Goal: Task Accomplishment & Management: Use online tool/utility

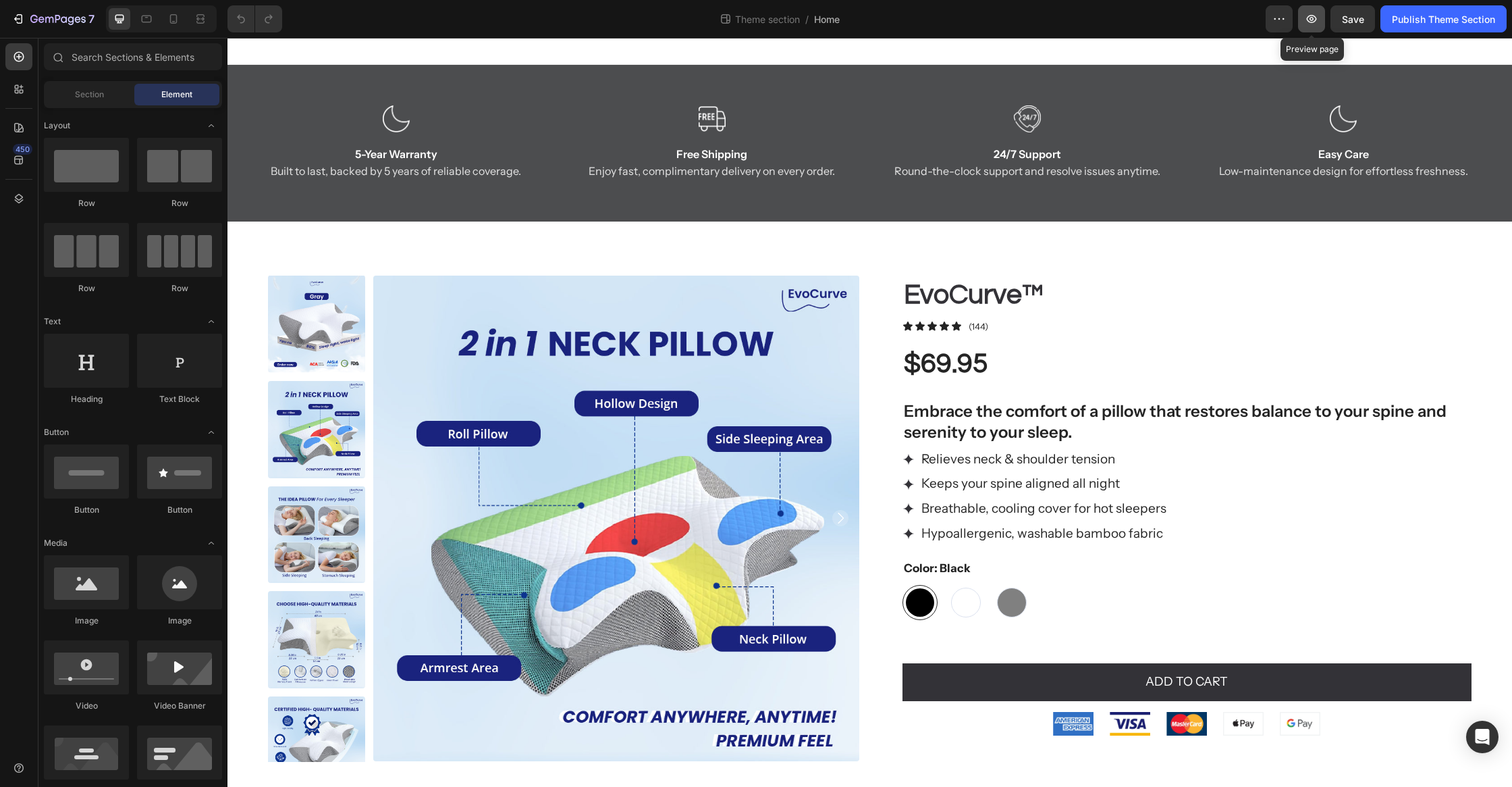
click at [1314, 21] on icon "button" at bounding box center [1311, 18] width 10 height 8
click at [1350, 26] on button "Save" at bounding box center [1353, 19] width 45 height 27
click at [1436, 16] on div "Publish Theme Section" at bounding box center [1443, 19] width 103 height 15
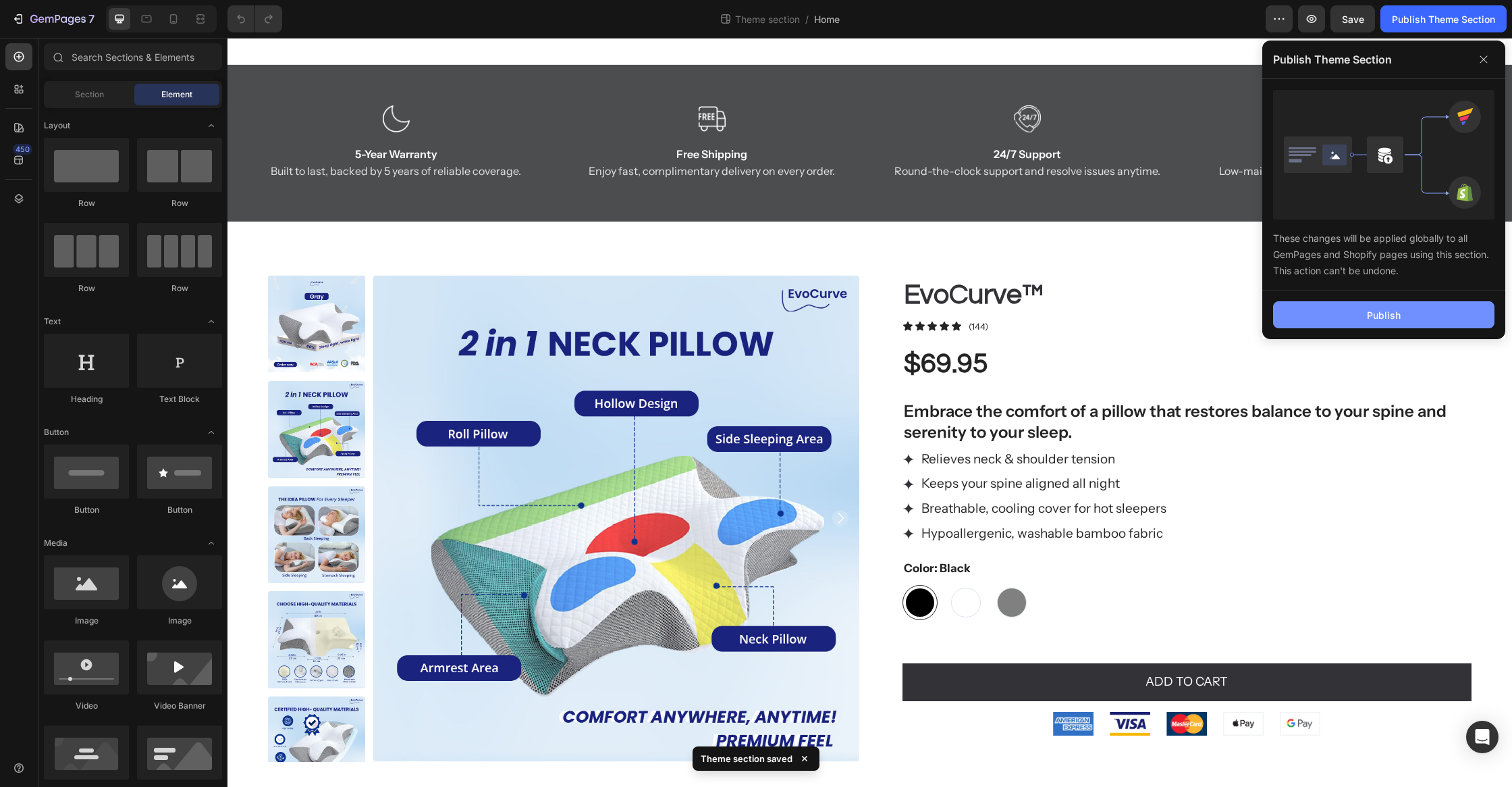
click at [1330, 317] on button "Publish" at bounding box center [1383, 315] width 221 height 27
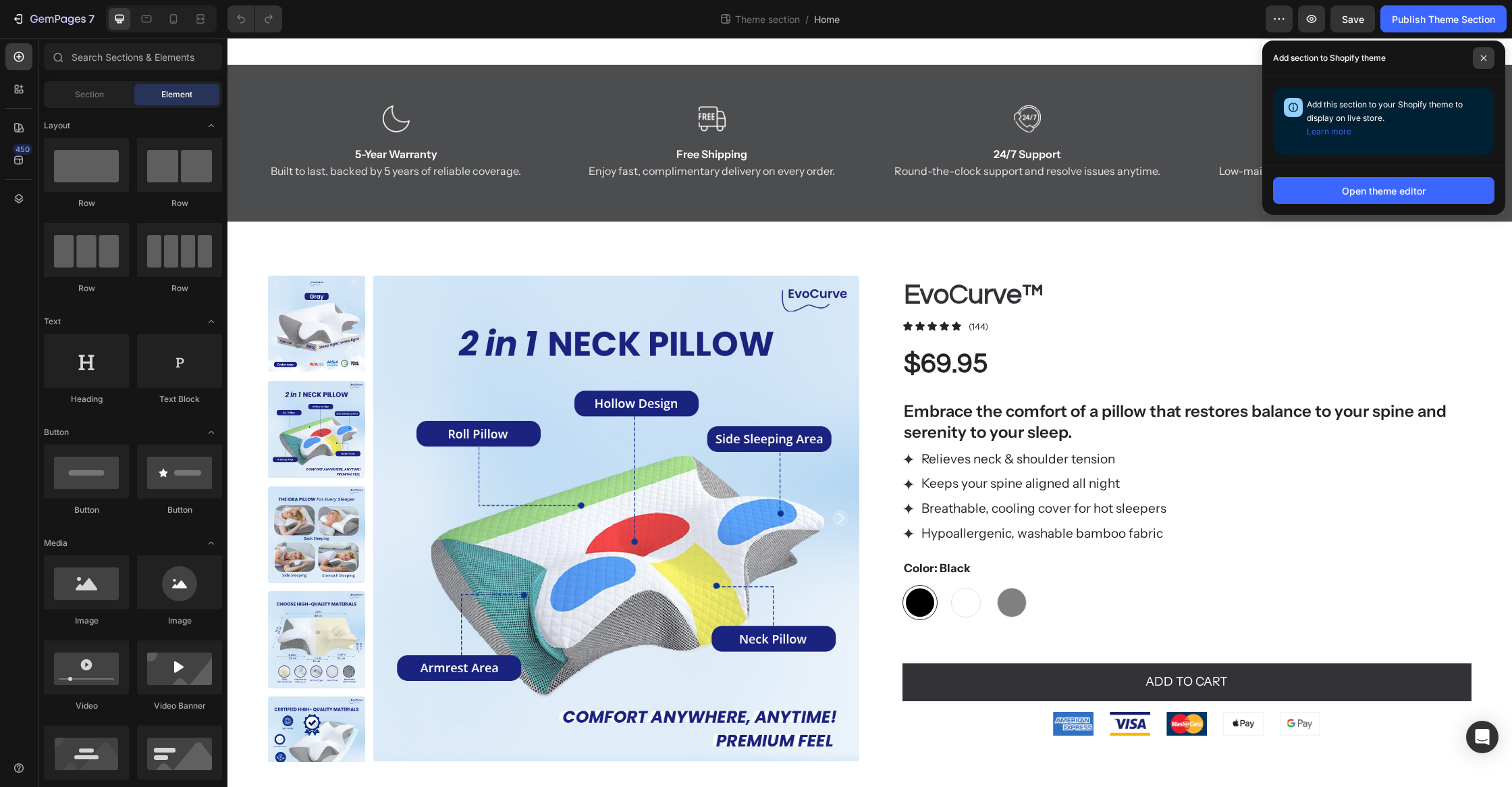
drag, startPoint x: 1485, startPoint y: 58, endPoint x: 1477, endPoint y: 59, distance: 8.1
click at [1485, 57] on icon at bounding box center [1483, 57] width 6 height 6
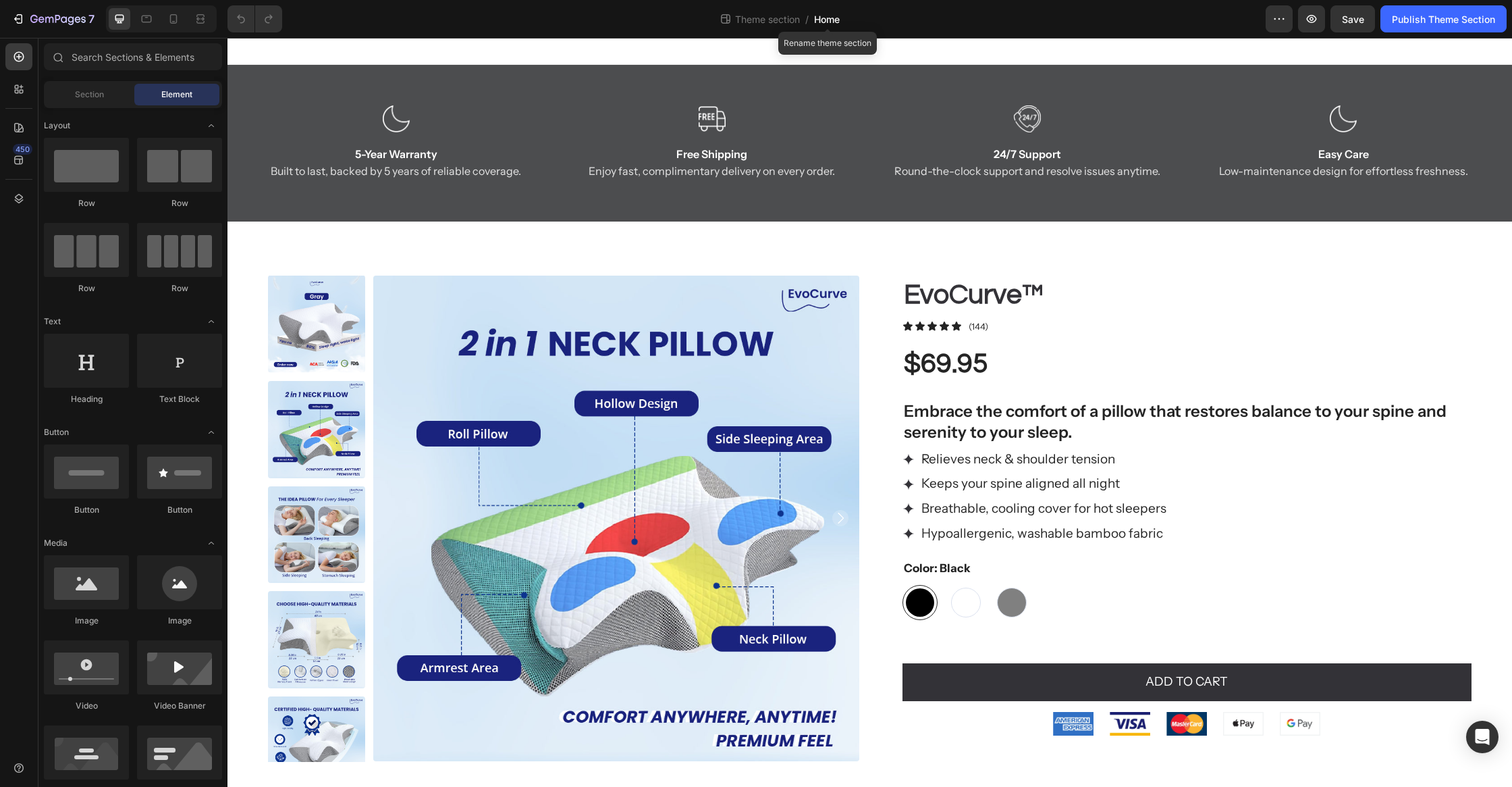
click at [824, 22] on span "Home" at bounding box center [827, 19] width 26 height 15
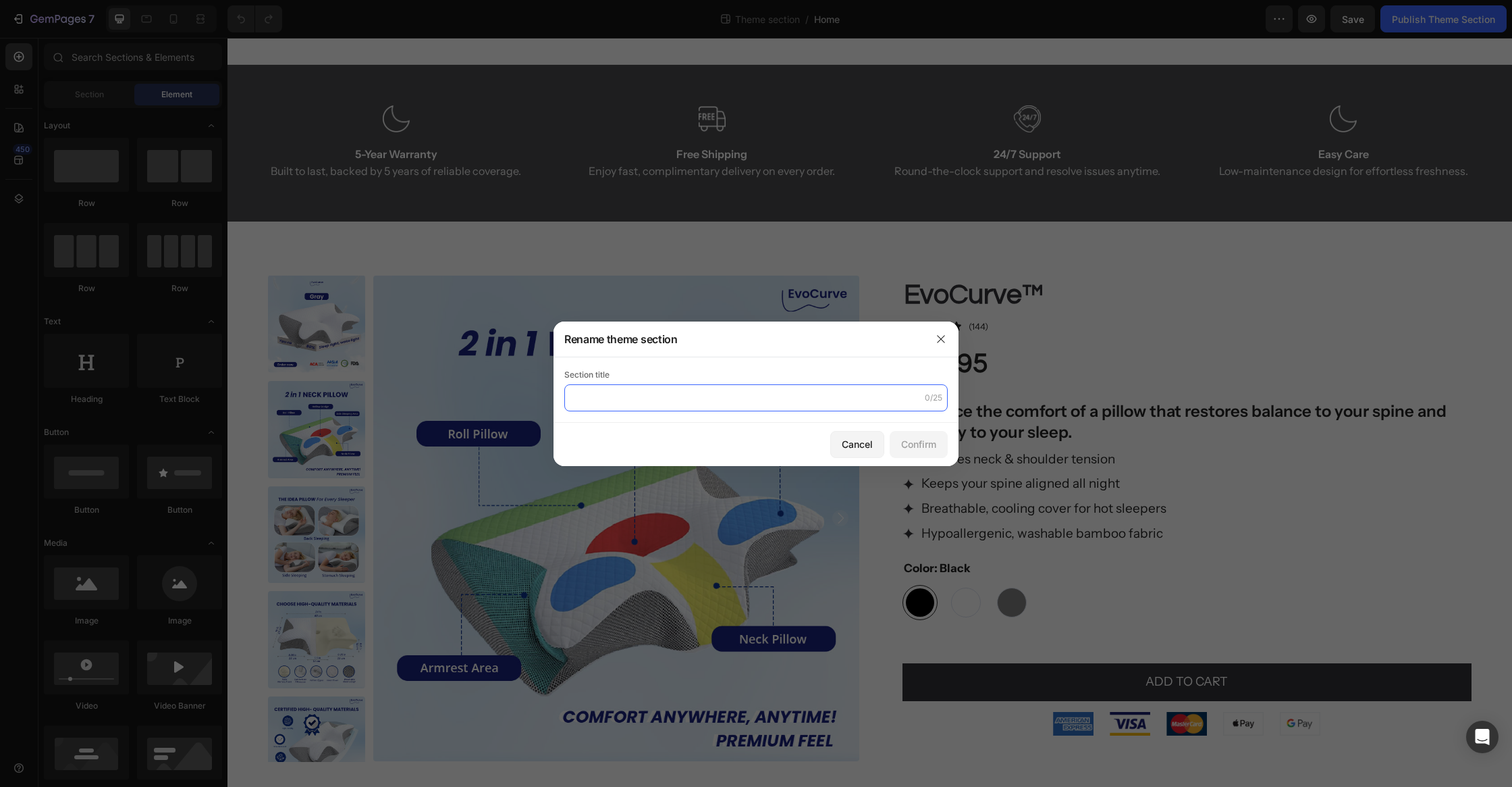
click at [662, 391] on input "text" at bounding box center [756, 398] width 384 height 27
type input "Home 2"
click at [935, 444] on div "Confirm" at bounding box center [919, 444] width 36 height 15
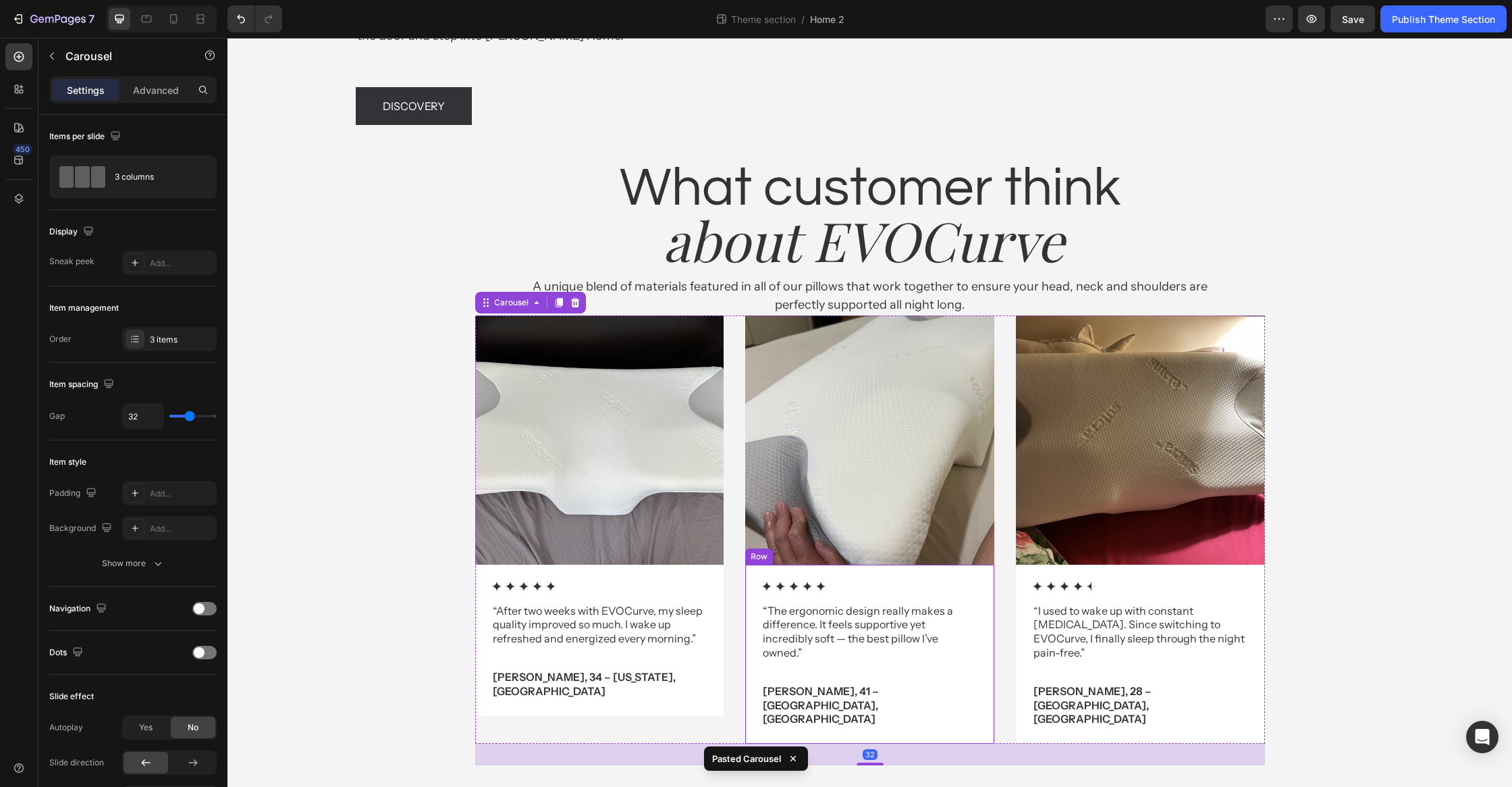
scroll to position [2604, 0]
click at [1003, 314] on p "A unique blend of materials featured in all of our pillows that work together t…" at bounding box center [869, 295] width 679 height 36
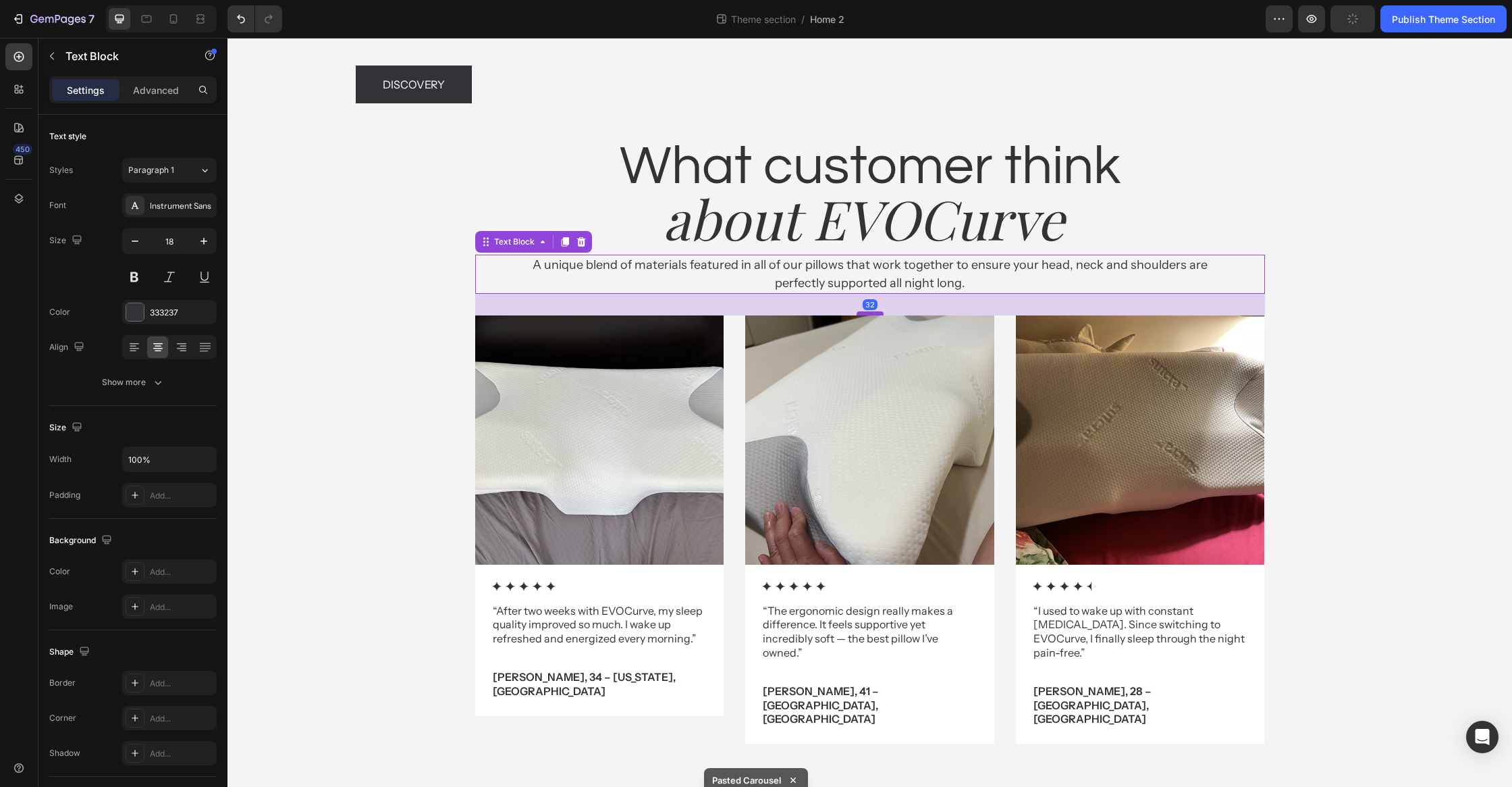
drag, startPoint x: 867, startPoint y: 356, endPoint x: 874, endPoint y: 377, distance: 22.1
click at [874, 316] on div at bounding box center [870, 313] width 27 height 4
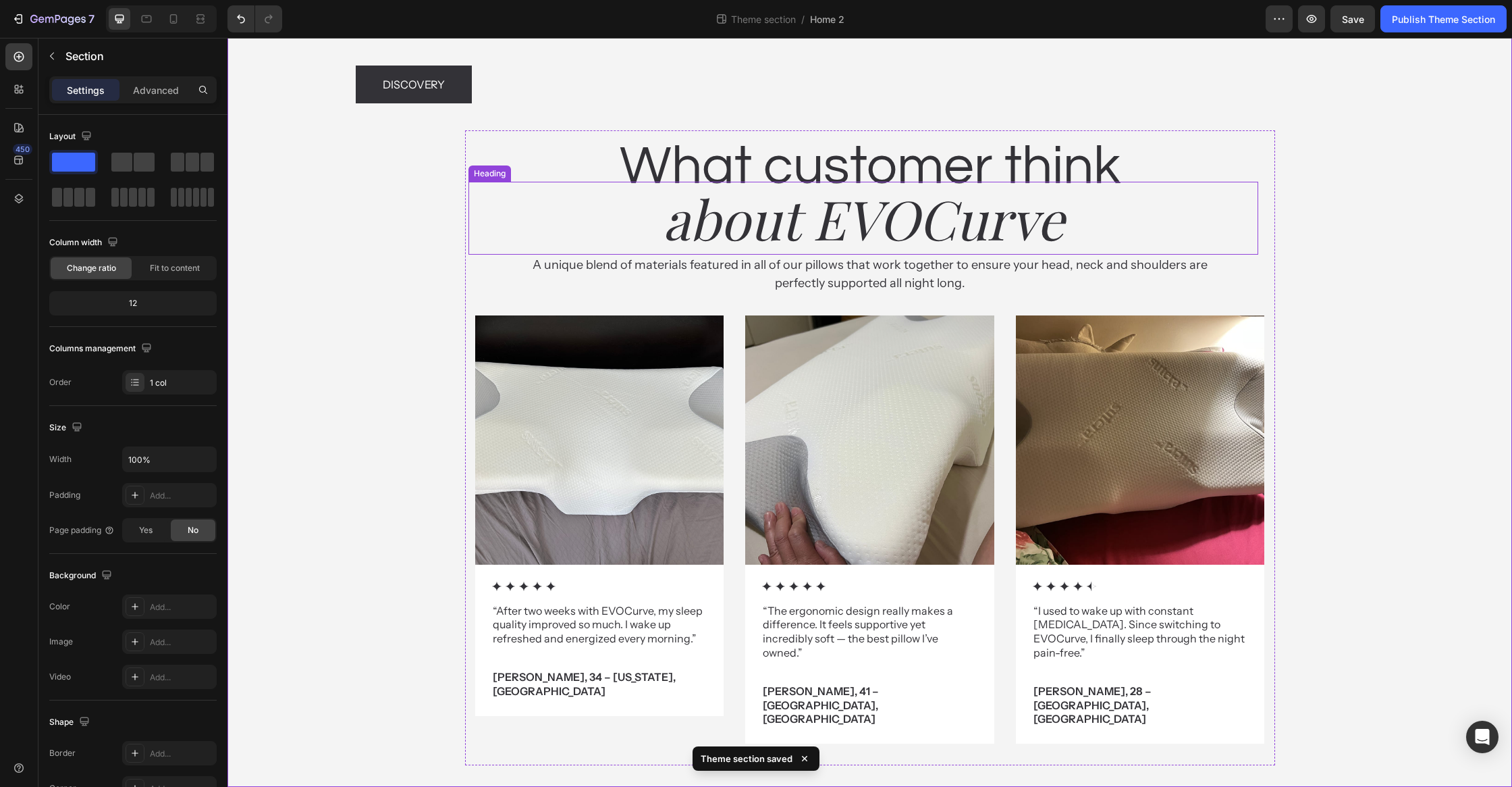
click at [1170, 203] on h2 "What customer think" at bounding box center [869, 167] width 790 height 73
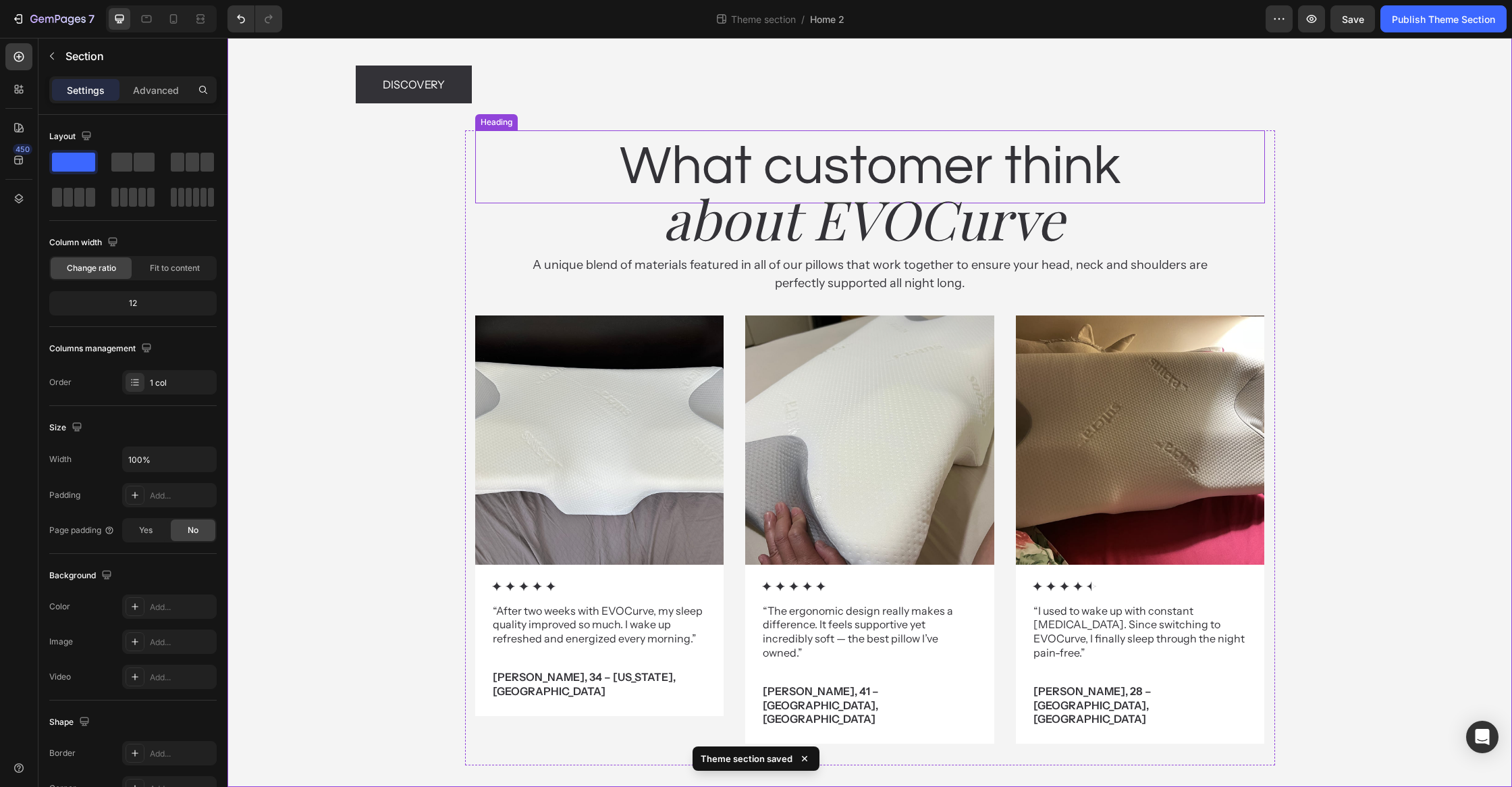
scroll to position [2625, 0]
click at [1272, 327] on div "What customer think Heading about EVOCurve Heading A unique blend of materials …" at bounding box center [869, 448] width 810 height 635
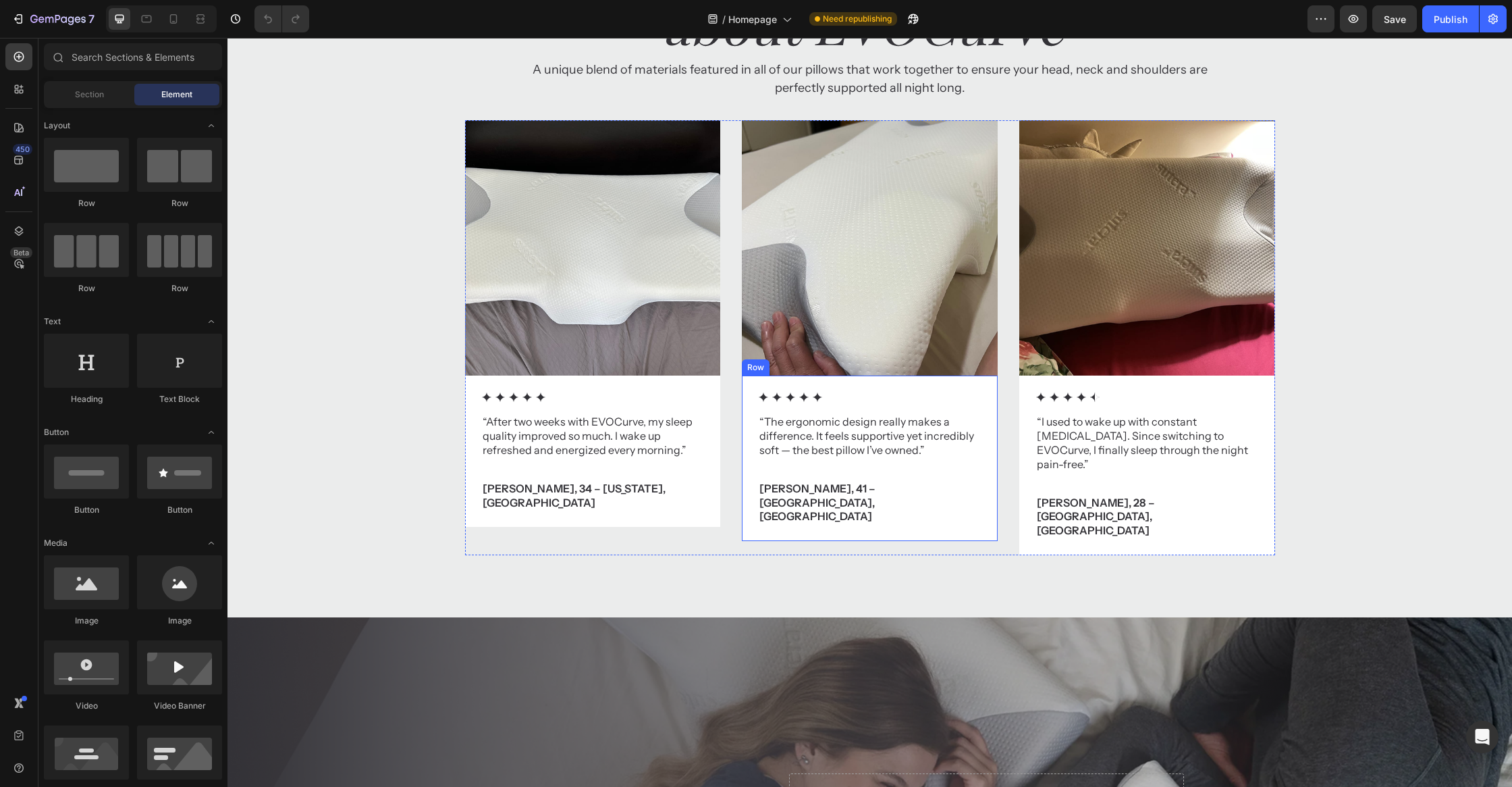
scroll to position [3254, 0]
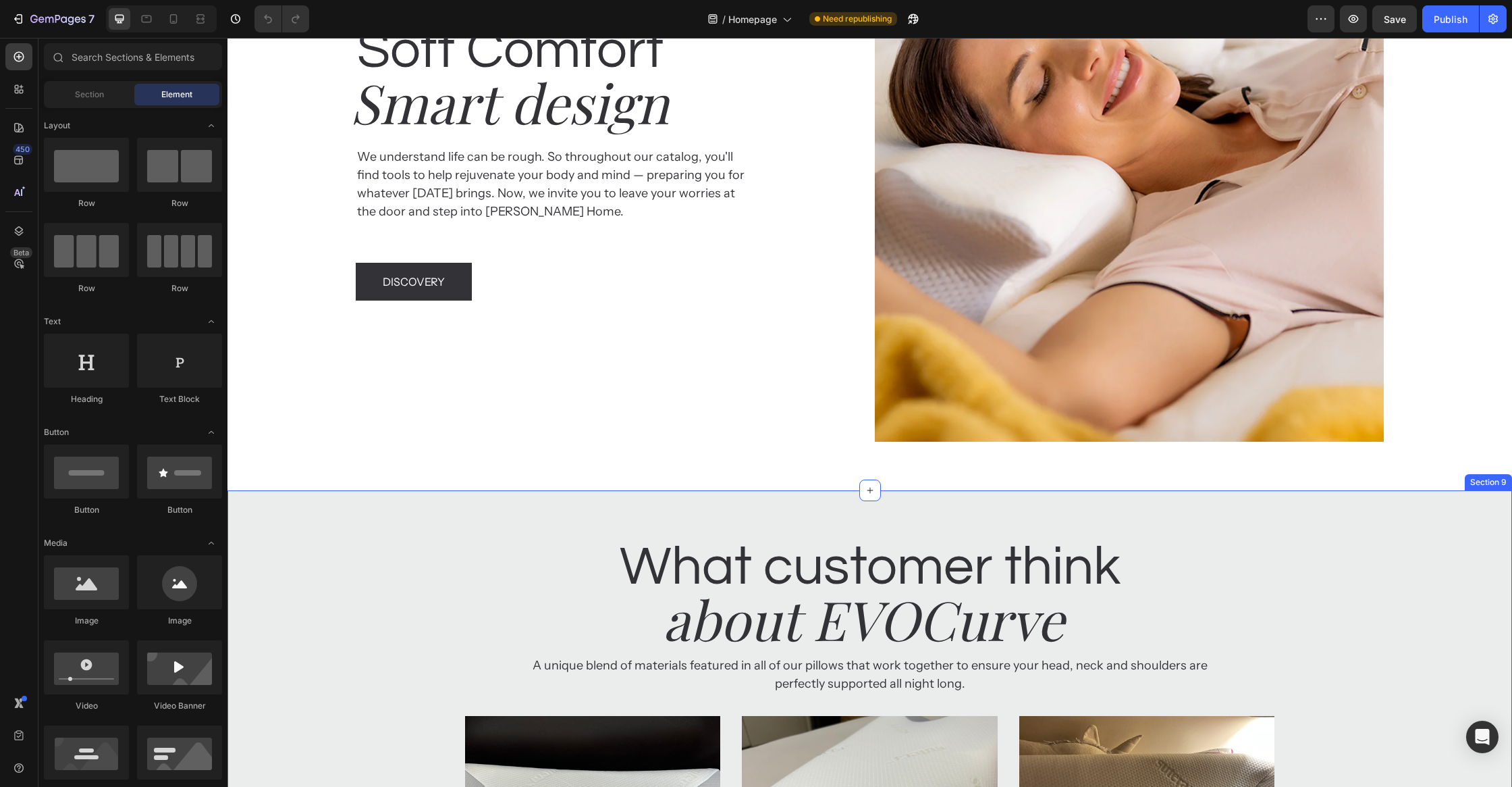
click at [1139, 554] on h2 "What customer think" at bounding box center [869, 567] width 790 height 73
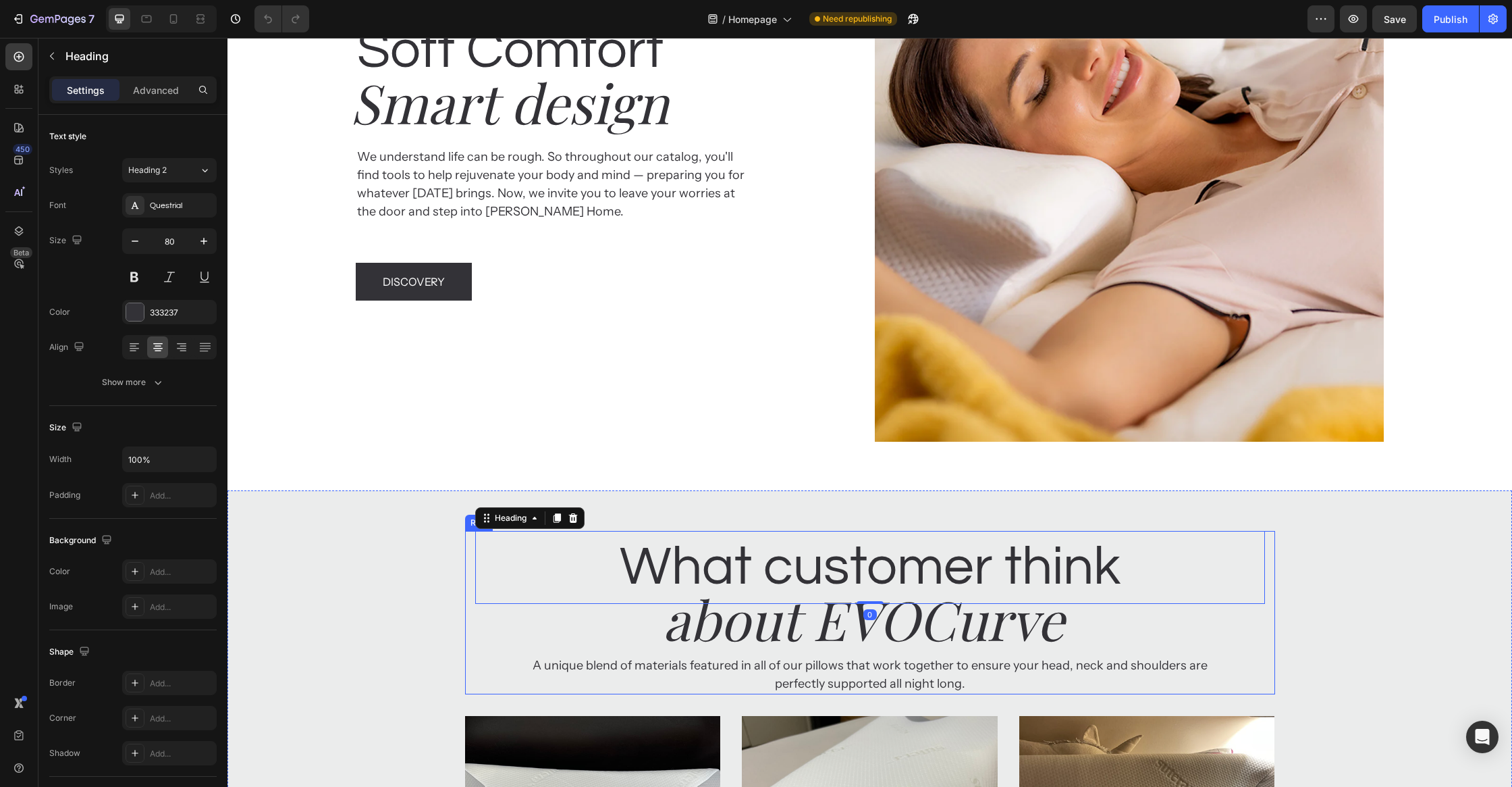
click at [1273, 614] on div "What customer think Heading 0 about EVOCurve Heading A unique blend of material…" at bounding box center [869, 612] width 810 height 163
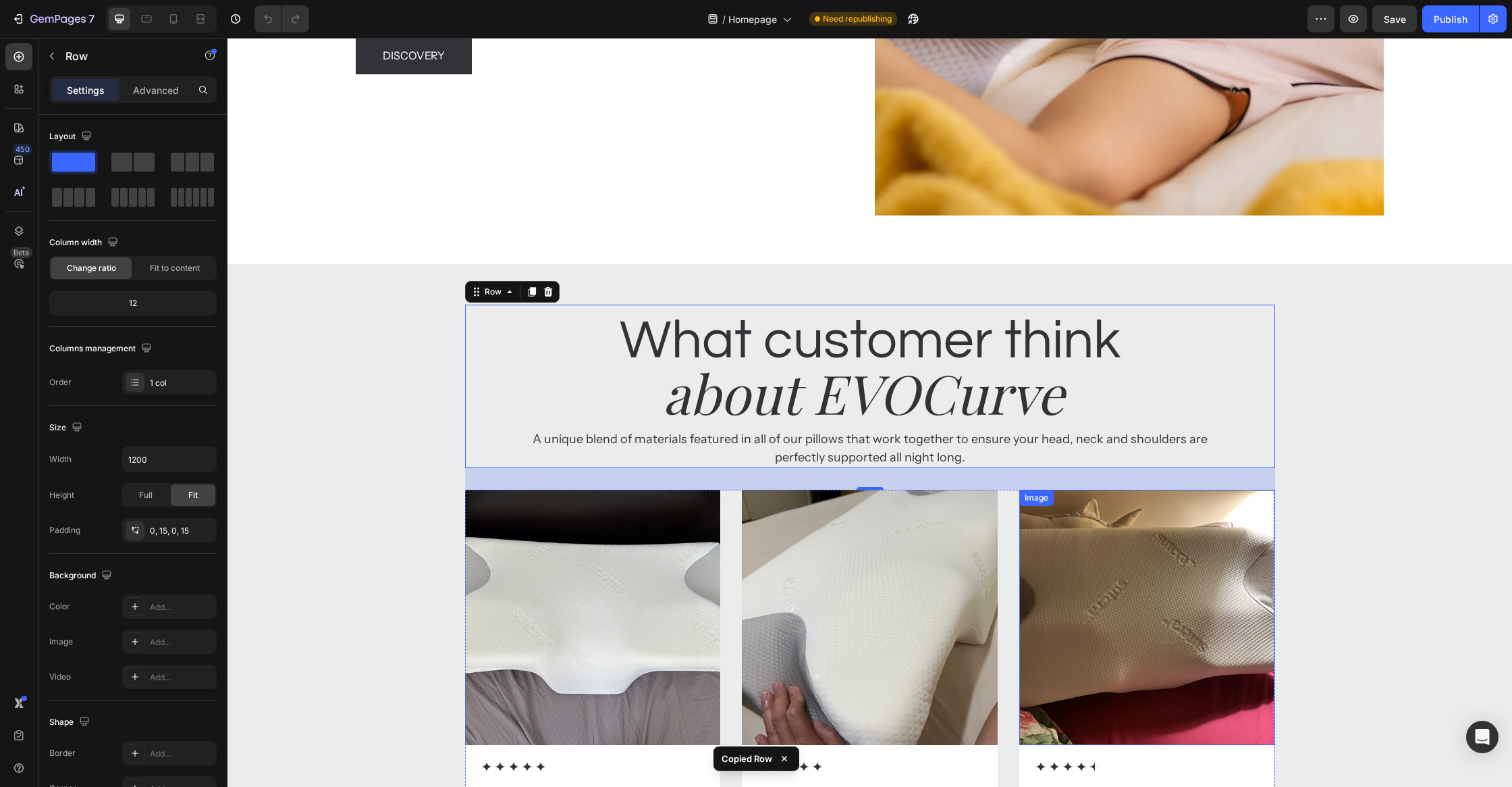
scroll to position [3536, 0]
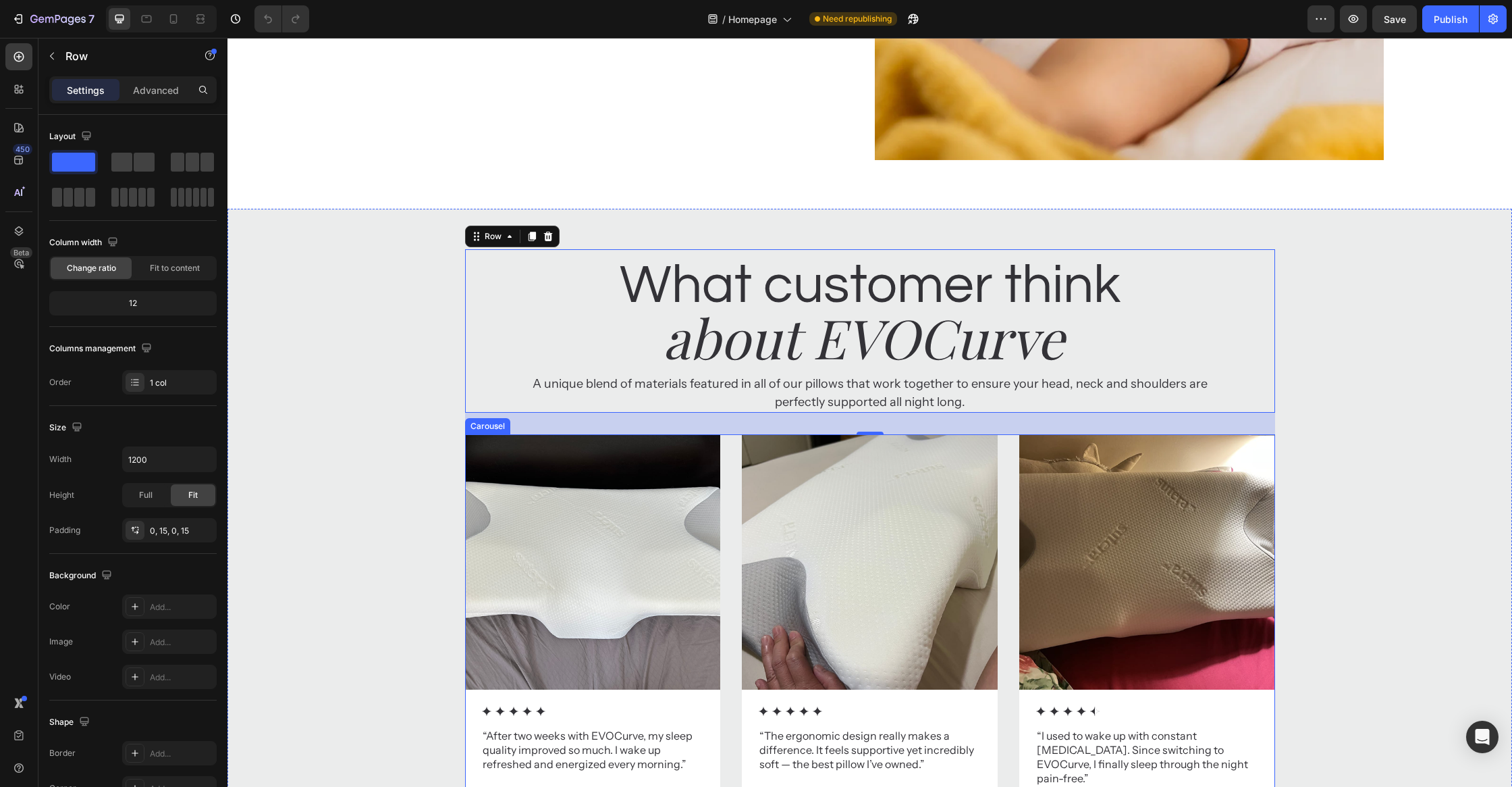
click at [1014, 563] on div "Image Icon Icon Icon Icon Icon Icon List “After two weeks with EVOCurve, my sle…" at bounding box center [869, 651] width 810 height 435
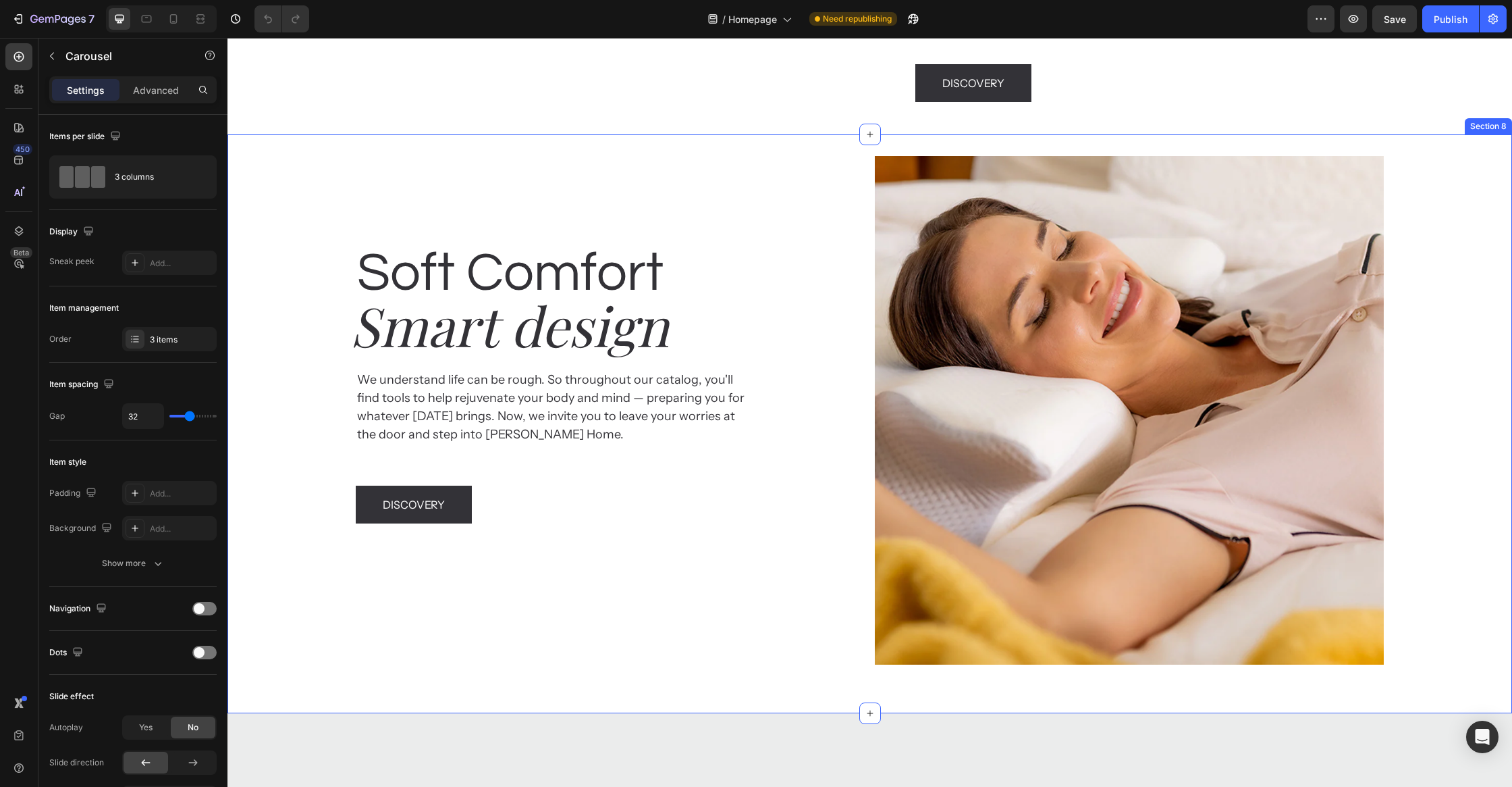
scroll to position [3632, 0]
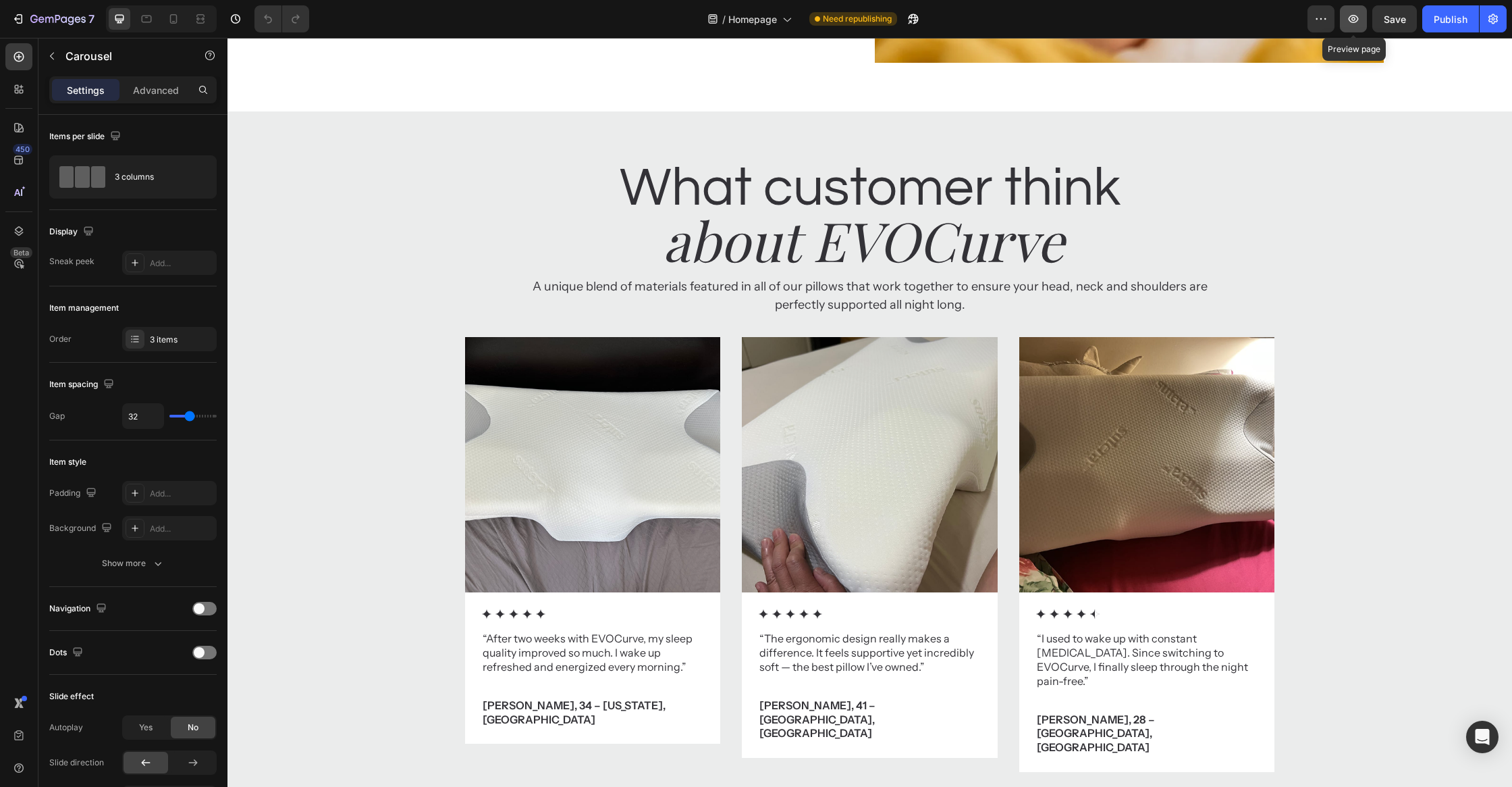
click at [1354, 23] on icon "button" at bounding box center [1353, 18] width 14 height 14
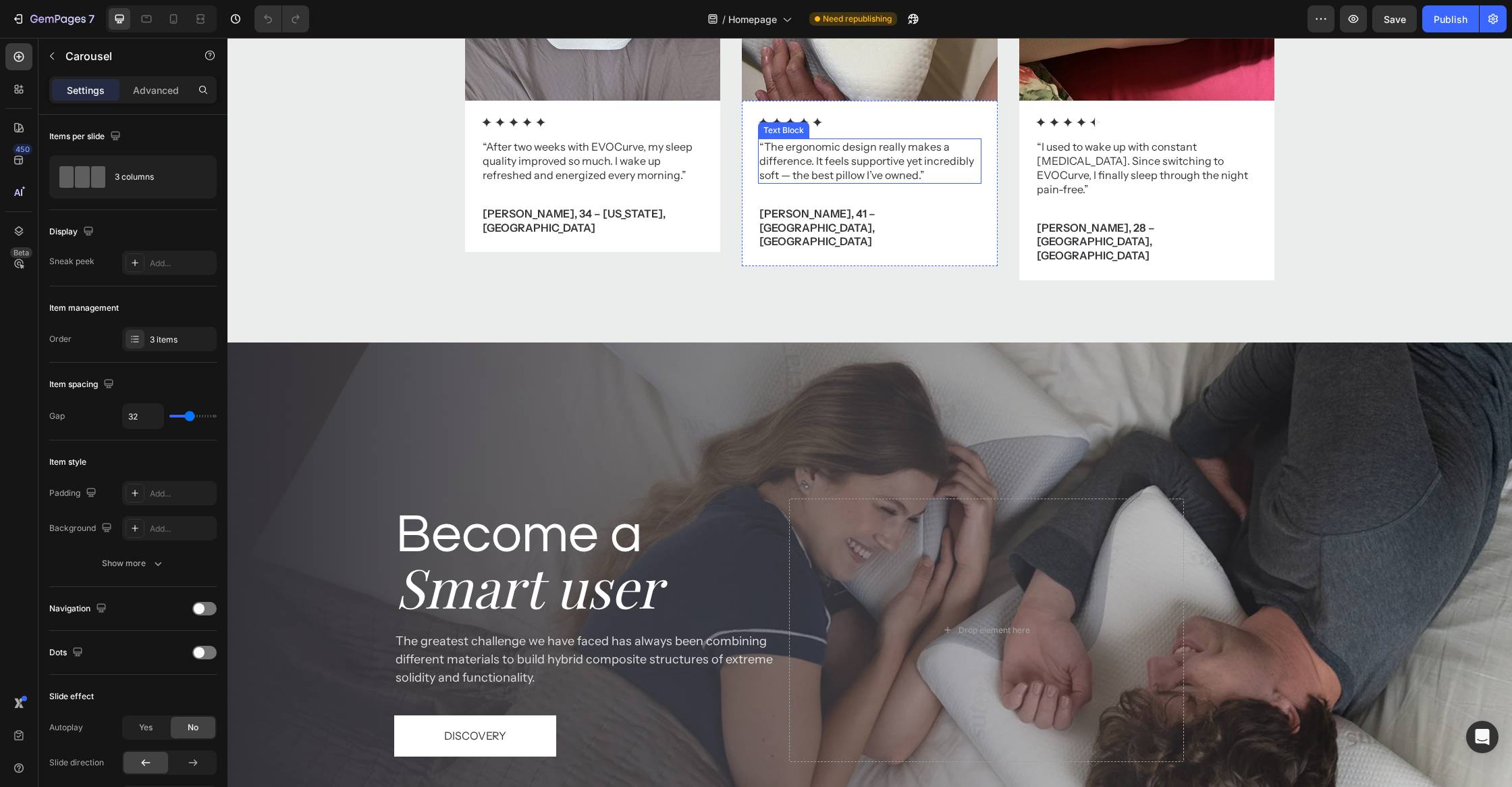
scroll to position [4142, 0]
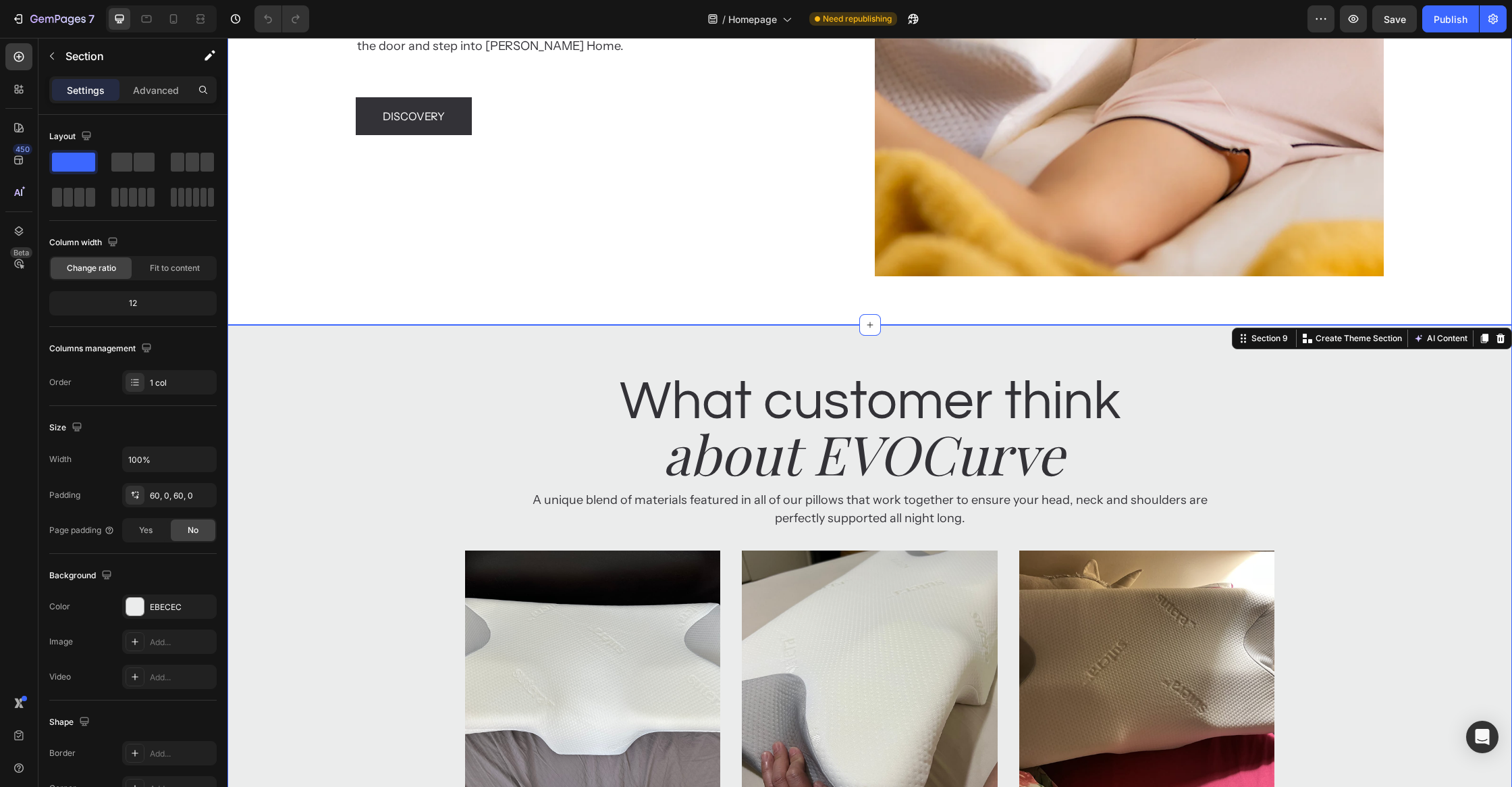
click at [694, 273] on div "Soft Comfort Heading Smart design Heading We understand life can be rough. So t…" at bounding box center [610, 22] width 509 height 509
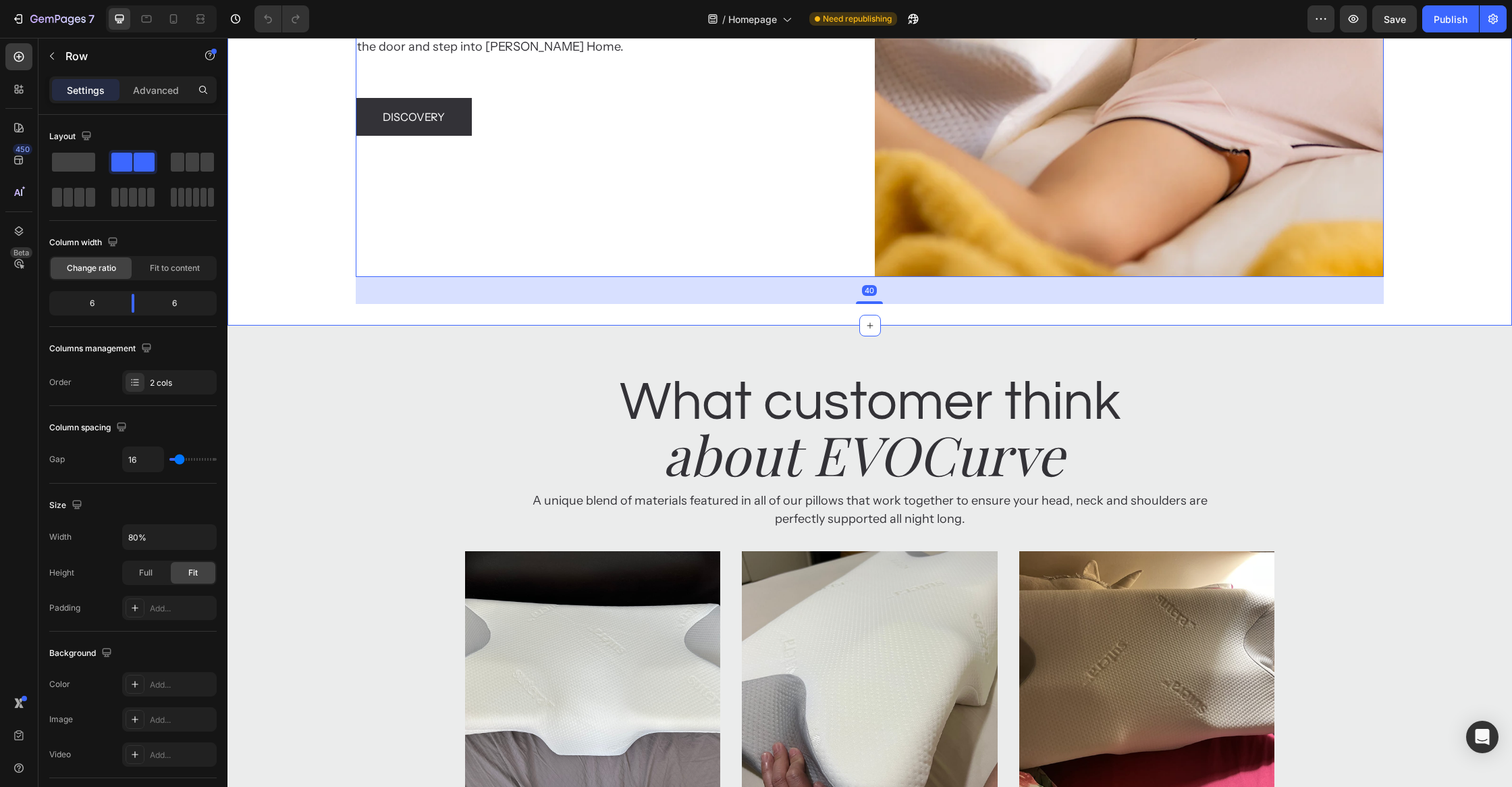
drag, startPoint x: 803, startPoint y: 313, endPoint x: 818, endPoint y: 314, distance: 15.0
click at [803, 312] on div "Soft Comfort Heading Smart design Heading We understand life can be rough. So t…" at bounding box center [870, 36] width 1285 height 579
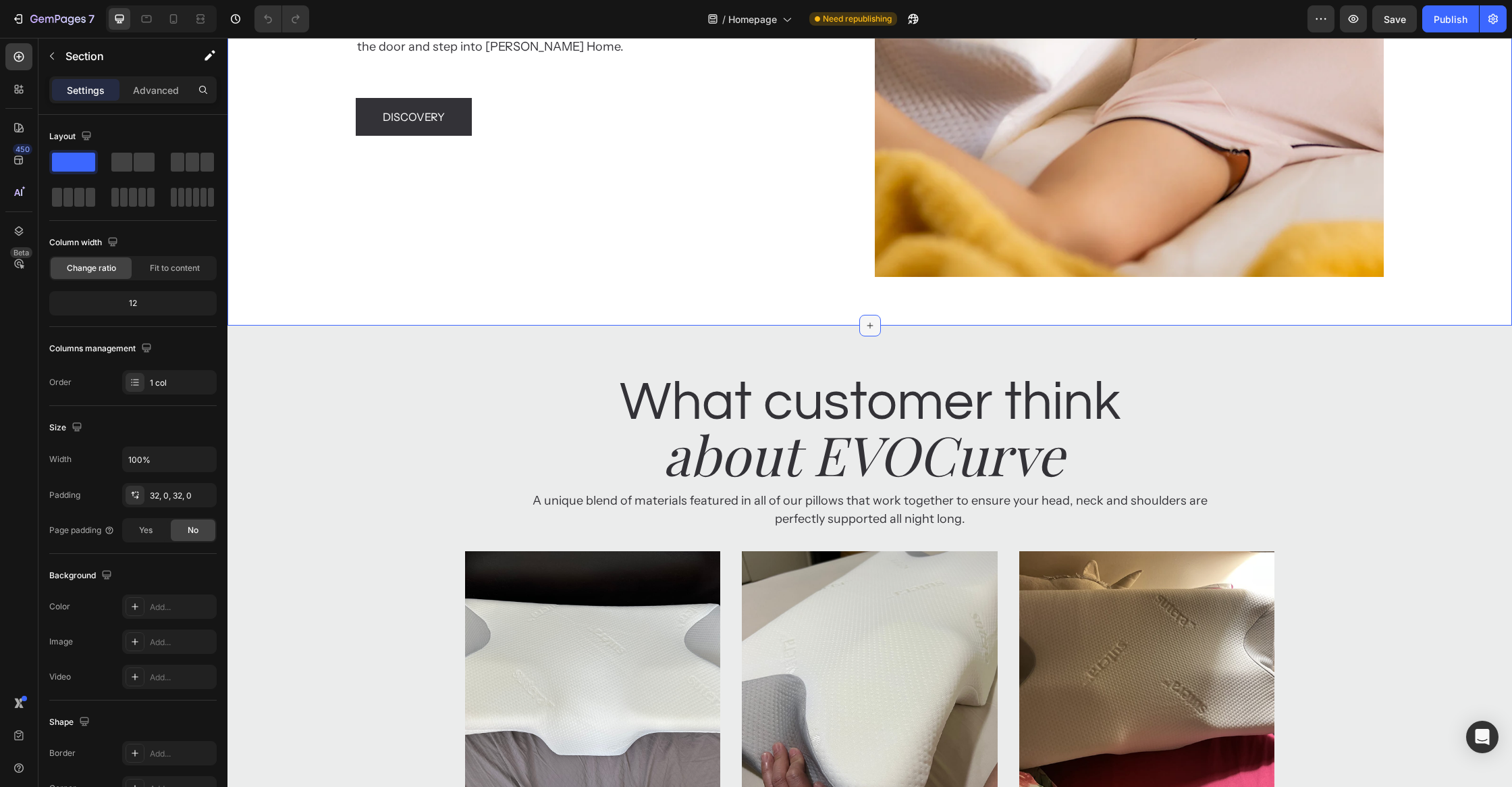
click at [860, 322] on div at bounding box center [870, 326] width 22 height 22
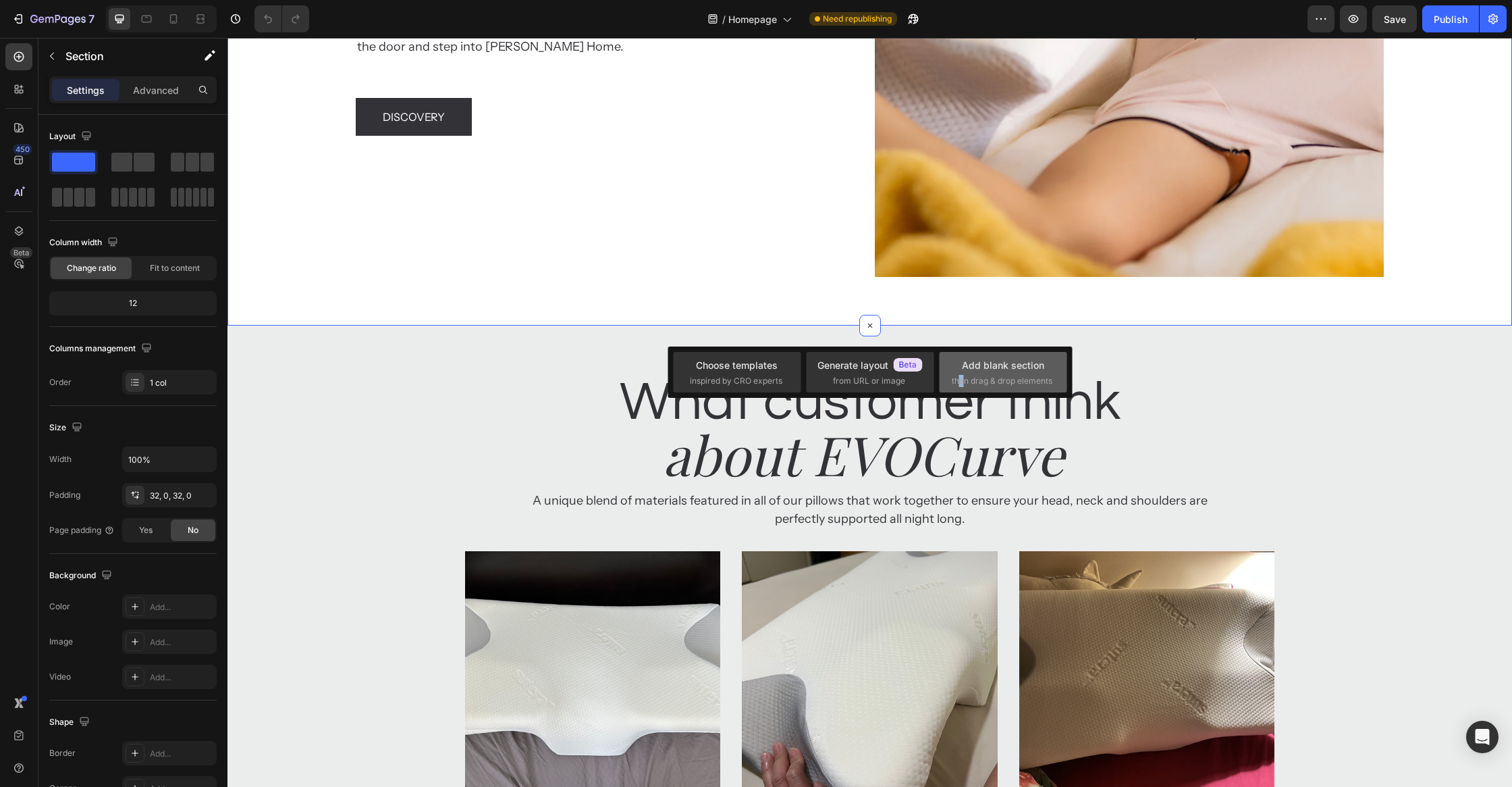
click at [961, 375] on span "then drag & drop elements" at bounding box center [1002, 380] width 100 height 12
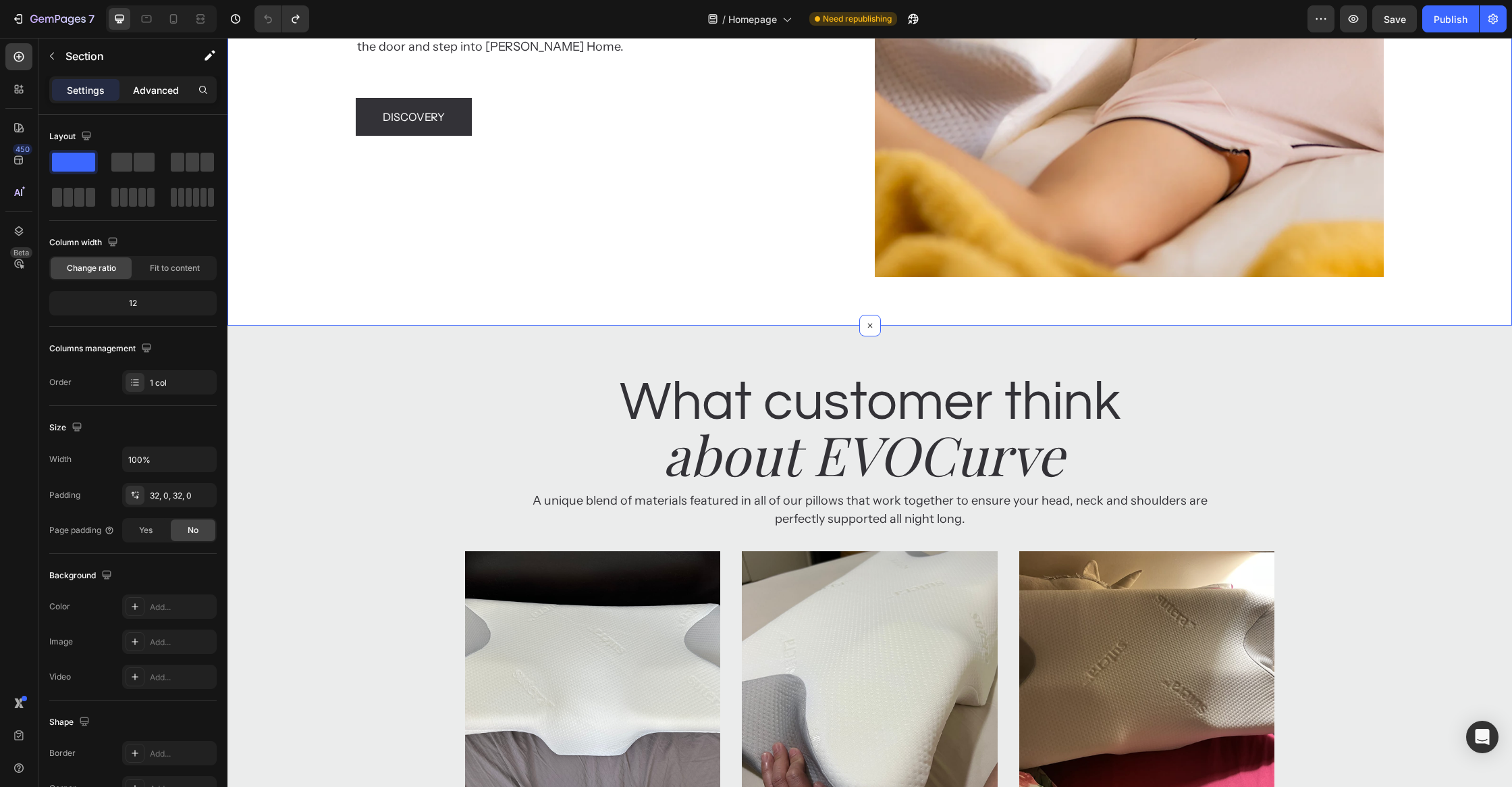
click at [140, 95] on p "Advanced" at bounding box center [156, 90] width 46 height 15
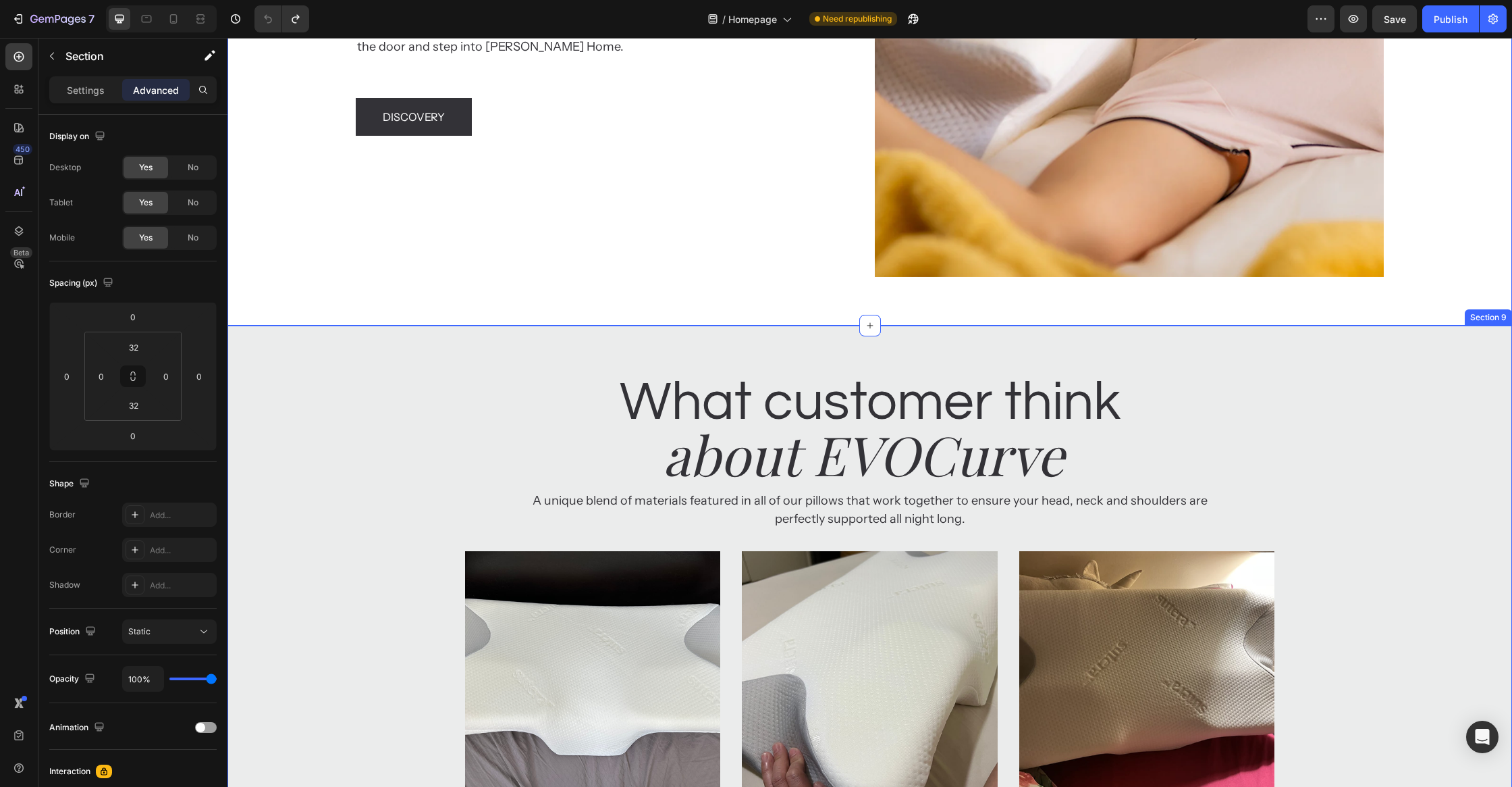
click at [280, 375] on div "What customer think Heading about EVOCurve Heading A unique blend of materials …" at bounding box center [870, 687] width 1285 height 642
click at [267, 311] on div "Soft Comfort Heading Smart design Heading We understand life can be rough. So t…" at bounding box center [870, 36] width 1285 height 579
click at [417, 25] on div "/ Homepage Need republishing" at bounding box center [814, 19] width 988 height 27
click at [418, 25] on div "/ Homepage Need republishing" at bounding box center [814, 19] width 988 height 27
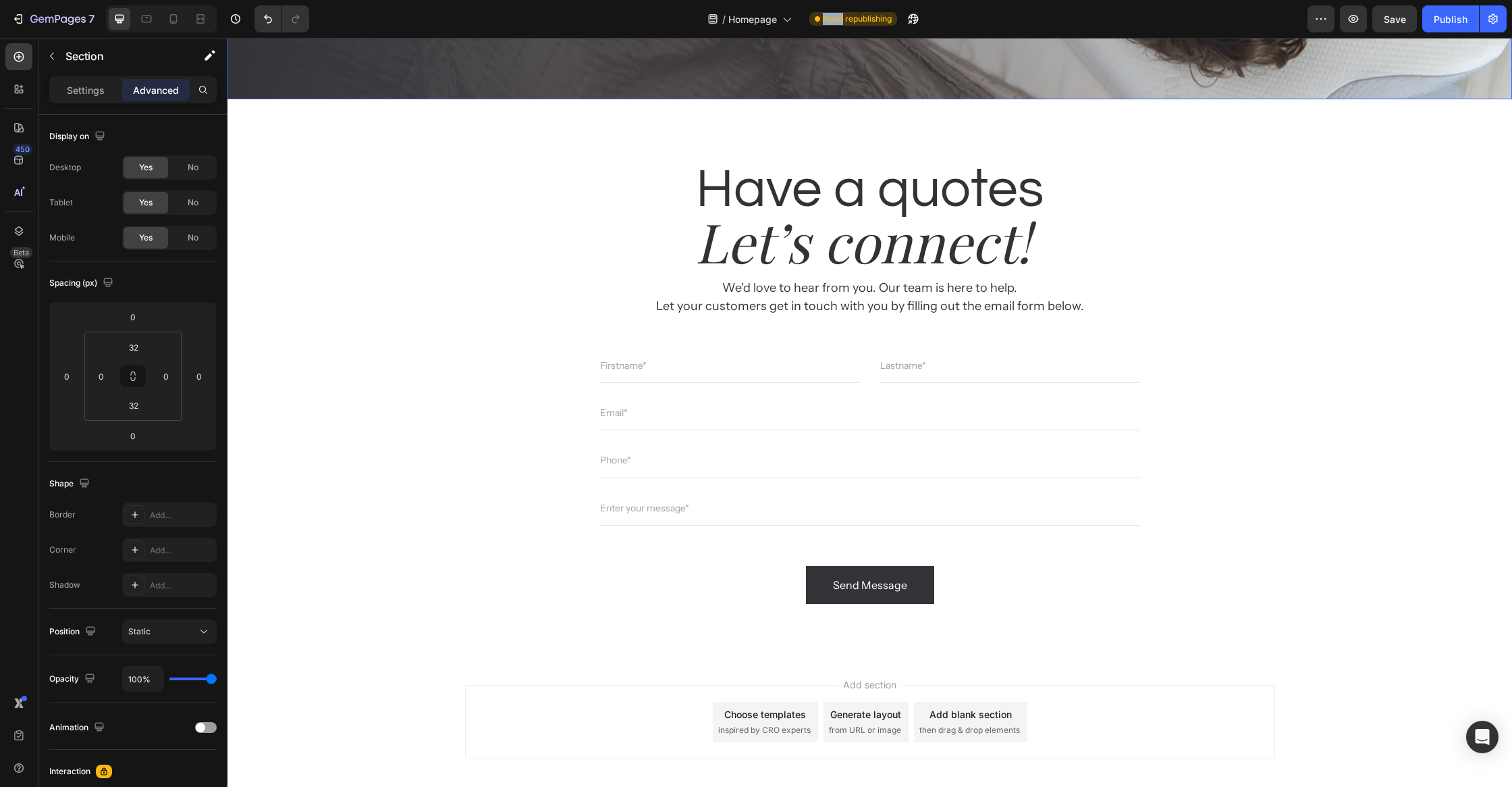
scroll to position [4964, 0]
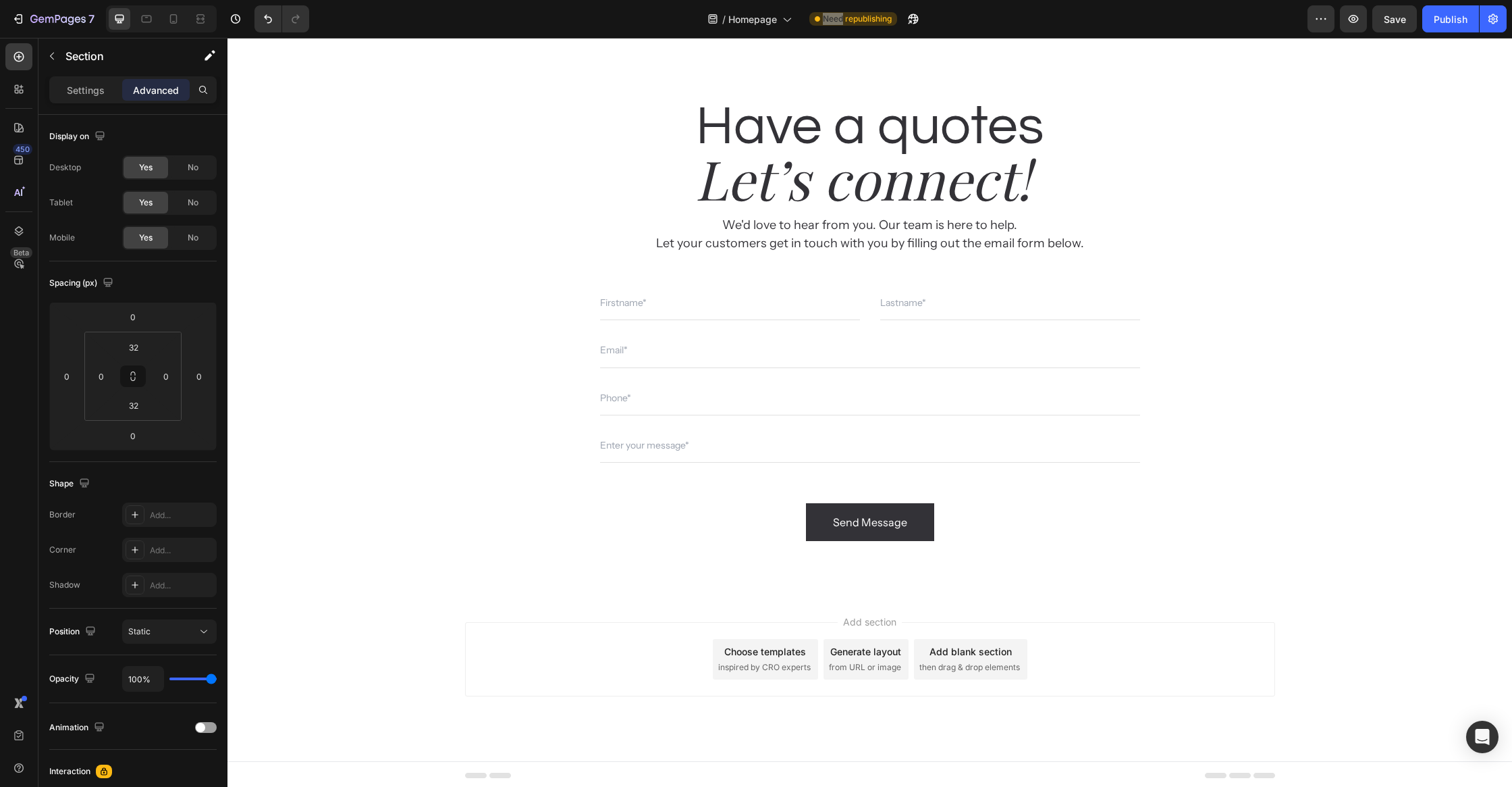
drag, startPoint x: 1342, startPoint y: 684, endPoint x: 1333, endPoint y: 673, distance: 14.2
click at [1339, 677] on div "Add section Choose templates inspired by CRO experts Generate layout from URL o…" at bounding box center [870, 678] width 1285 height 166
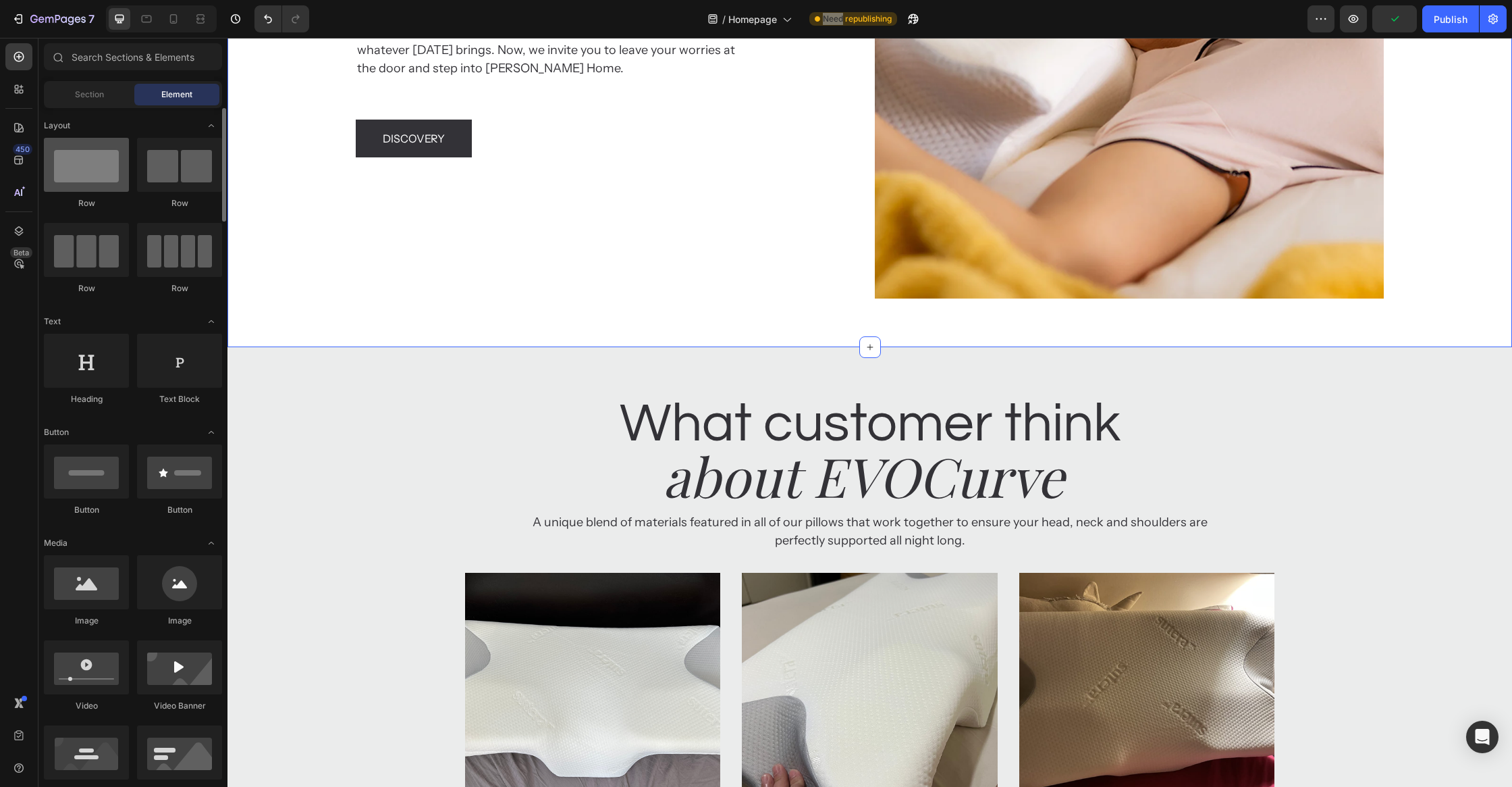
scroll to position [3329, 0]
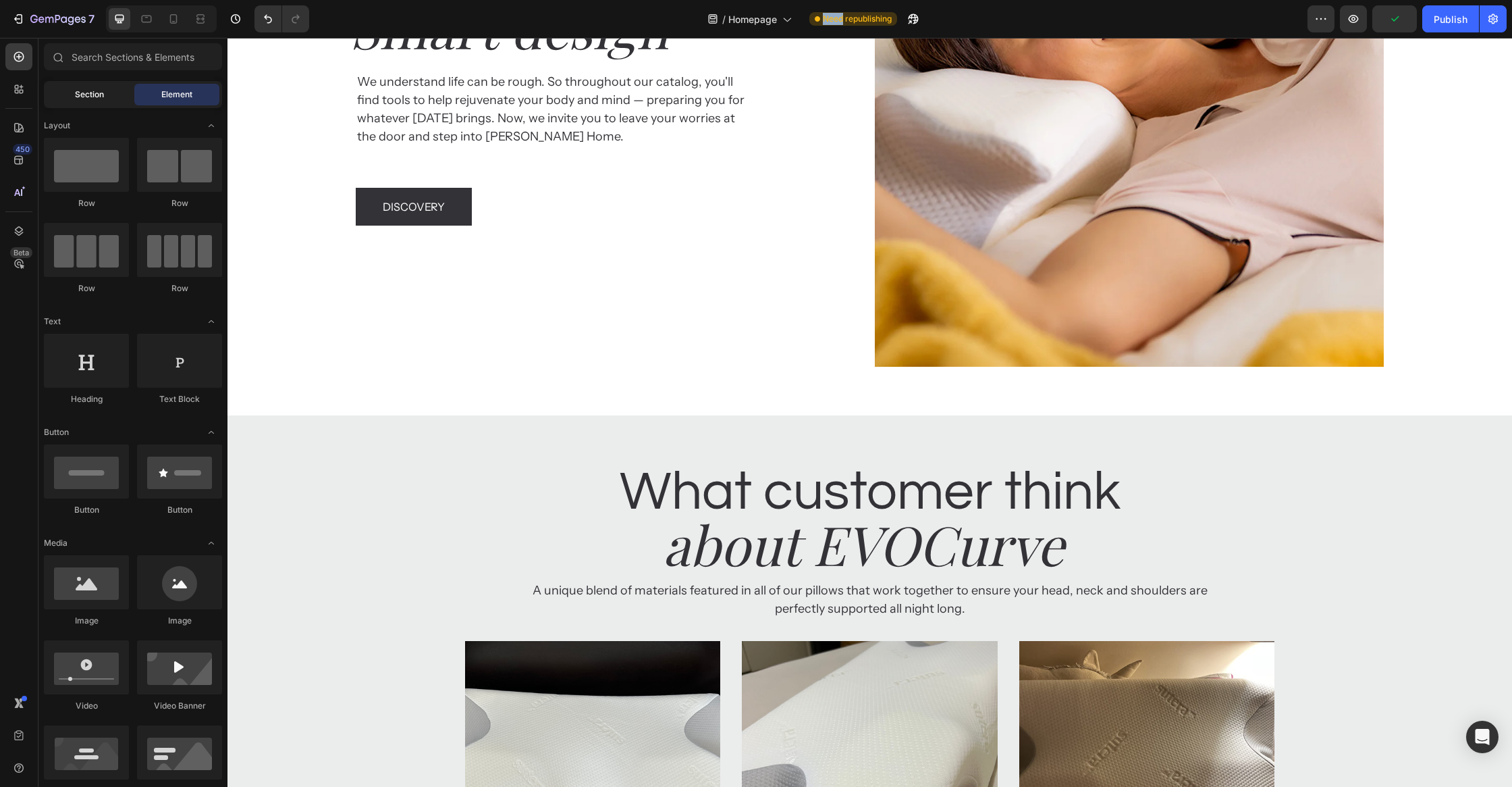
click at [92, 91] on span "Section" at bounding box center [89, 94] width 29 height 12
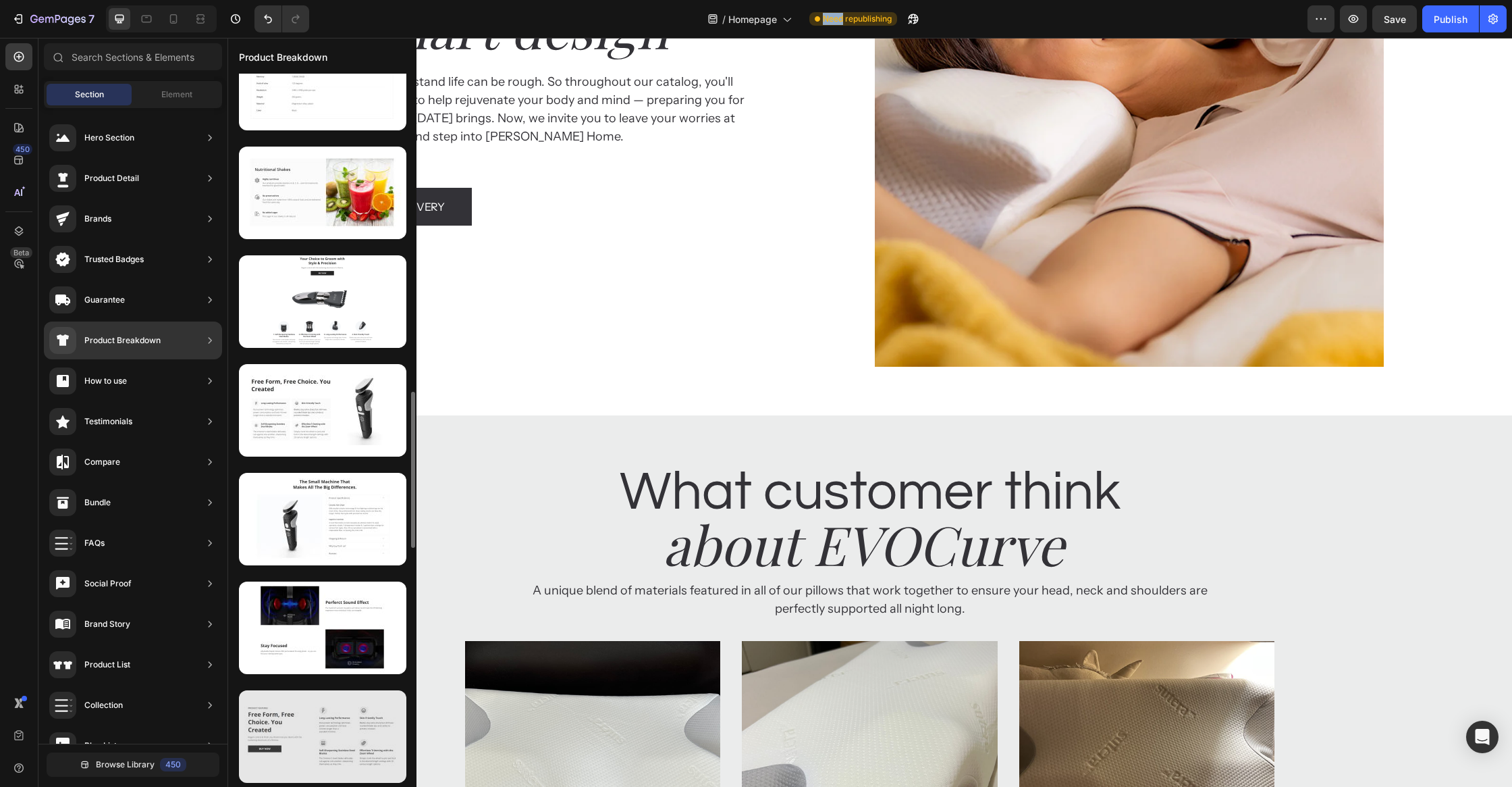
scroll to position [1791, 0]
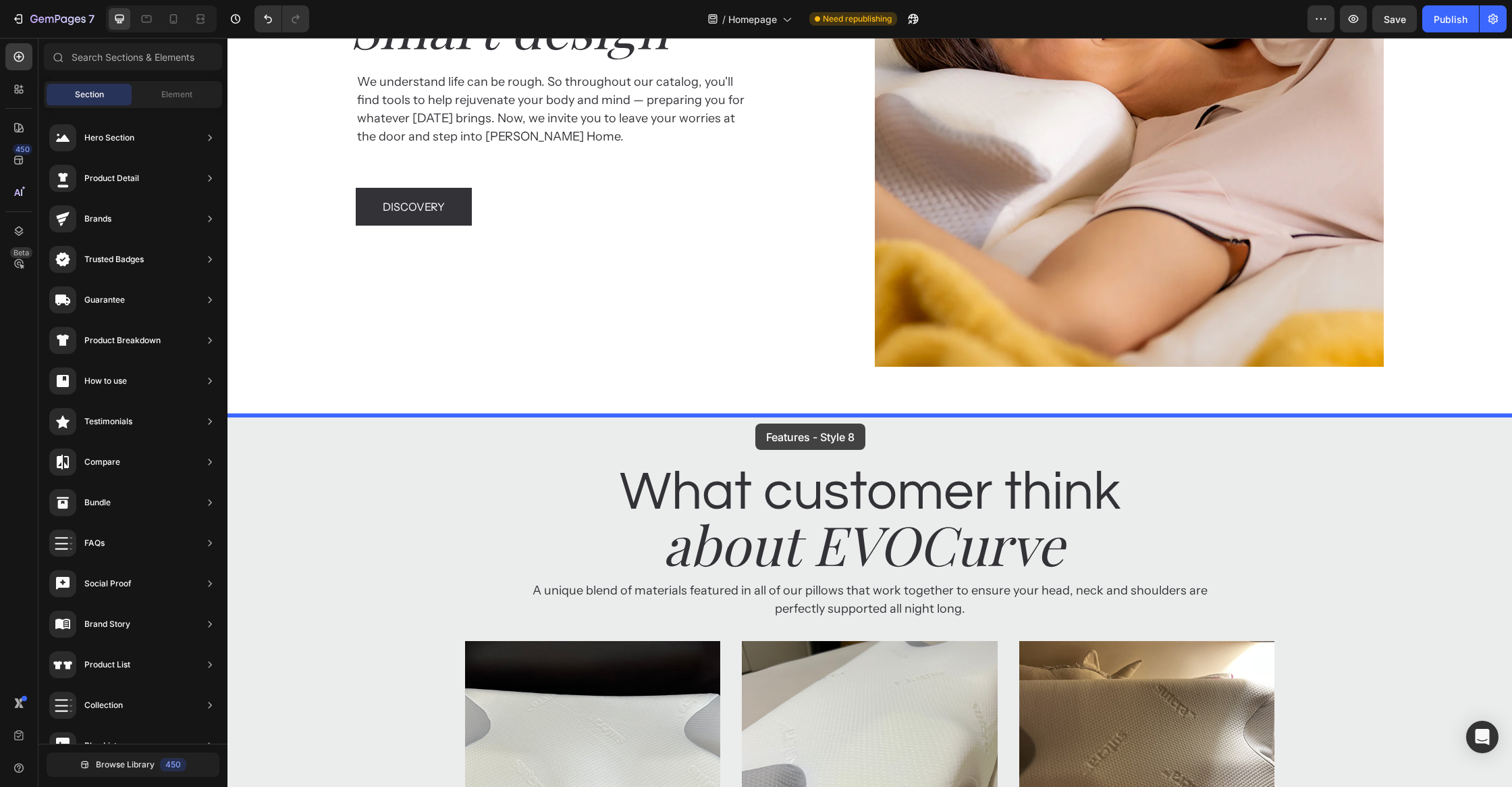
drag, startPoint x: 550, startPoint y: 454, endPoint x: 756, endPoint y: 420, distance: 208.8
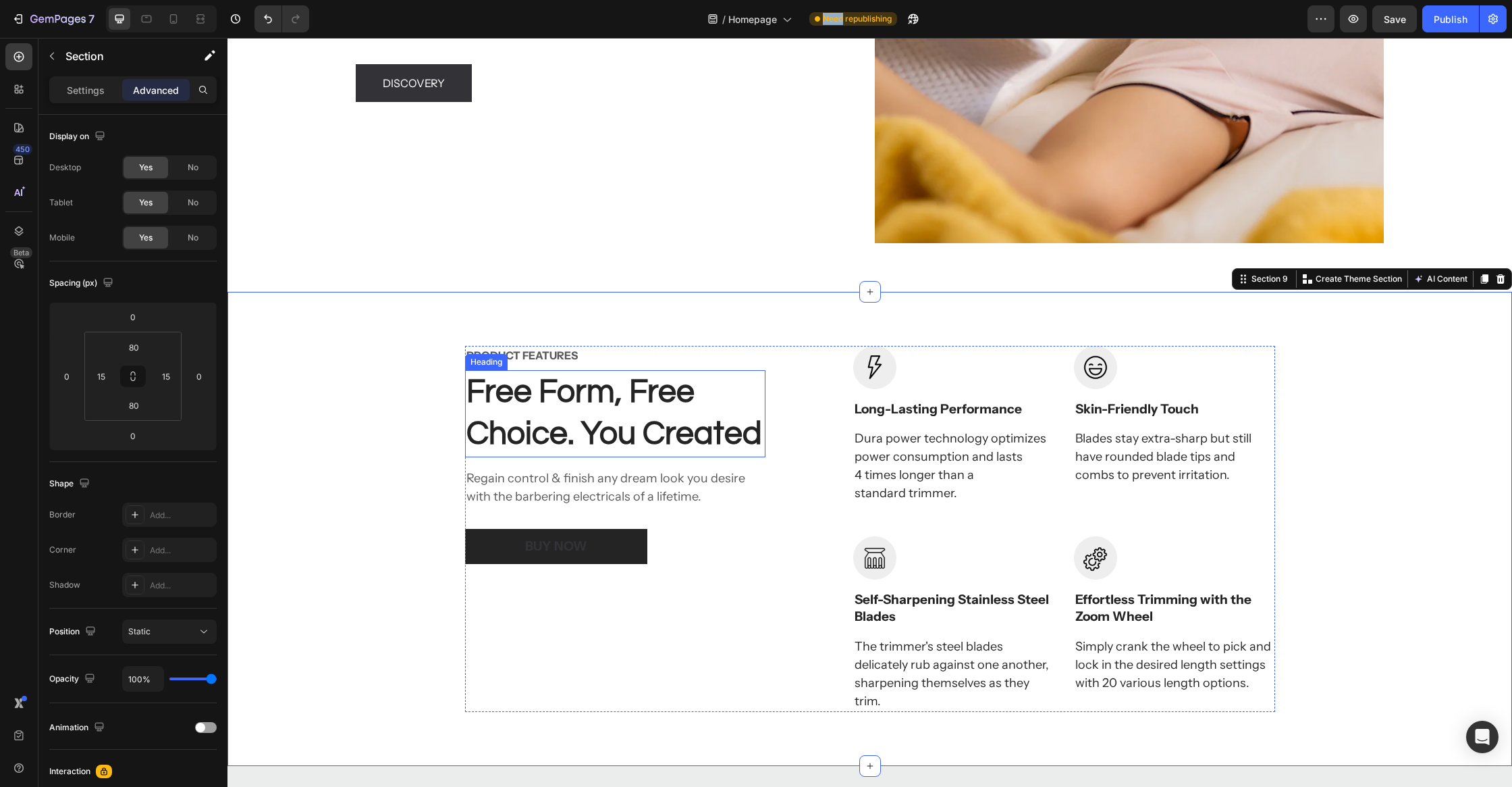
scroll to position [3477, 0]
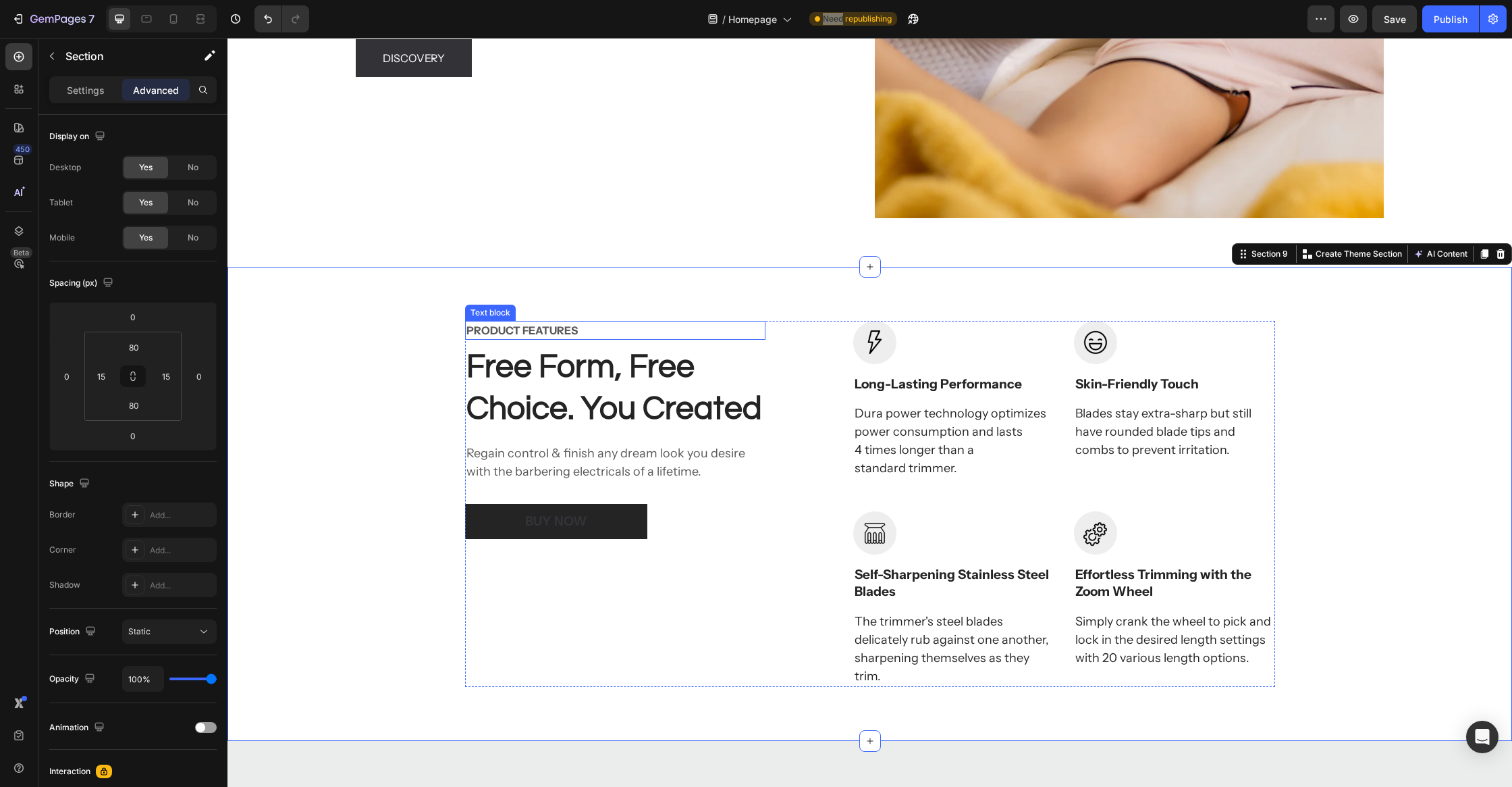
click at [577, 330] on p "PRODUCT FEATURES" at bounding box center [615, 330] width 298 height 16
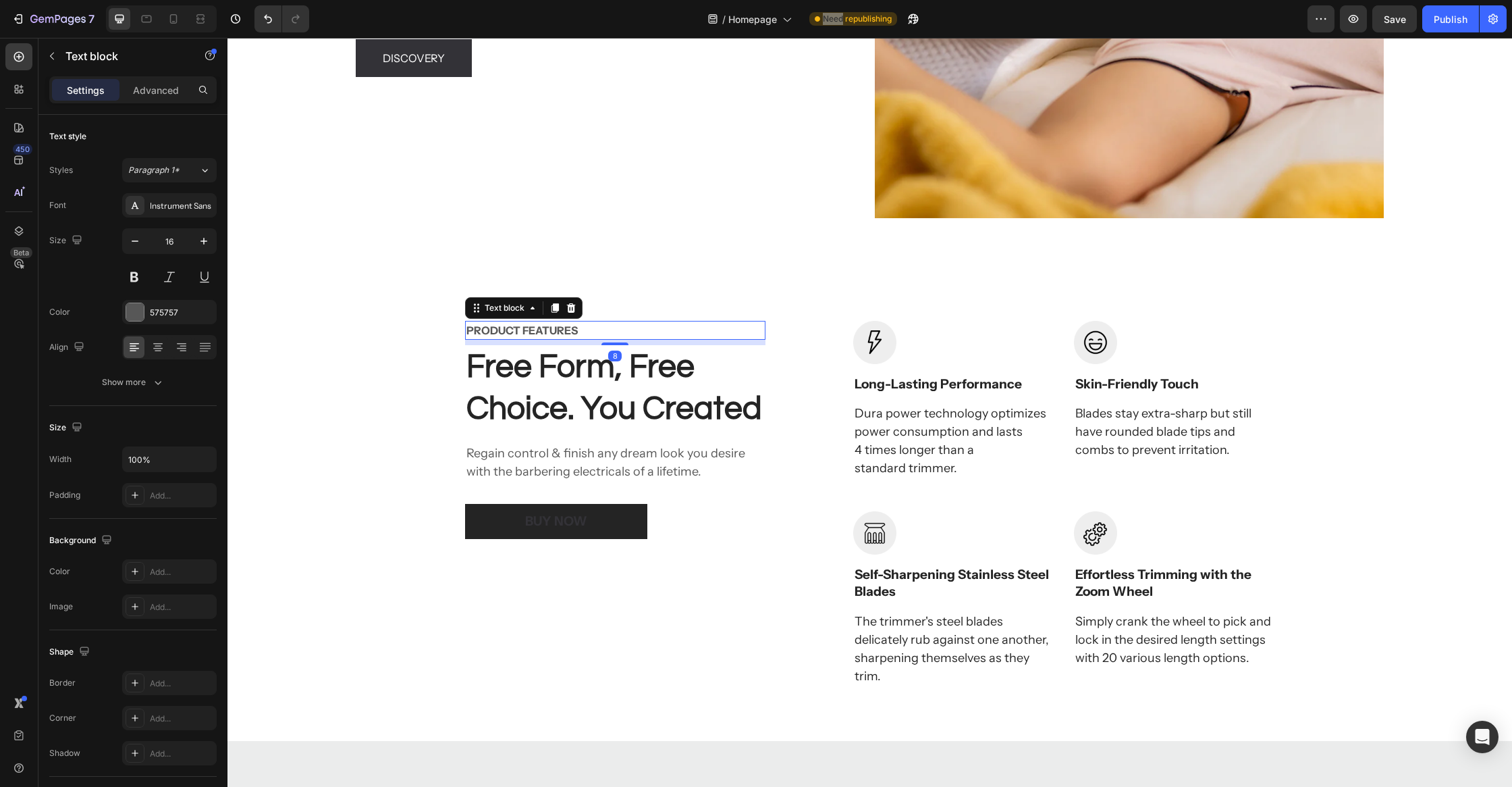
click at [575, 310] on icon at bounding box center [571, 308] width 11 height 11
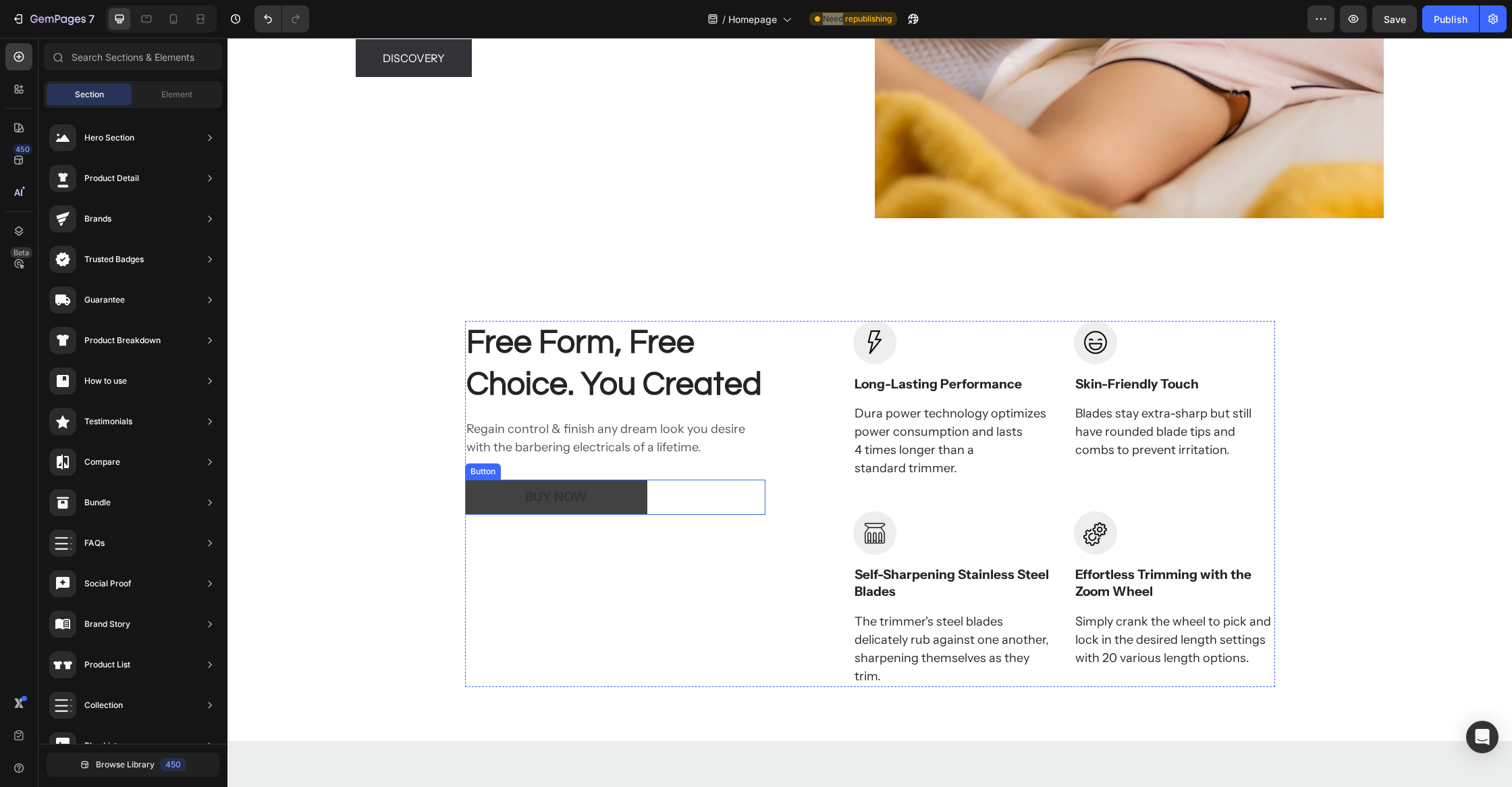
click at [638, 485] on button "BUY NOW" at bounding box center [556, 497] width 182 height 36
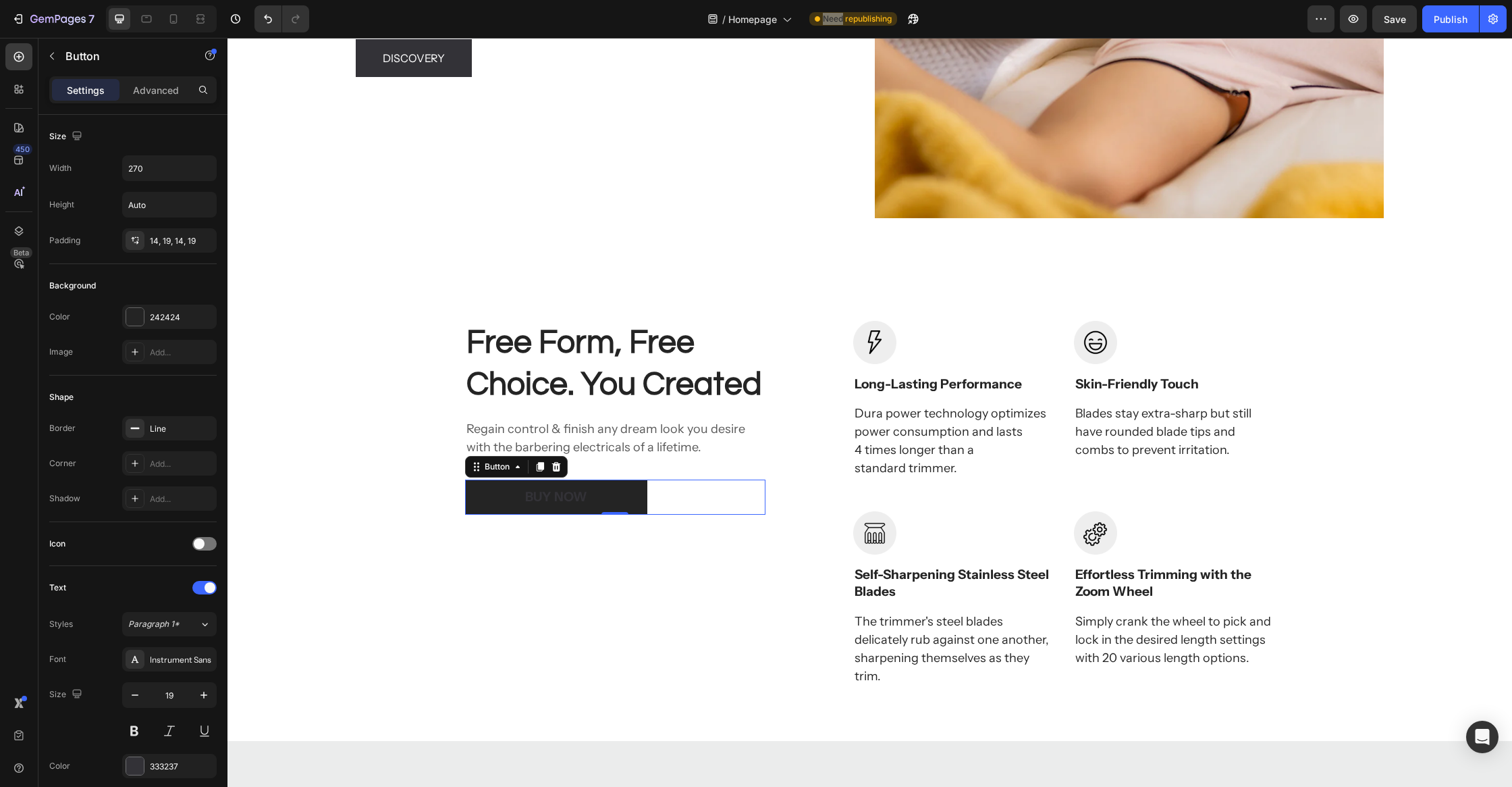
drag, startPoint x: 556, startPoint y: 465, endPoint x: 633, endPoint y: 481, distance: 78.6
click at [557, 465] on icon at bounding box center [556, 467] width 11 height 11
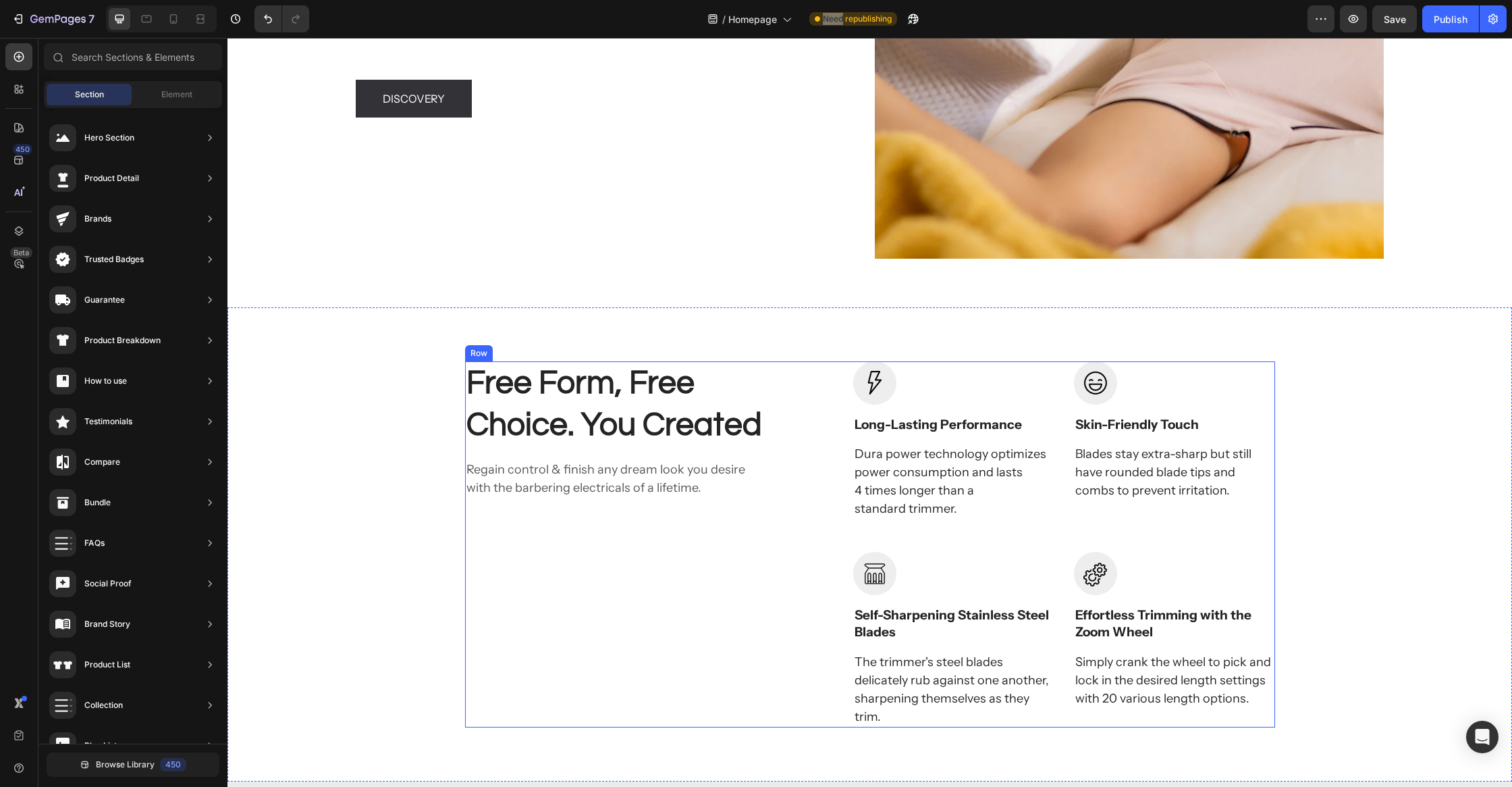
scroll to position [3291, 0]
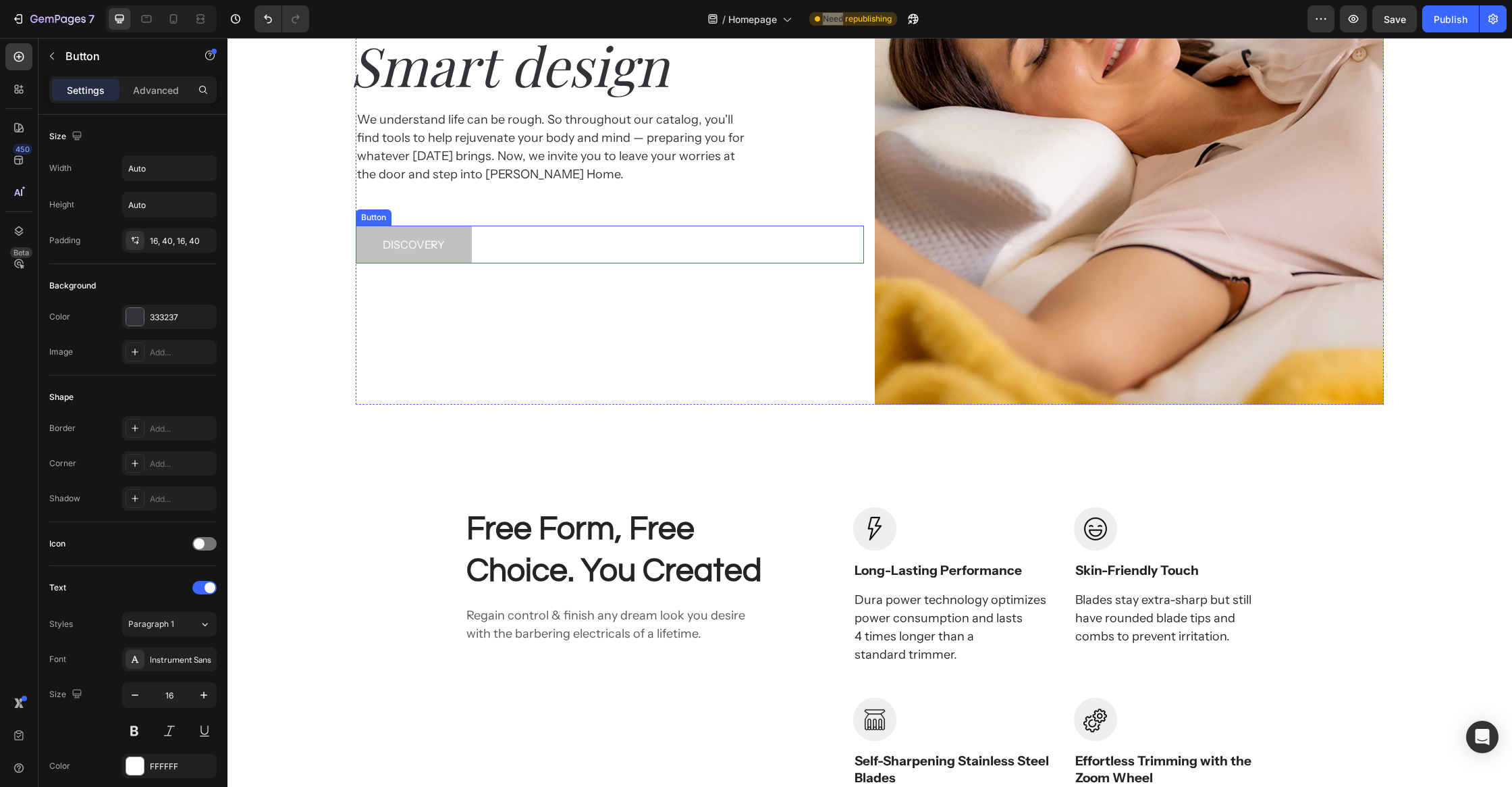
click at [463, 230] on button "Discovery" at bounding box center [413, 243] width 116 height 37
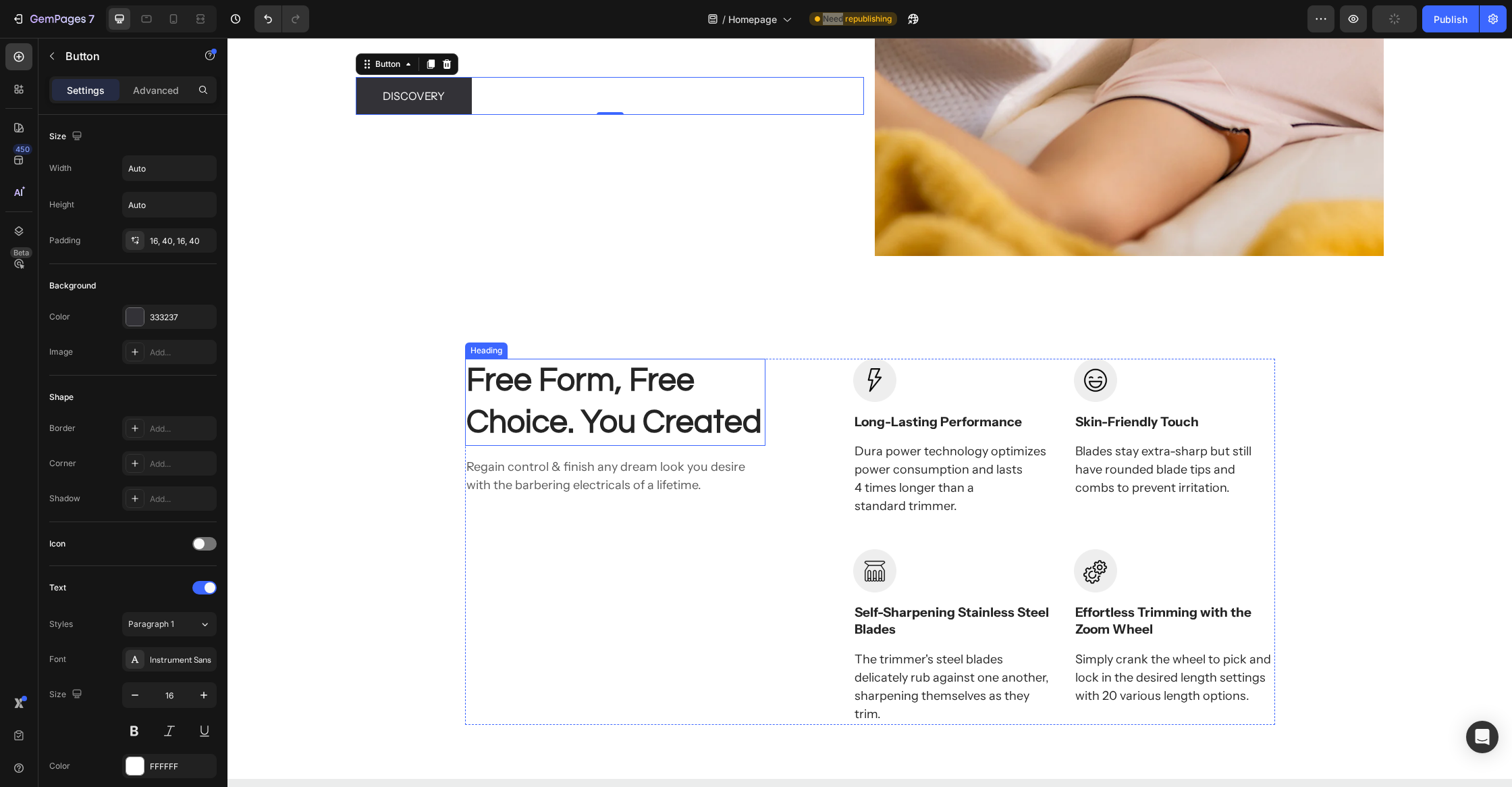
scroll to position [3487, 0]
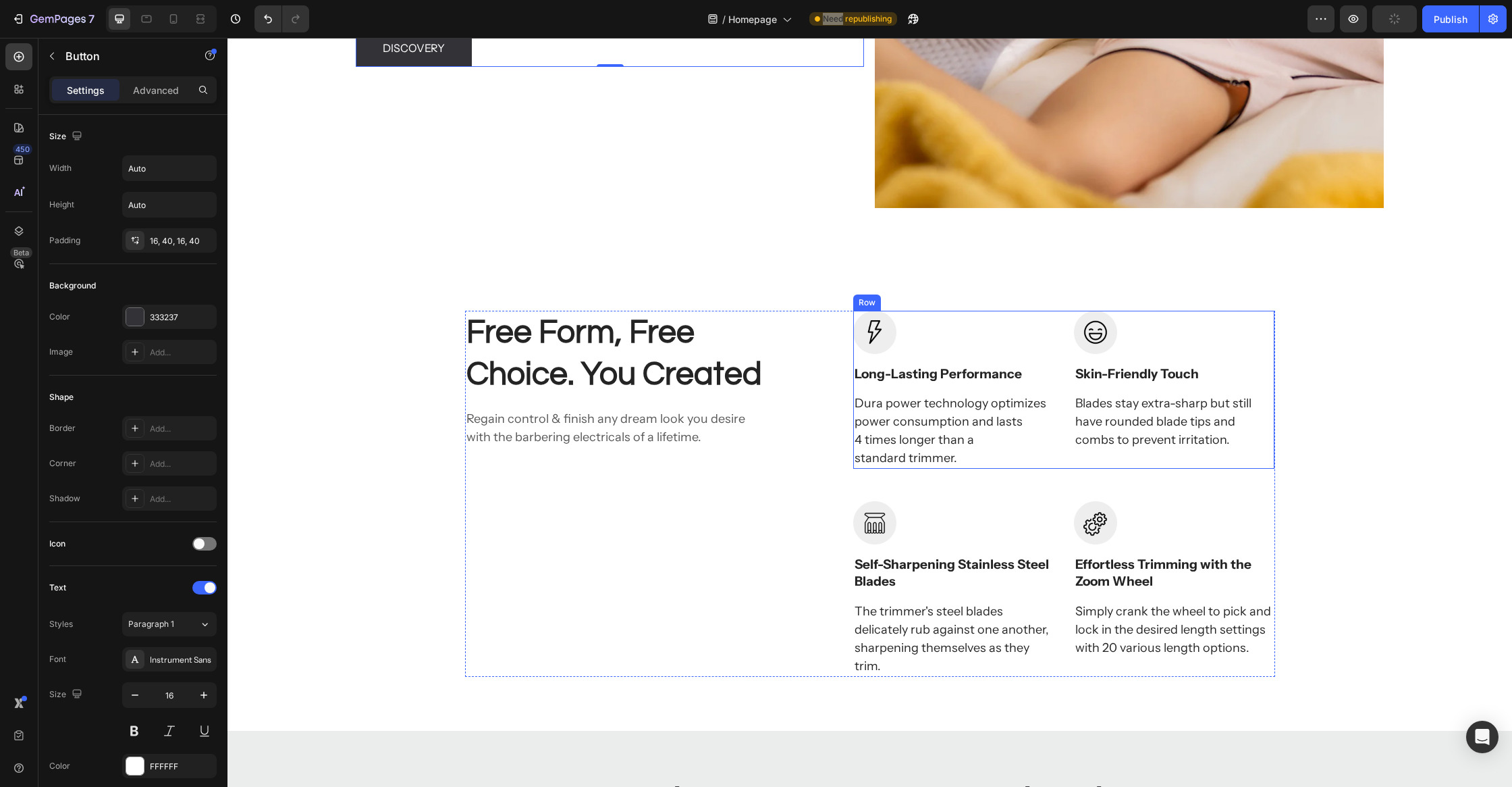
click at [1012, 351] on div at bounding box center [953, 332] width 201 height 43
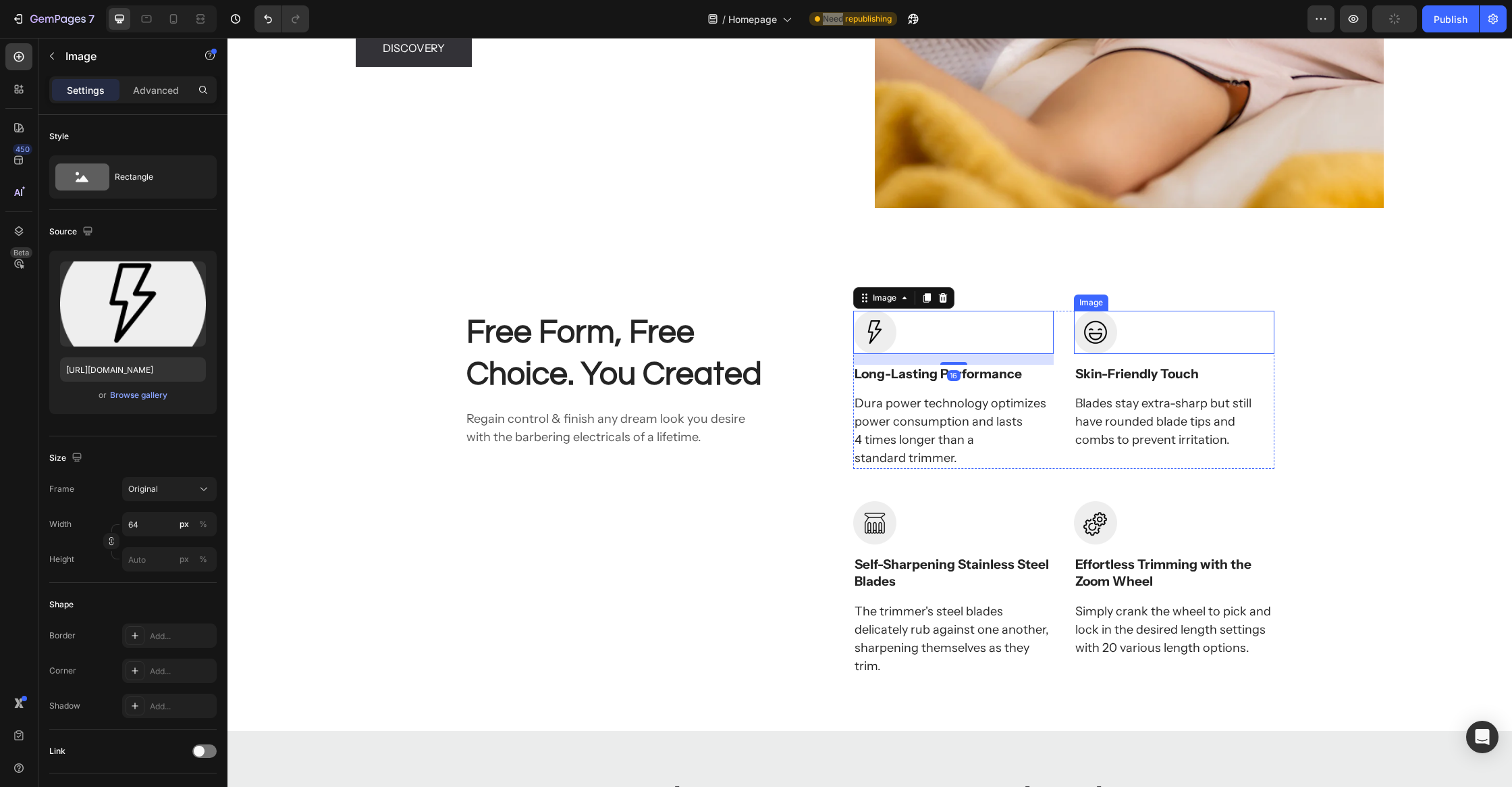
click at [1128, 347] on div at bounding box center [1174, 332] width 201 height 43
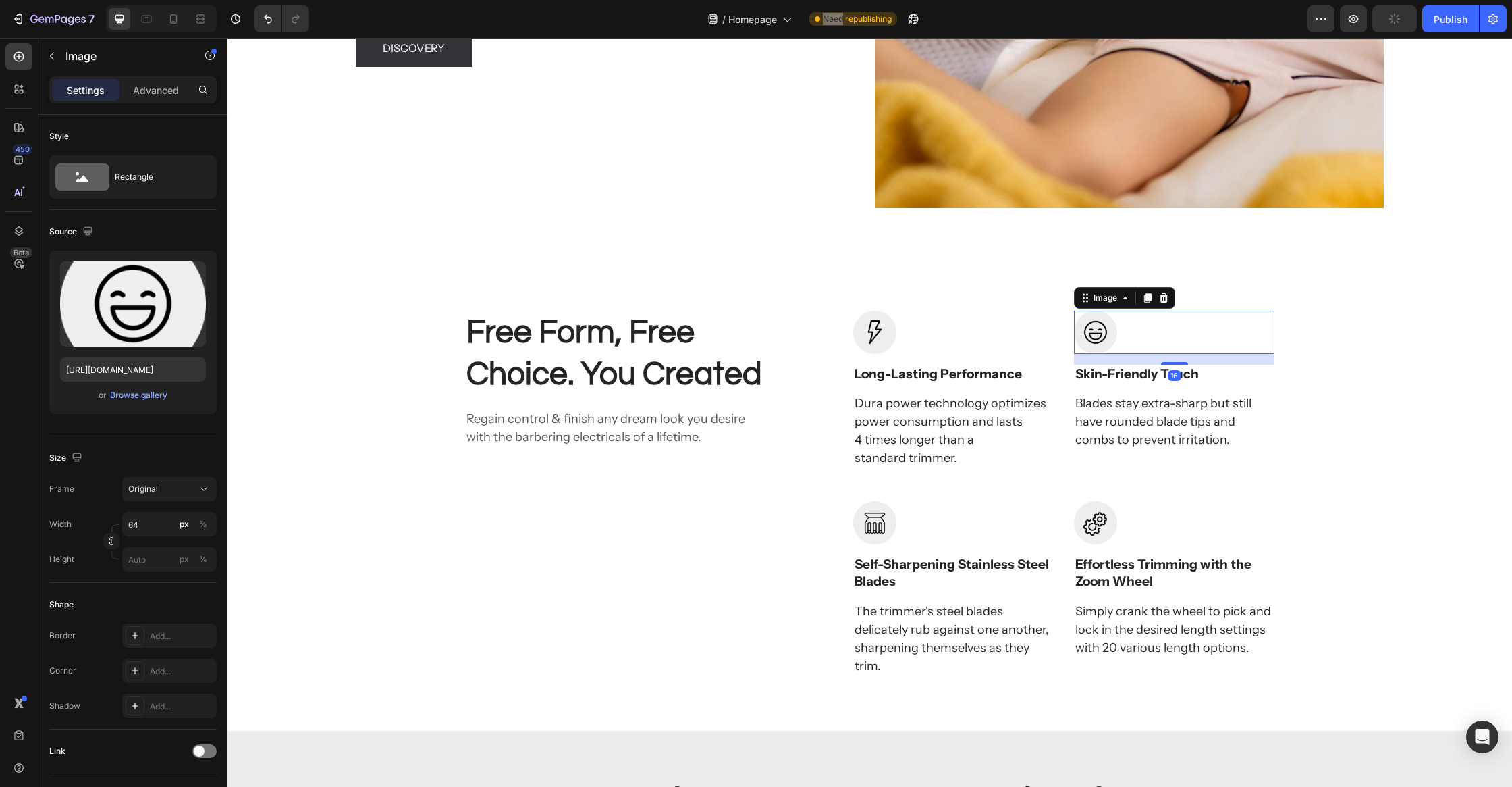
click at [1173, 295] on div "Image" at bounding box center [1124, 298] width 101 height 22
click at [1167, 298] on icon at bounding box center [1164, 298] width 11 height 11
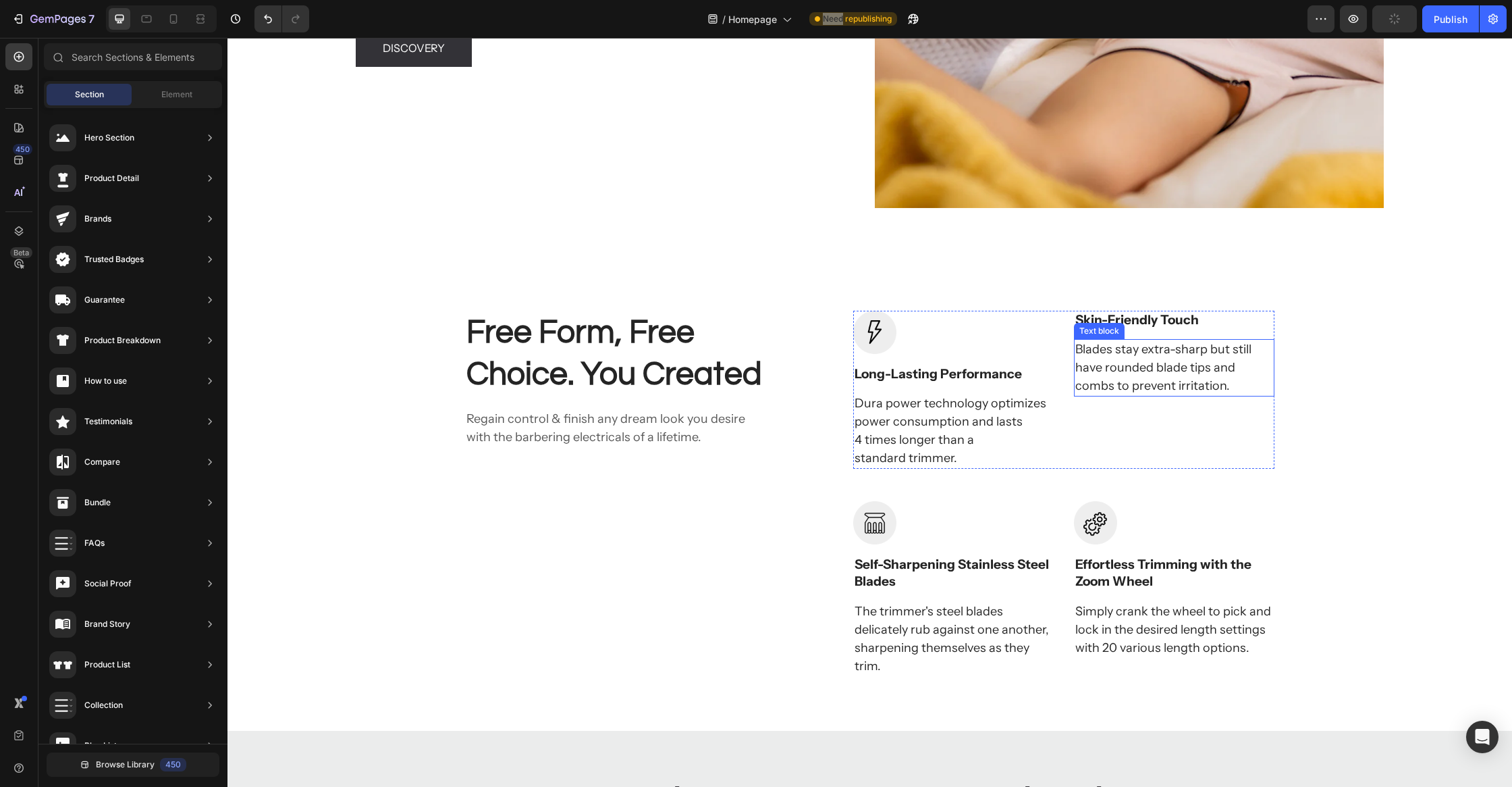
click at [1162, 321] on p "Skin-Friendly Touch" at bounding box center [1174, 320] width 198 height 17
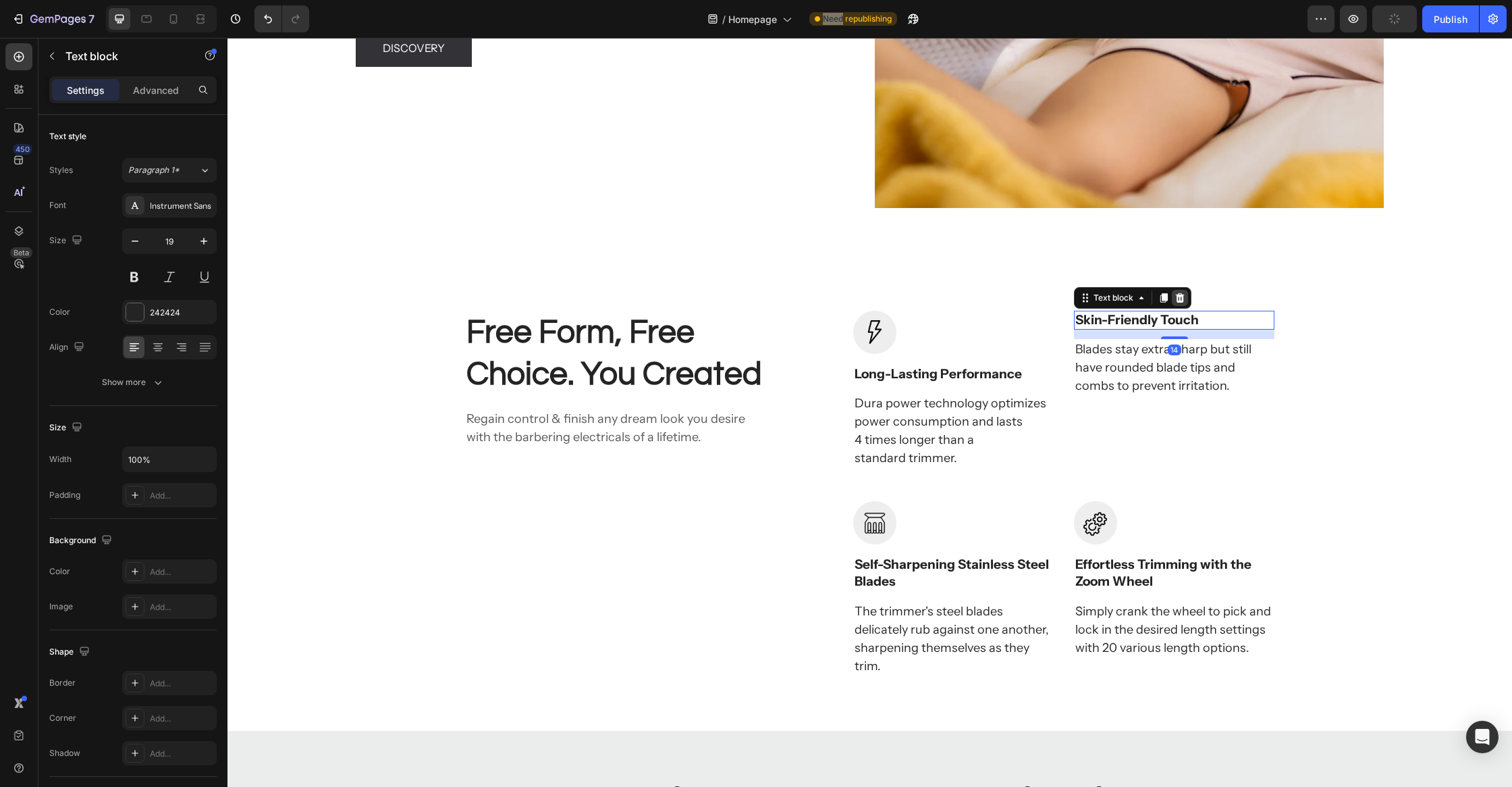
click at [1175, 296] on icon at bounding box center [1180, 298] width 11 height 11
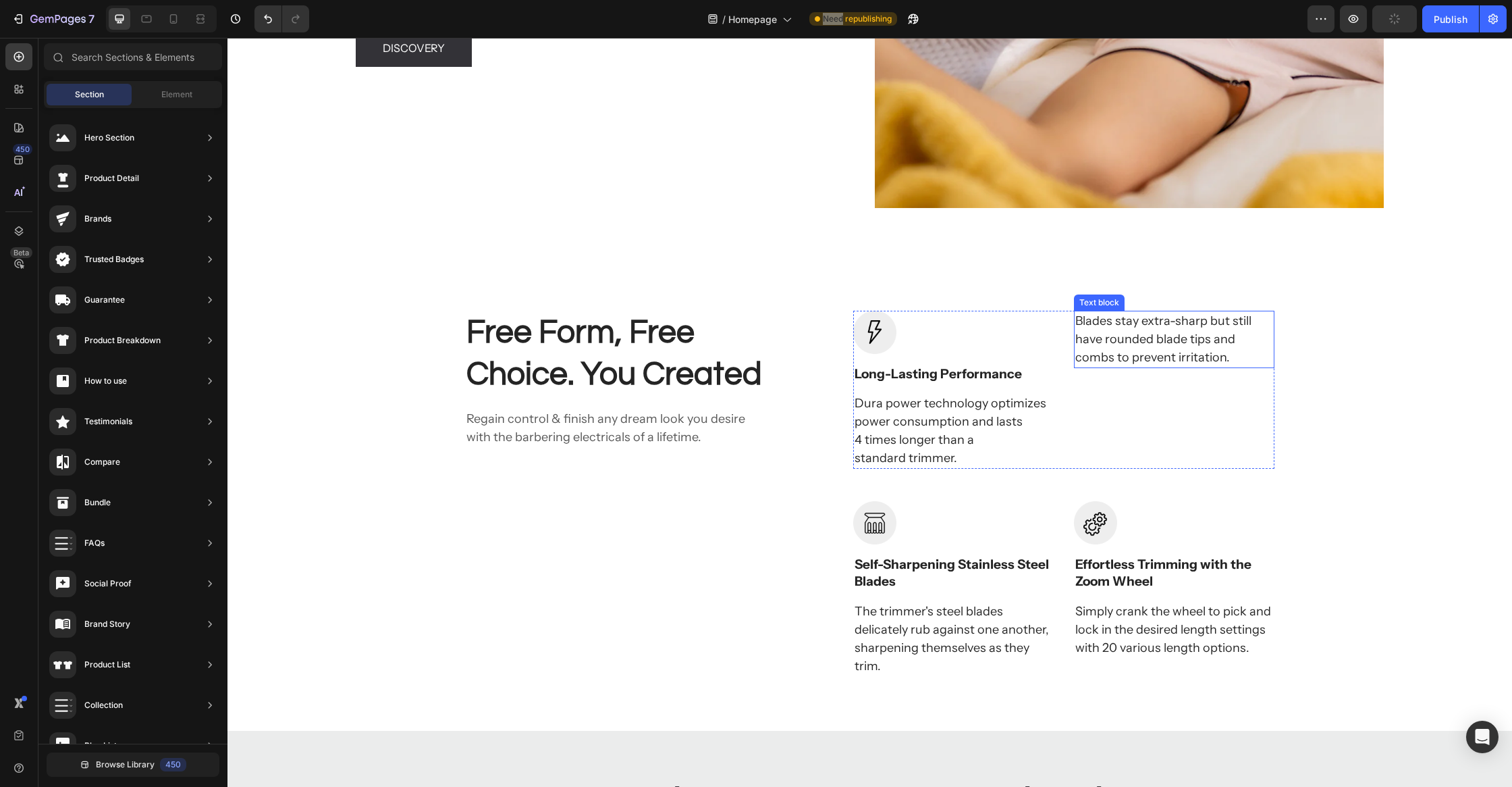
click at [1147, 335] on p "Blades stay extra-sharp but still have rounded blade tips and combs to prevent …" at bounding box center [1174, 339] width 198 height 55
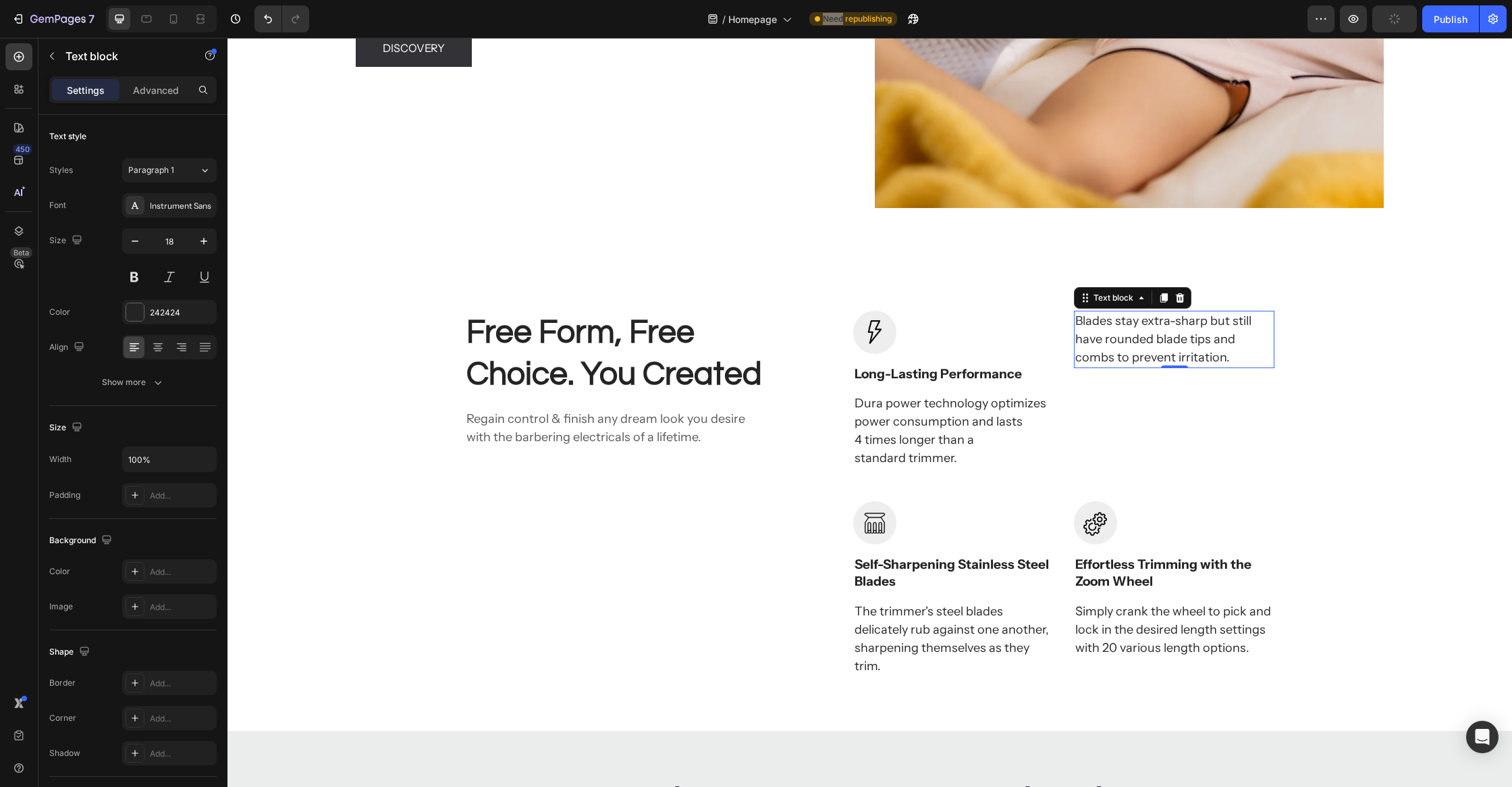
click at [1178, 295] on icon at bounding box center [1180, 297] width 9 height 9
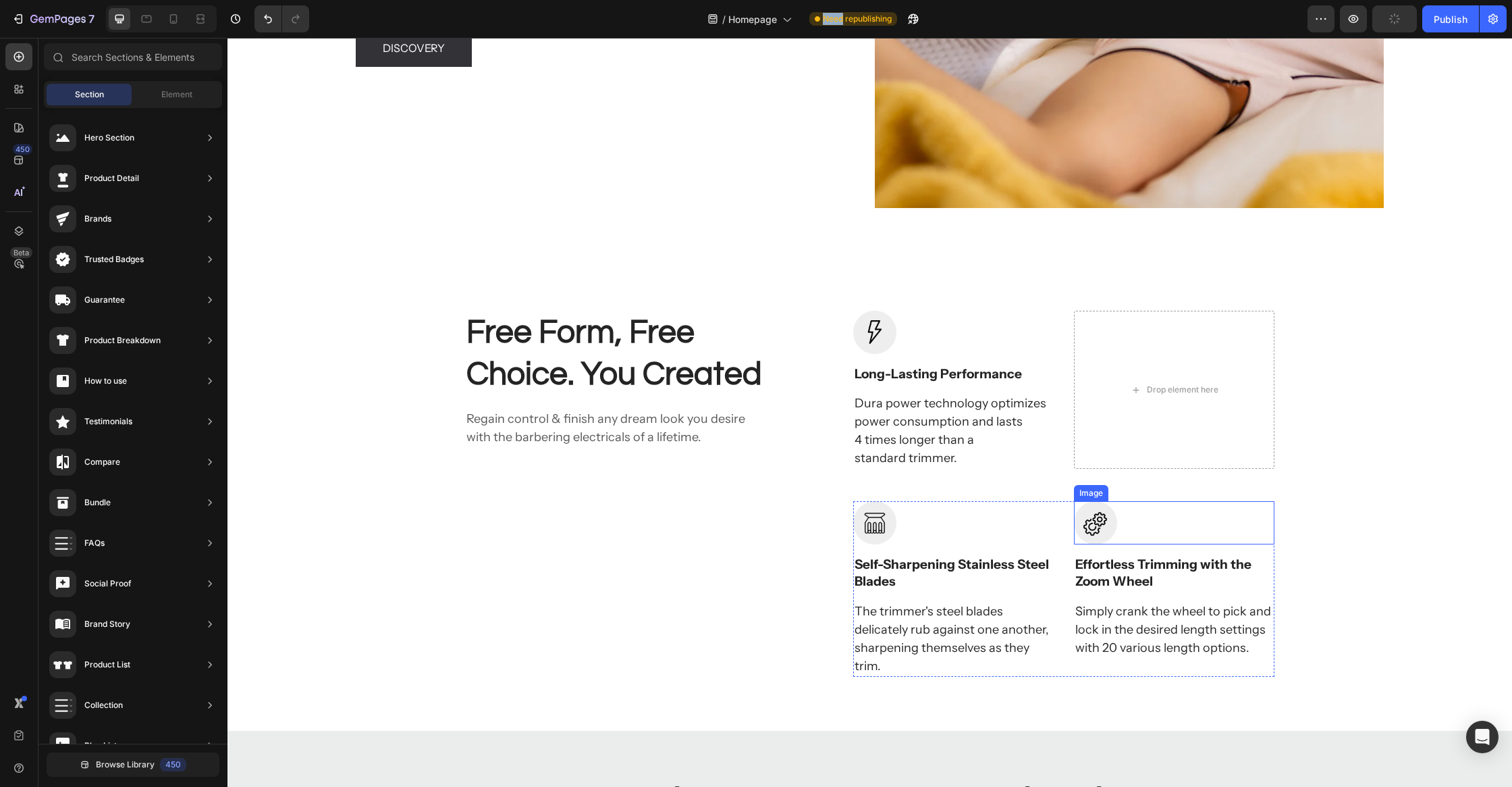
click at [1110, 529] on img at bounding box center [1095, 523] width 43 height 43
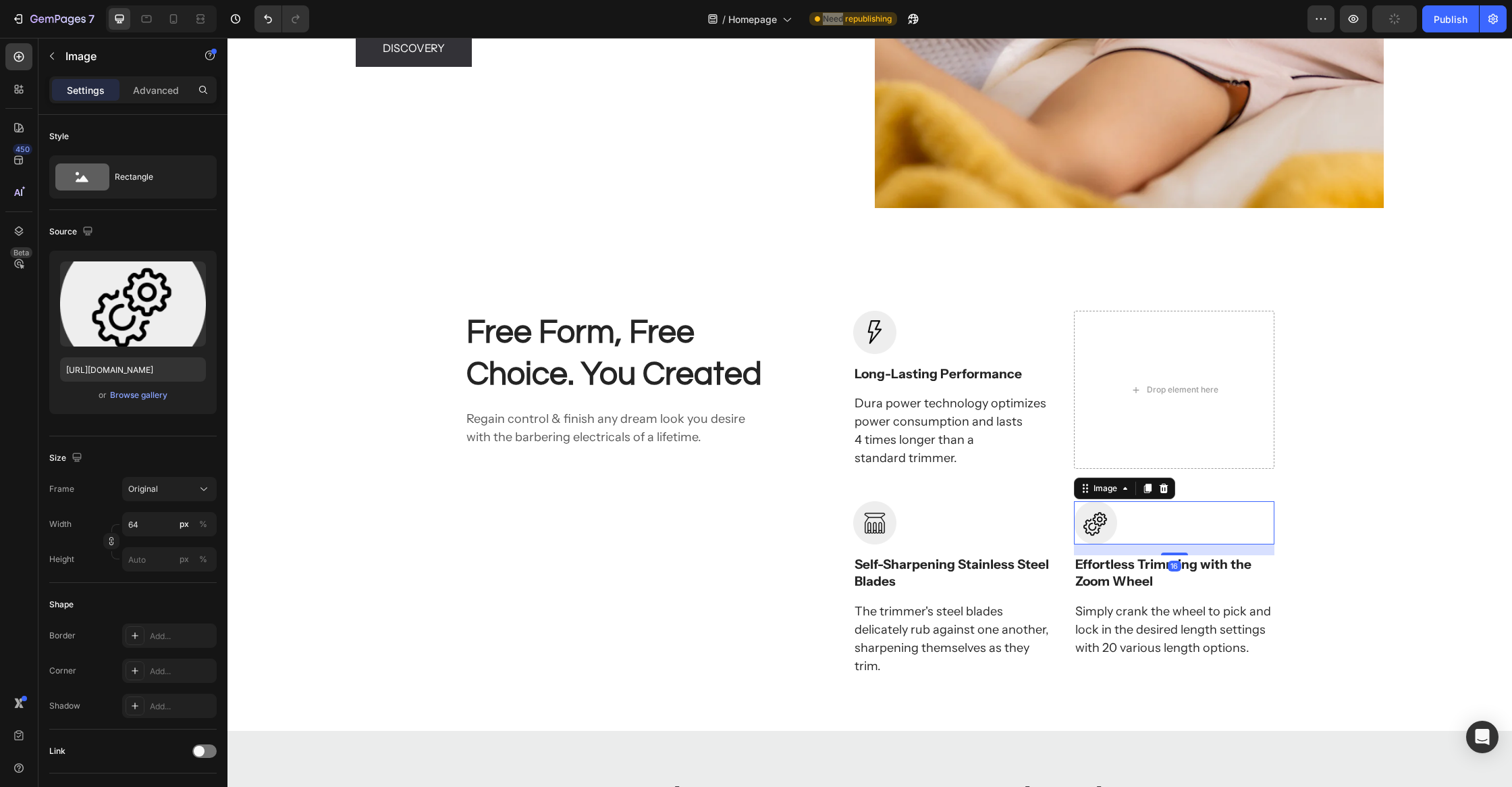
click at [1172, 486] on div "Image" at bounding box center [1124, 489] width 101 height 22
click at [1167, 485] on icon at bounding box center [1165, 488] width 9 height 9
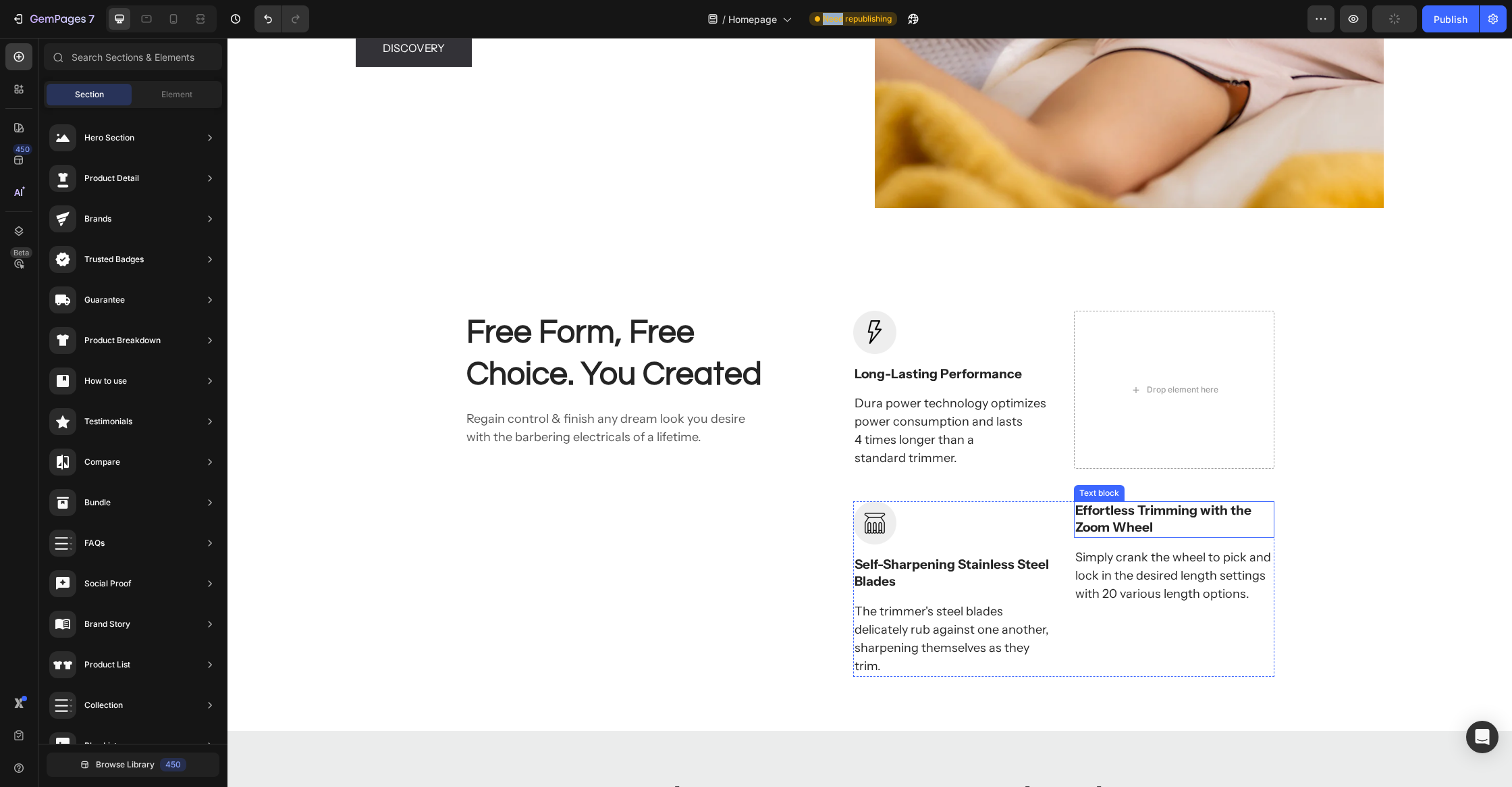
click at [1136, 515] on p "Effortless Trimming with the Zoom Wheel" at bounding box center [1174, 519] width 198 height 33
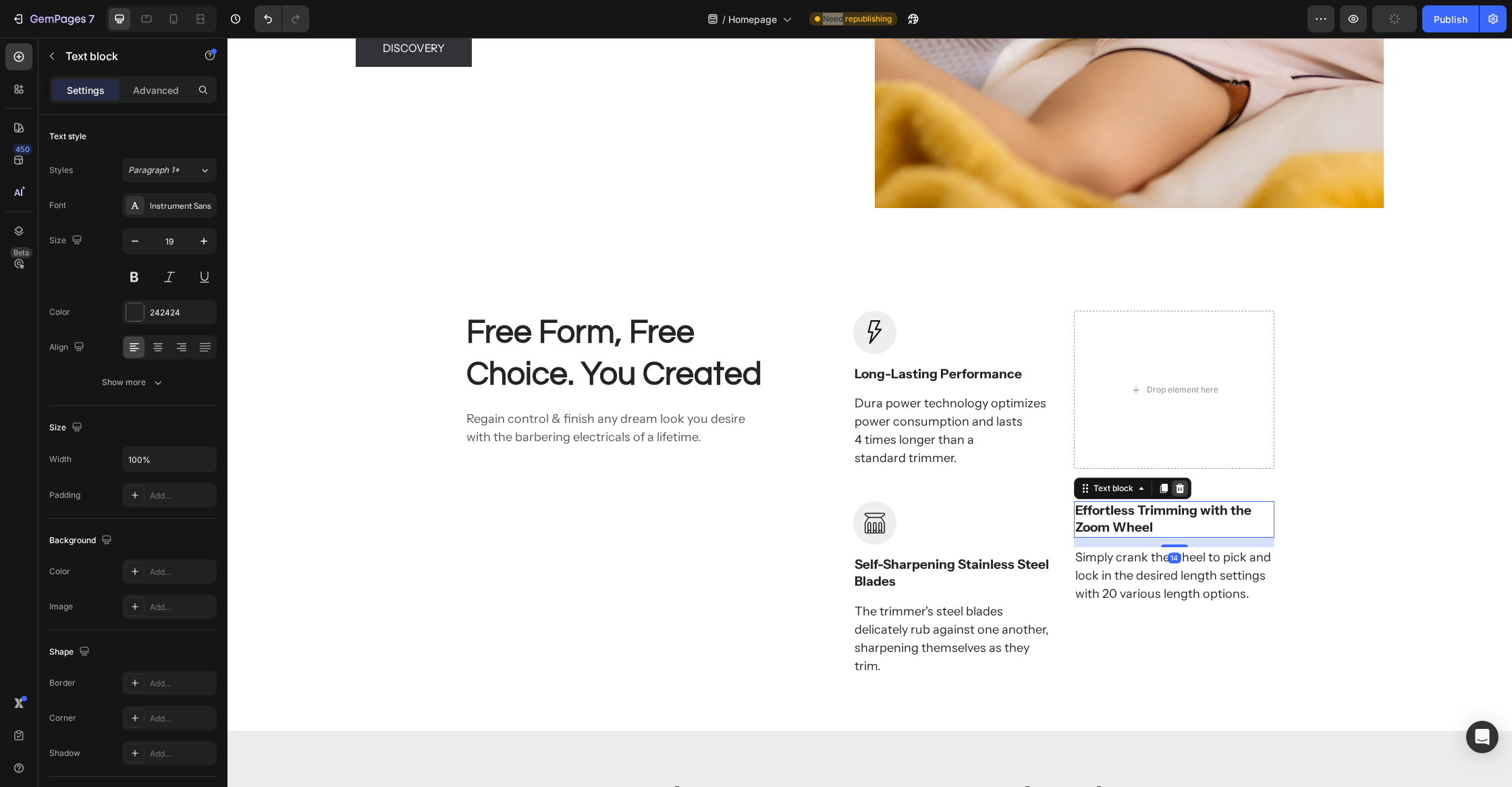
click at [1176, 489] on icon at bounding box center [1180, 489] width 11 height 11
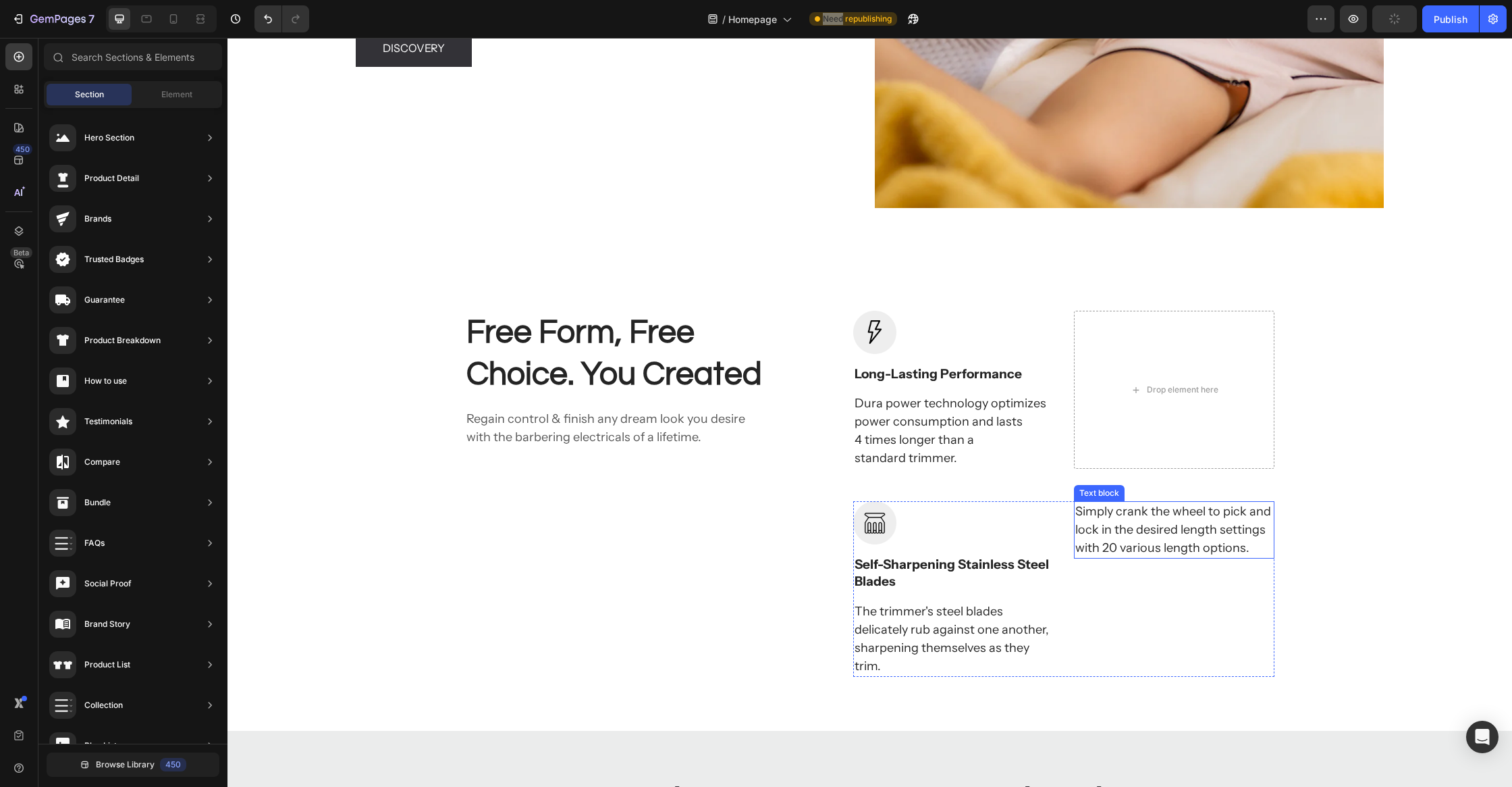
click at [1127, 544] on p "Simply crank the wheel to pick and lock in the desired length settings with 20 …" at bounding box center [1174, 530] width 198 height 55
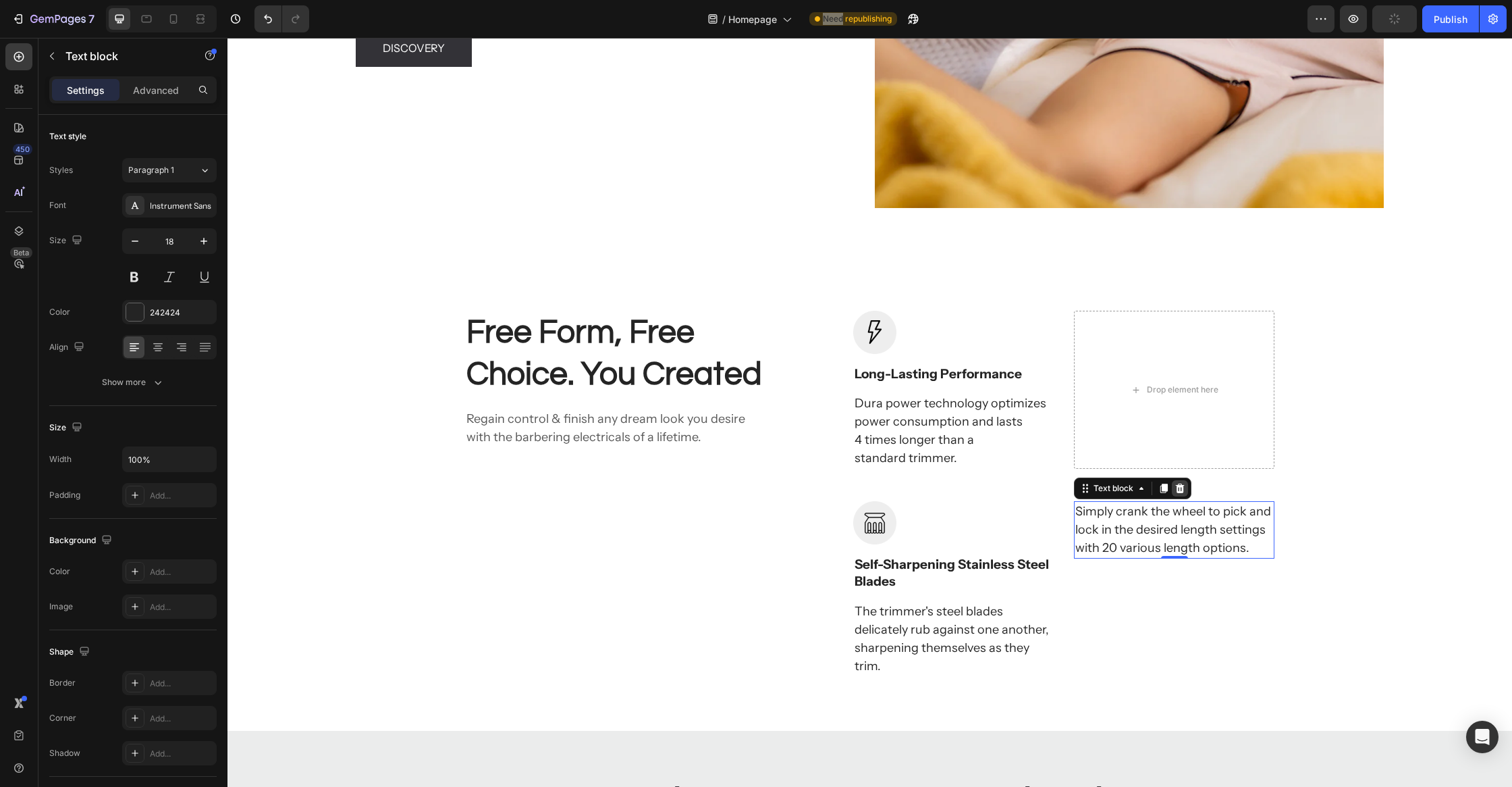
click at [1178, 492] on icon at bounding box center [1180, 488] width 9 height 9
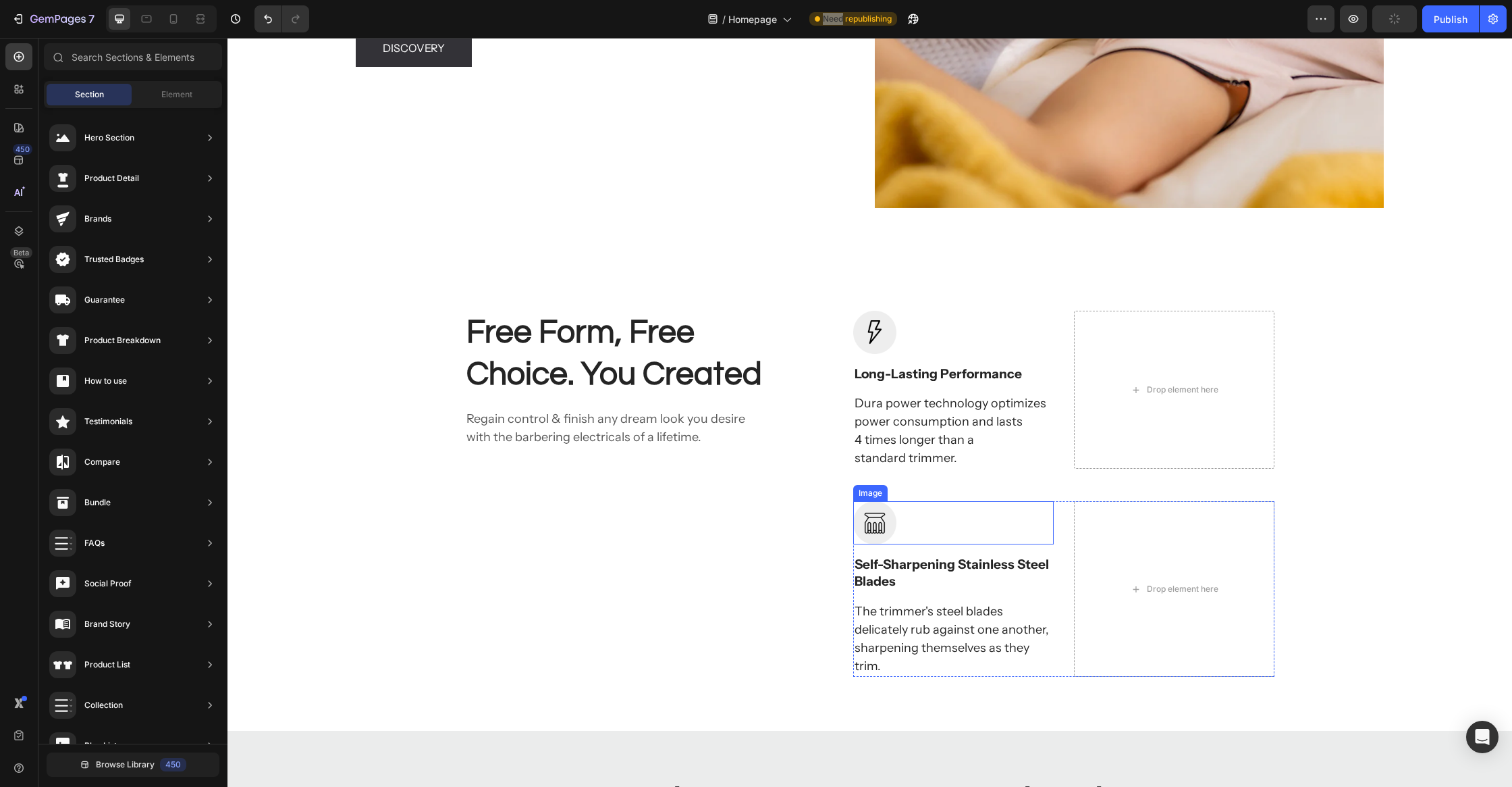
click at [993, 518] on div at bounding box center [953, 523] width 201 height 43
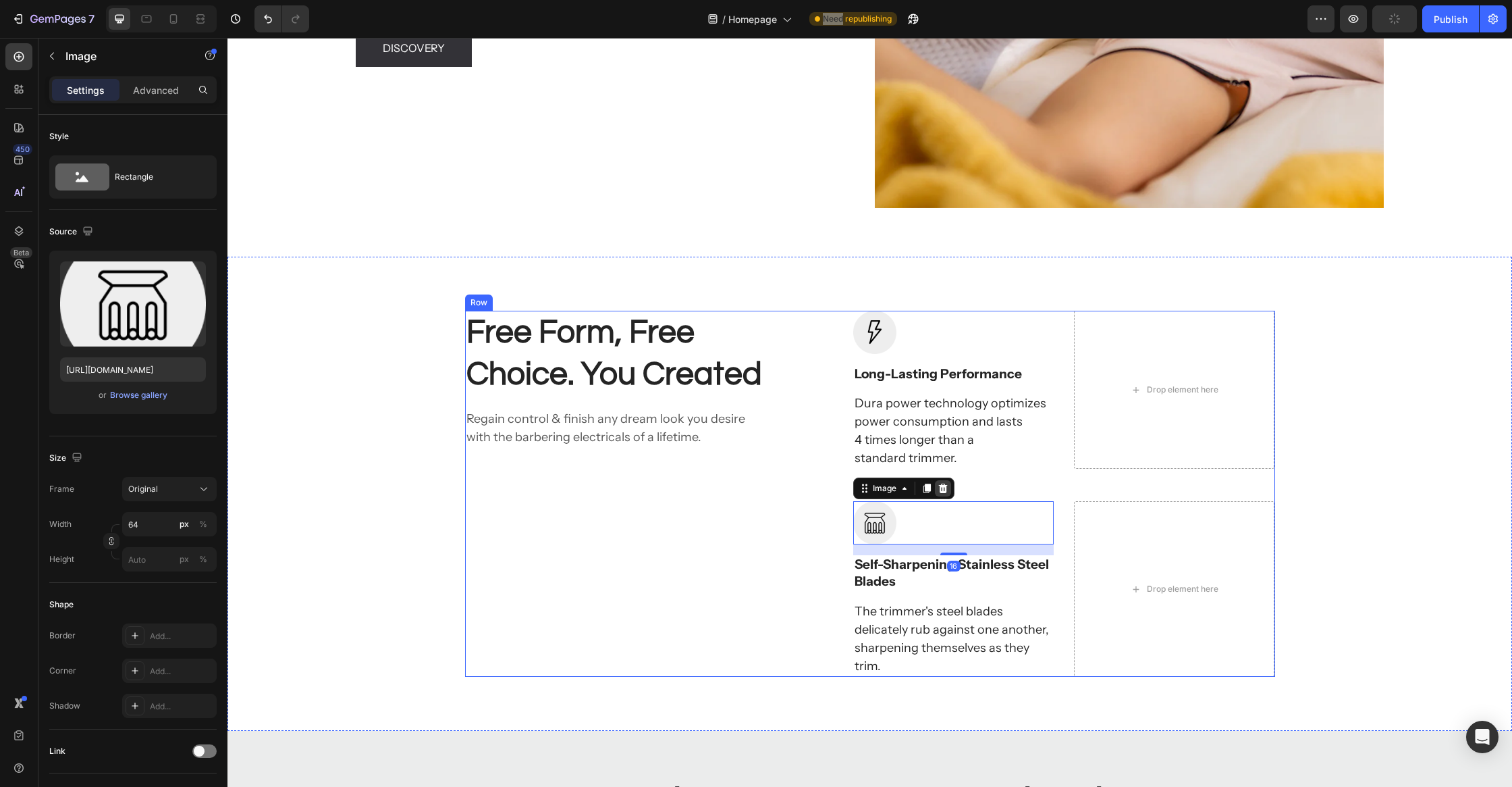
click at [950, 489] on div at bounding box center [943, 489] width 16 height 16
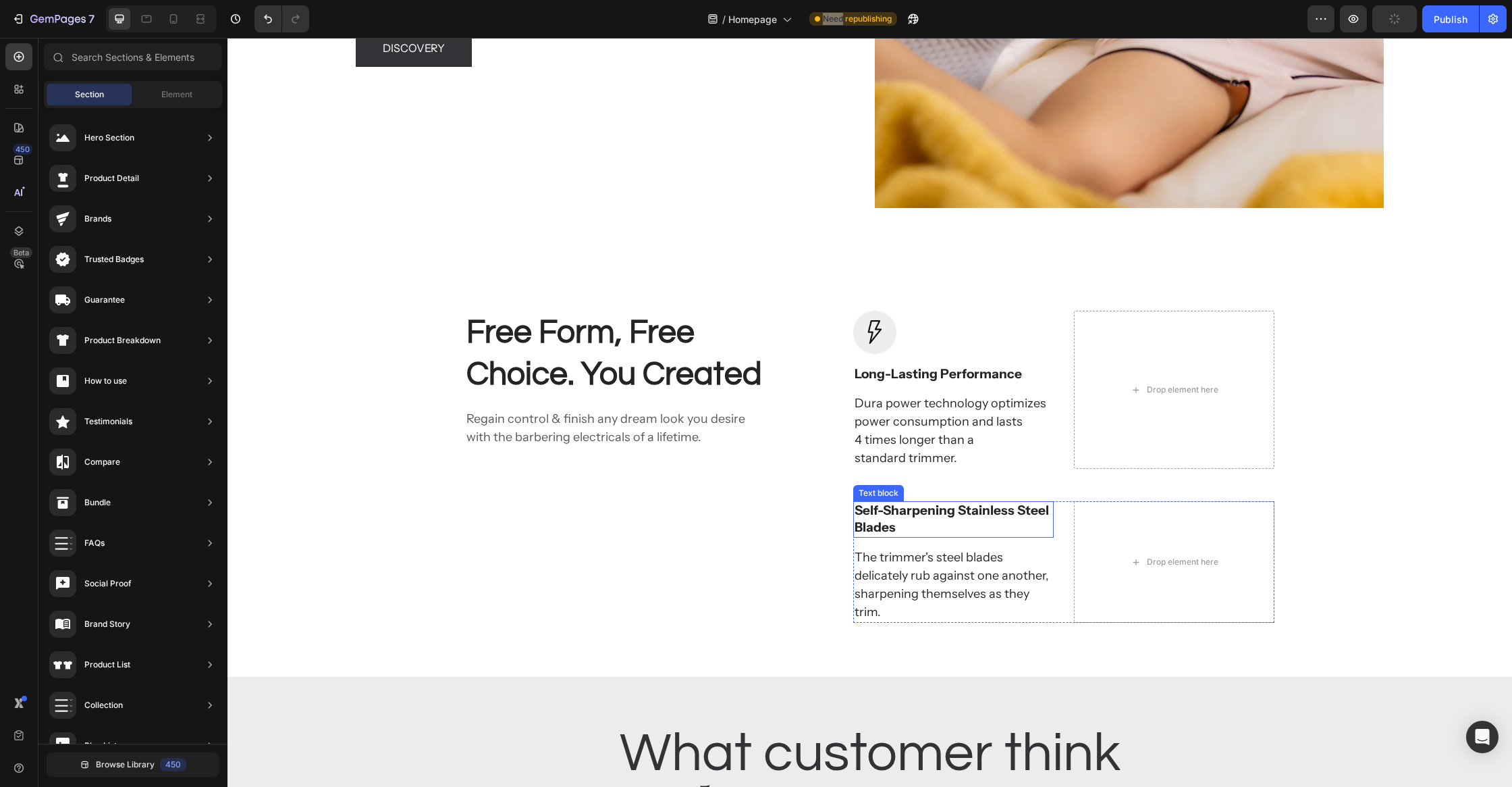
click at [966, 518] on p "Self-Sharpening Stainless Steel Blades" at bounding box center [953, 519] width 198 height 33
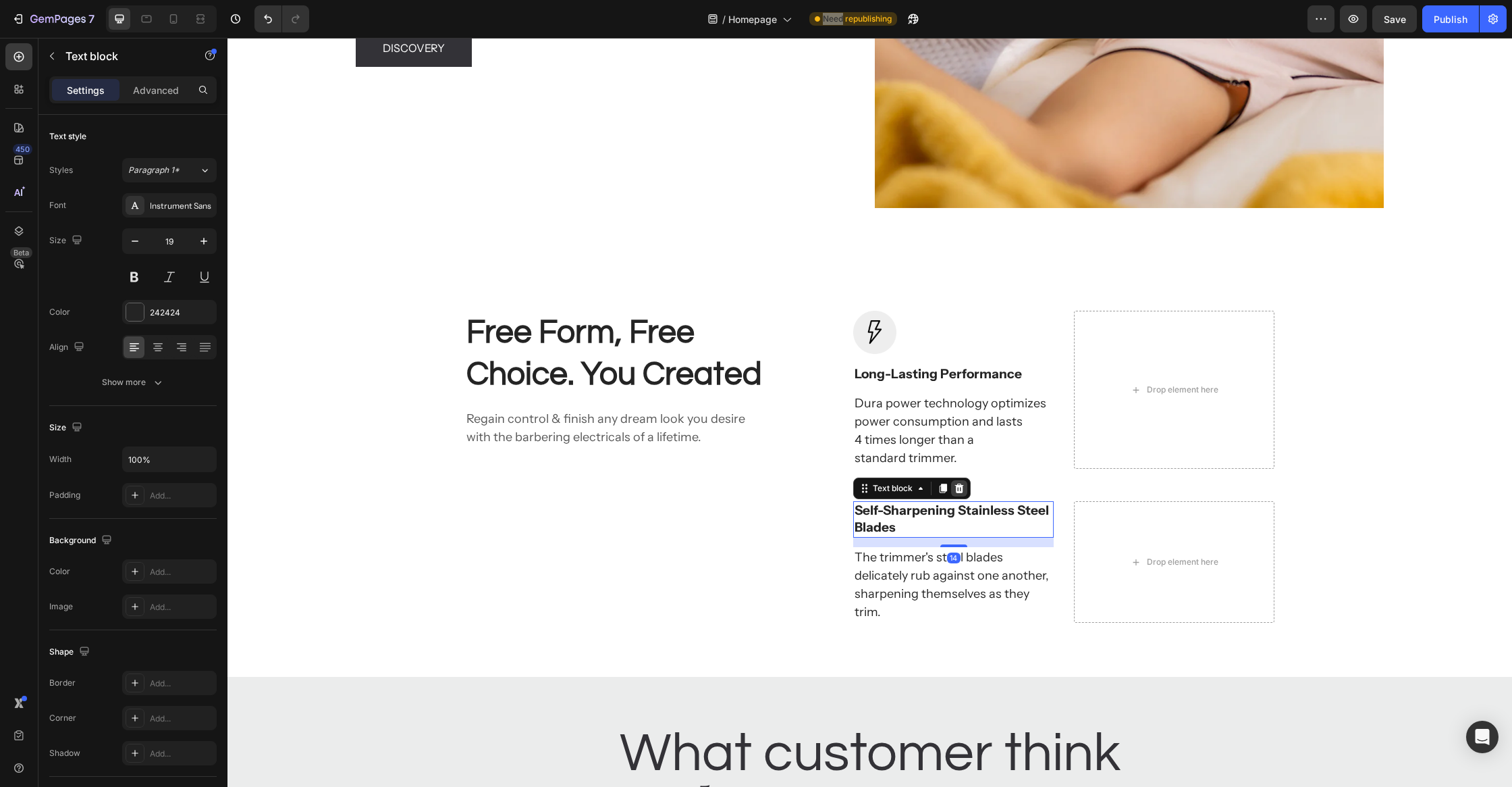
click at [964, 491] on icon at bounding box center [960, 489] width 11 height 11
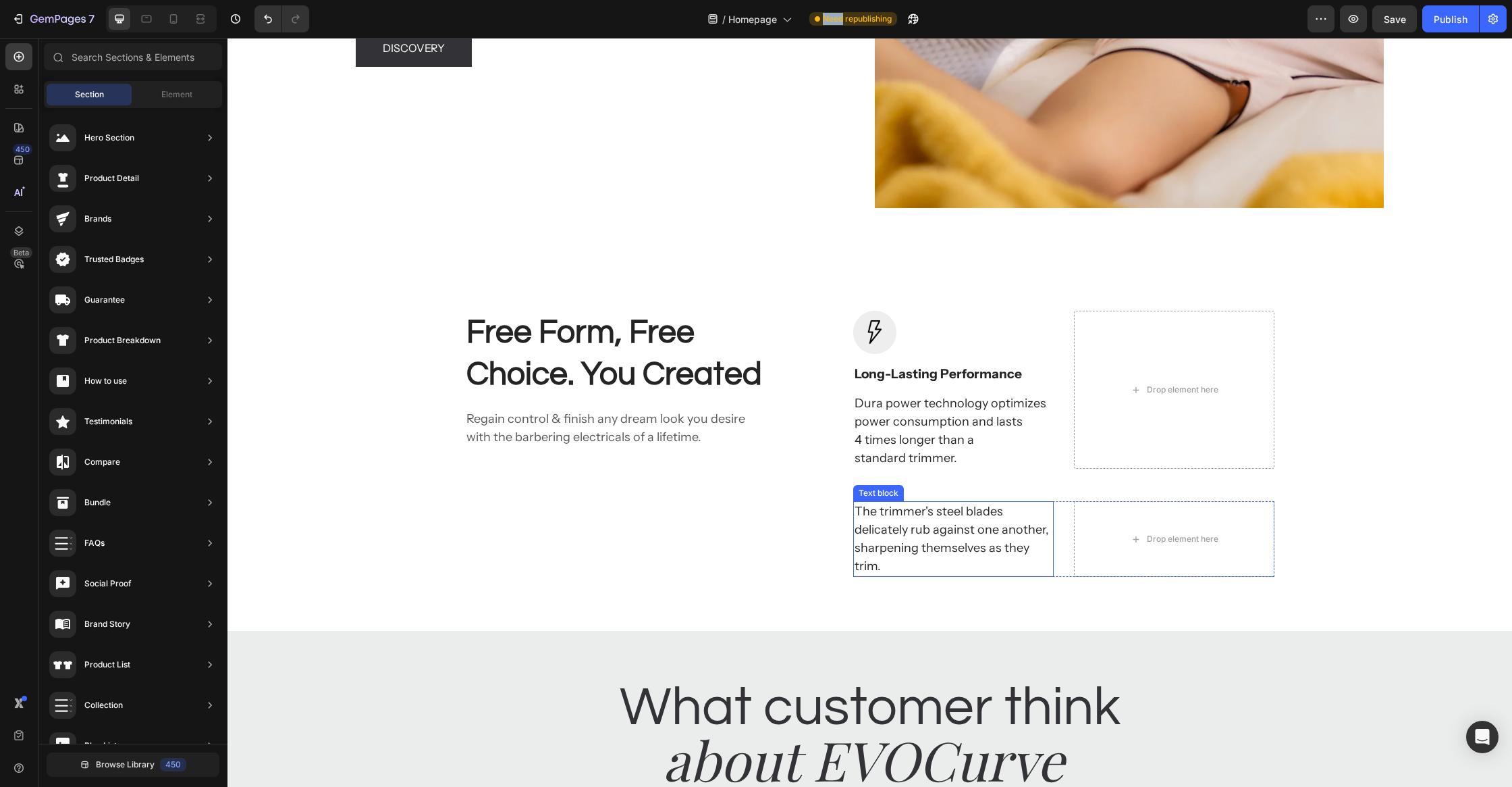
click at [945, 555] on p "The trimmer's steel blades delicately rub against one another, sharpening thems…" at bounding box center [953, 539] width 198 height 73
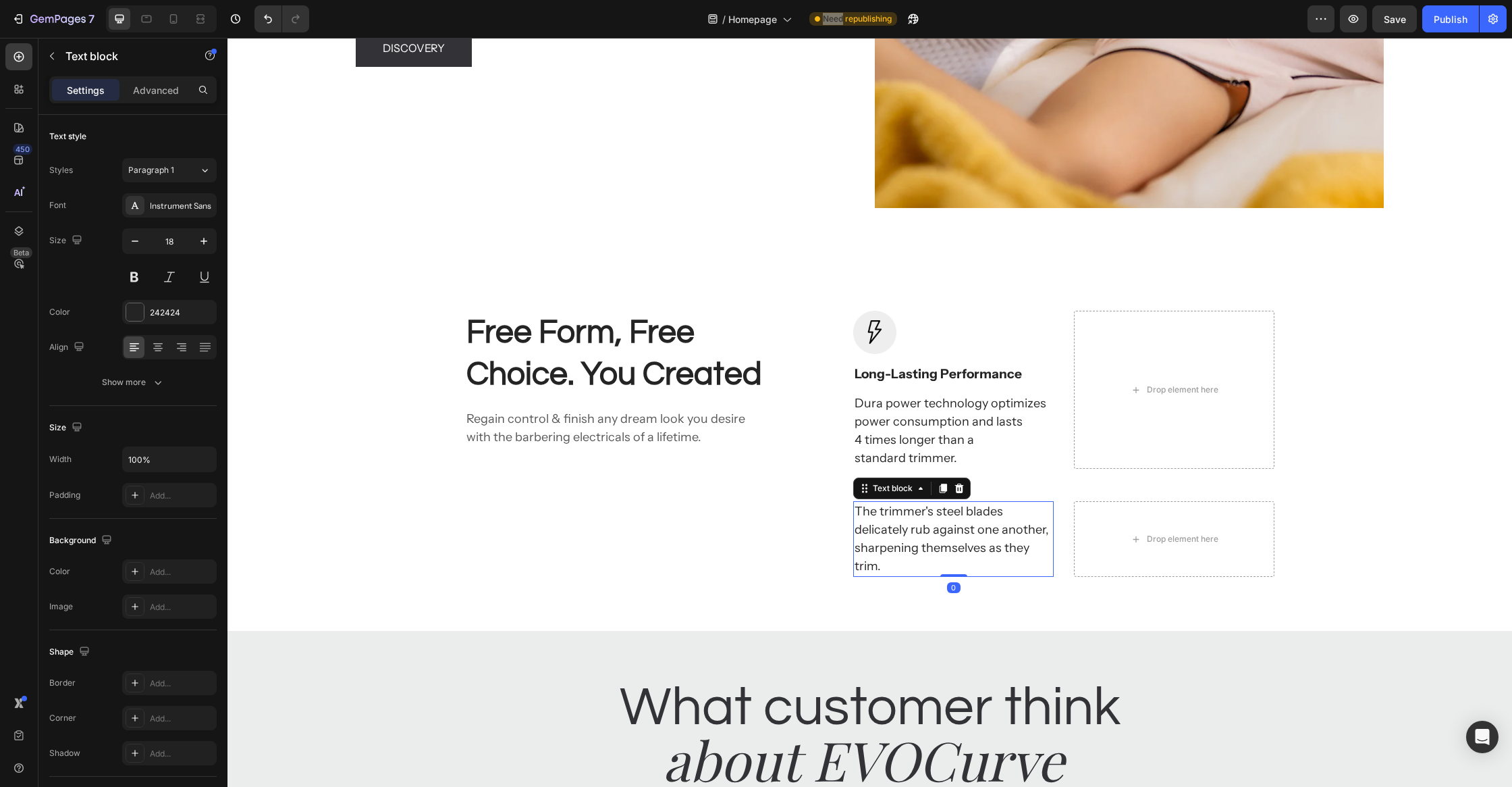
click at [961, 487] on icon at bounding box center [960, 489] width 11 height 11
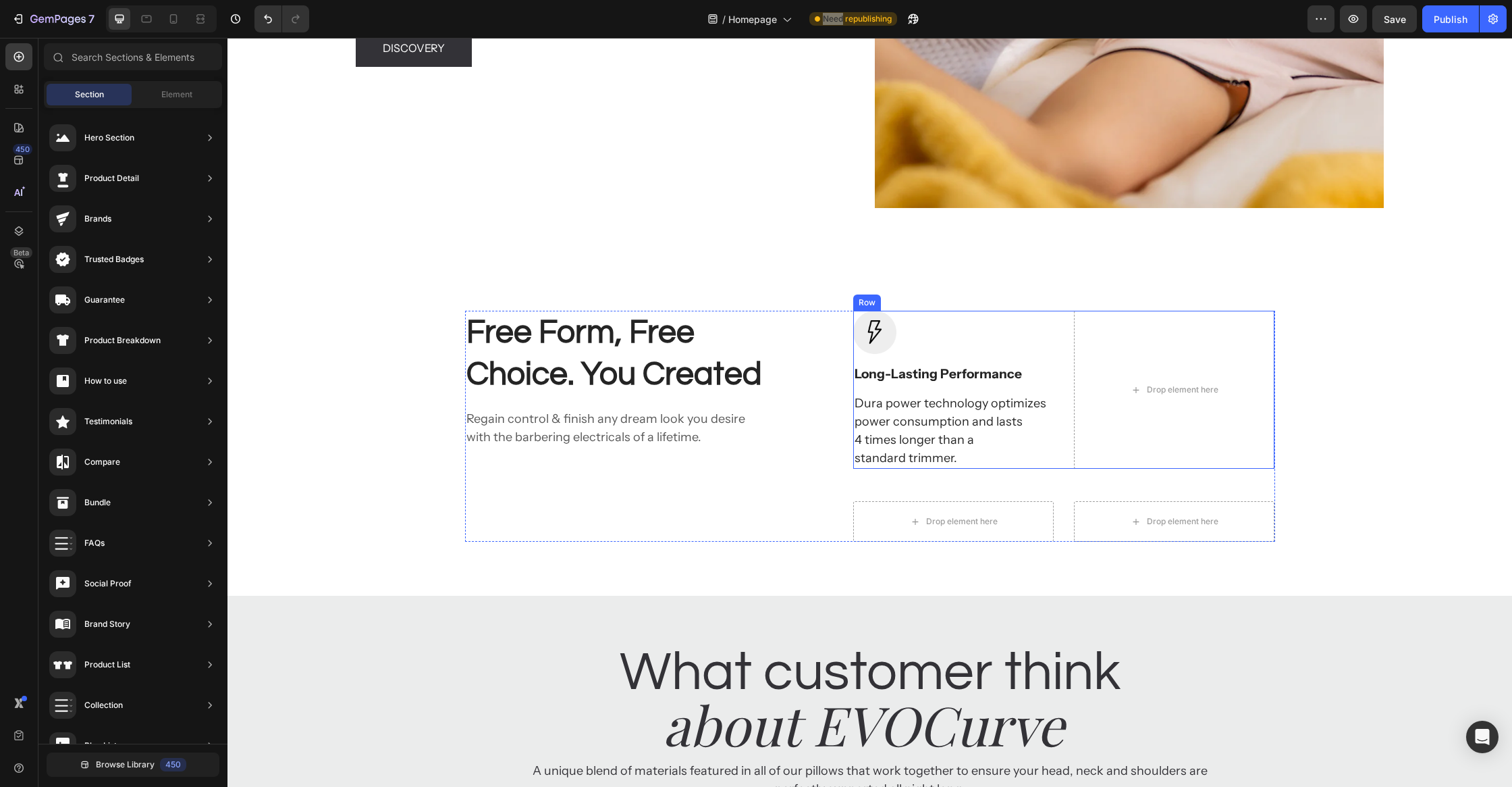
click at [960, 378] on p "Long-Lasting Performance" at bounding box center [953, 374] width 198 height 17
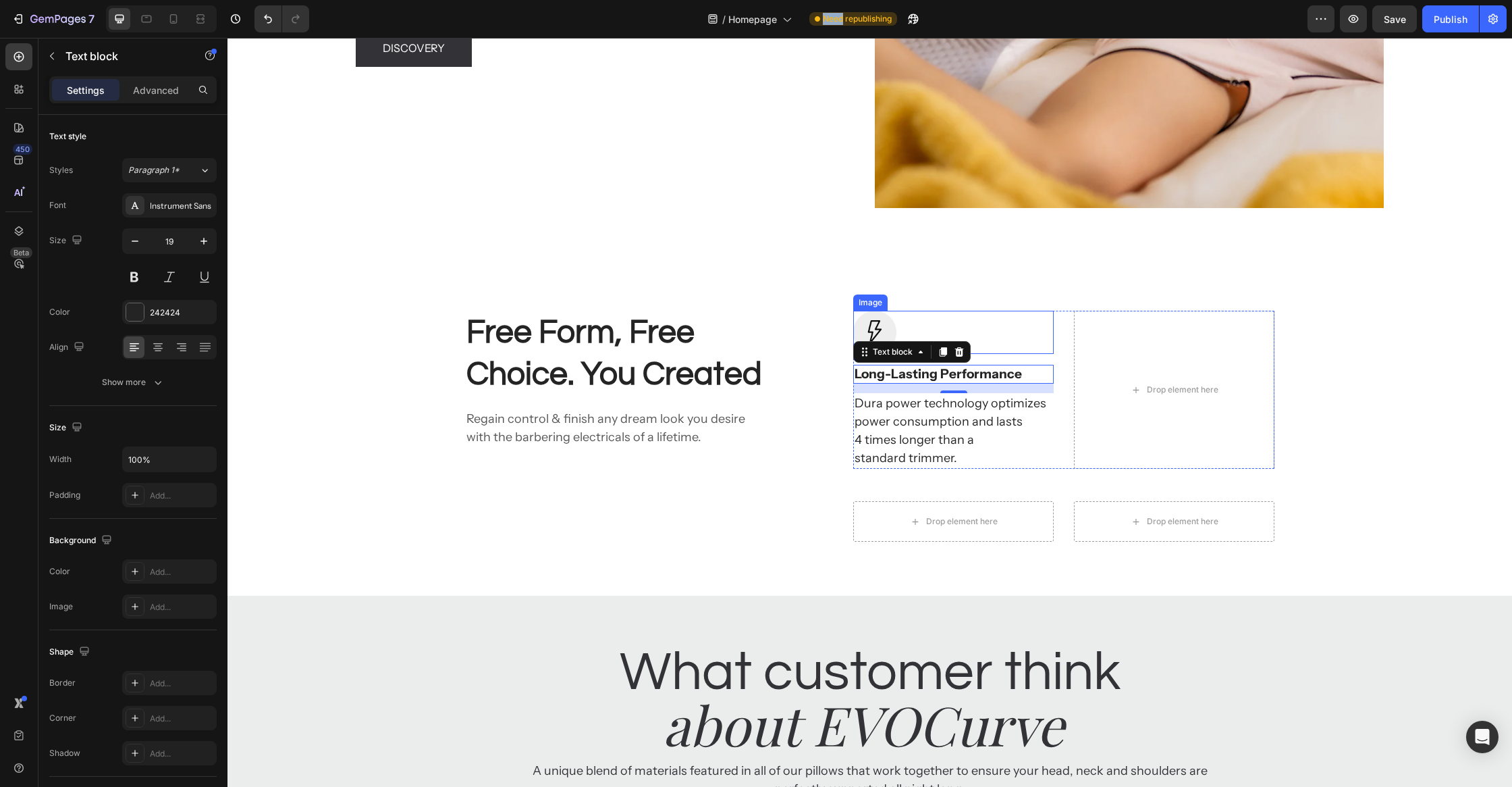
click at [1058, 308] on div "Free Form, Free Choice. You Created Heading Regain control & finish any dream l…" at bounding box center [870, 426] width 1285 height 340
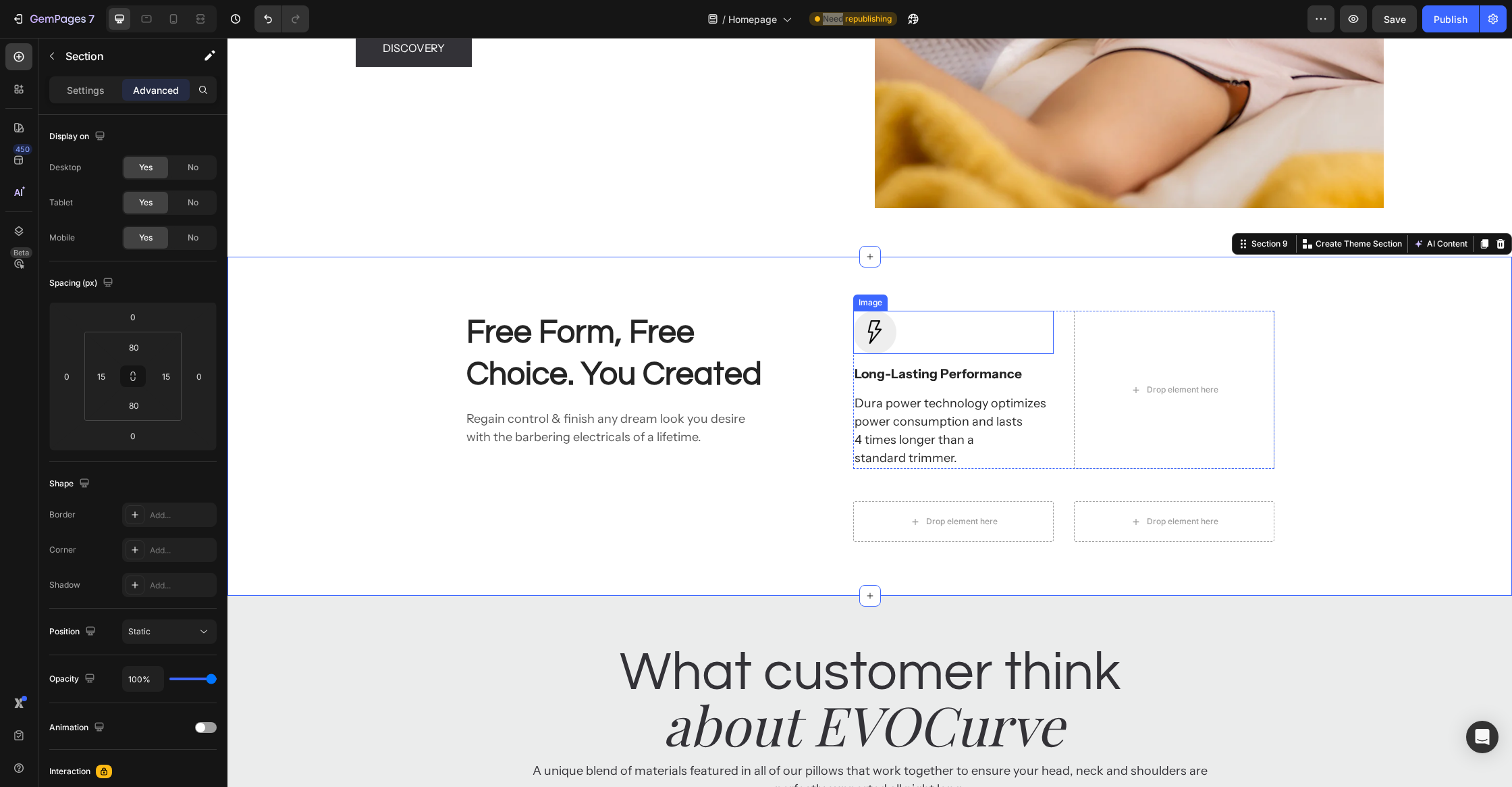
click at [932, 322] on div at bounding box center [953, 332] width 201 height 43
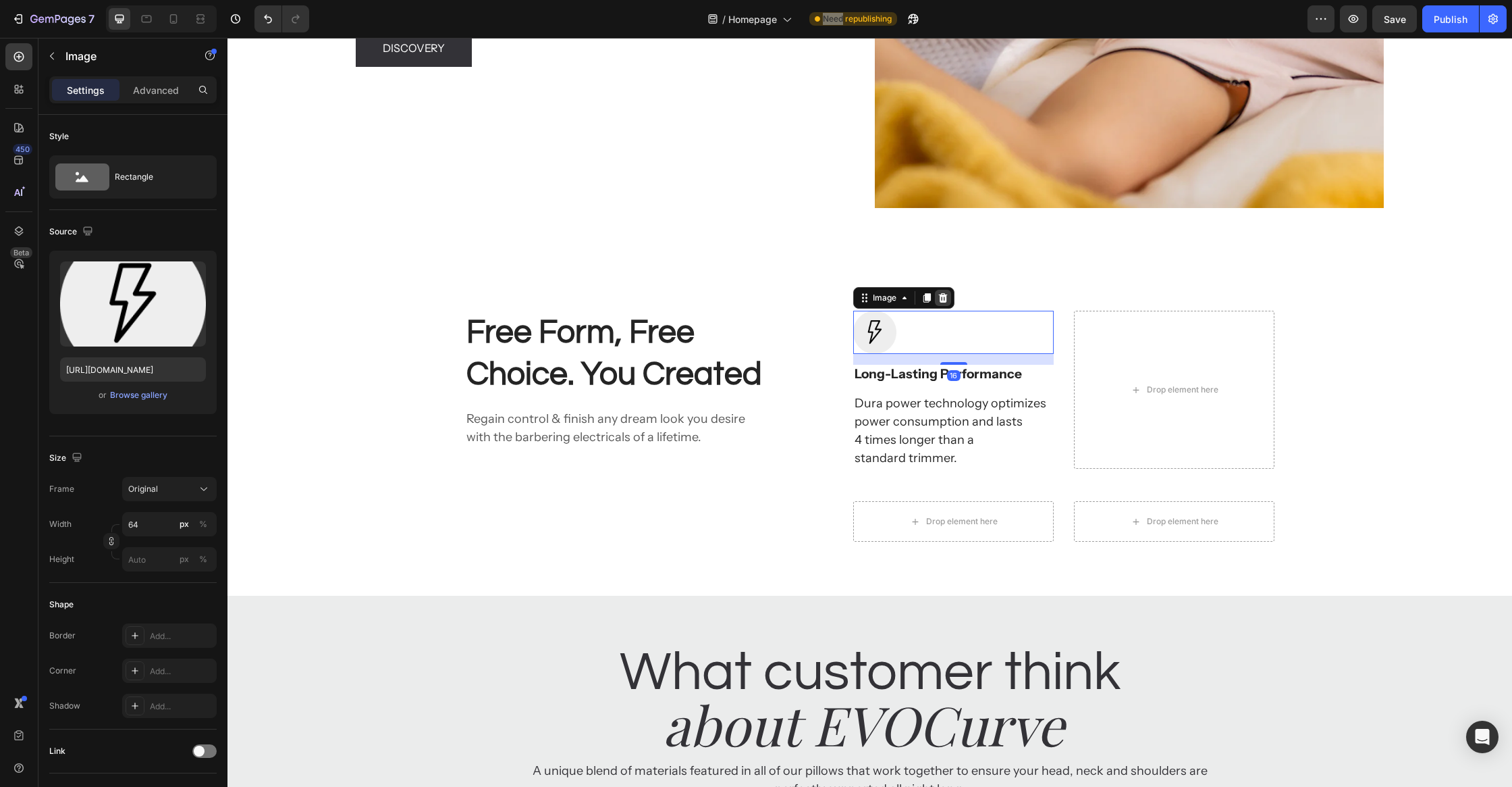
click at [949, 297] on div at bounding box center [943, 298] width 16 height 16
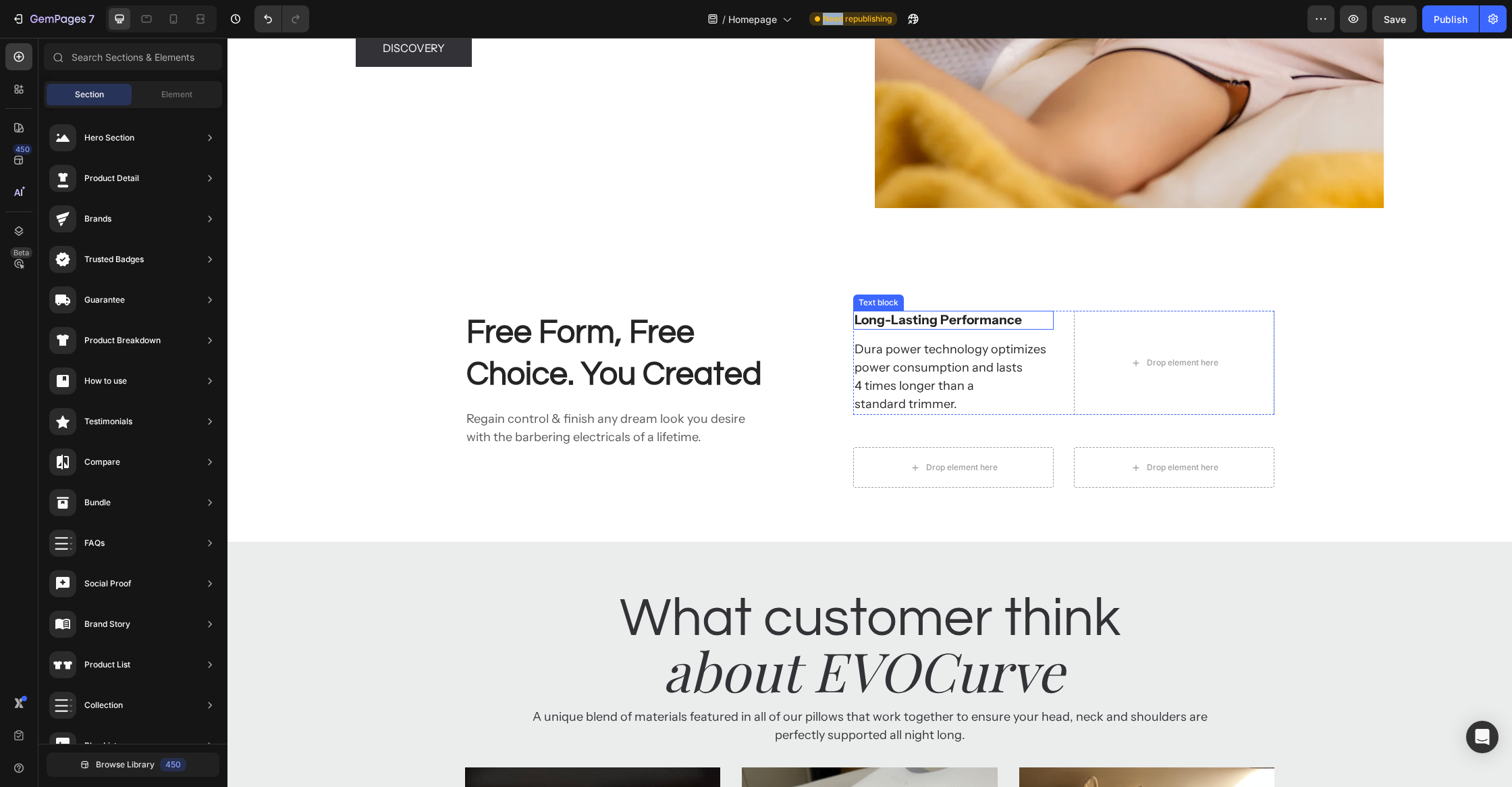
click at [923, 316] on p "Long-Lasting Performance" at bounding box center [953, 320] width 198 height 17
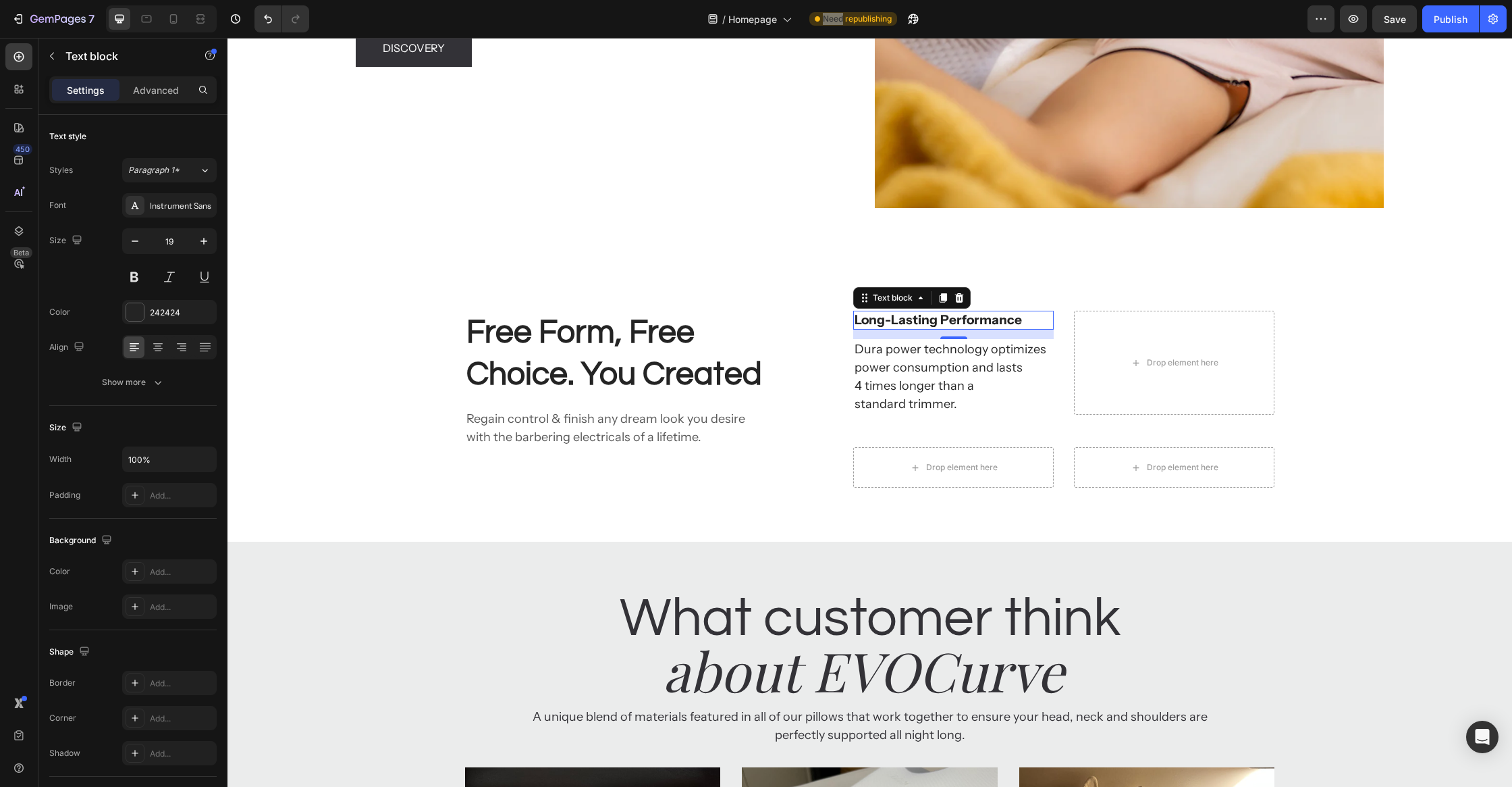
click at [909, 319] on p "Long-Lasting Performance" at bounding box center [953, 320] width 198 height 17
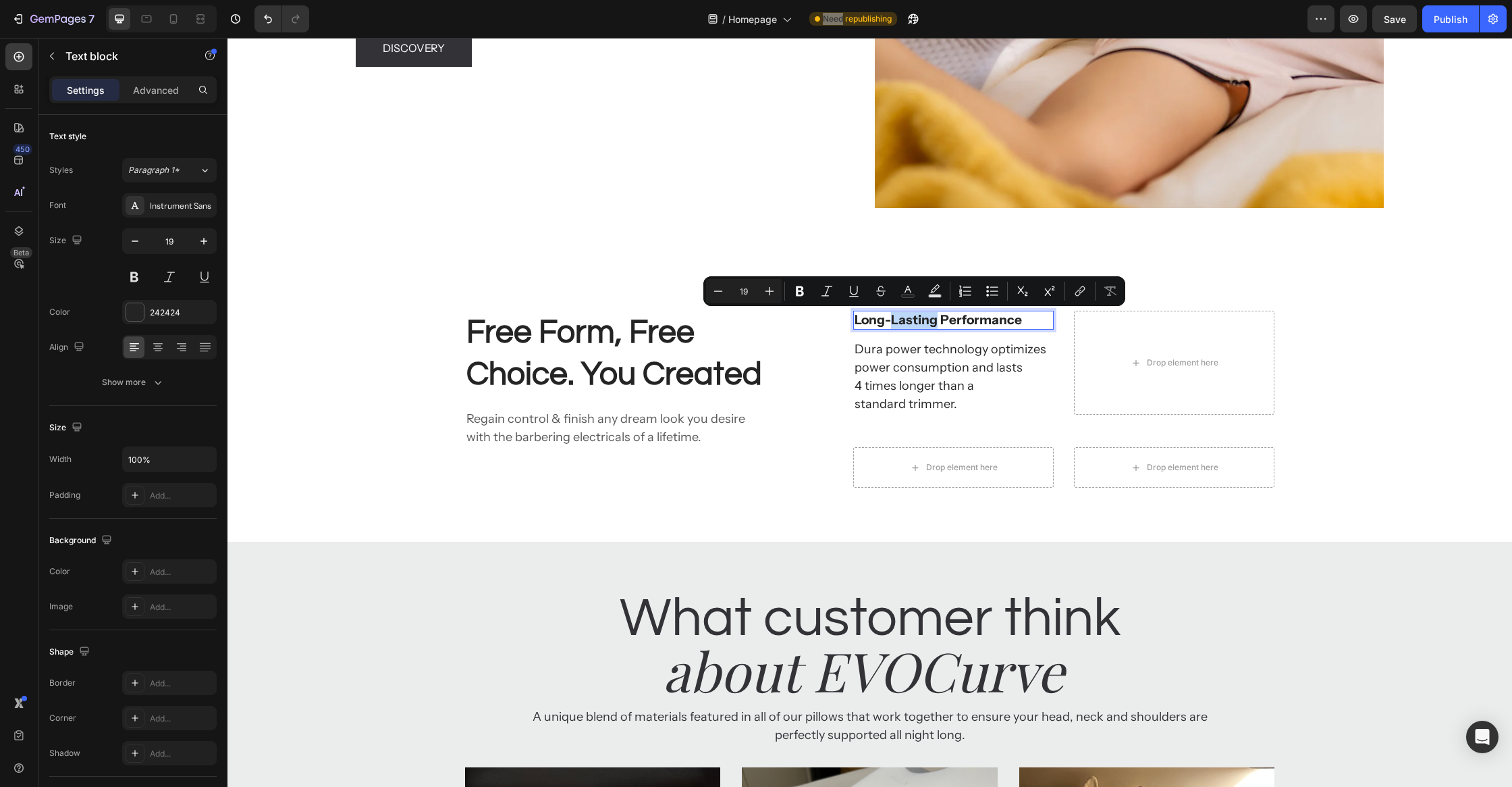
click at [909, 321] on p "Long-Lasting Performance" at bounding box center [953, 320] width 198 height 17
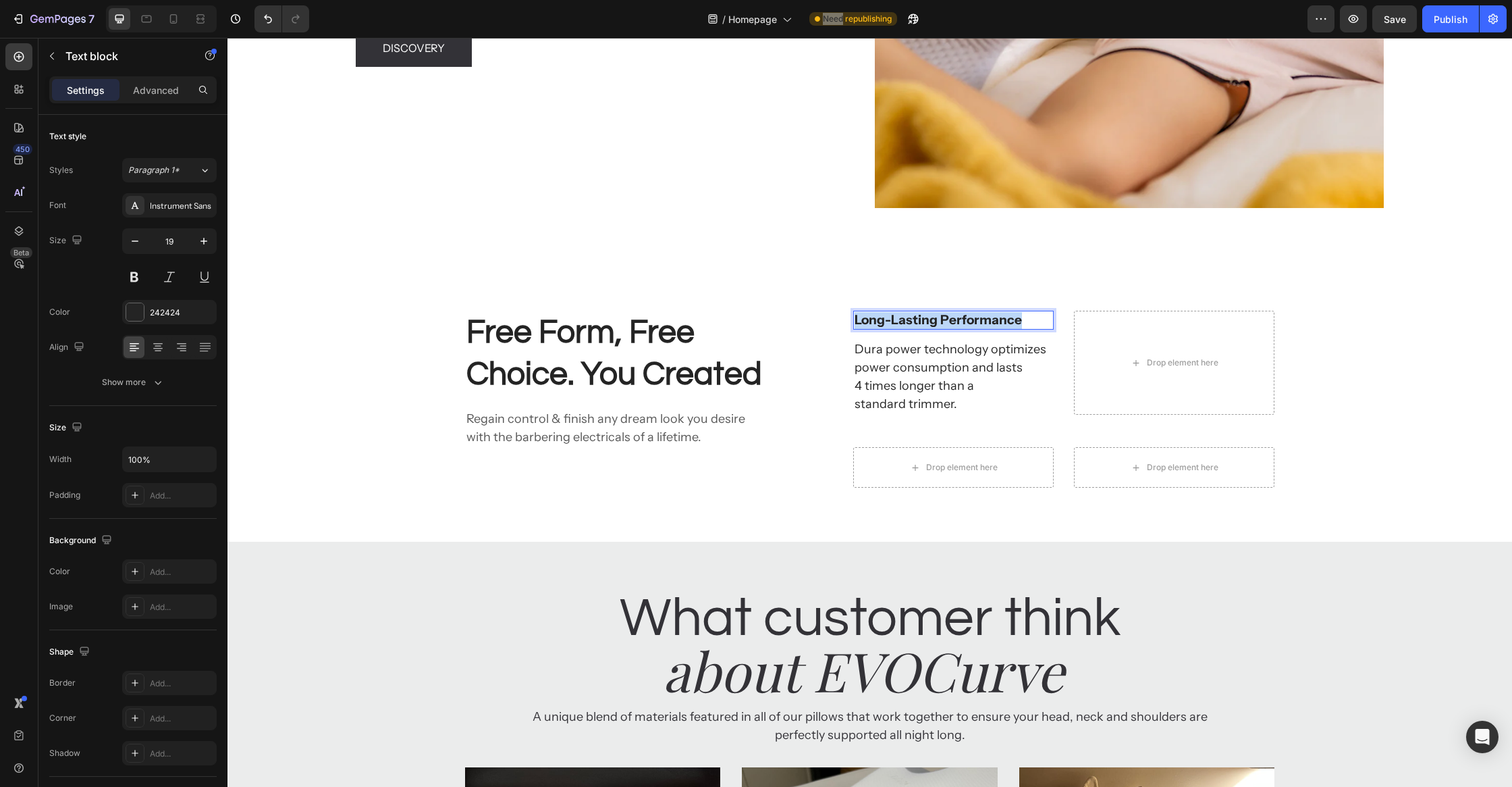
click at [909, 321] on p "Long-Lasting Performance" at bounding box center [953, 320] width 198 height 17
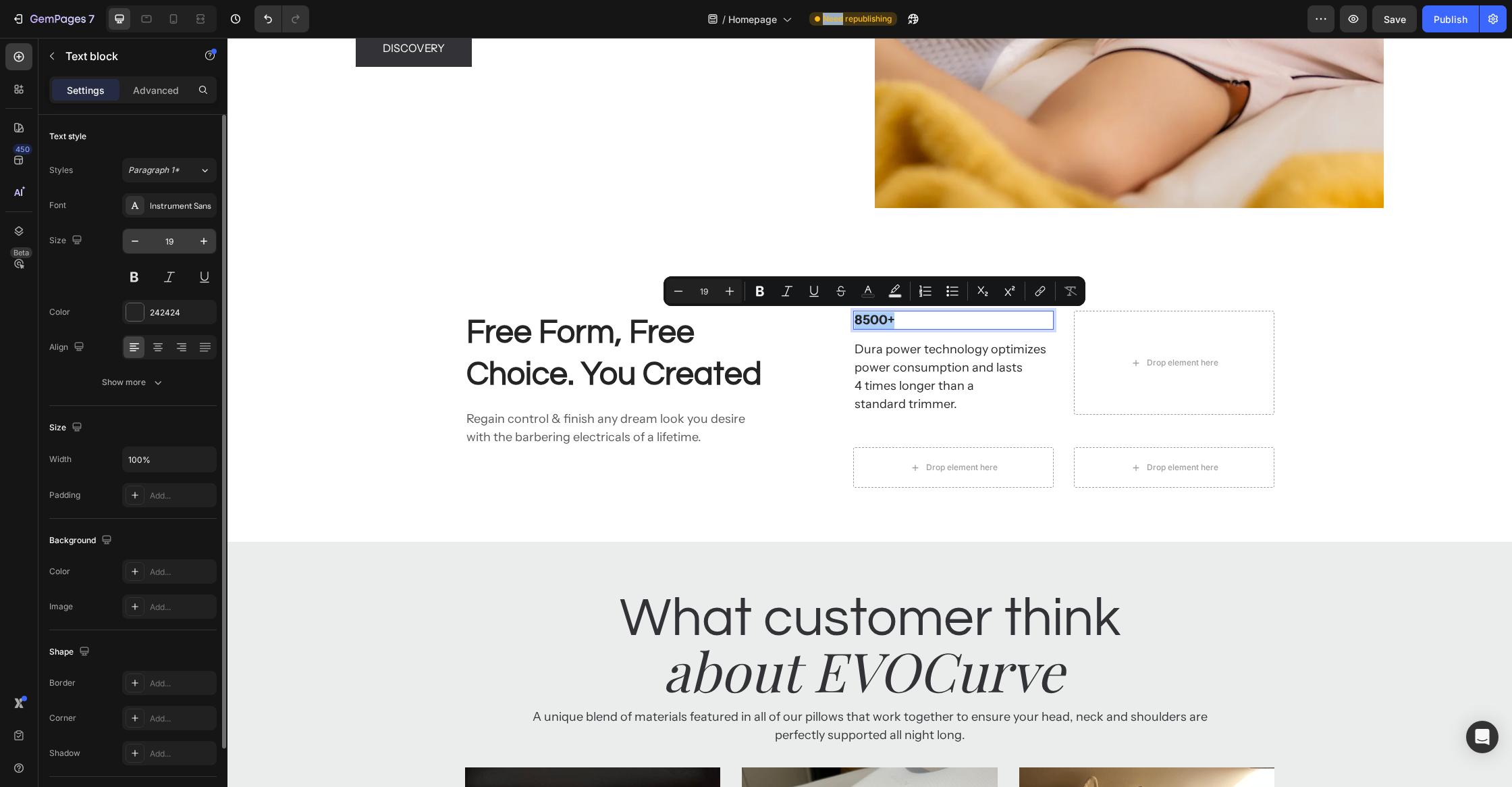
click at [170, 243] on input "19" at bounding box center [169, 241] width 45 height 25
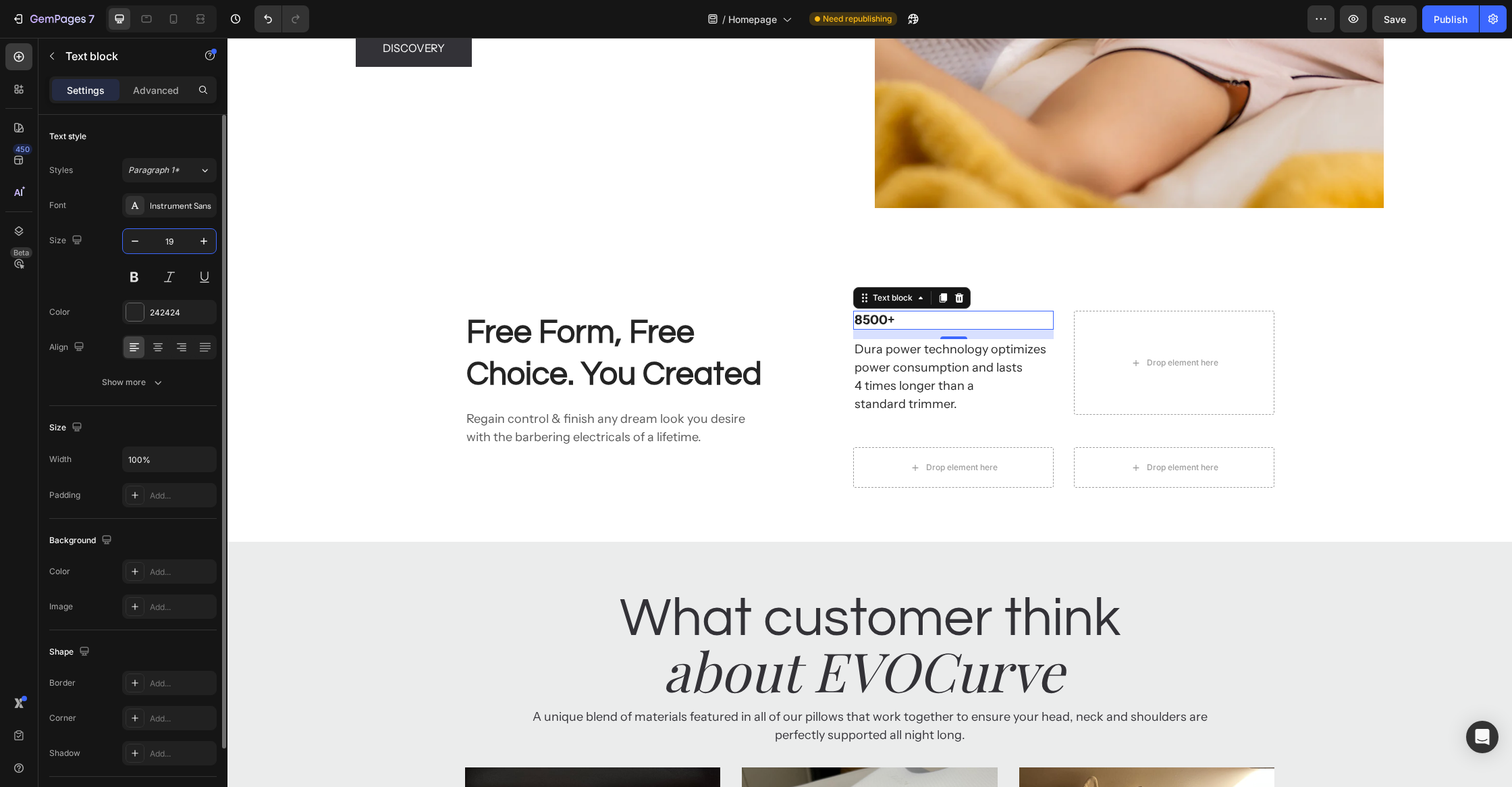
click at [186, 238] on input "19" at bounding box center [169, 241] width 45 height 25
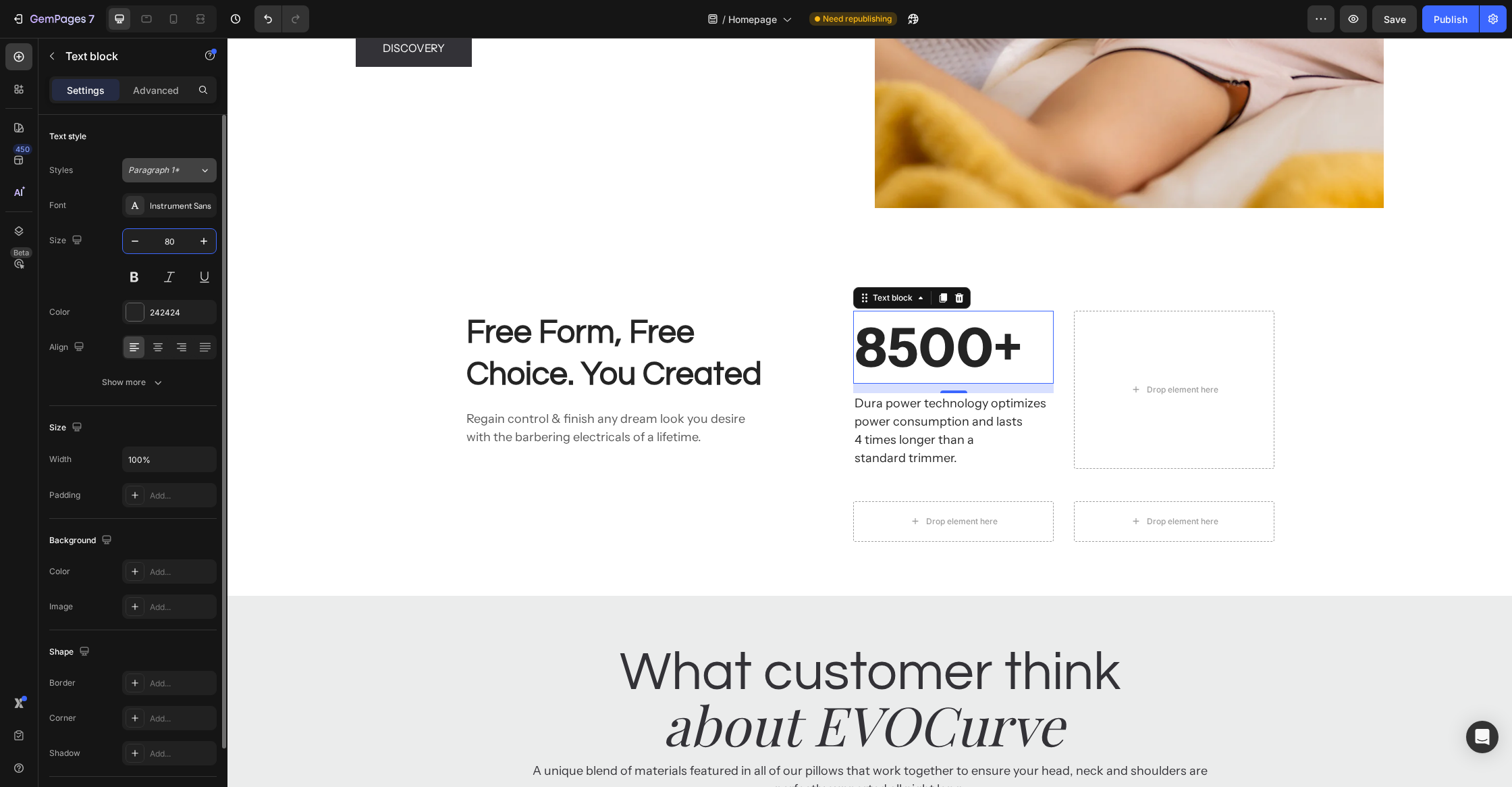
type input "80"
click at [175, 164] on span "Paragraph 1*" at bounding box center [154, 170] width 51 height 12
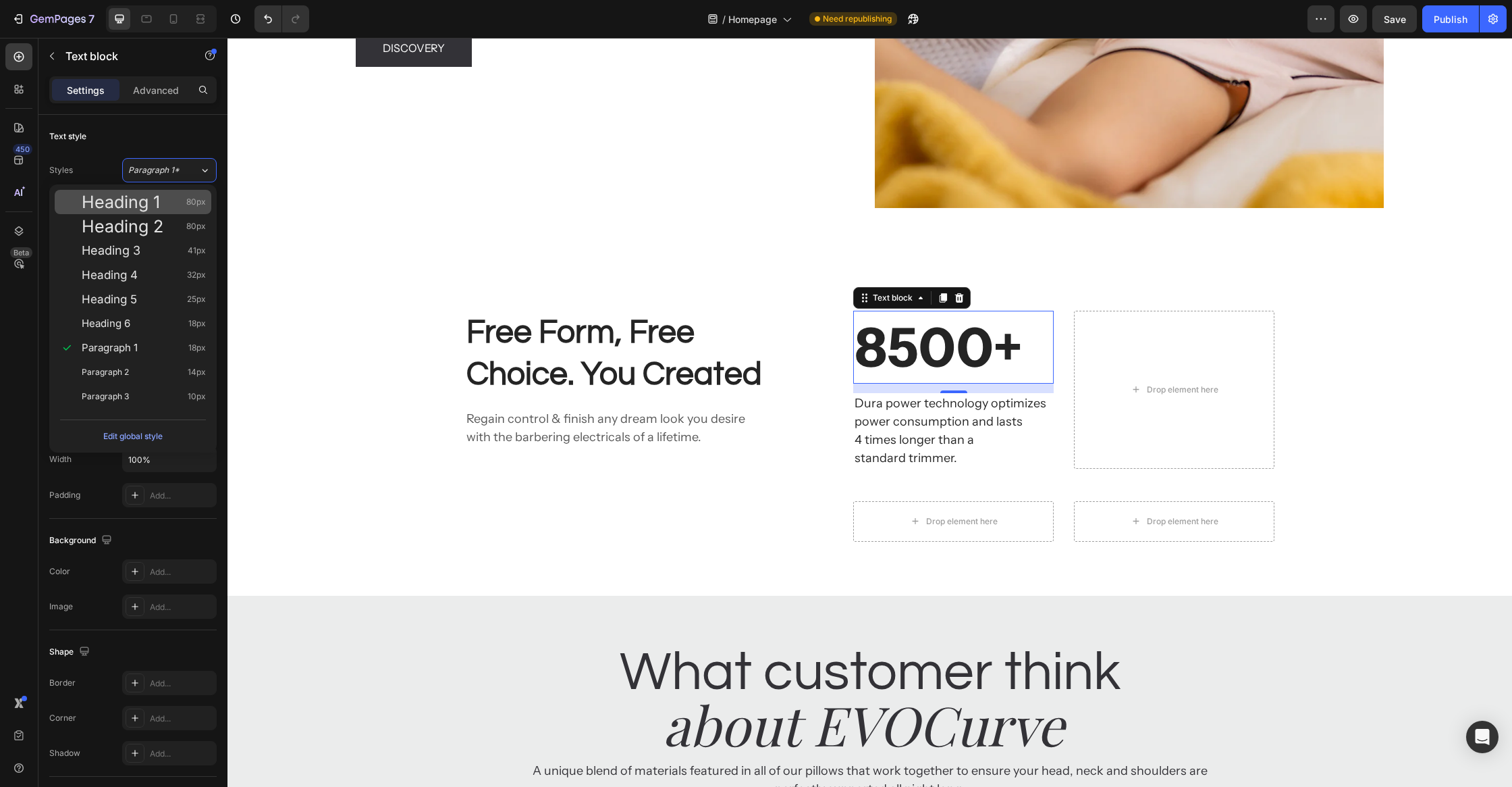
click at [159, 208] on span "Heading 1" at bounding box center [121, 202] width 78 height 14
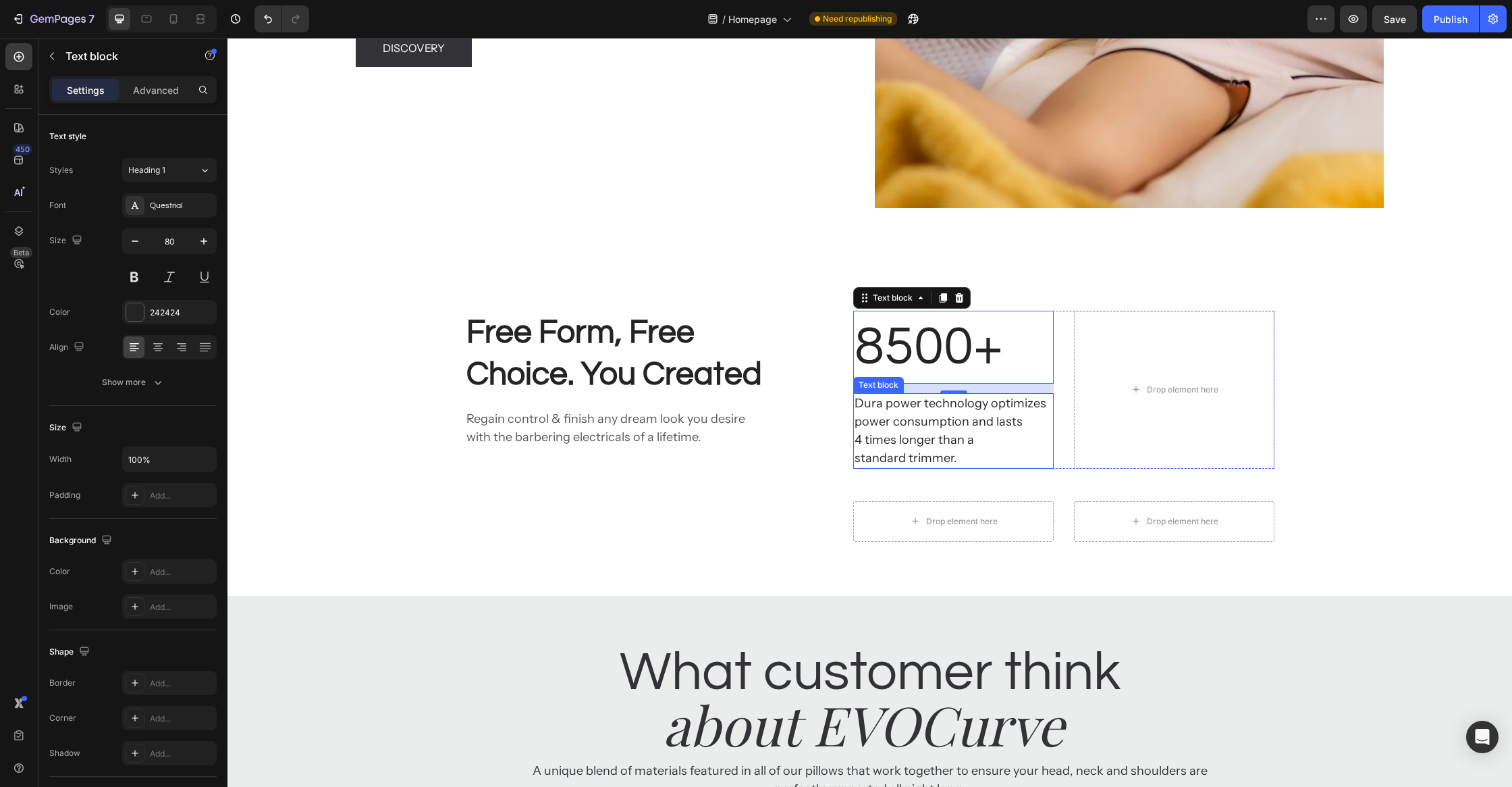
click at [952, 416] on p "Dura power technology optimizes power consumption and lasts 4 times longer than…" at bounding box center [953, 431] width 198 height 73
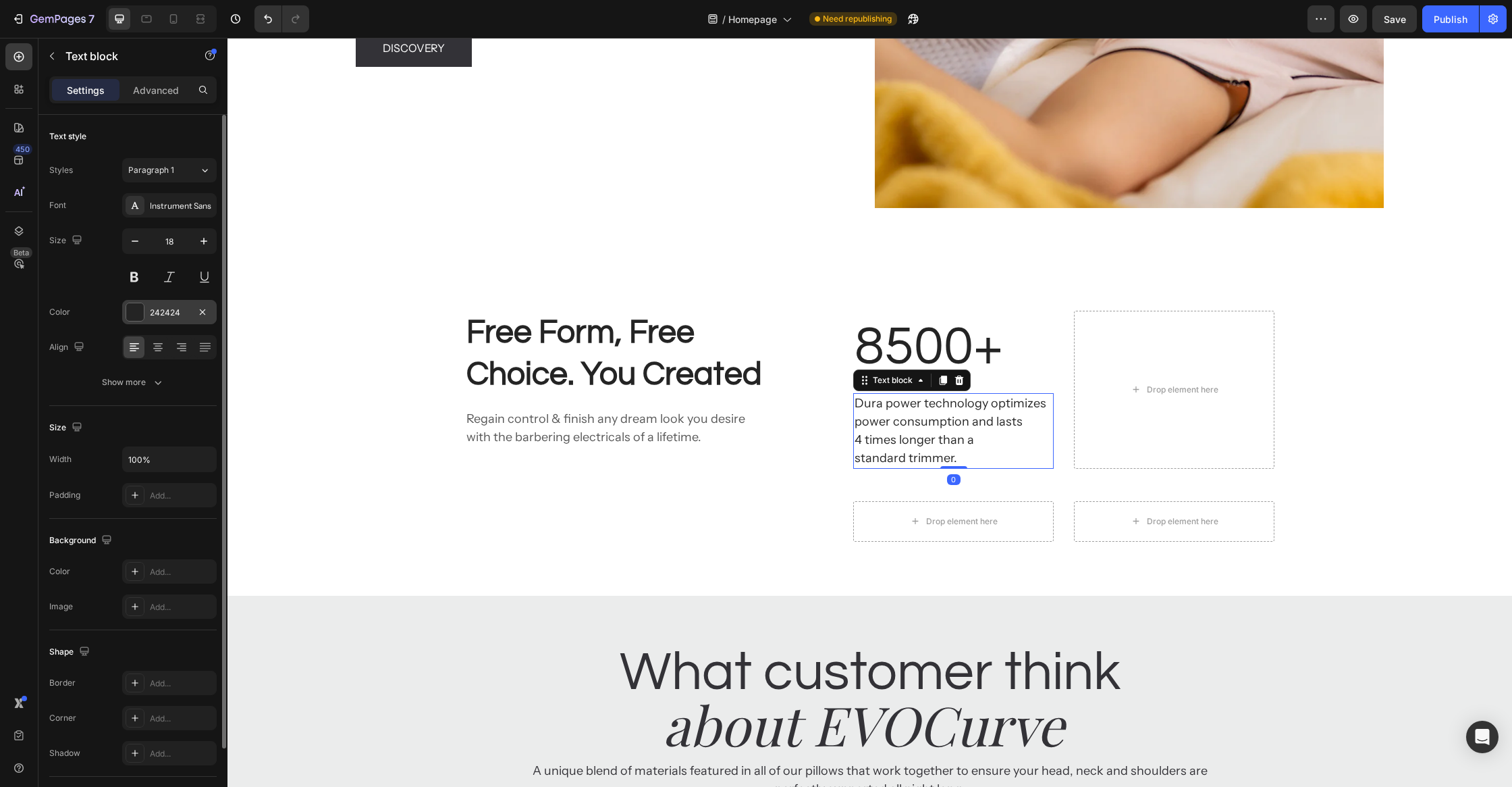
click at [140, 311] on div at bounding box center [135, 312] width 17 height 17
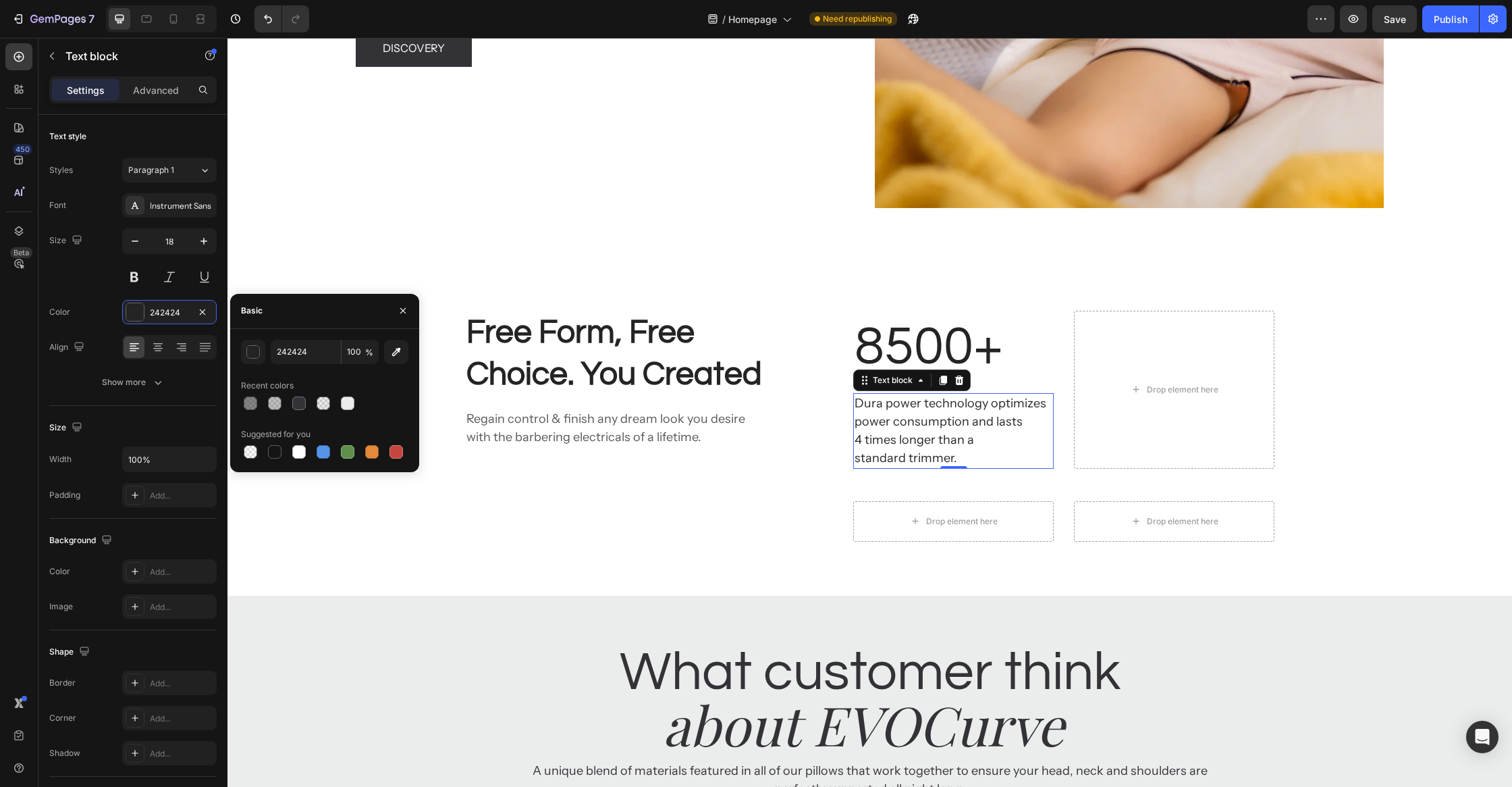
drag, startPoint x: 304, startPoint y: 405, endPoint x: 360, endPoint y: 399, distance: 56.3
click at [304, 404] on div at bounding box center [299, 403] width 14 height 14
type input "333237"
click at [894, 340] on p "8500+" at bounding box center [953, 347] width 198 height 70
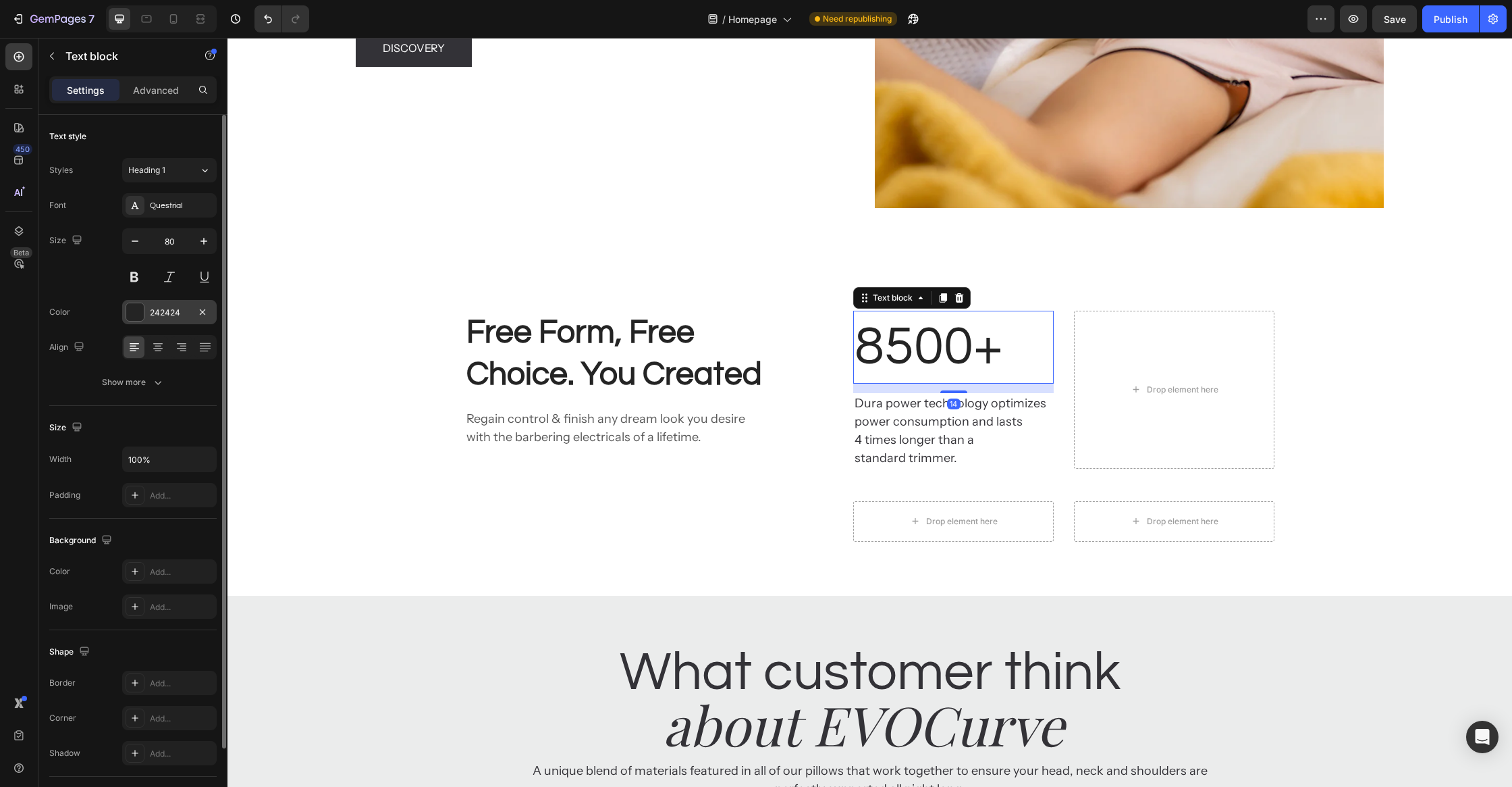
click at [133, 309] on div at bounding box center [135, 312] width 17 height 17
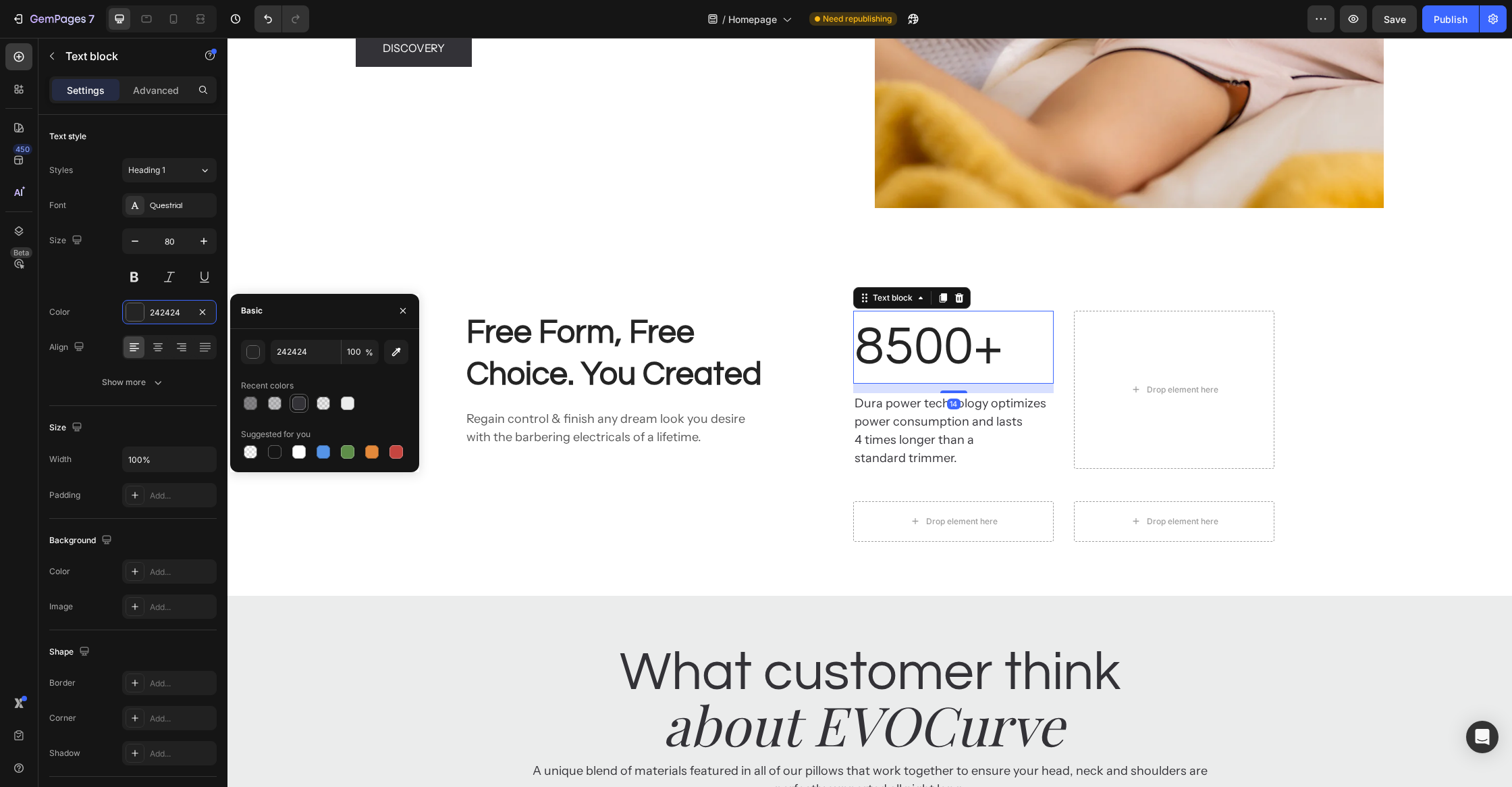
click at [295, 399] on div at bounding box center [299, 403] width 14 height 14
type input "333237"
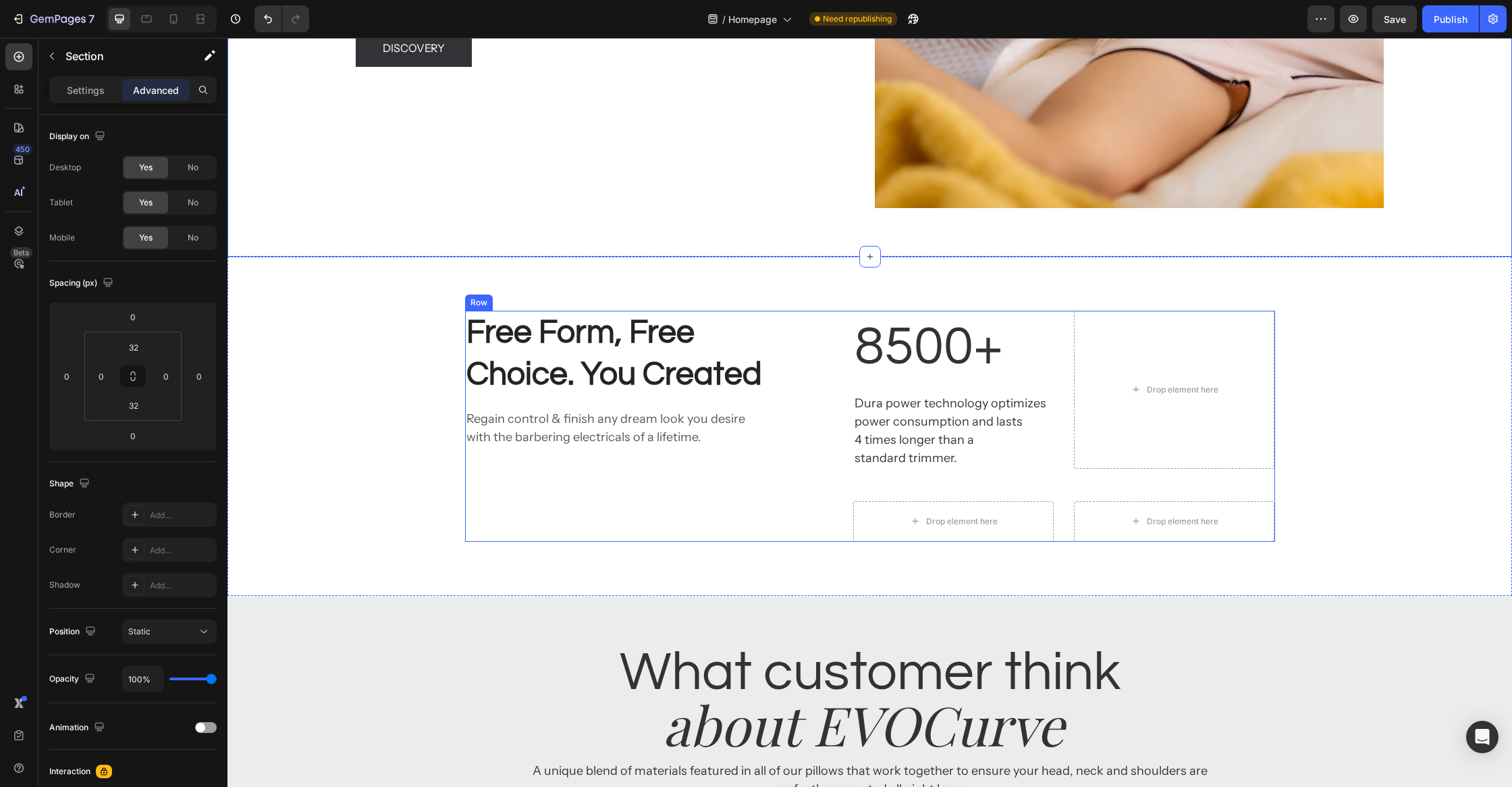
click at [654, 387] on p "Free Form, Free Choice. You Created" at bounding box center [615, 354] width 298 height 85
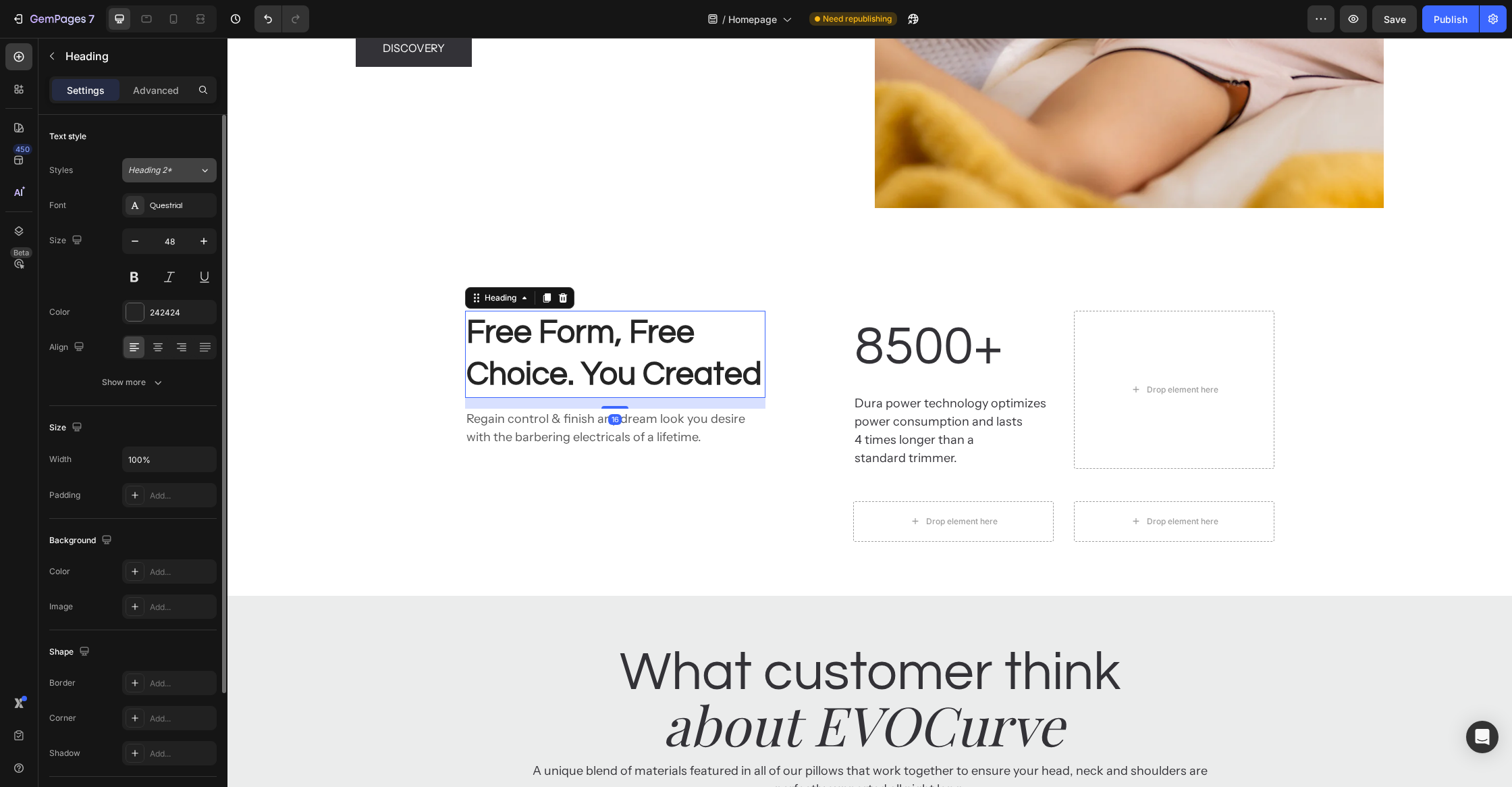
click at [191, 174] on div "Heading 2*" at bounding box center [164, 170] width 71 height 12
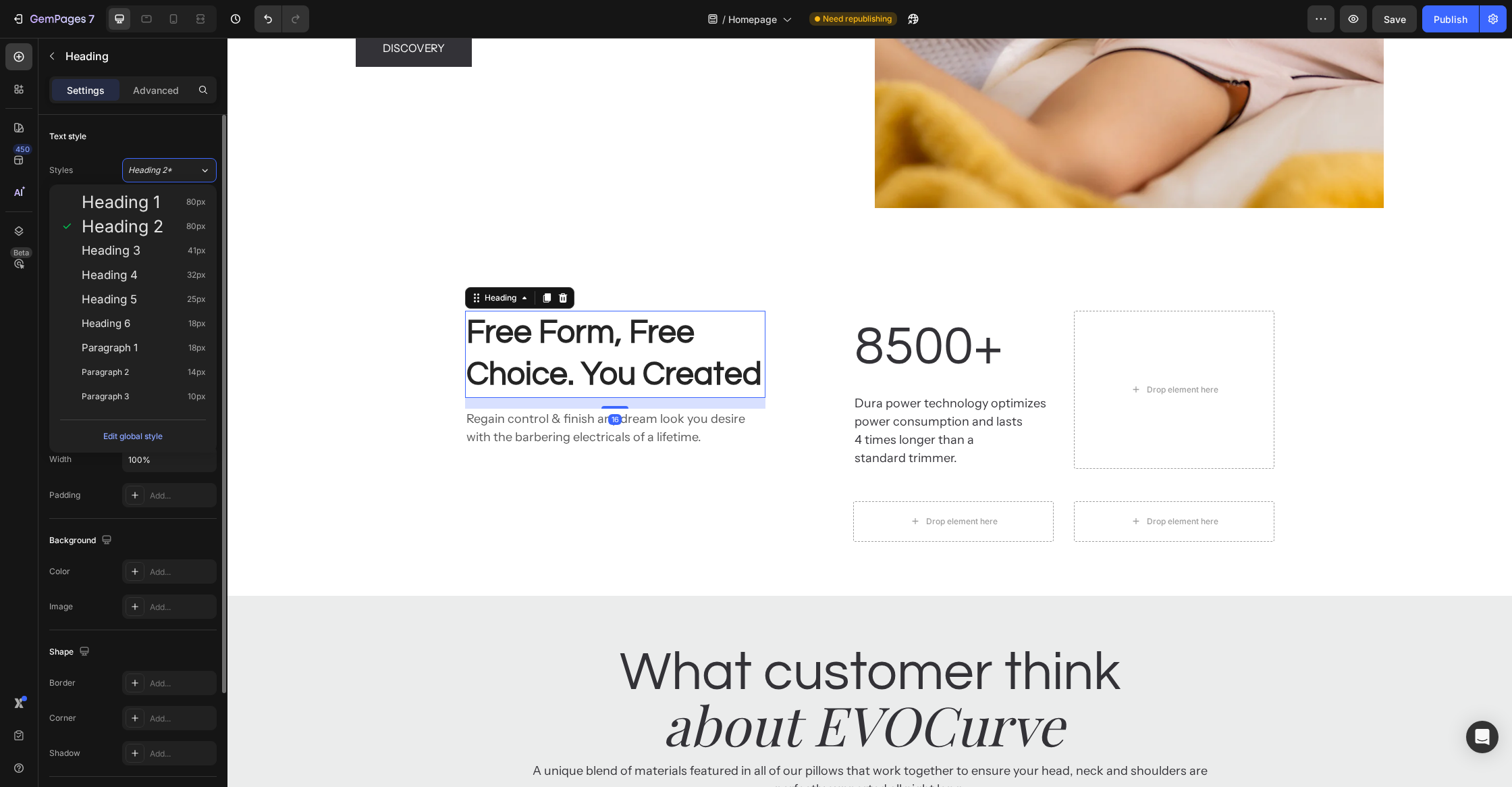
click at [171, 206] on div "Heading 1 80px" at bounding box center [144, 202] width 124 height 14
type input "80"
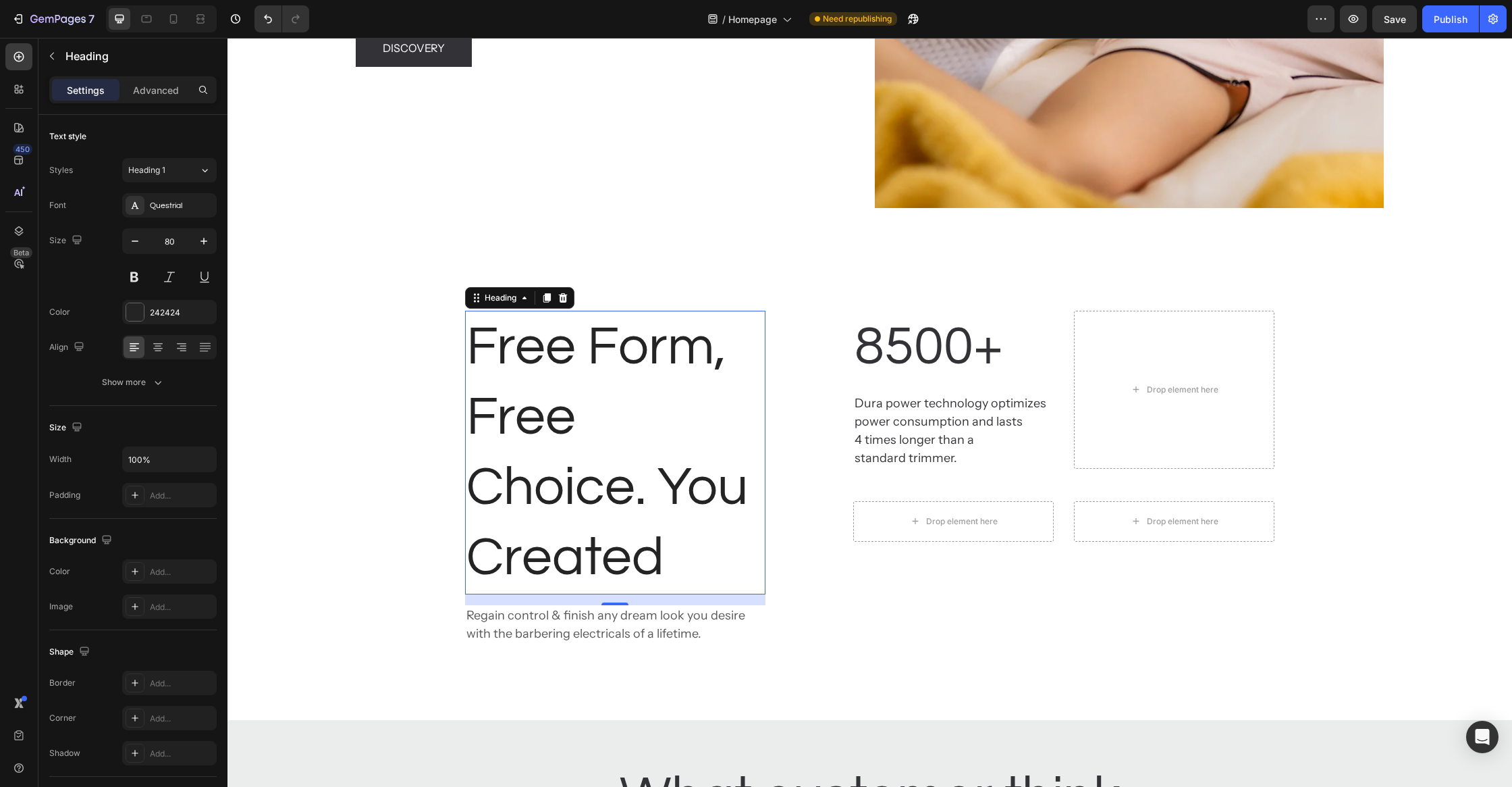
click at [570, 341] on p "Free Form, Free Choice. You Created" at bounding box center [615, 452] width 298 height 281
click at [570, 340] on p "Free Form, Free Choice. You Created" at bounding box center [615, 452] width 298 height 281
click at [570, 337] on p "Free Form, Free Choice. You Created" at bounding box center [615, 452] width 298 height 281
click at [571, 340] on p "Free Form, Free Choice. You Created" at bounding box center [615, 452] width 298 height 281
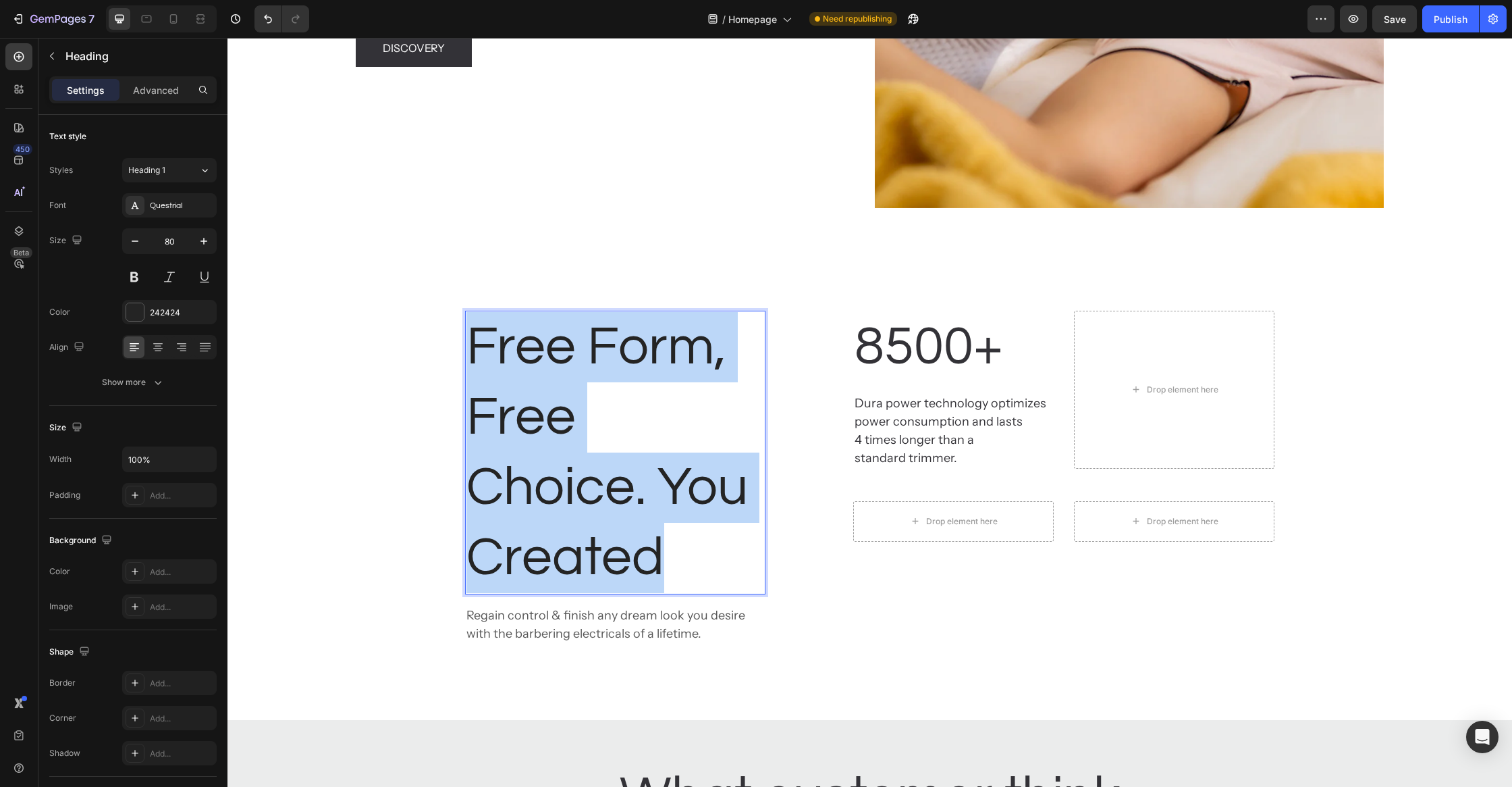
click at [571, 340] on p "Free Form, Free Choice. You Created" at bounding box center [615, 452] width 298 height 281
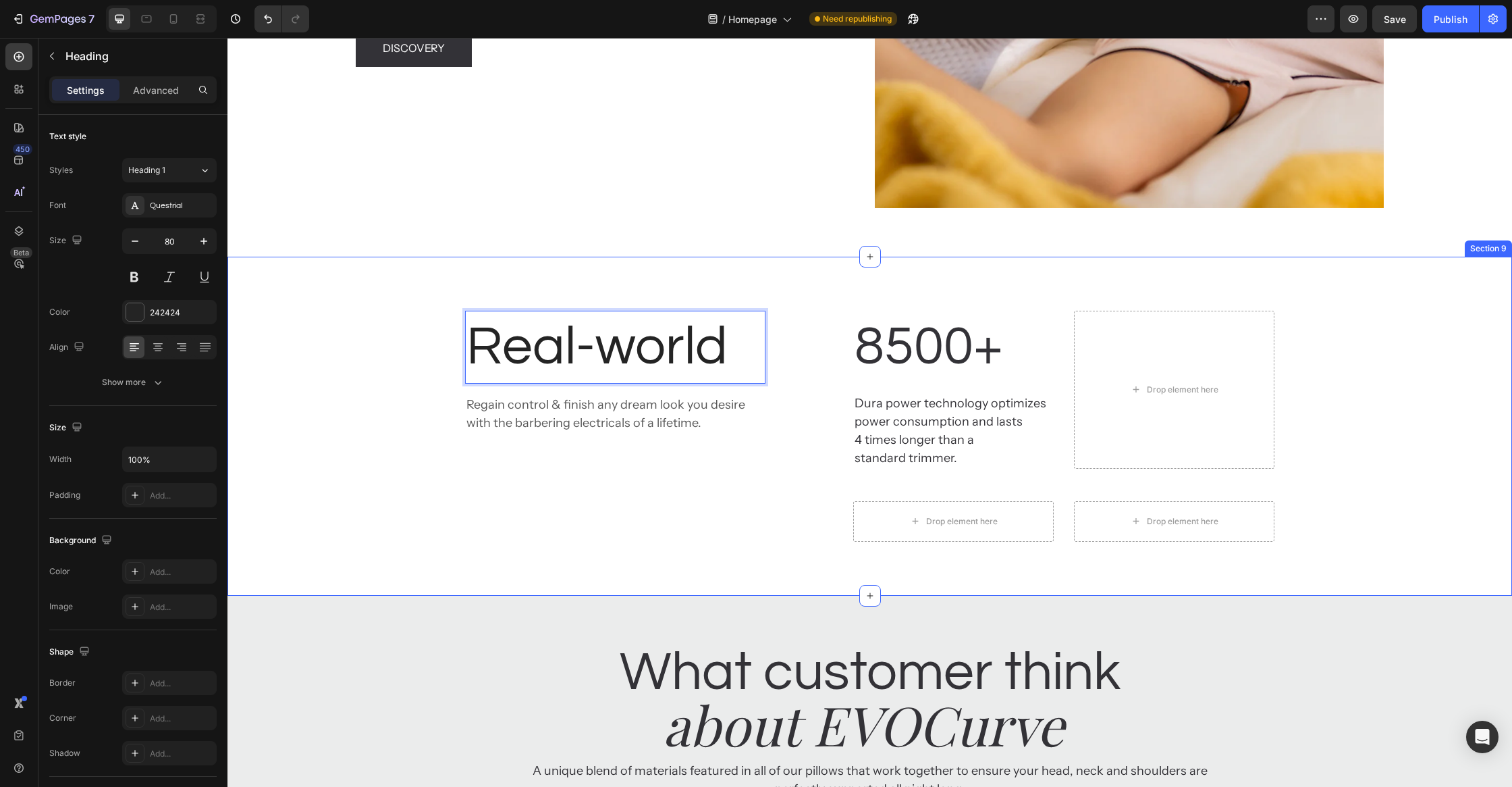
click at [422, 395] on div "Real-world Heading 16 Regain control & finish any dream look you desire with th…" at bounding box center [869, 426] width 1264 height 231
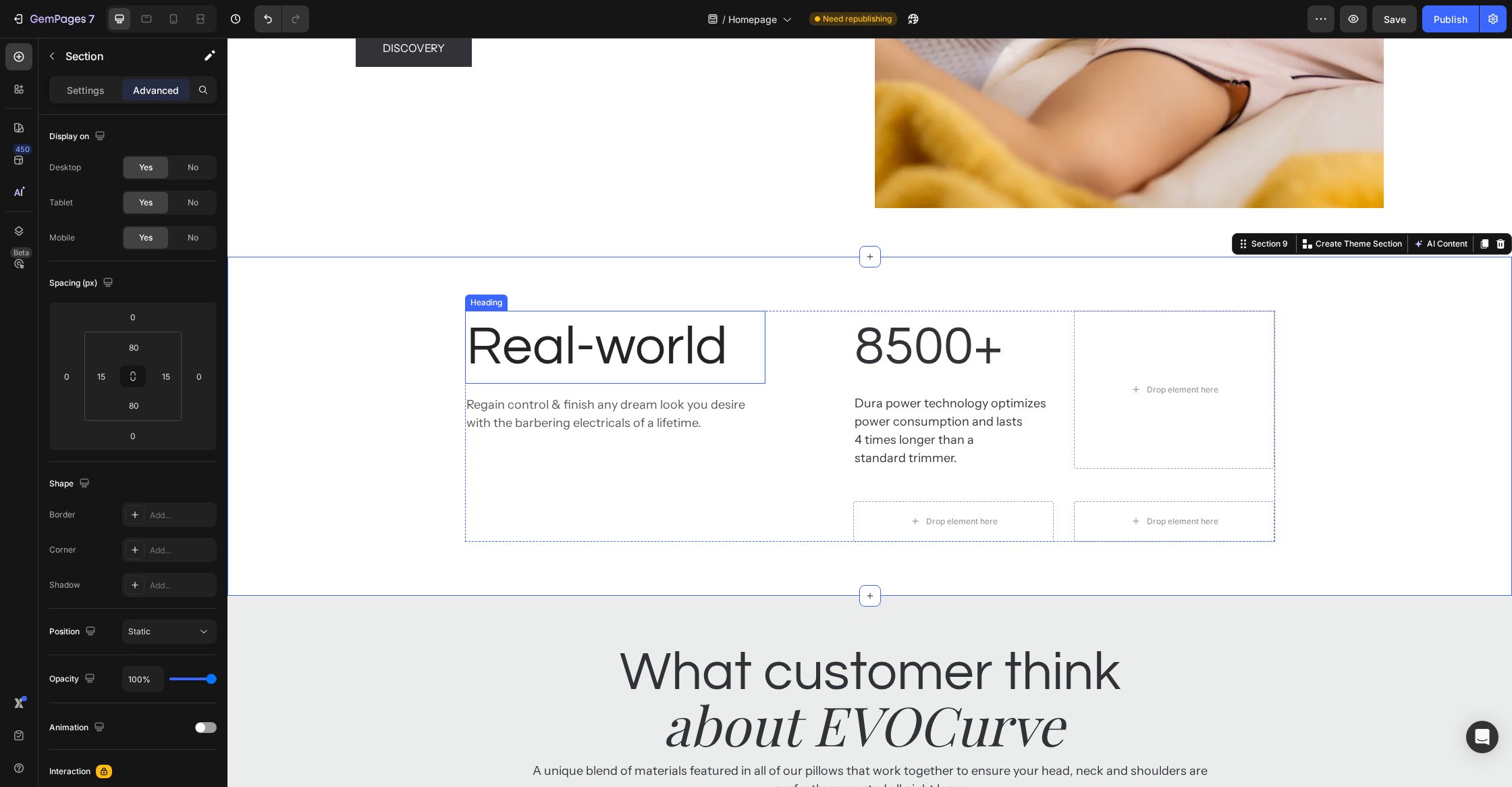
click at [577, 348] on p "Real-world" at bounding box center [615, 347] width 298 height 70
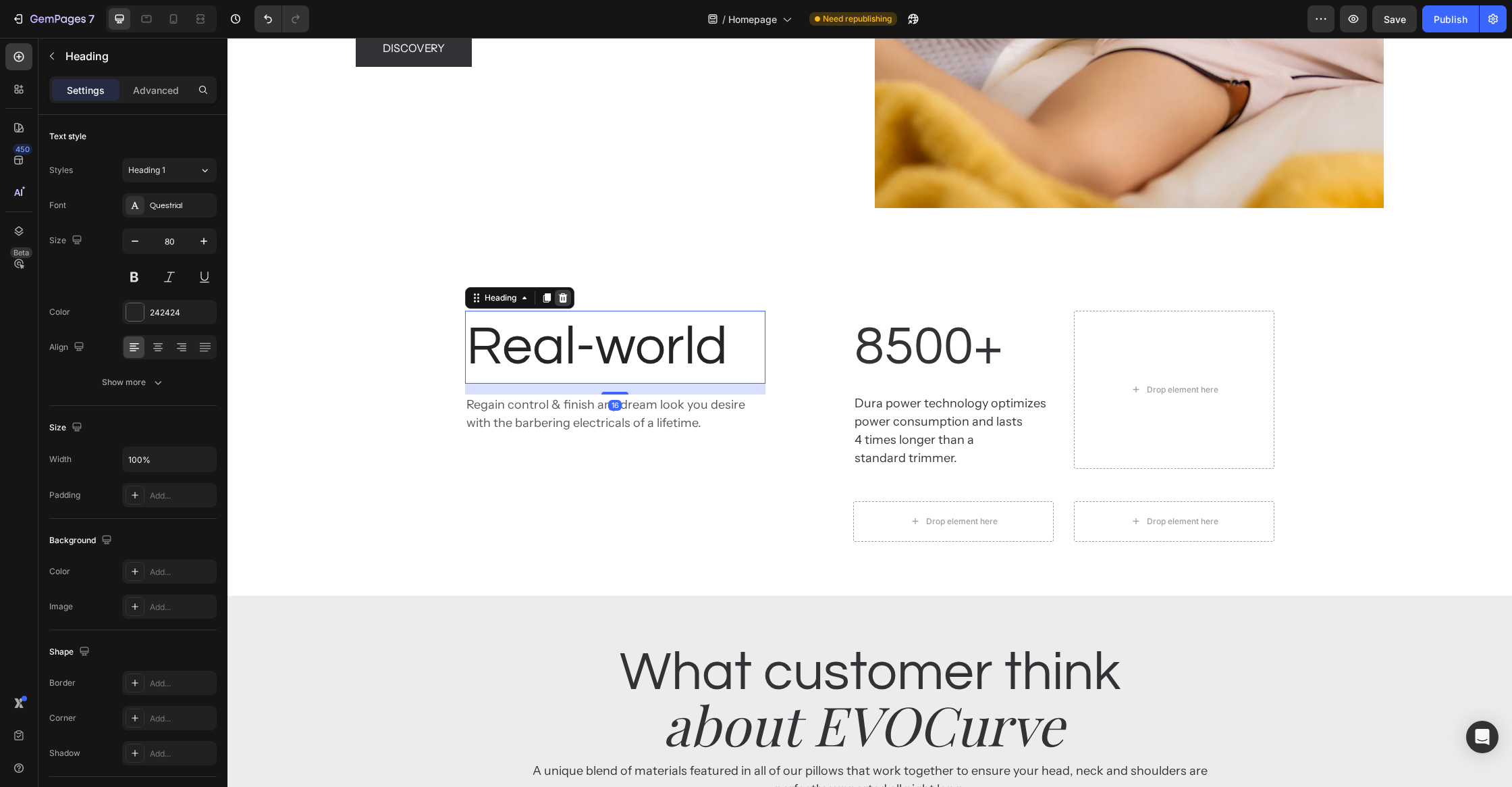
click at [559, 293] on icon at bounding box center [563, 298] width 11 height 11
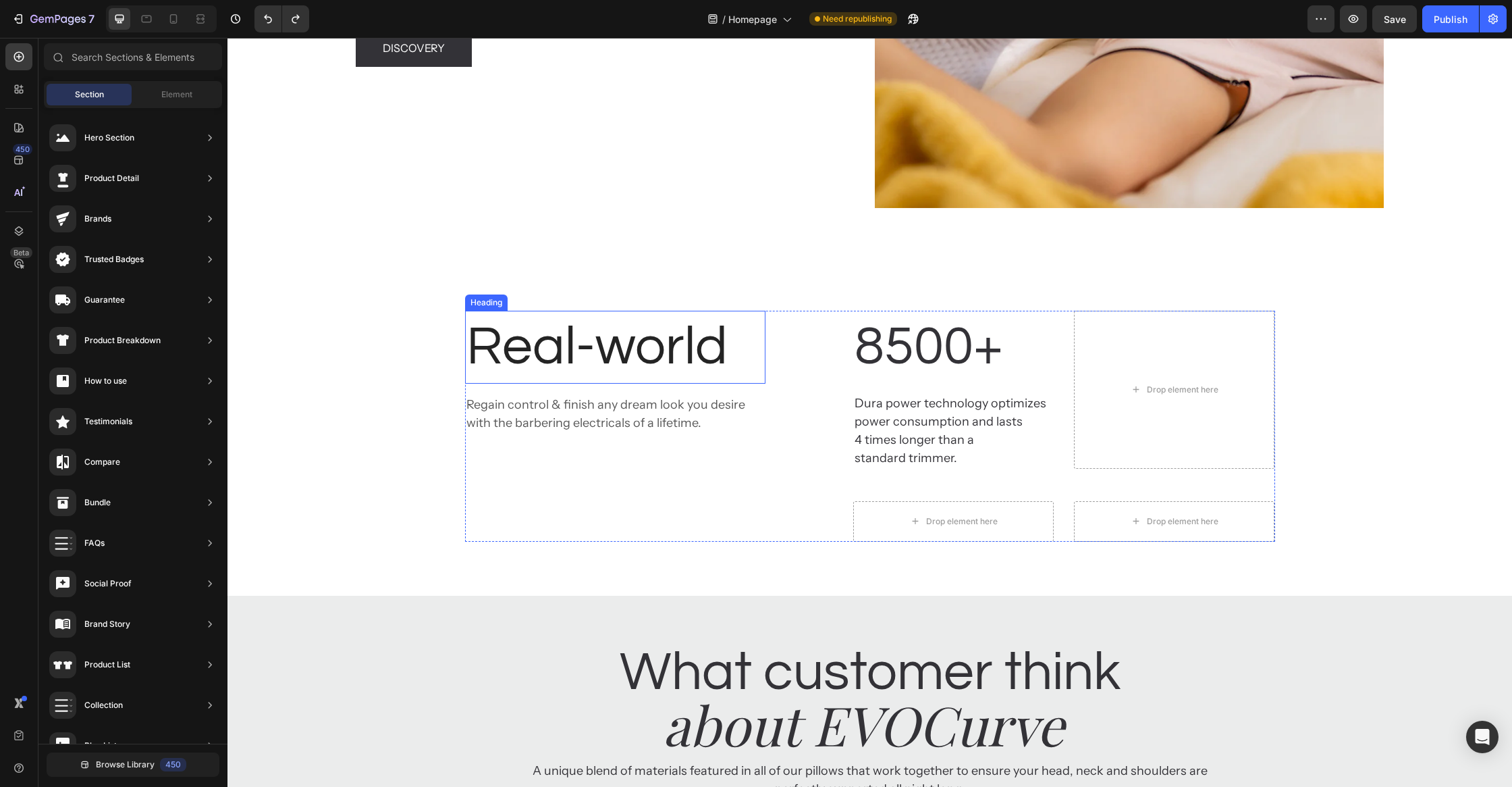
click at [543, 347] on h2 "Real-world" at bounding box center [615, 347] width 301 height 73
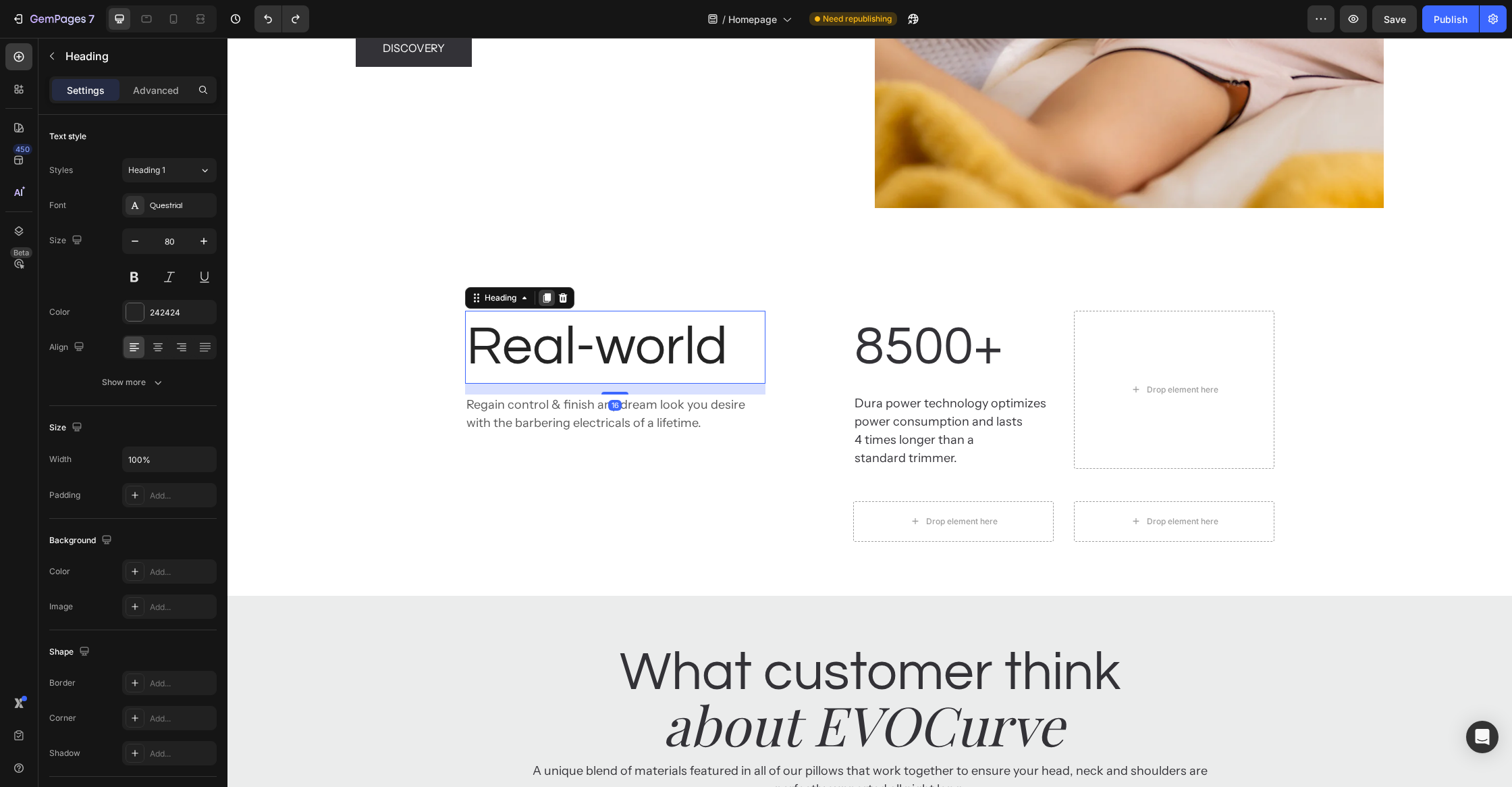
click at [550, 294] on icon at bounding box center [547, 297] width 7 height 9
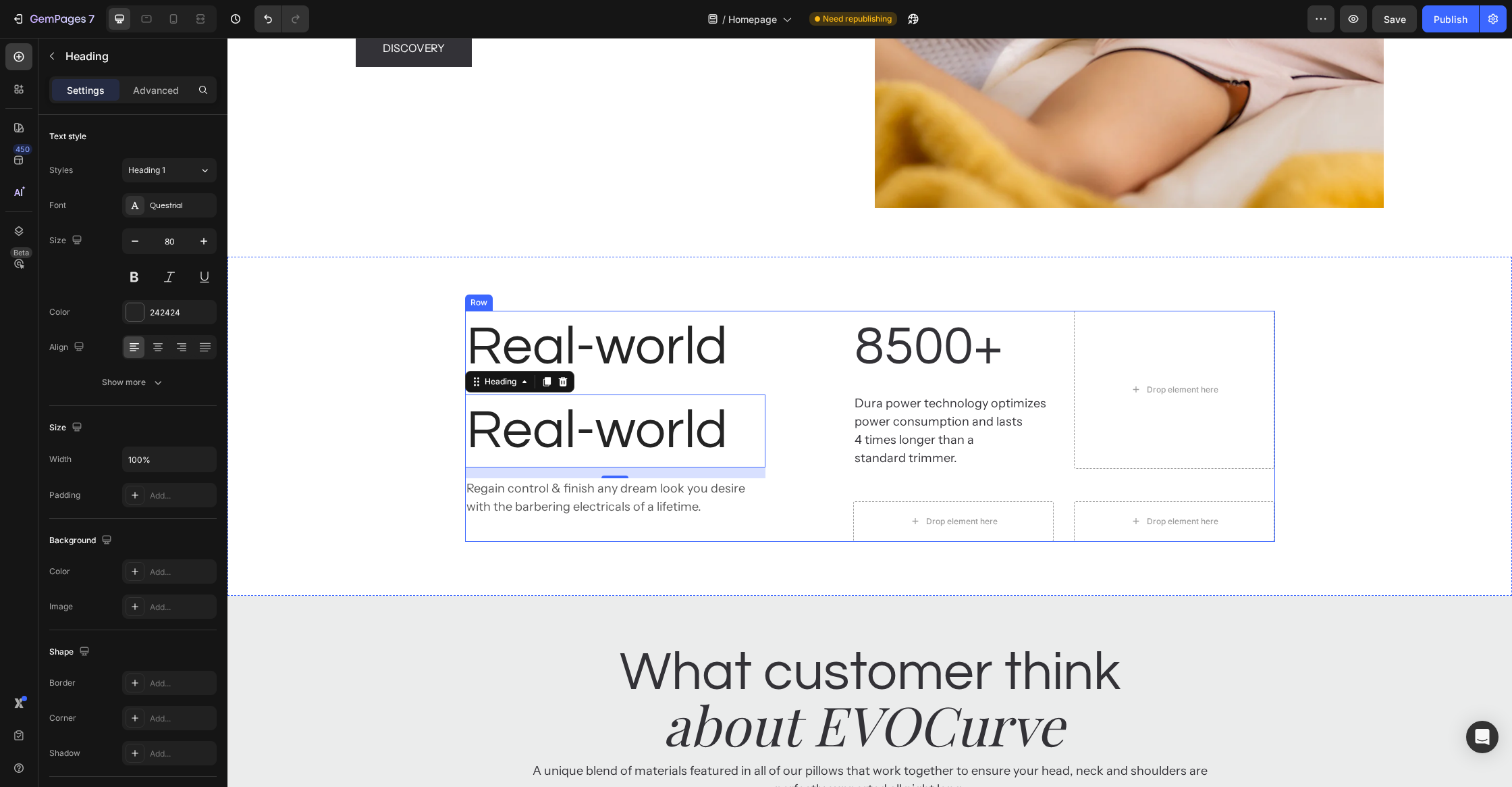
click at [582, 420] on h2 "Real-world" at bounding box center [615, 431] width 301 height 73
click at [582, 418] on p "Real-world" at bounding box center [615, 430] width 298 height 70
click at [582, 416] on p "Real-world" at bounding box center [615, 430] width 298 height 70
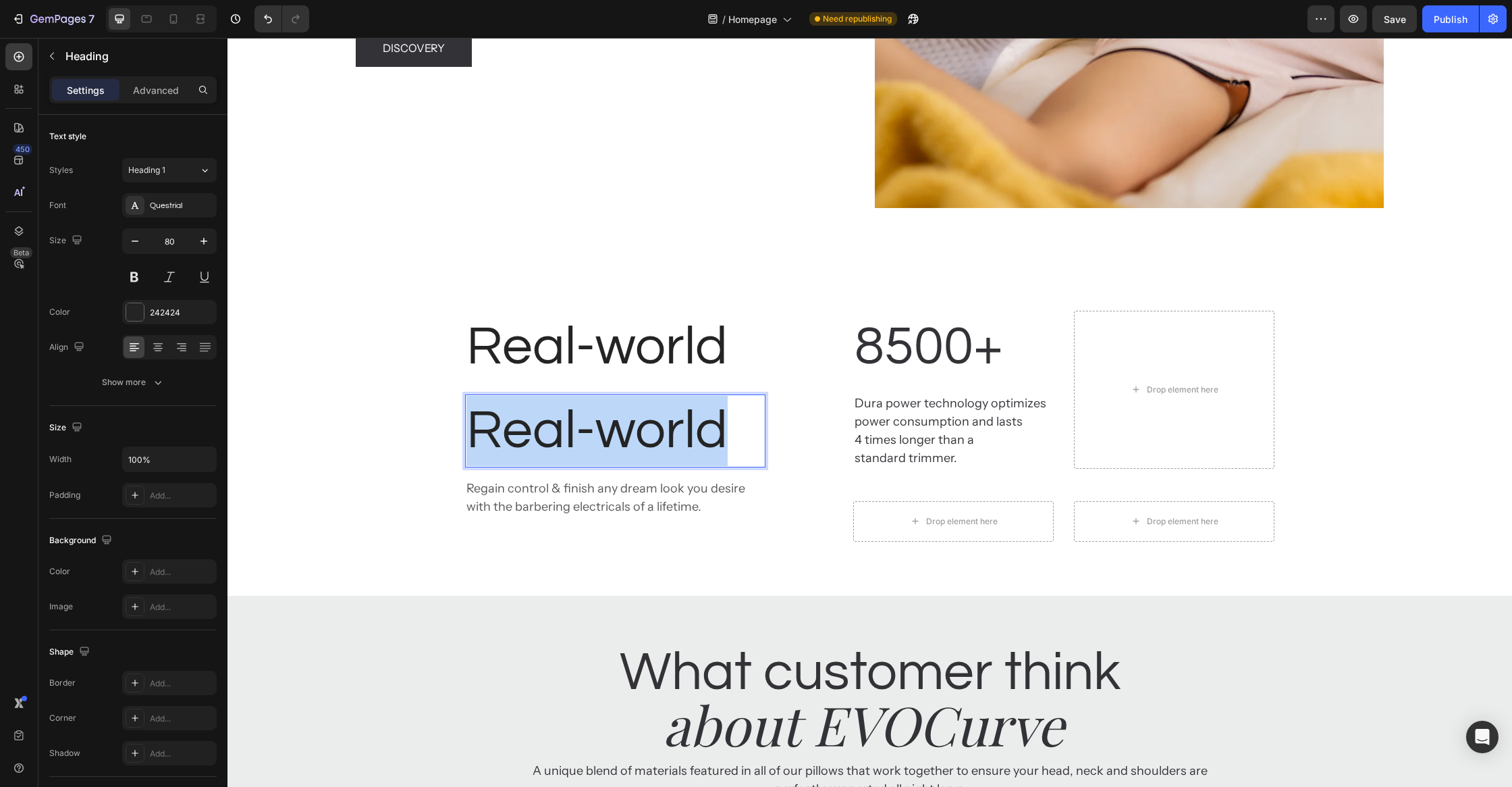
click at [582, 416] on p "Real-world" at bounding box center [615, 430] width 298 height 70
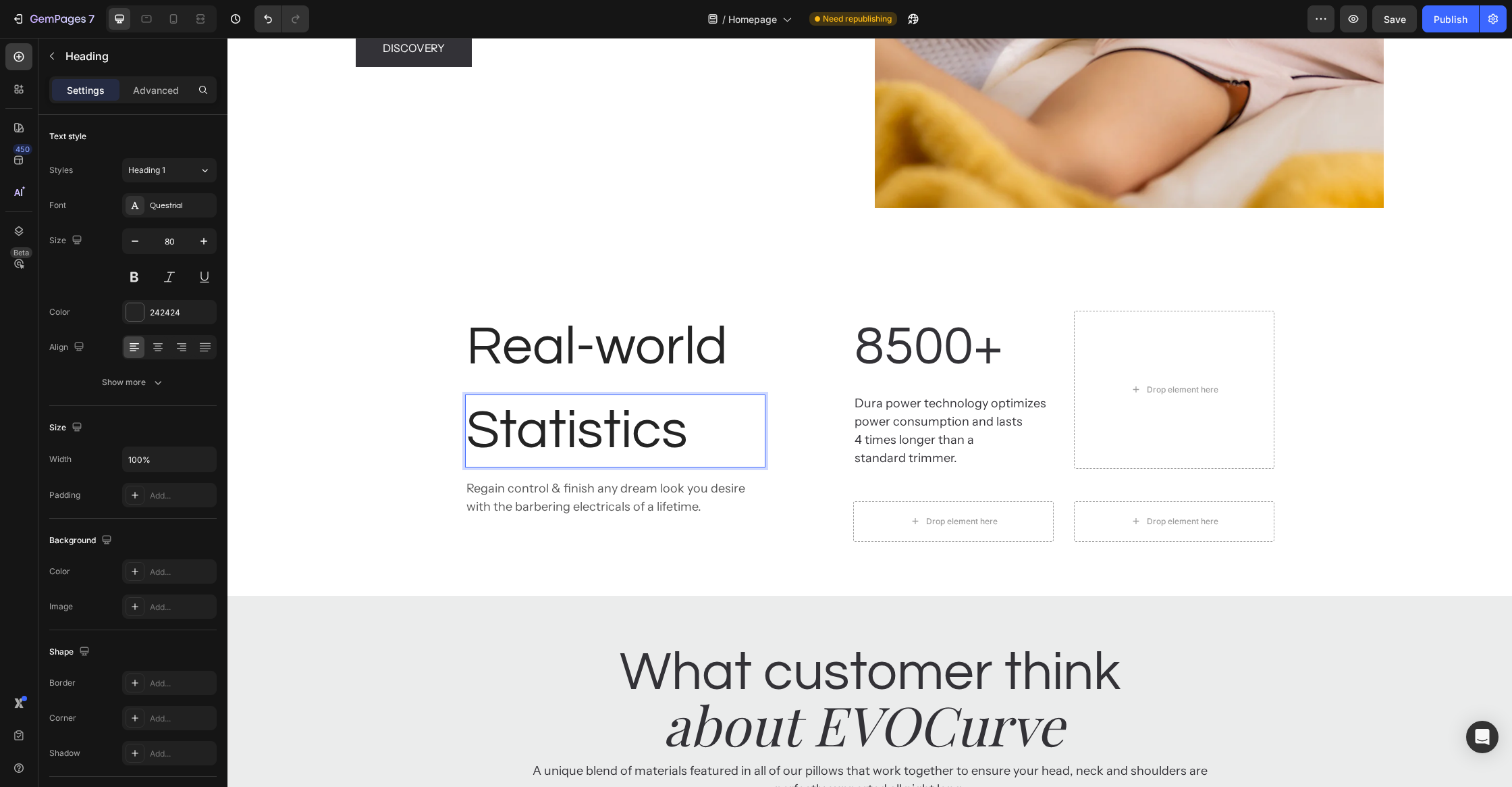
click at [663, 335] on h2 "Real-world" at bounding box center [615, 347] width 301 height 73
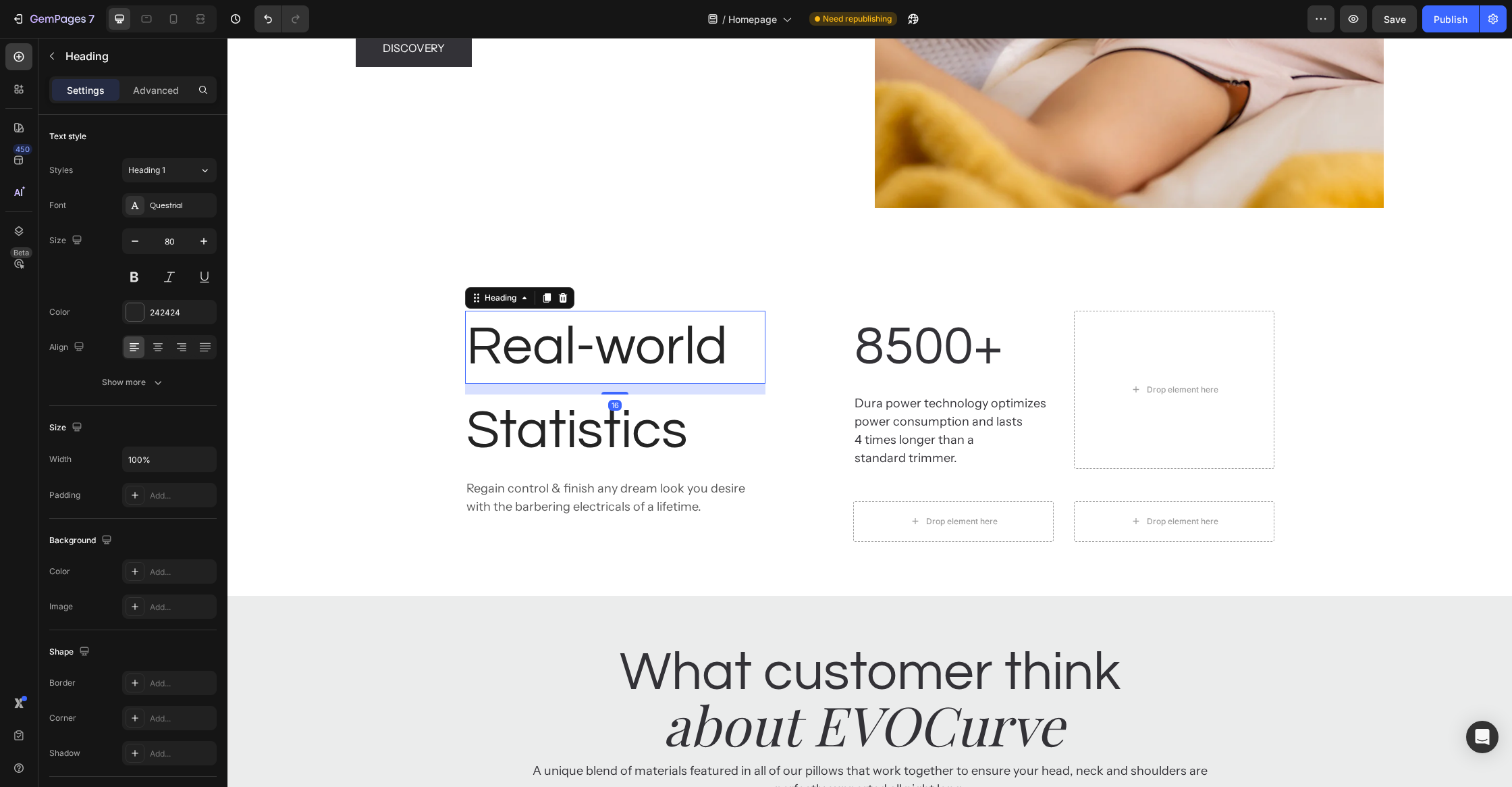
drag, startPoint x: 616, startPoint y: 392, endPoint x: 631, endPoint y: 388, distance: 15.5
click at [631, 342] on div "Real-world Heading 16" at bounding box center [615, 347] width 301 height 73
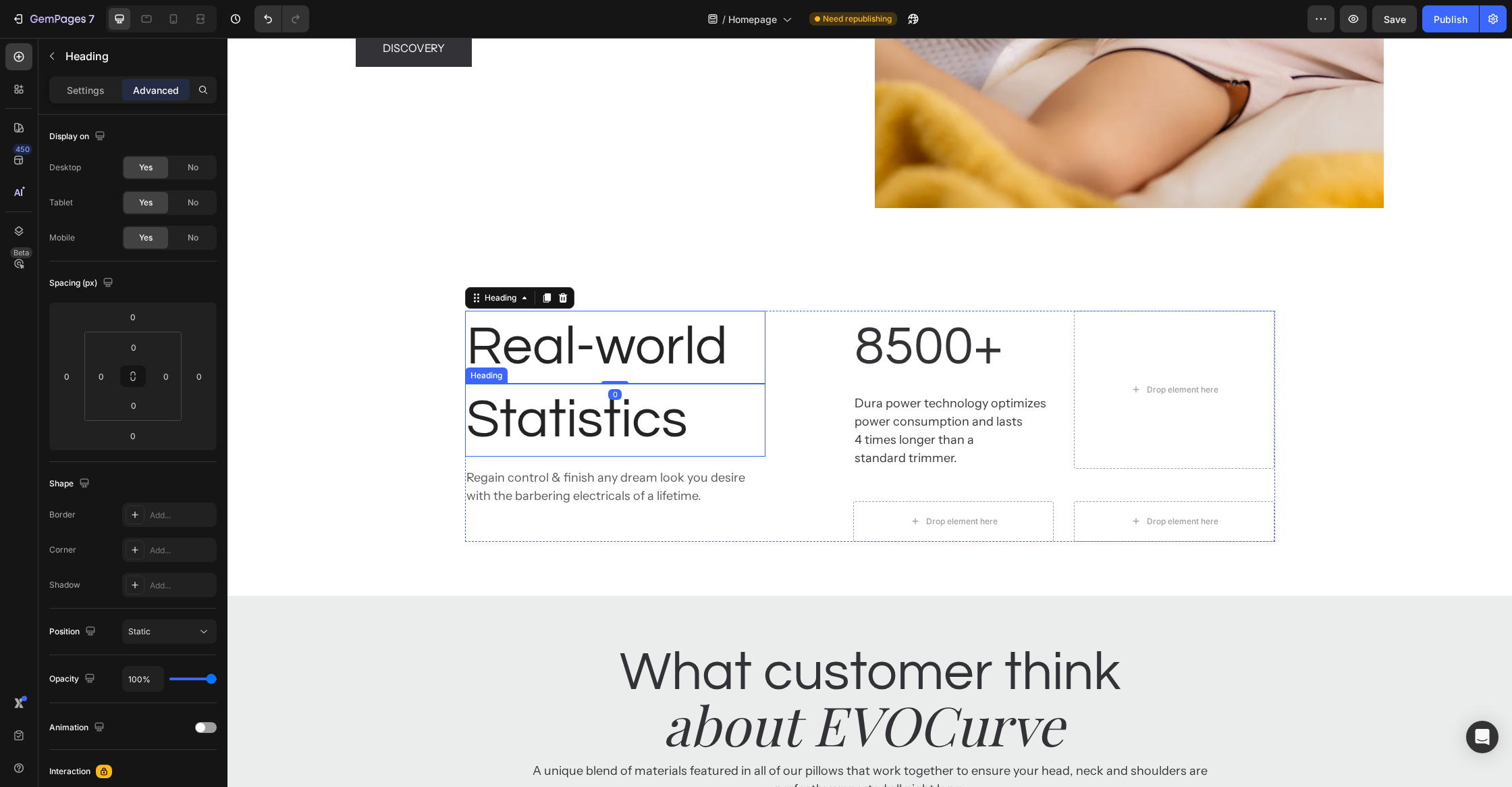
click at [630, 394] on p "Statistics" at bounding box center [615, 419] width 298 height 70
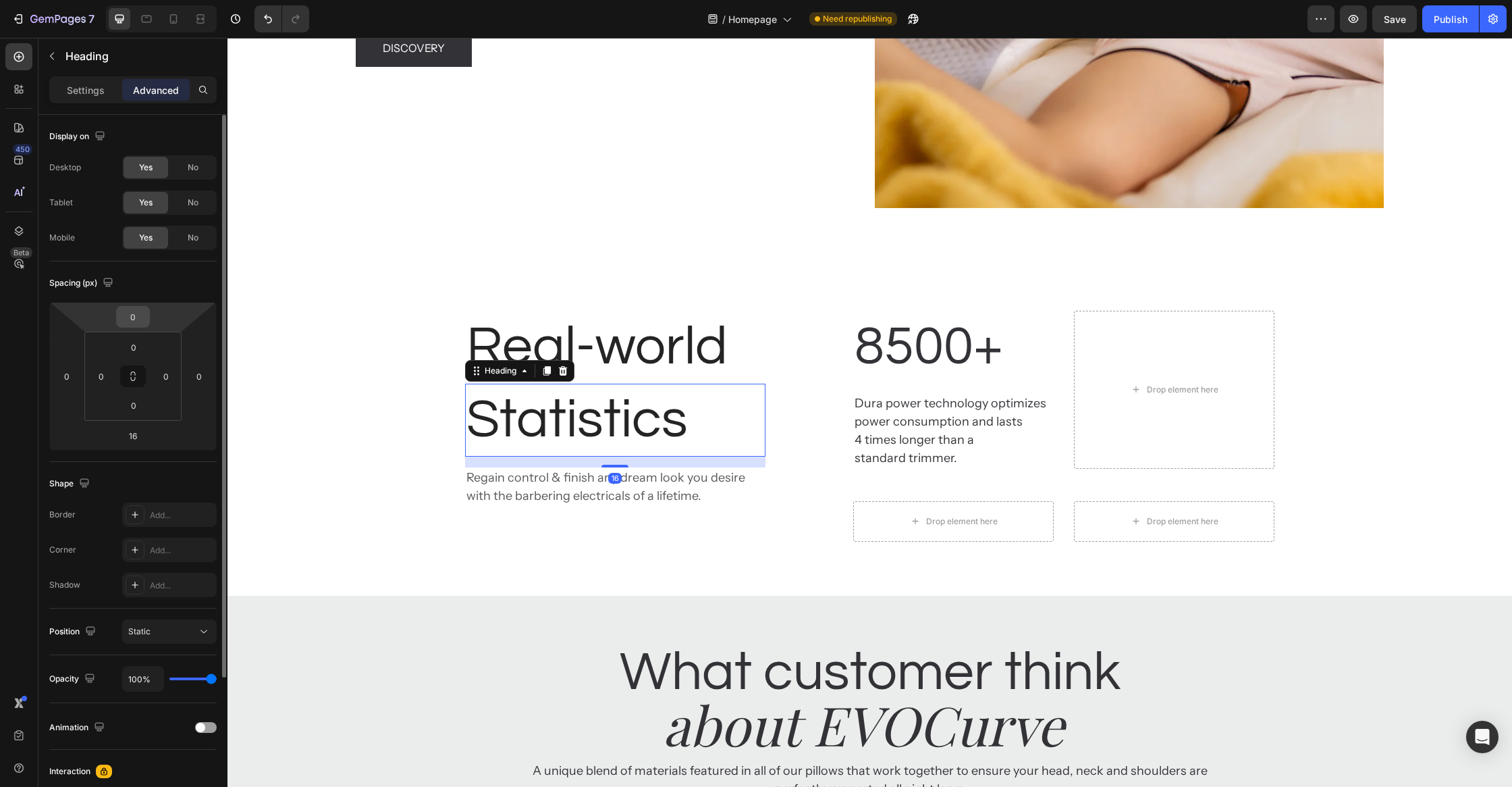
click at [142, 319] on input "0" at bounding box center [133, 316] width 27 height 20
type input "-20"
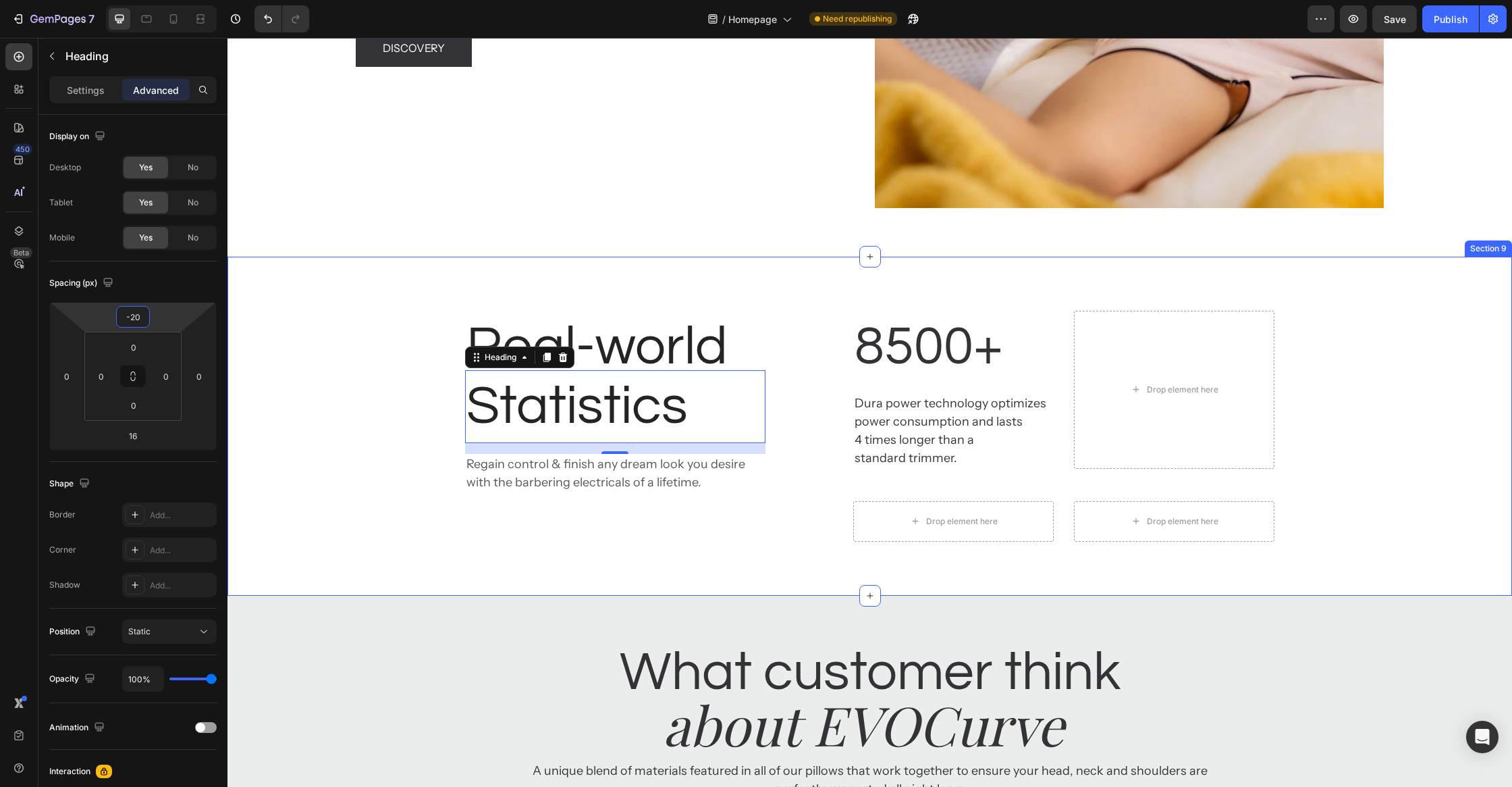
click at [428, 553] on div "Real-world Heading Statistics Heading 16 Regain control & finish any dream look…" at bounding box center [870, 426] width 1285 height 339
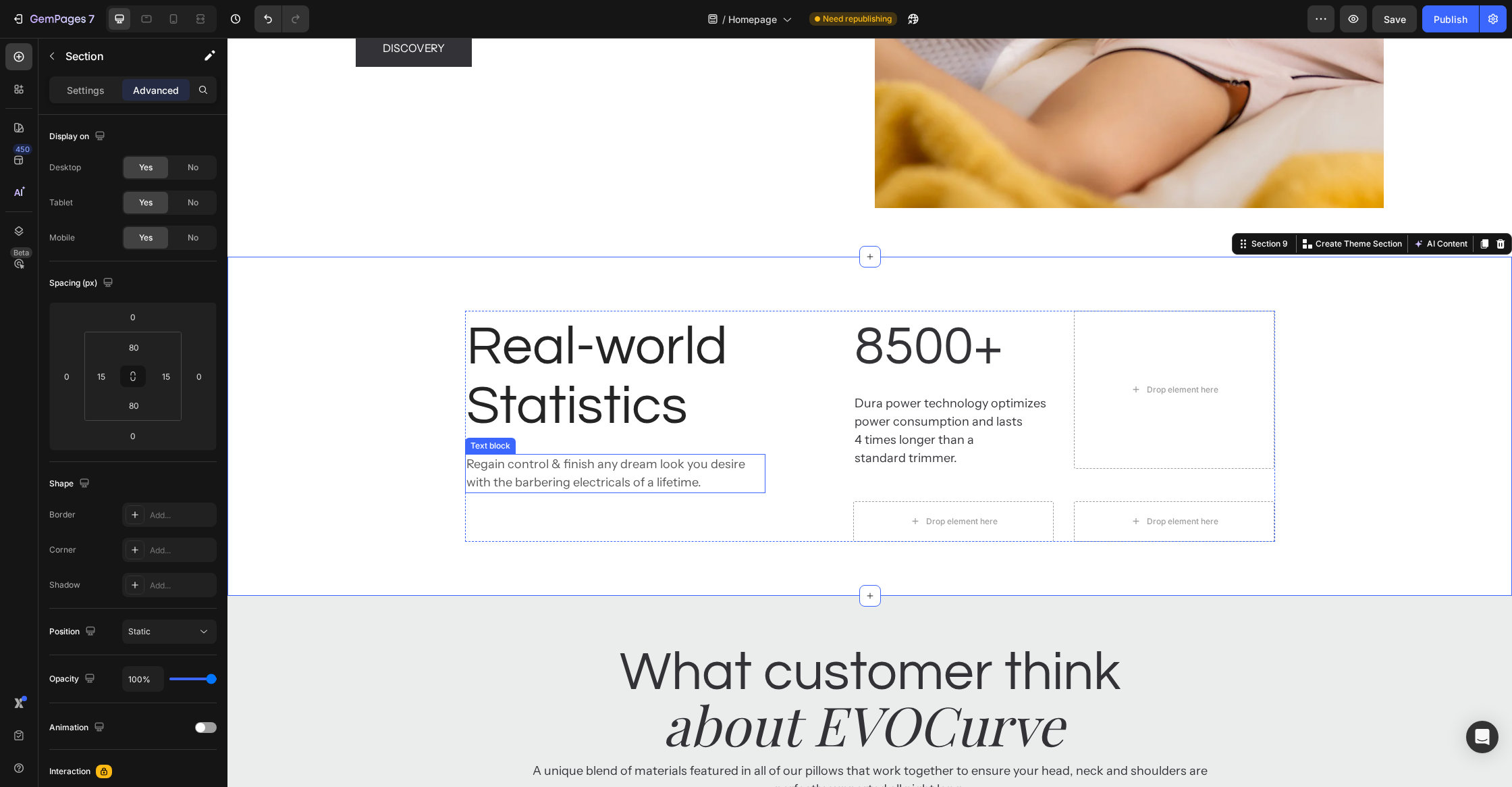
click at [566, 405] on p "Statistics" at bounding box center [615, 406] width 298 height 70
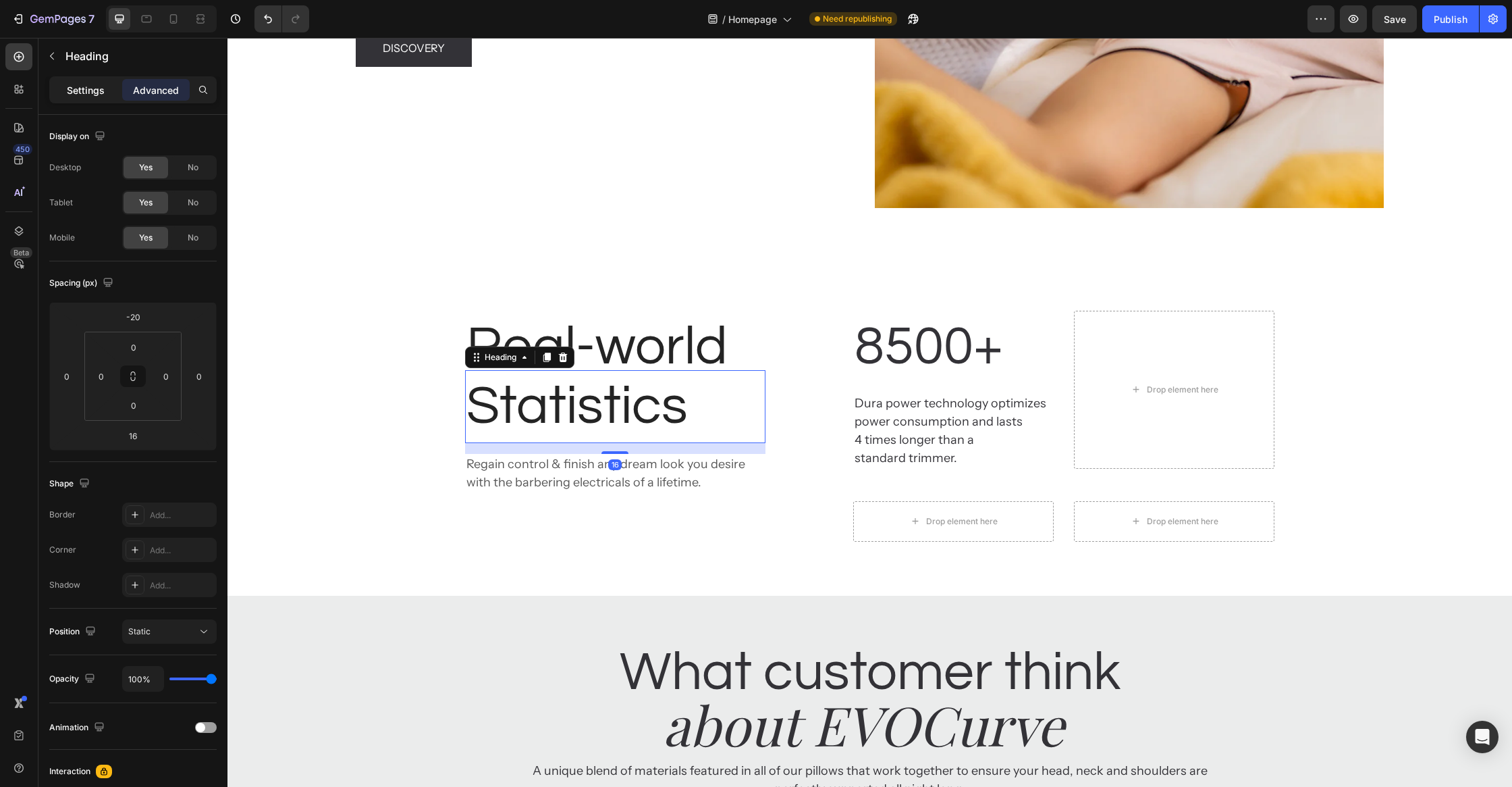
click at [84, 98] on div "Settings" at bounding box center [86, 90] width 67 height 22
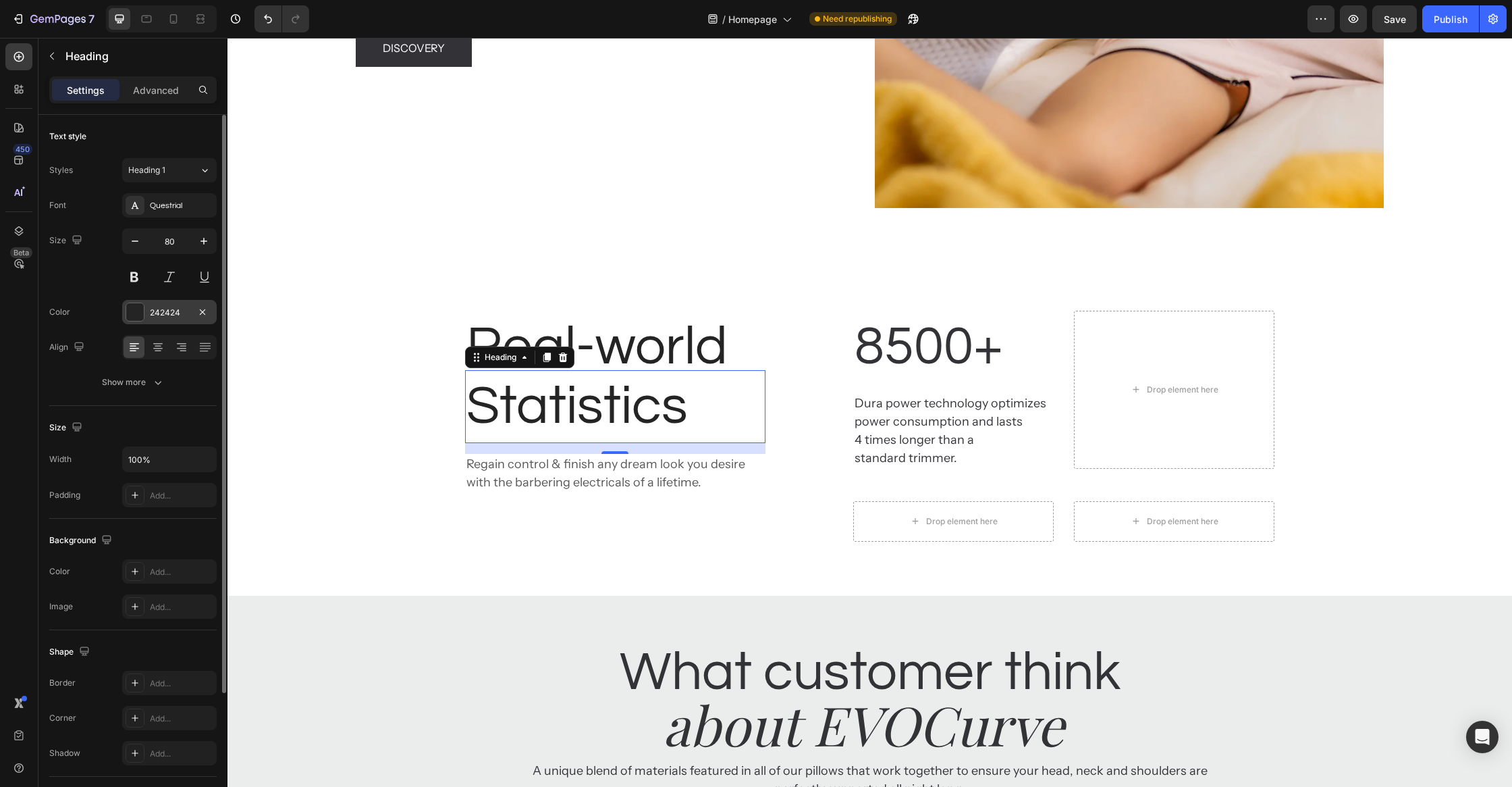
click at [136, 300] on div "242424" at bounding box center [170, 312] width 95 height 25
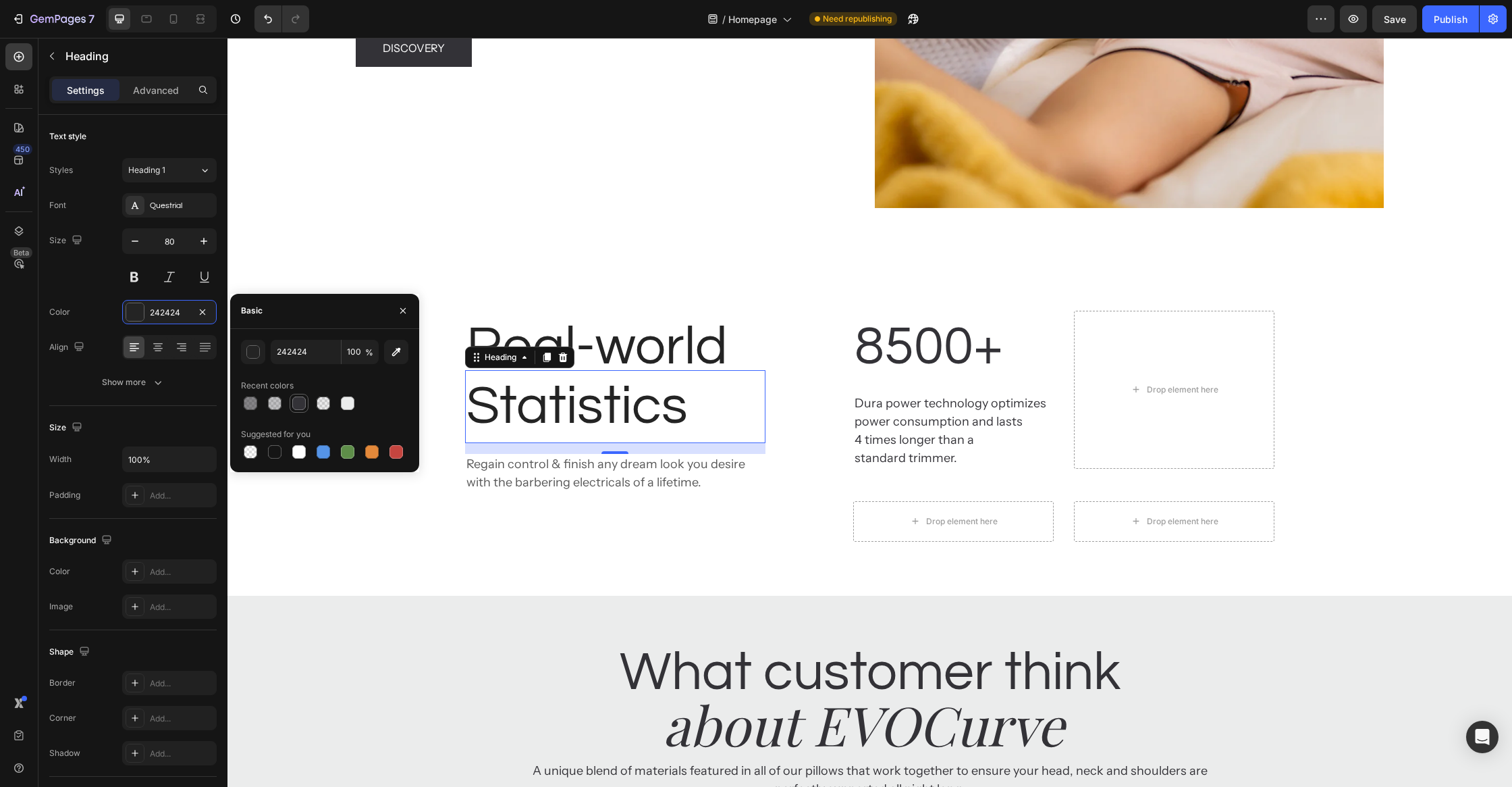
click at [300, 409] on div at bounding box center [299, 403] width 16 height 16
type input "333237"
click at [720, 357] on h2 "Real-world" at bounding box center [615, 347] width 301 height 73
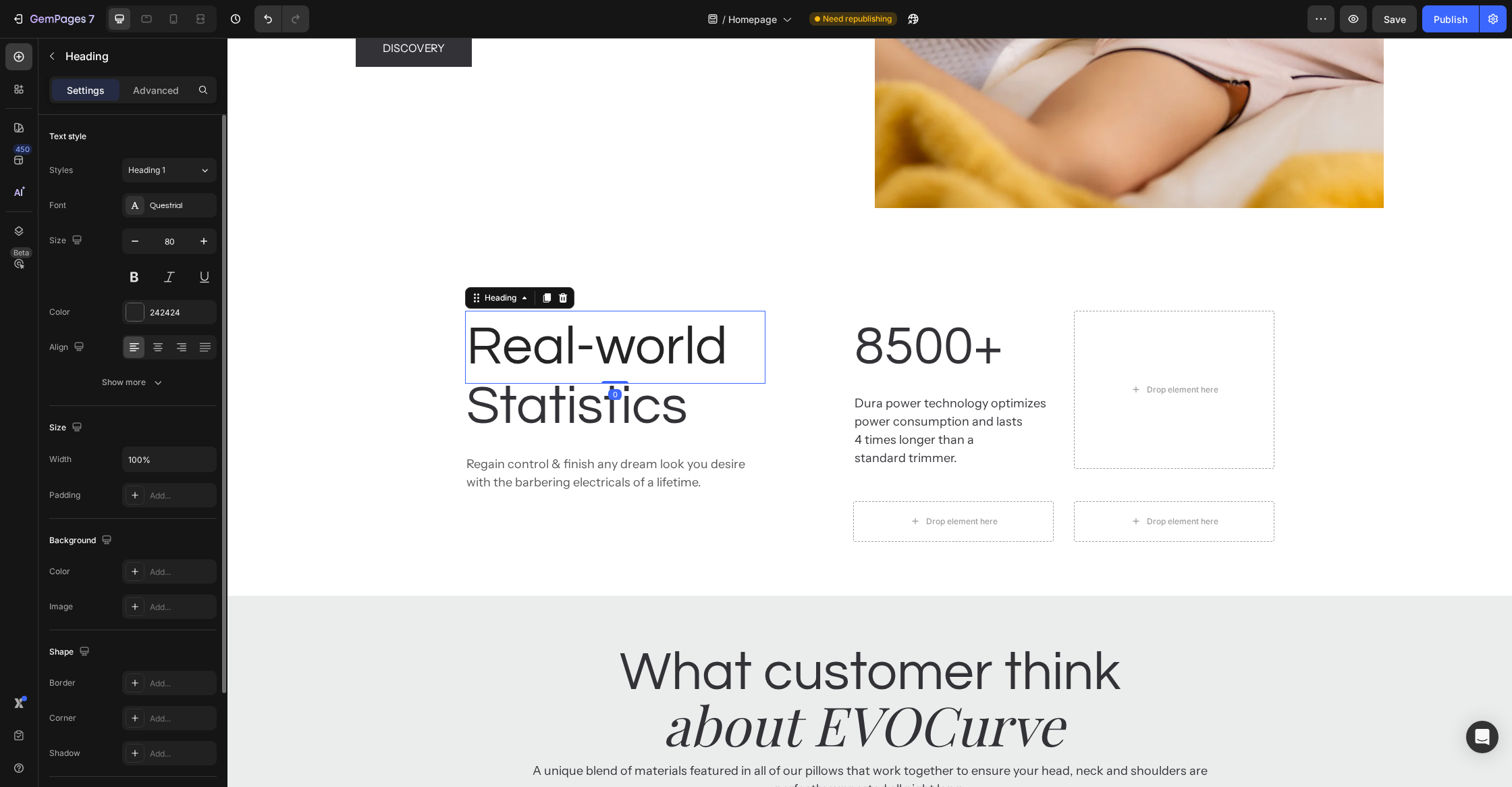
click at [137, 295] on div "Font Questrial Size 80 Color 242424 Align Show more" at bounding box center [133, 294] width 168 height 202
click at [136, 307] on div at bounding box center [135, 312] width 17 height 17
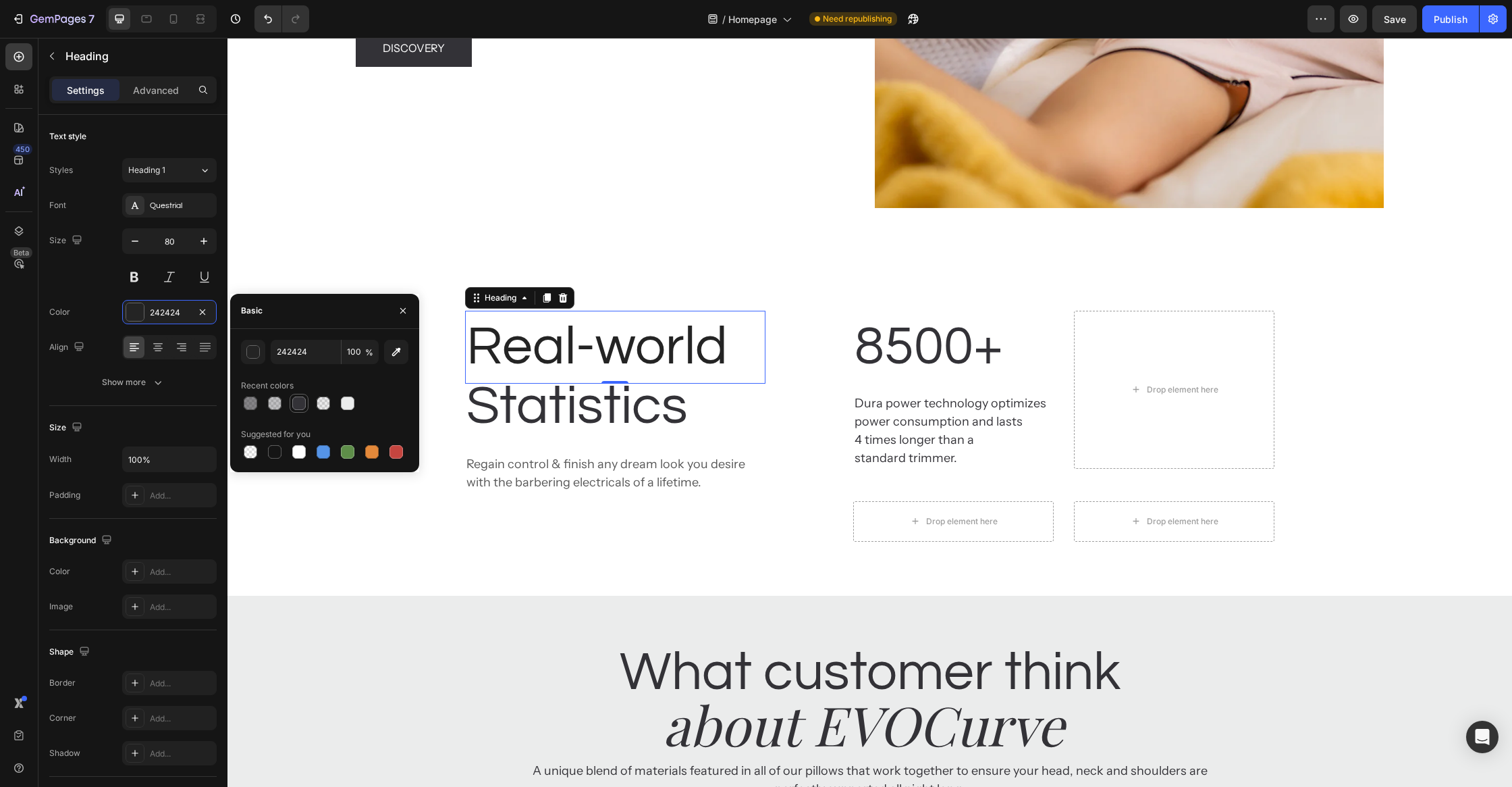
click at [303, 399] on div at bounding box center [299, 403] width 14 height 14
type input "333237"
click at [586, 410] on p "Statistics" at bounding box center [615, 406] width 298 height 70
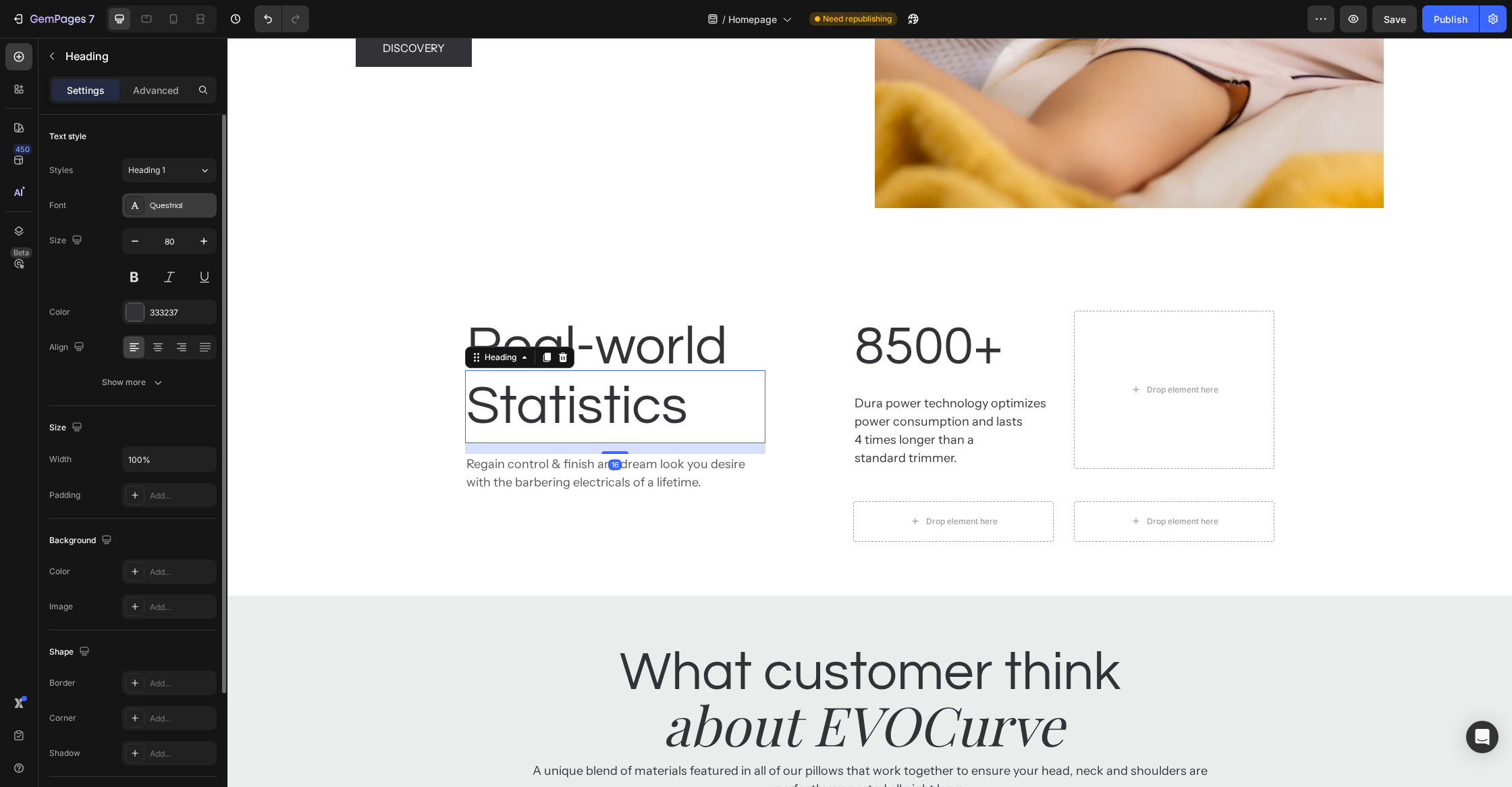
click at [169, 212] on div "Questrial" at bounding box center [170, 205] width 95 height 25
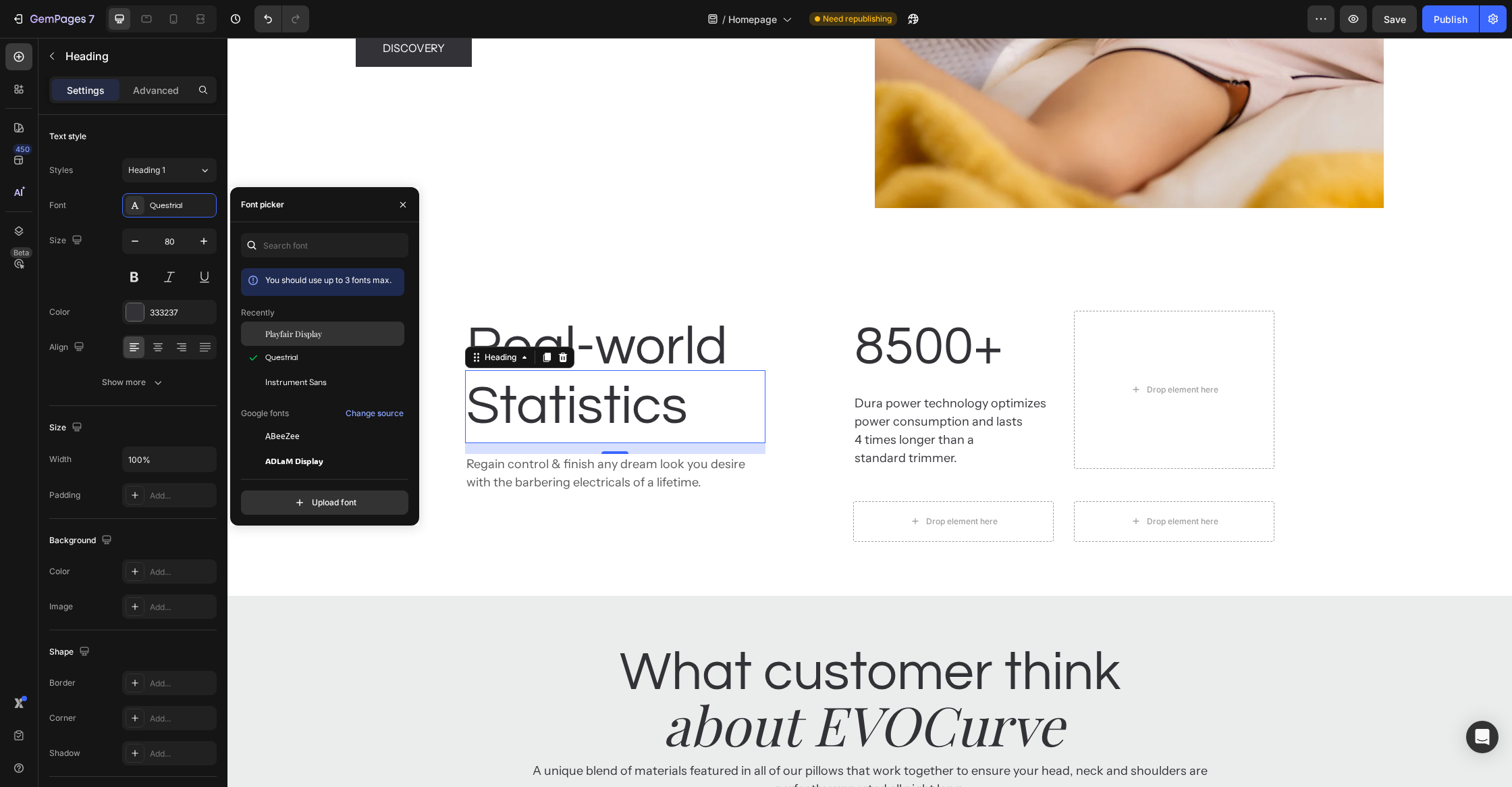
click at [337, 337] on div "Playfair Display" at bounding box center [334, 333] width 137 height 12
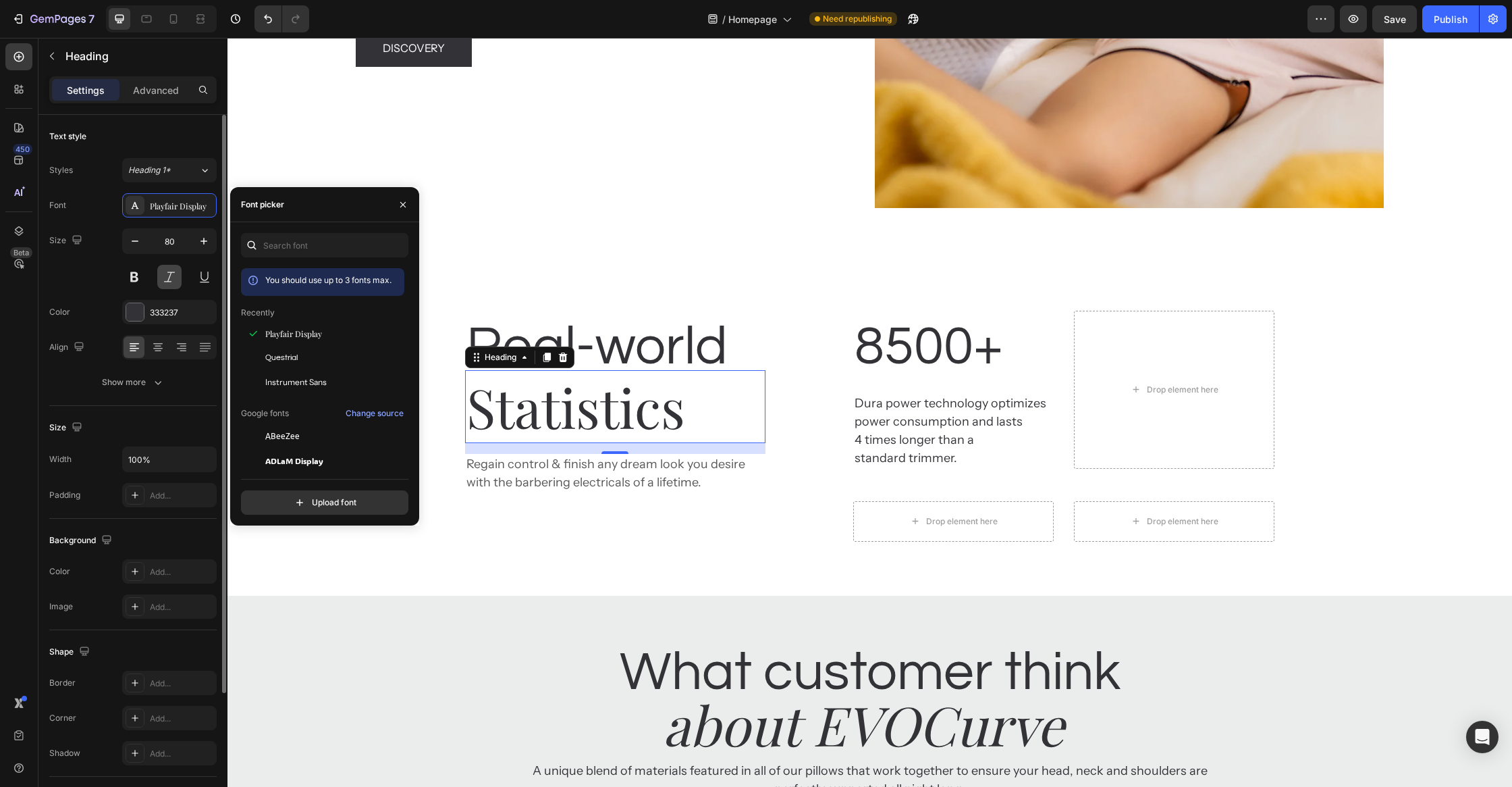
click at [164, 276] on button at bounding box center [170, 276] width 25 height 25
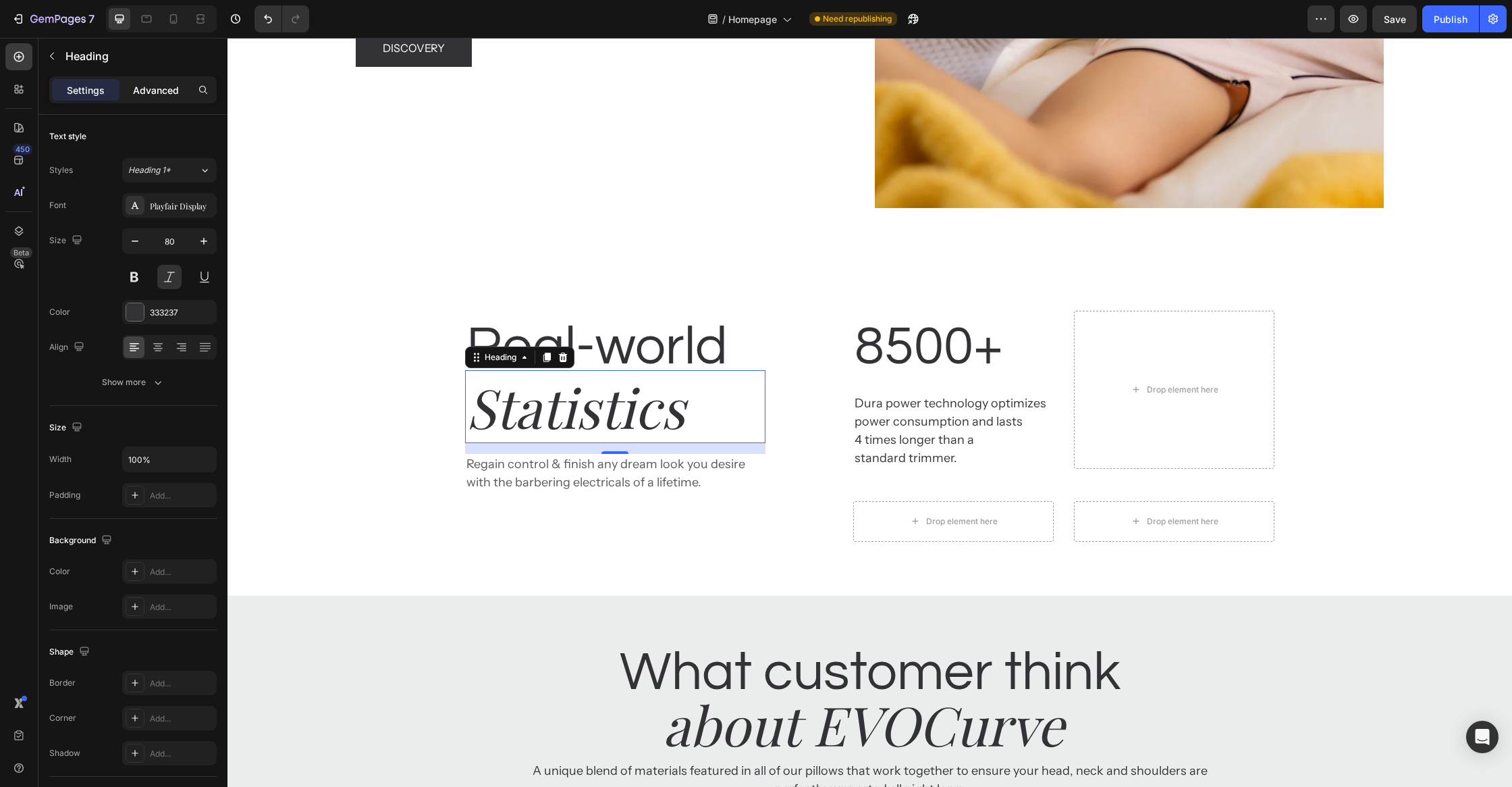
click at [162, 98] on div "Advanced" at bounding box center [156, 90] width 67 height 22
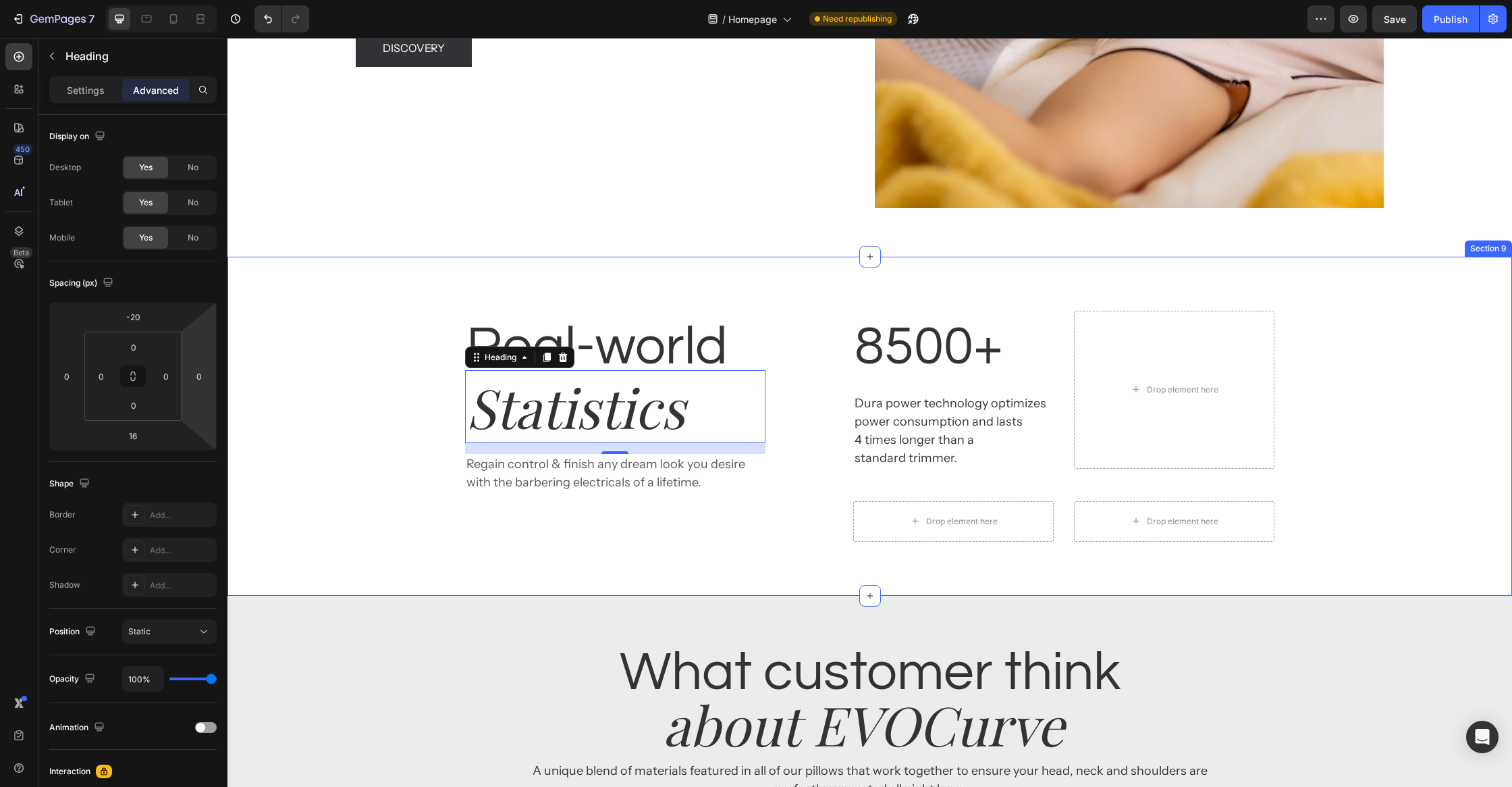
click at [512, 545] on div "Real-world Heading Statistics Heading 16 Regain control & finish any dream look…" at bounding box center [870, 426] width 1285 height 339
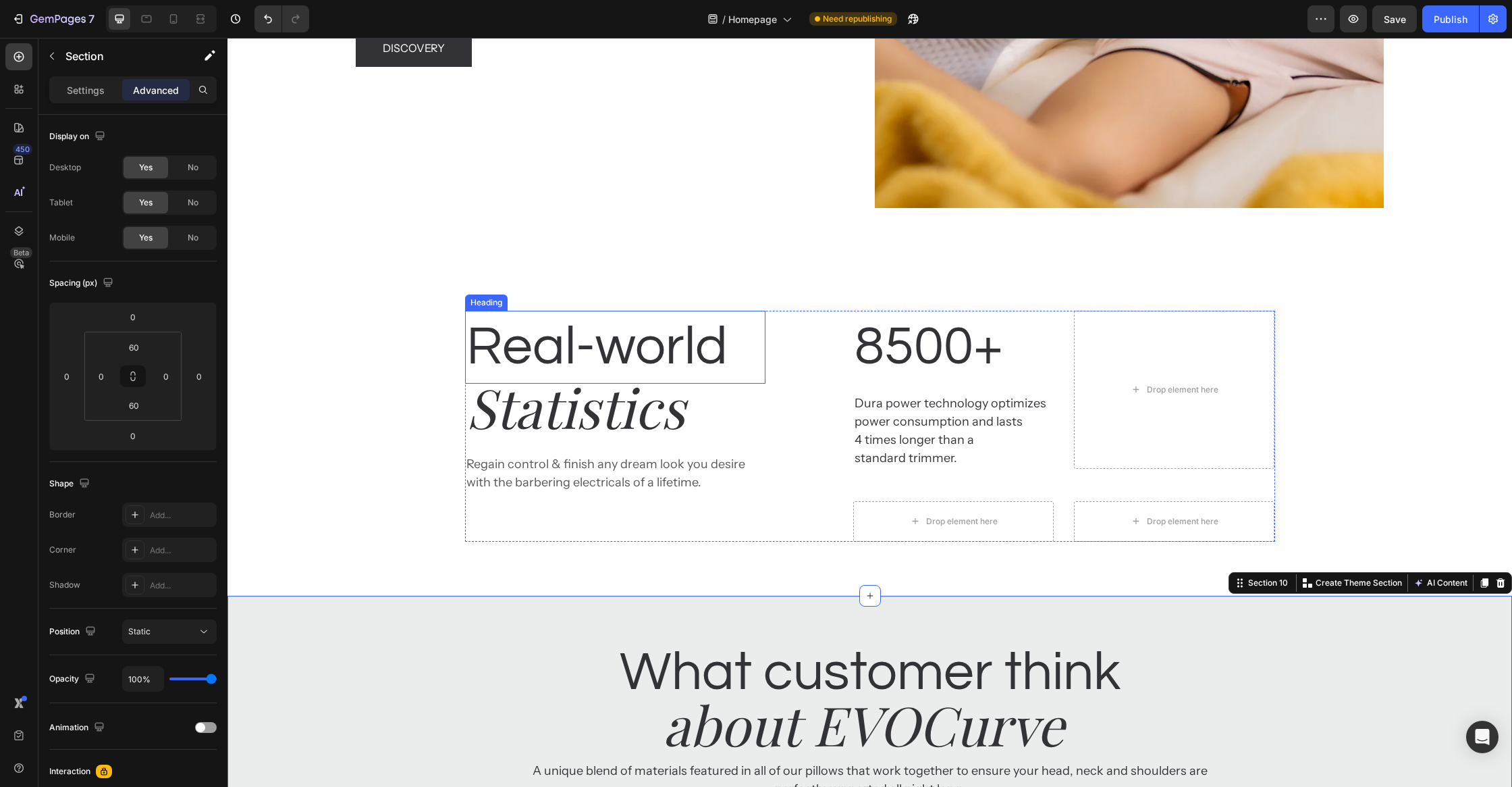
click at [627, 355] on h2 "Real-world" at bounding box center [615, 347] width 301 height 73
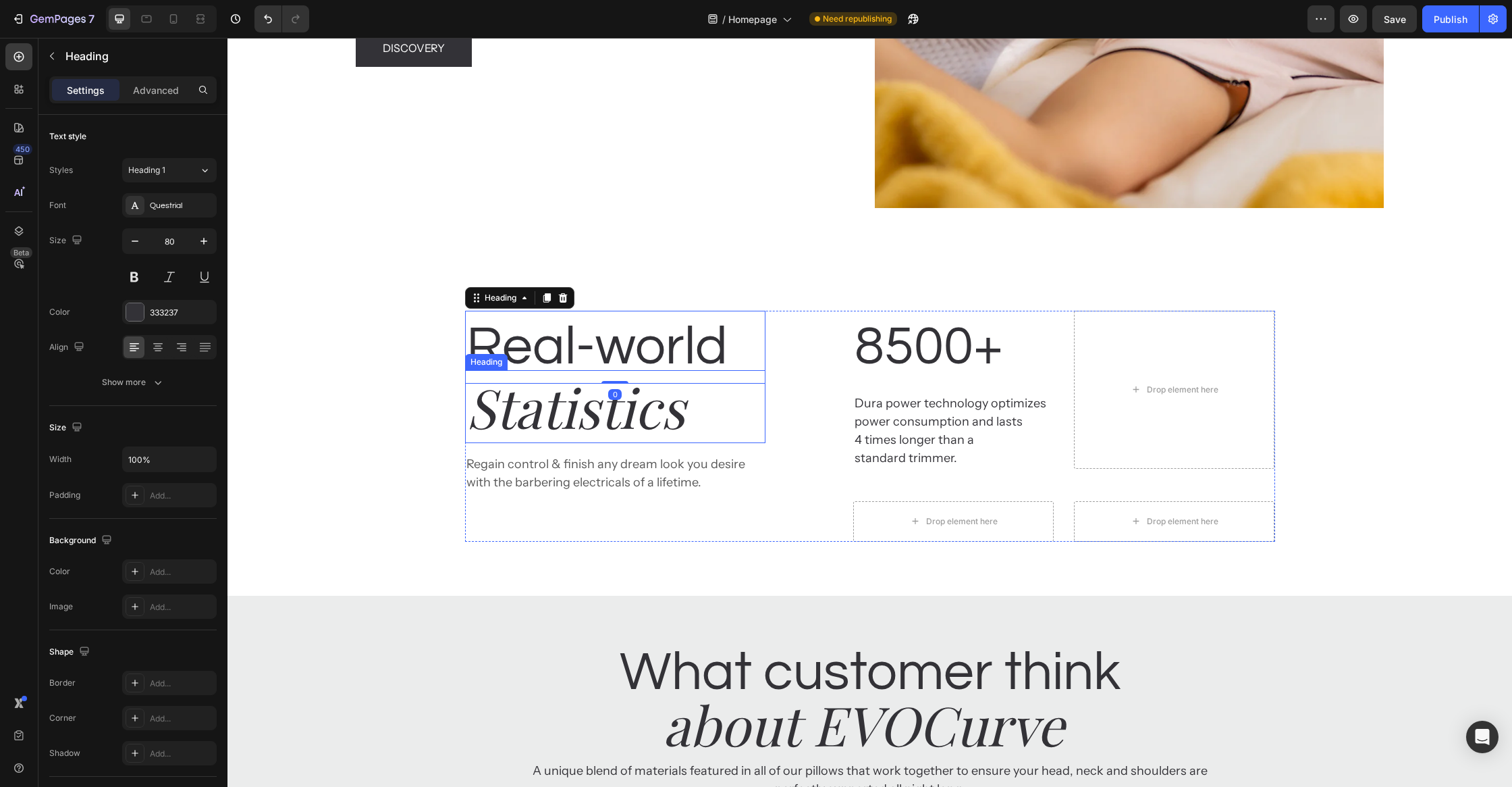
click at [630, 409] on p "Statistics" at bounding box center [615, 406] width 298 height 70
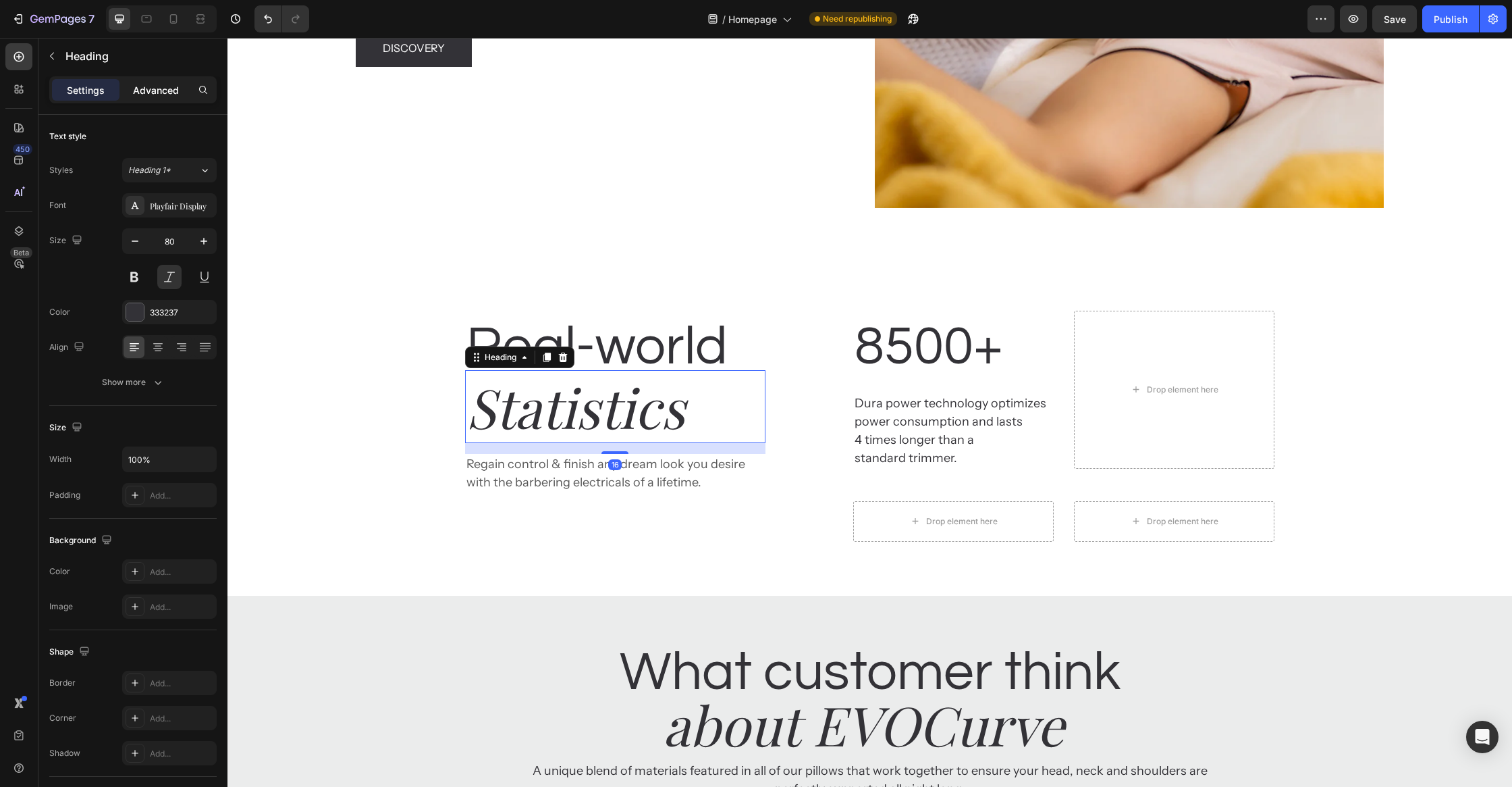
click at [145, 83] on p "Advanced" at bounding box center [156, 90] width 46 height 15
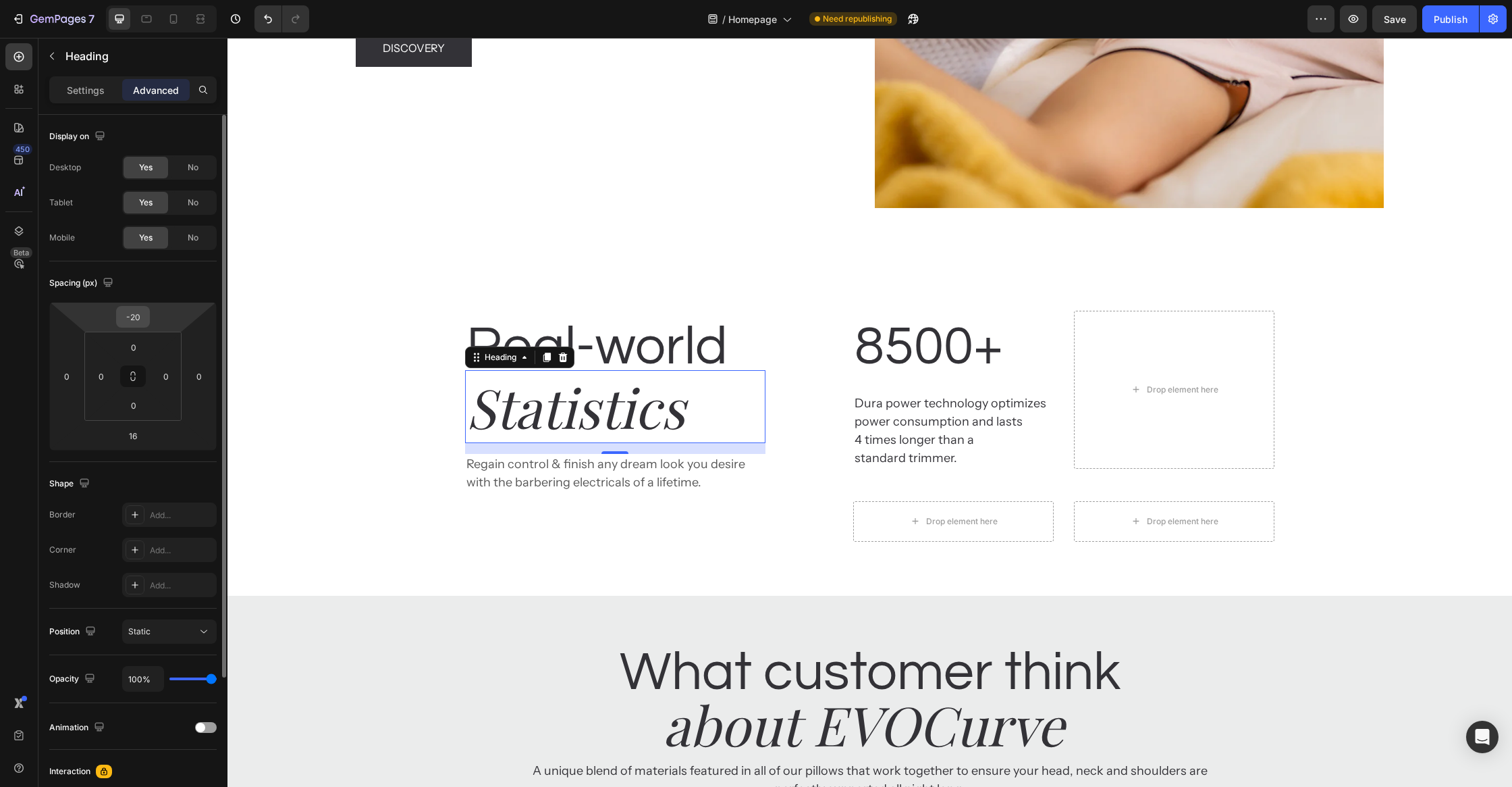
click at [140, 313] on input "-20" at bounding box center [133, 316] width 27 height 20
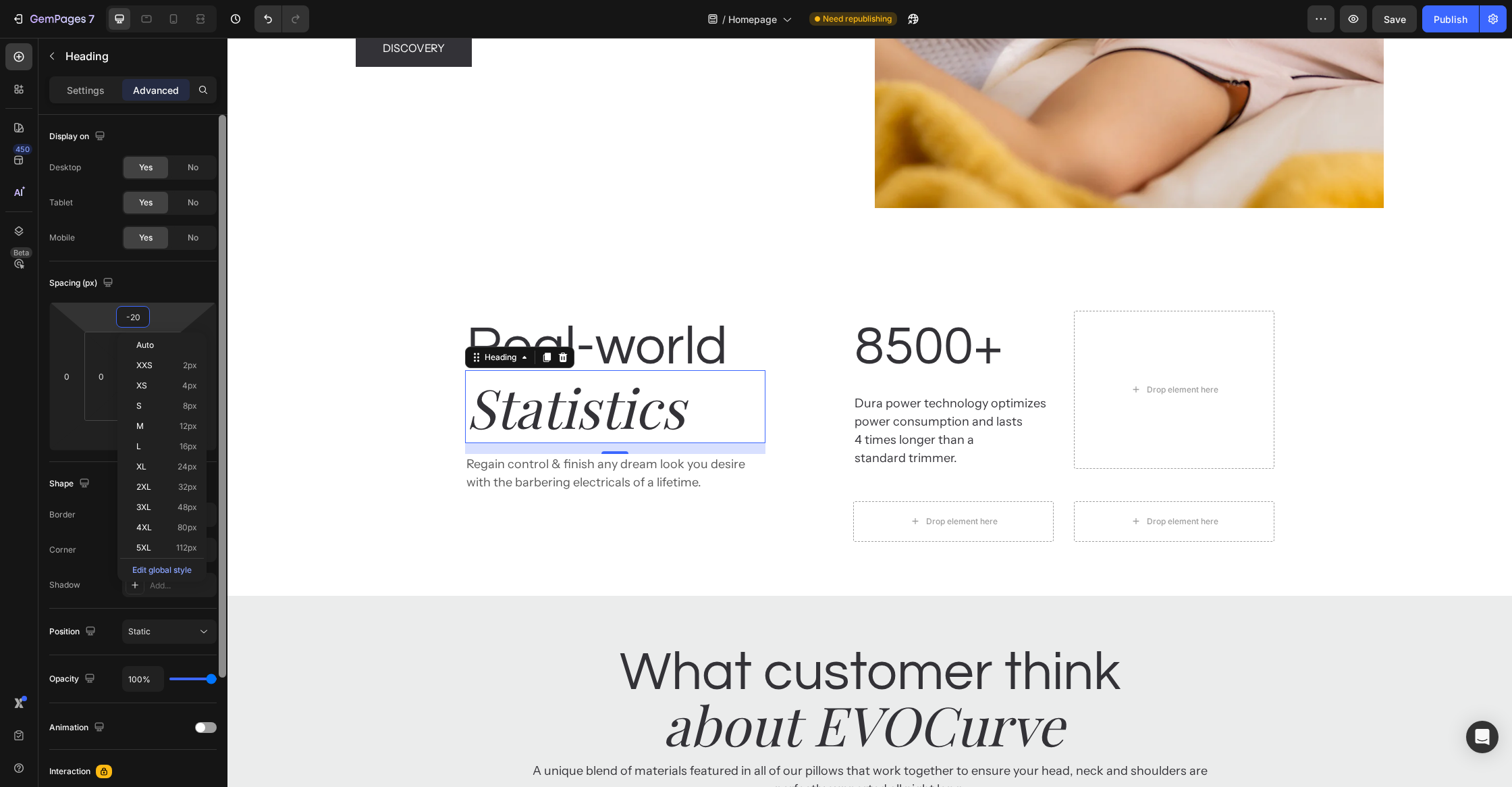
type input "-2"
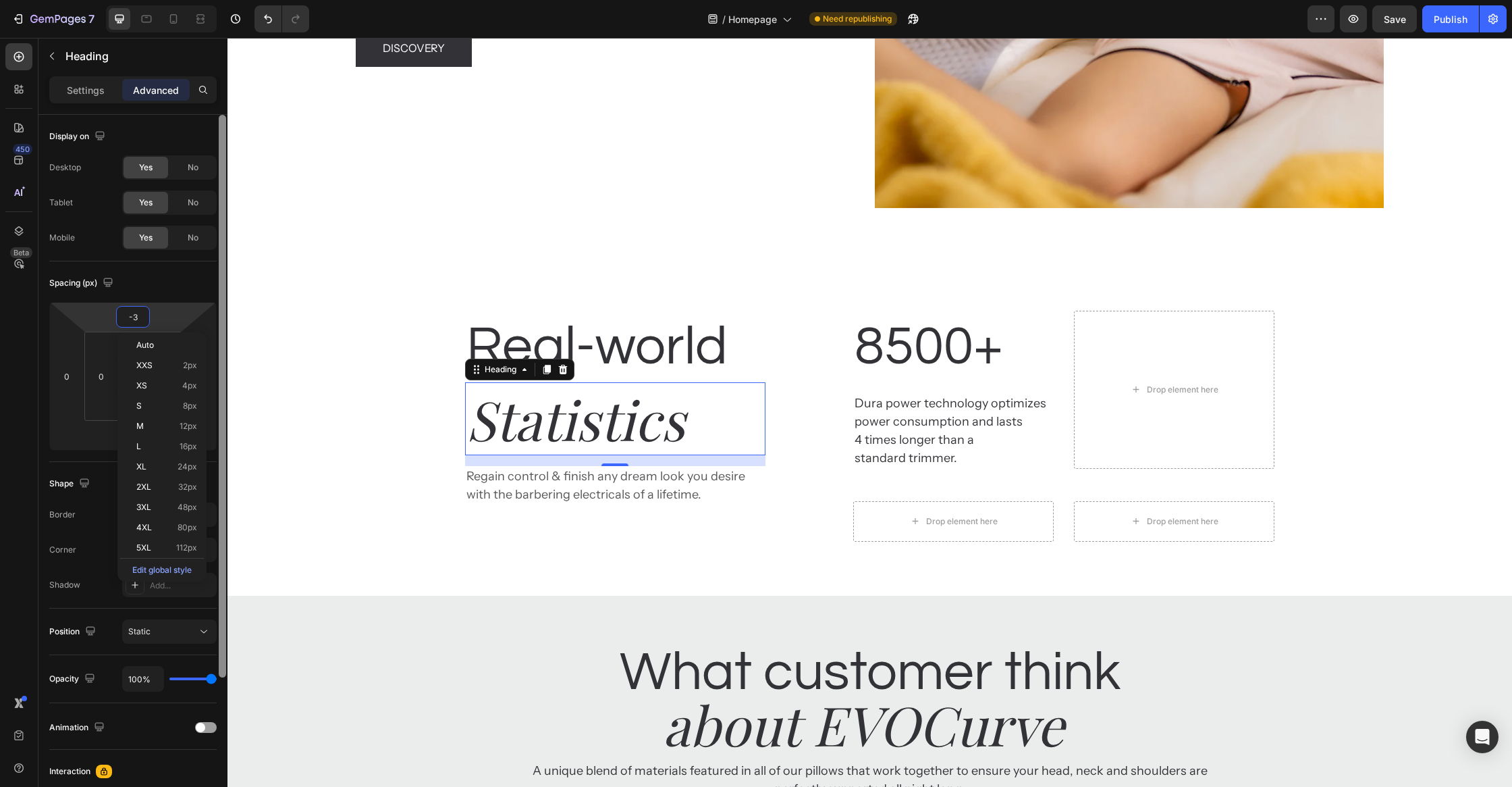
type input "-32"
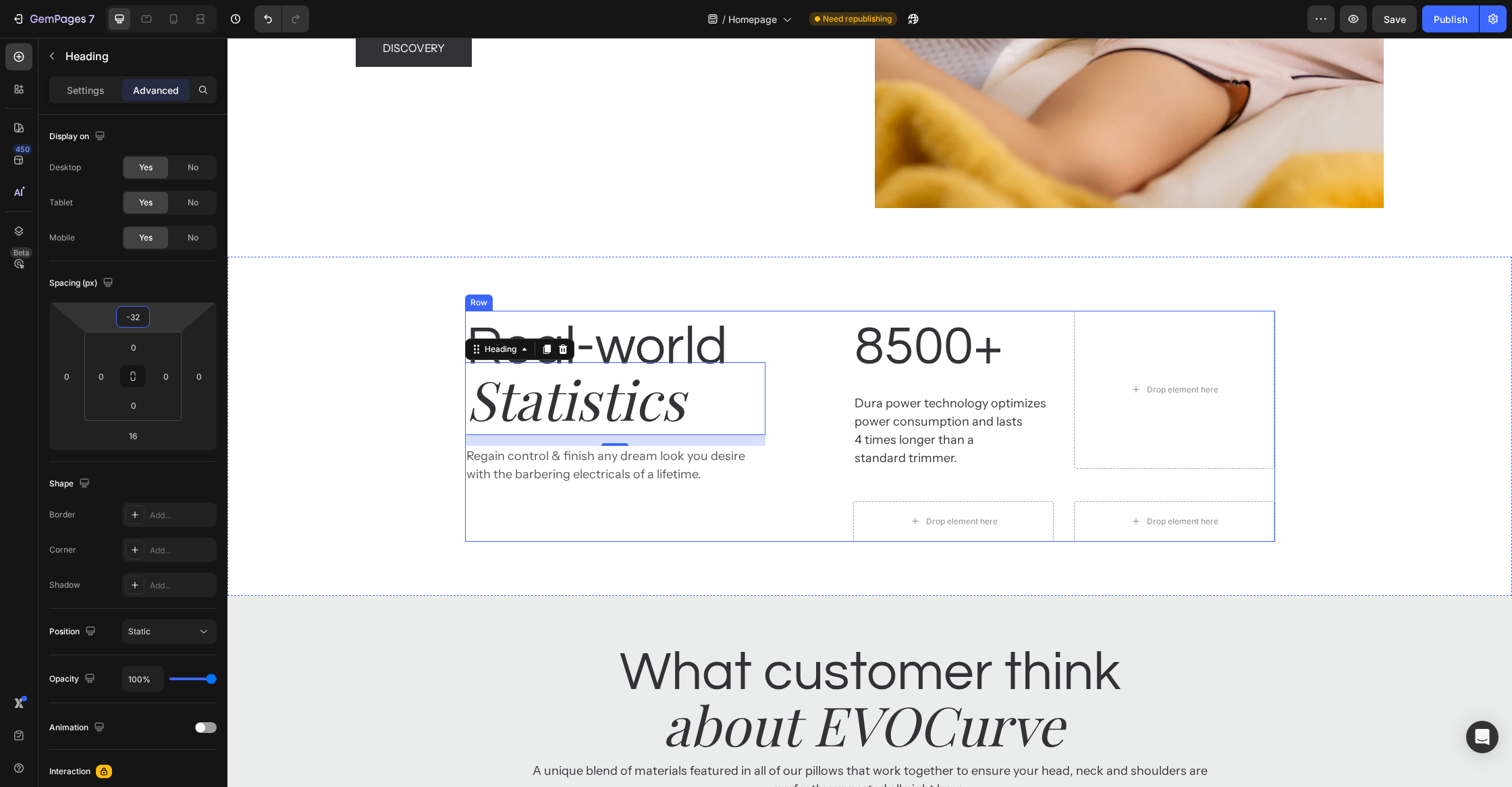
click at [549, 488] on div "Real-world Heading Statistics Heading 16 Regain control & finish any dream look…" at bounding box center [615, 426] width 301 height 231
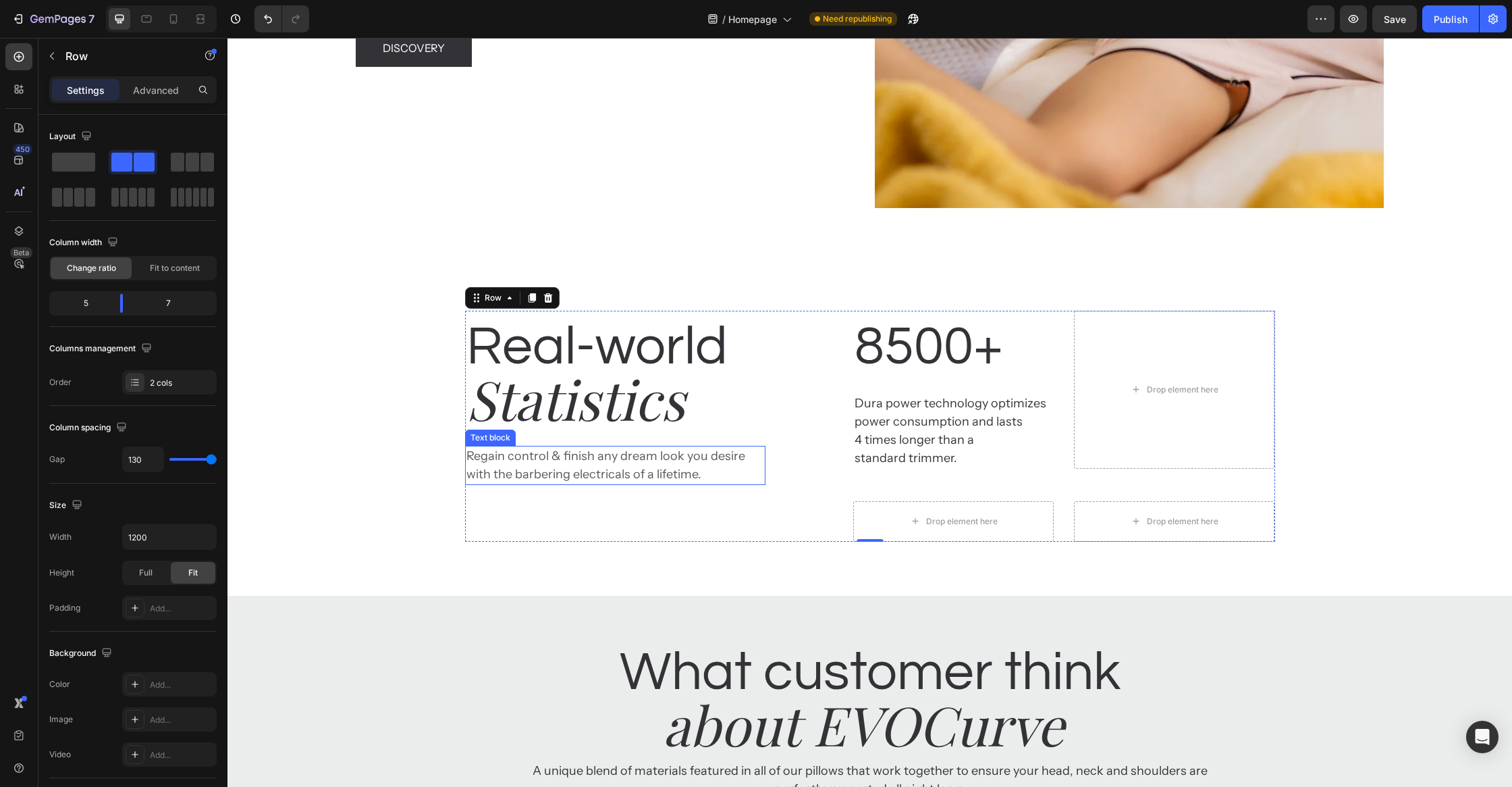
click at [580, 478] on p "Regain control & finish any dream look you desire with the barbering electrical…" at bounding box center [615, 465] width 298 height 36
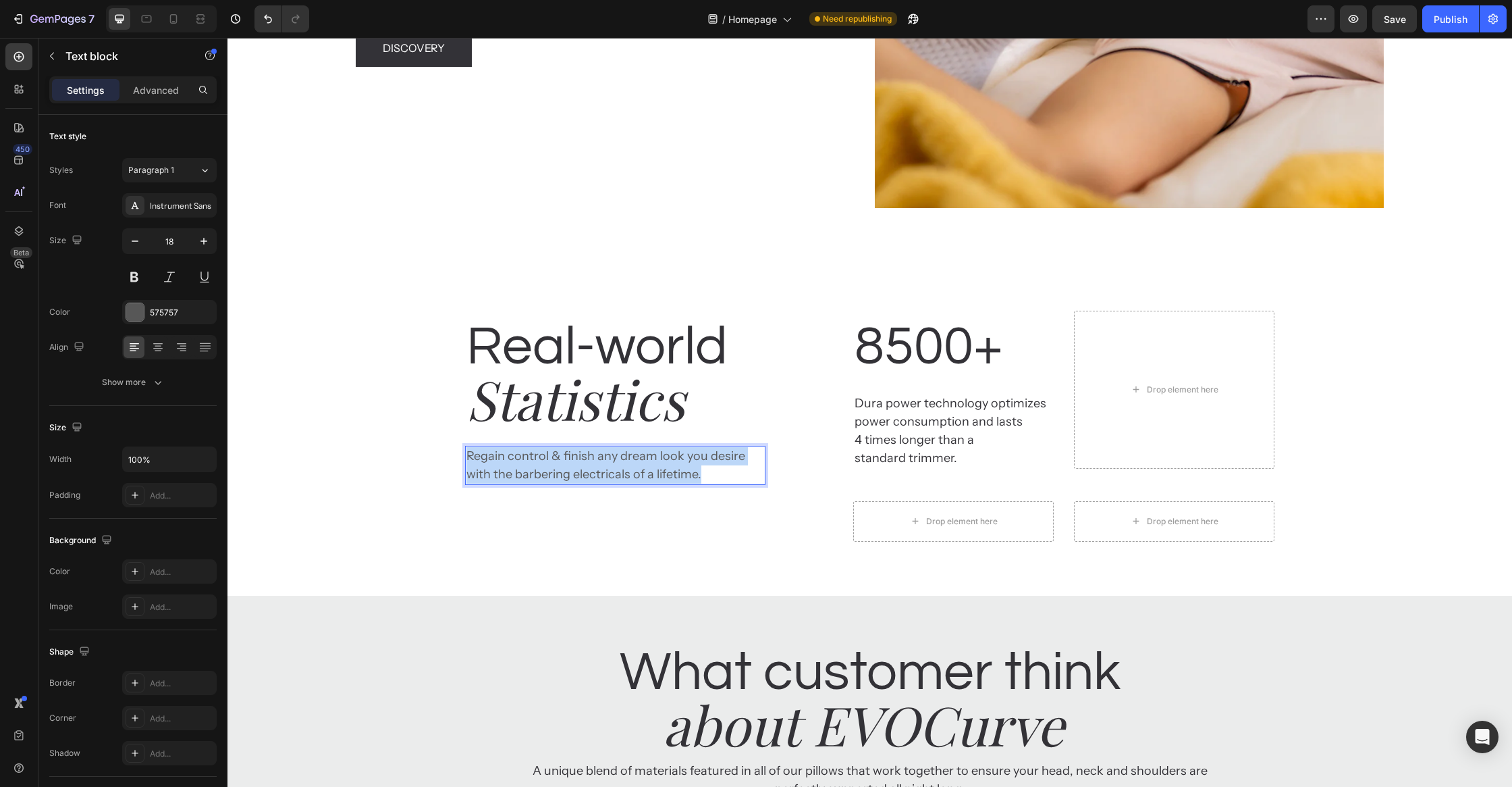
click at [580, 478] on p "Regain control & finish any dream look you desire with the barbering electrical…" at bounding box center [615, 465] width 298 height 36
click at [471, 456] on p "recognized by top magazines and experts worldwide — proven comfort, trusted qua…" at bounding box center [615, 465] width 298 height 36
click at [468, 652] on div "What customer think Heading about EVOCurve Heading A unique blend of materials …" at bounding box center [869, 718] width 810 height 163
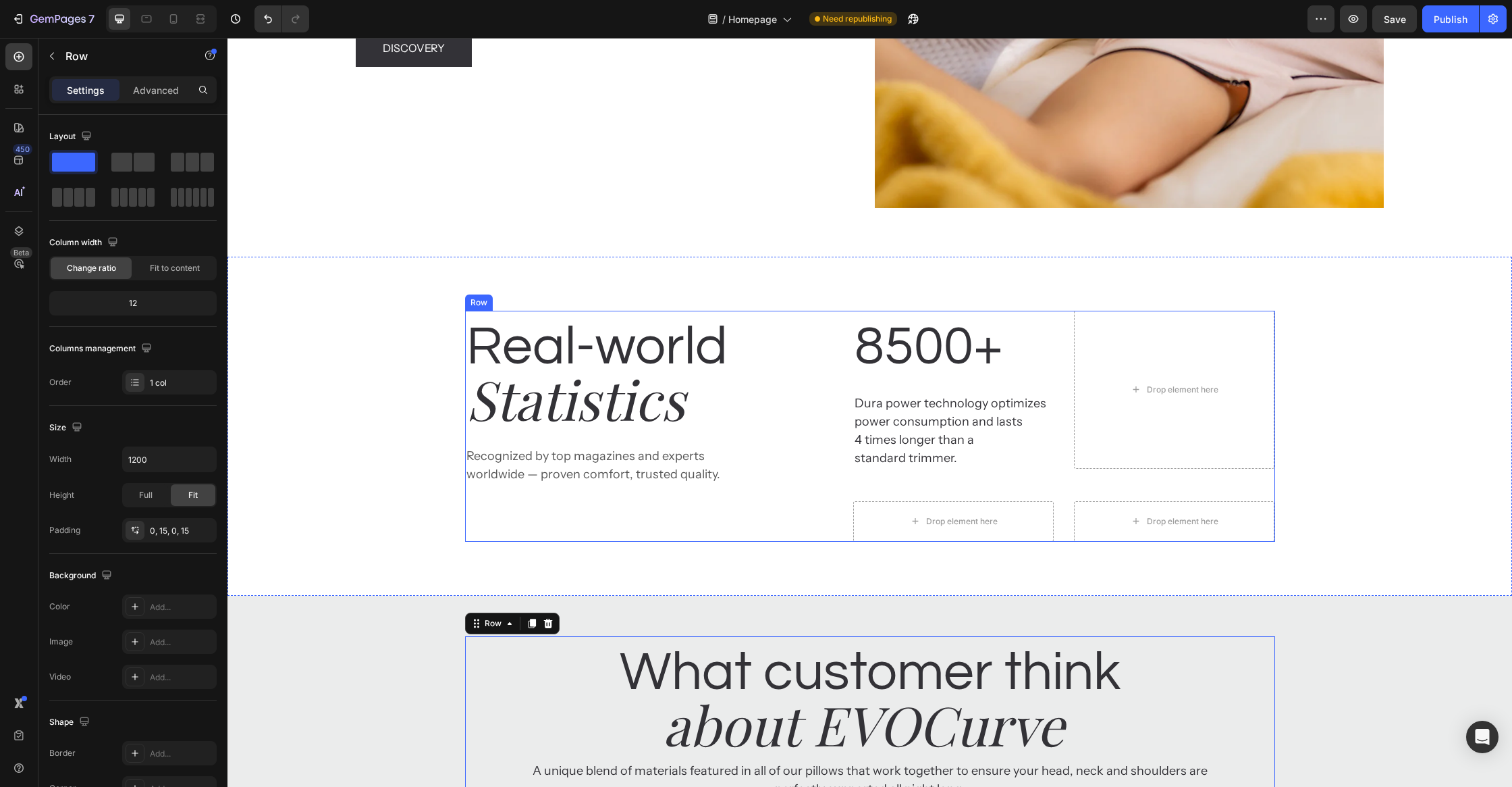
click at [489, 471] on p "Recognized by top magazines and experts worldwide — proven comfort, trusted qua…" at bounding box center [615, 465] width 298 height 36
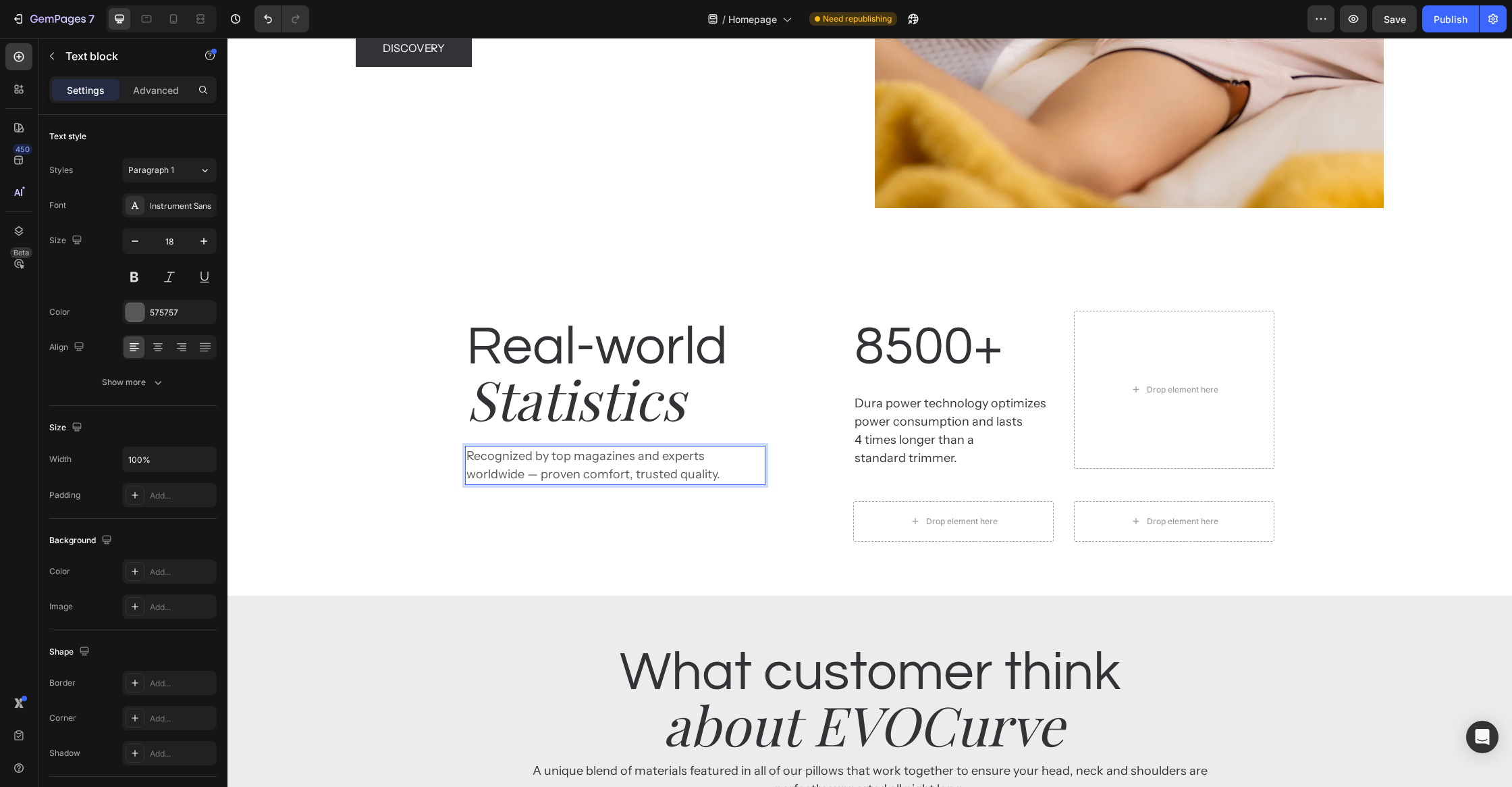
click at [481, 473] on p "Recognized by top magazines and experts worldwide — proven comfort, trusted qua…" at bounding box center [615, 465] width 298 height 36
click at [879, 362] on p "8500+" at bounding box center [953, 347] width 198 height 70
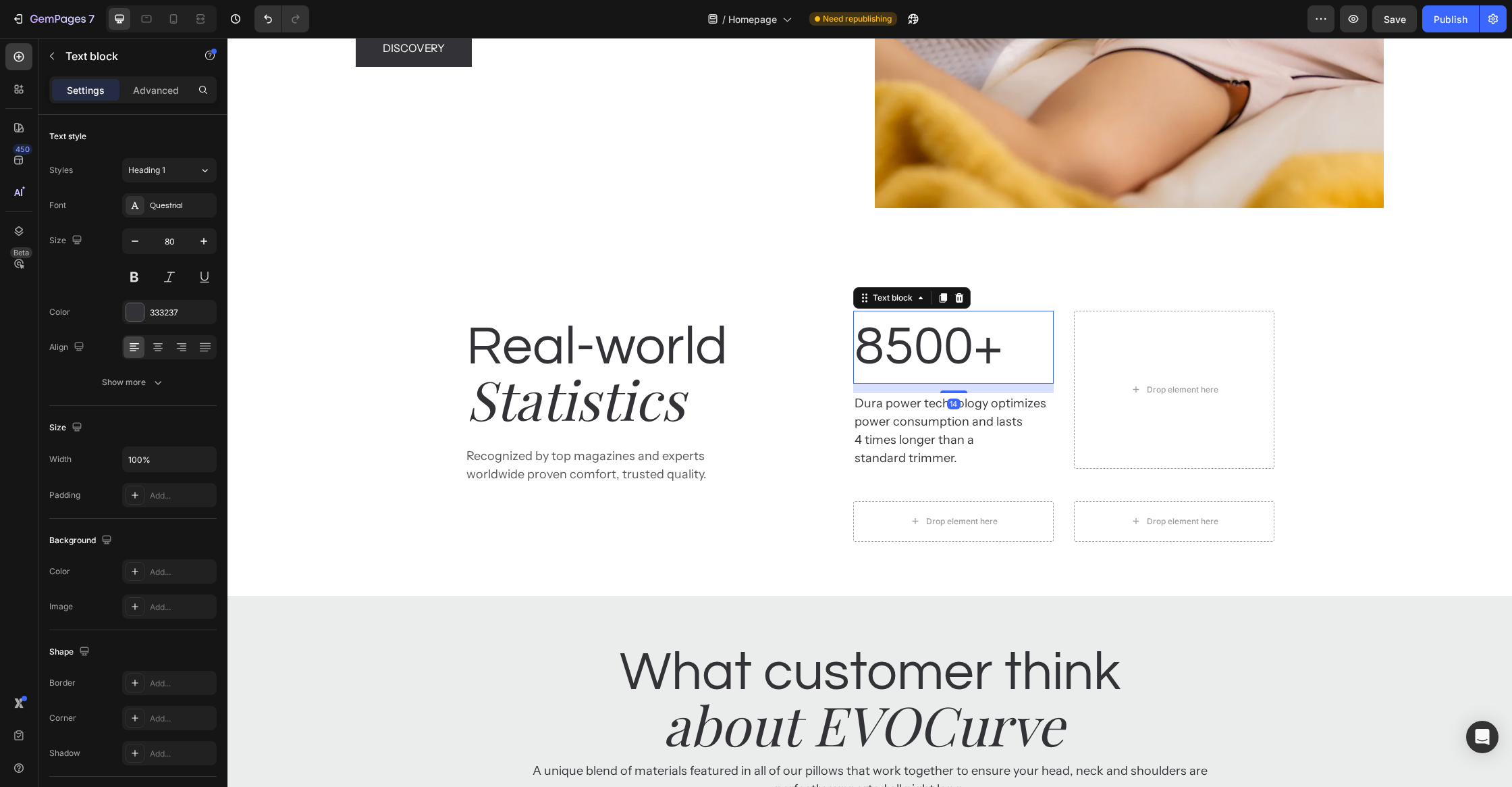
drag, startPoint x: 951, startPoint y: 380, endPoint x: 958, endPoint y: 317, distance: 63.4
click at [958, 318] on div "8500+ Text block 14" at bounding box center [953, 347] width 201 height 73
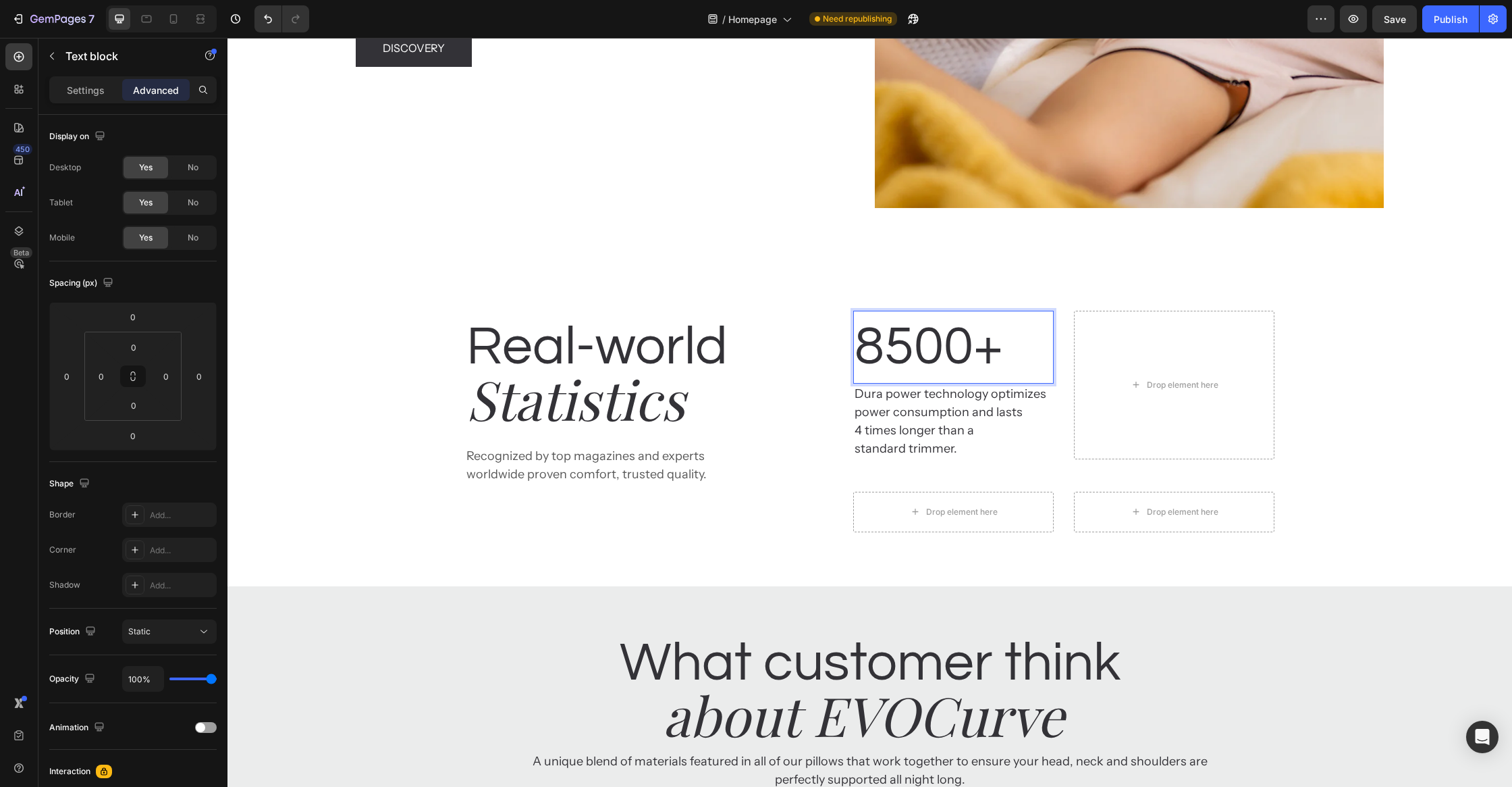
click at [938, 404] on p "Dura power technology optimizes power consumption and lasts 4 times longer than…" at bounding box center [953, 421] width 198 height 73
click at [915, 420] on p "Dura power technology optimizes power consumption and lasts 4 times longer than…" at bounding box center [953, 421] width 198 height 73
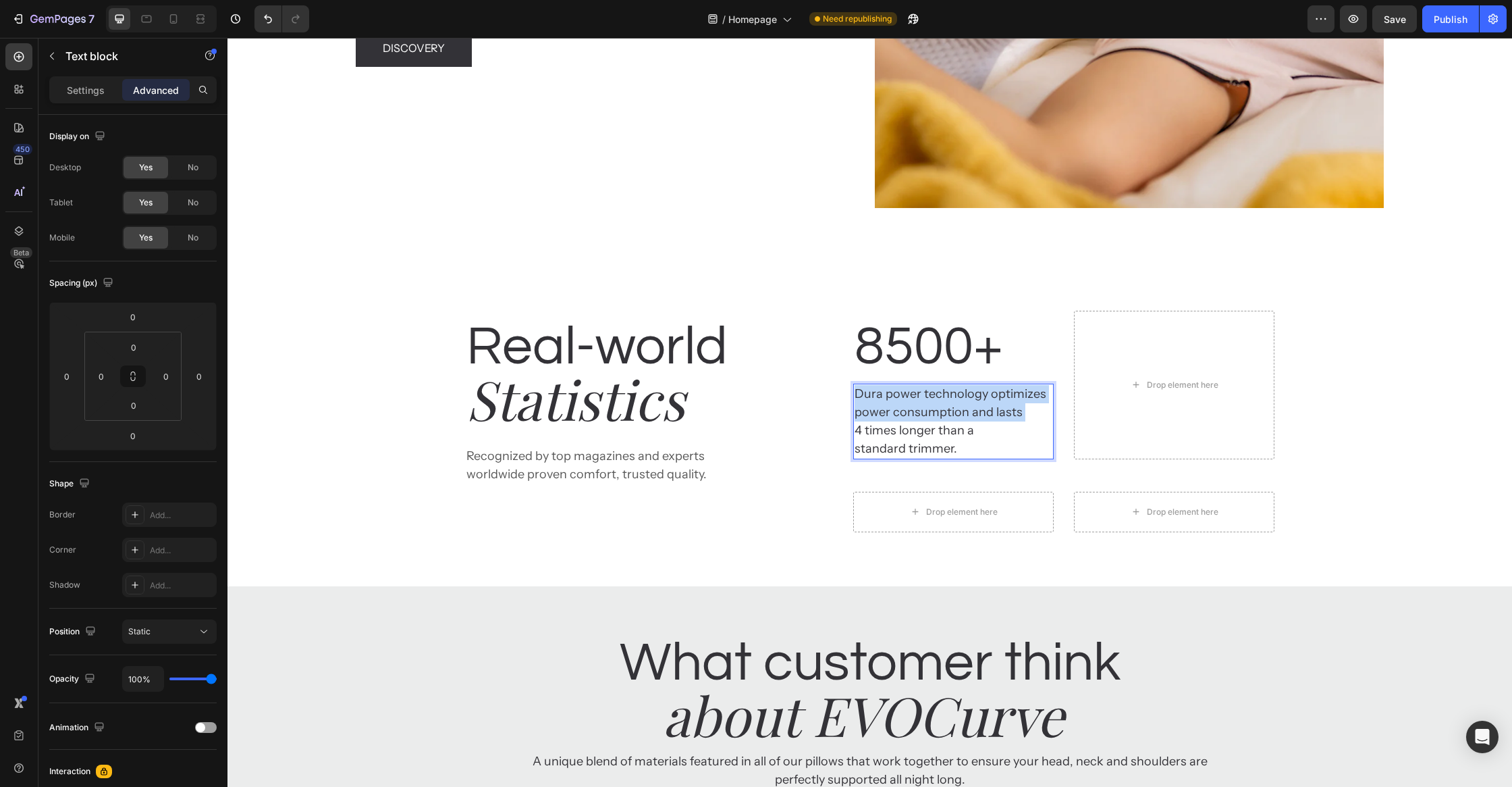
click at [915, 420] on p "Dura power technology optimizes power consumption and lasts 4 times longer than…" at bounding box center [953, 421] width 198 height 73
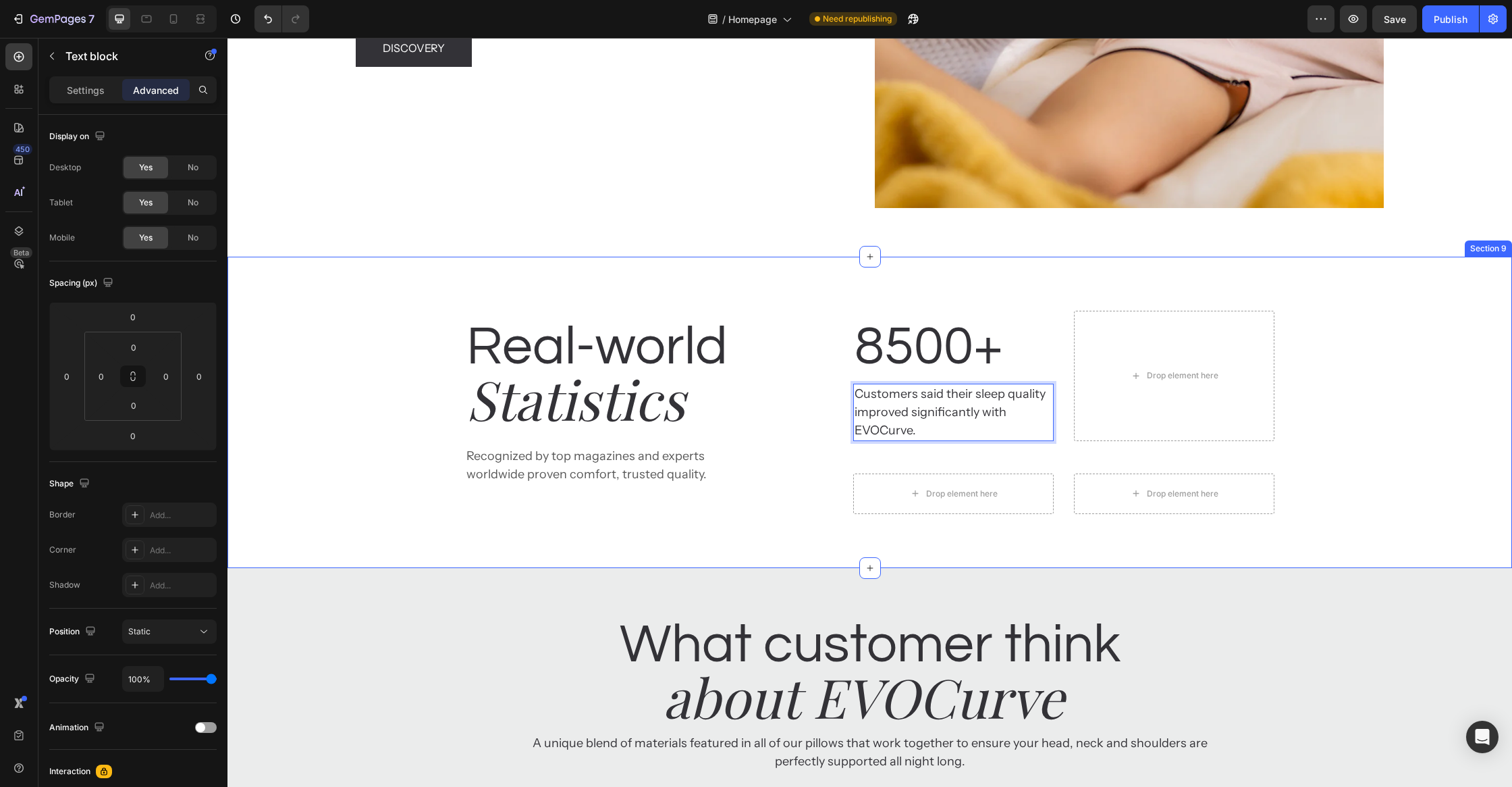
click at [1320, 519] on div "Real-world Heading Statistics Heading Recognized by top magazines and experts w…" at bounding box center [870, 411] width 1285 height 311
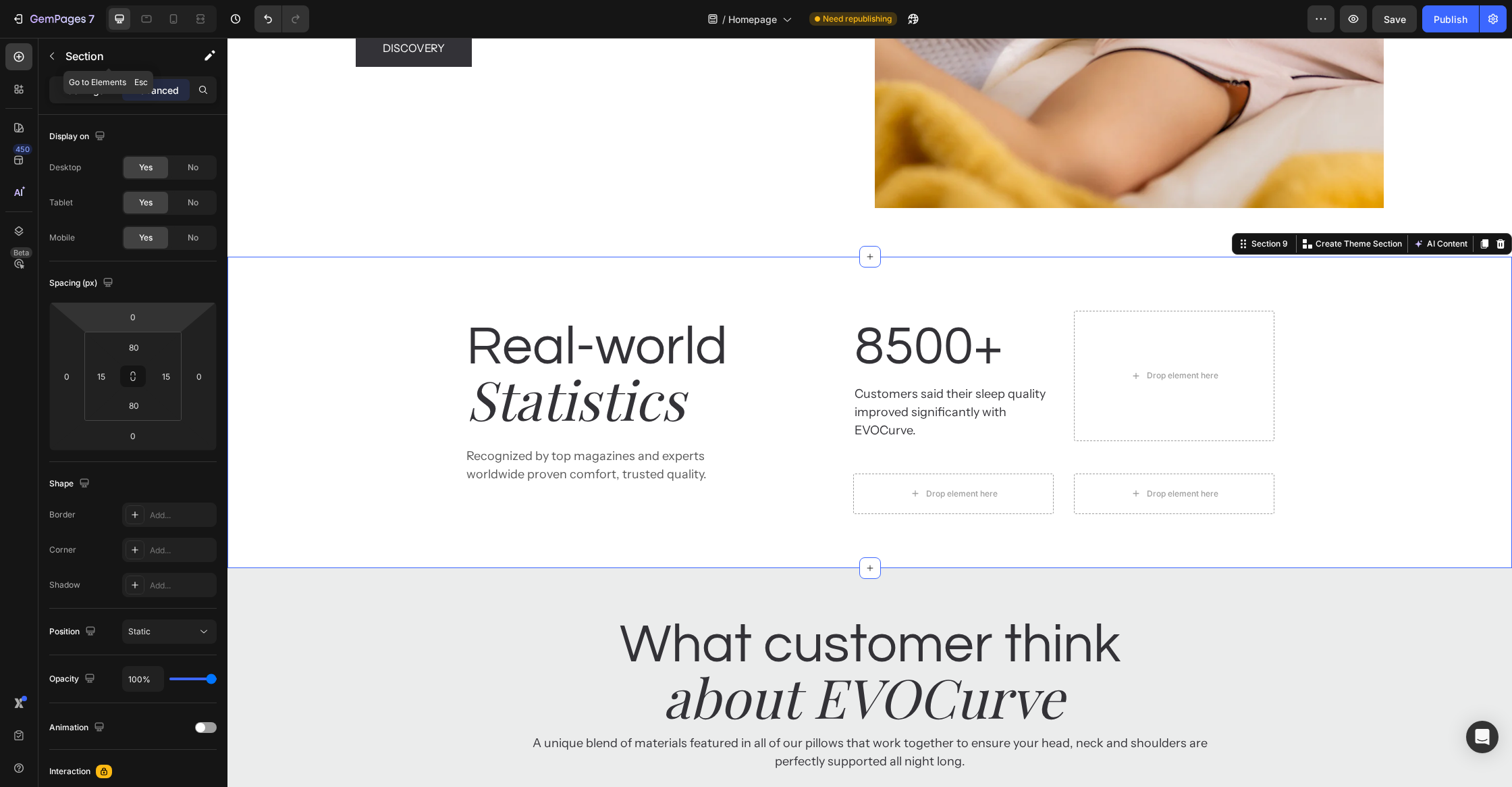
click at [78, 88] on p "Settings" at bounding box center [85, 90] width 37 height 15
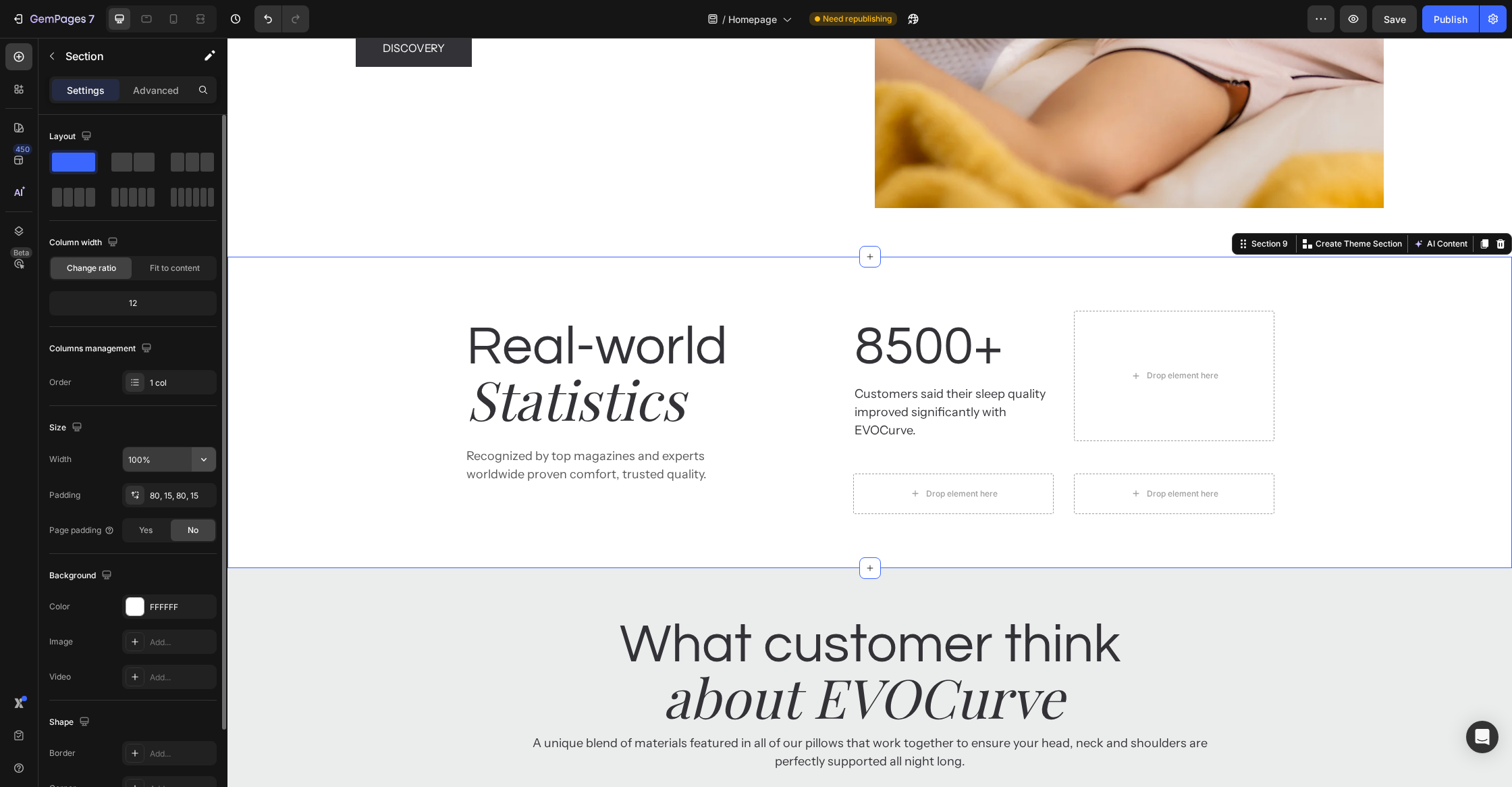
click at [210, 460] on icon "button" at bounding box center [203, 459] width 14 height 14
click at [201, 417] on div "Size" at bounding box center [133, 428] width 168 height 22
click at [183, 499] on div "80, 15, 80, 15" at bounding box center [169, 495] width 39 height 12
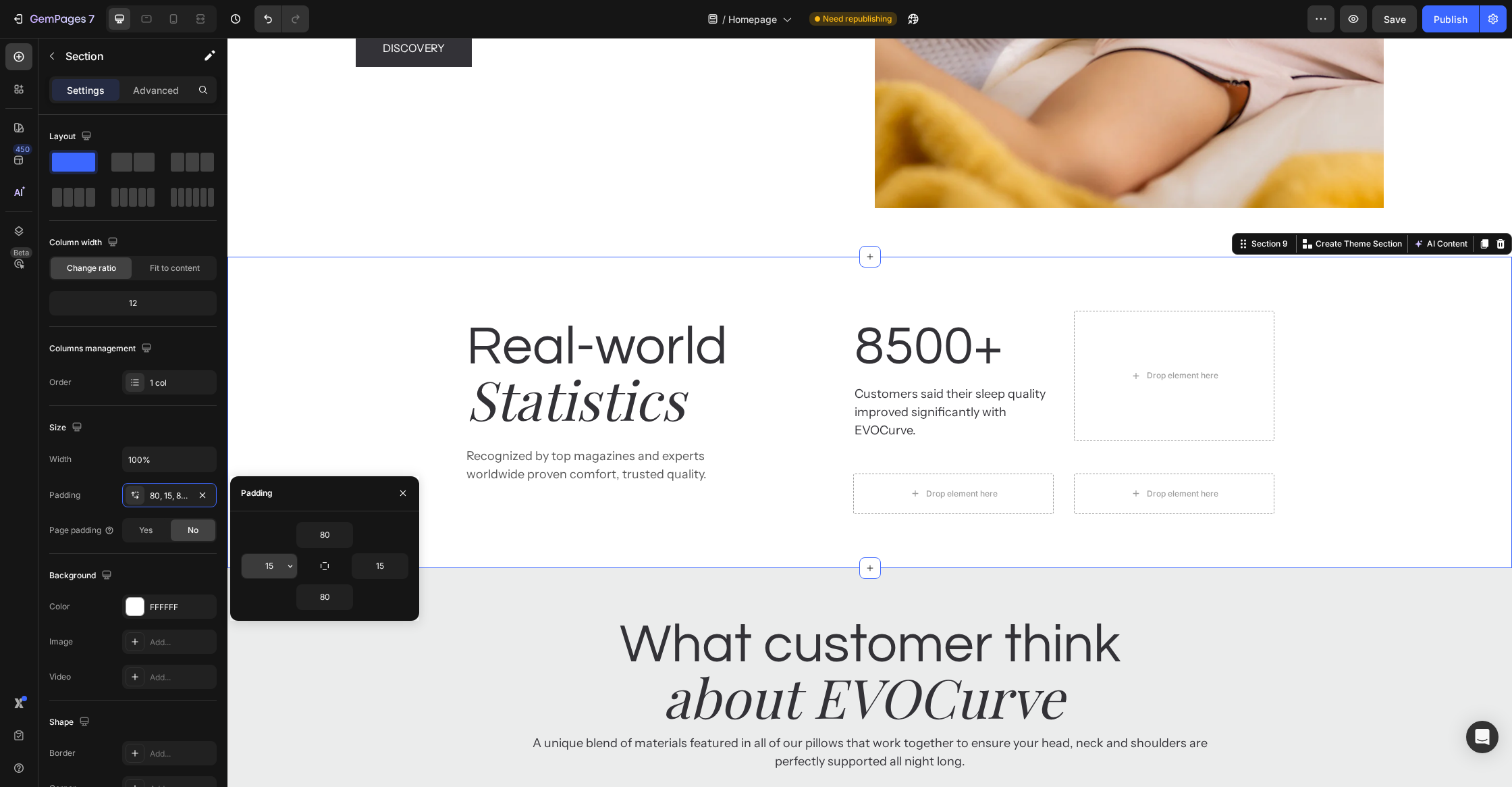
click at [272, 560] on input "15" at bounding box center [269, 565] width 56 height 25
click at [272, 562] on input "15" at bounding box center [269, 565] width 56 height 25
type input "0"
click at [375, 569] on input "15" at bounding box center [380, 565] width 56 height 25
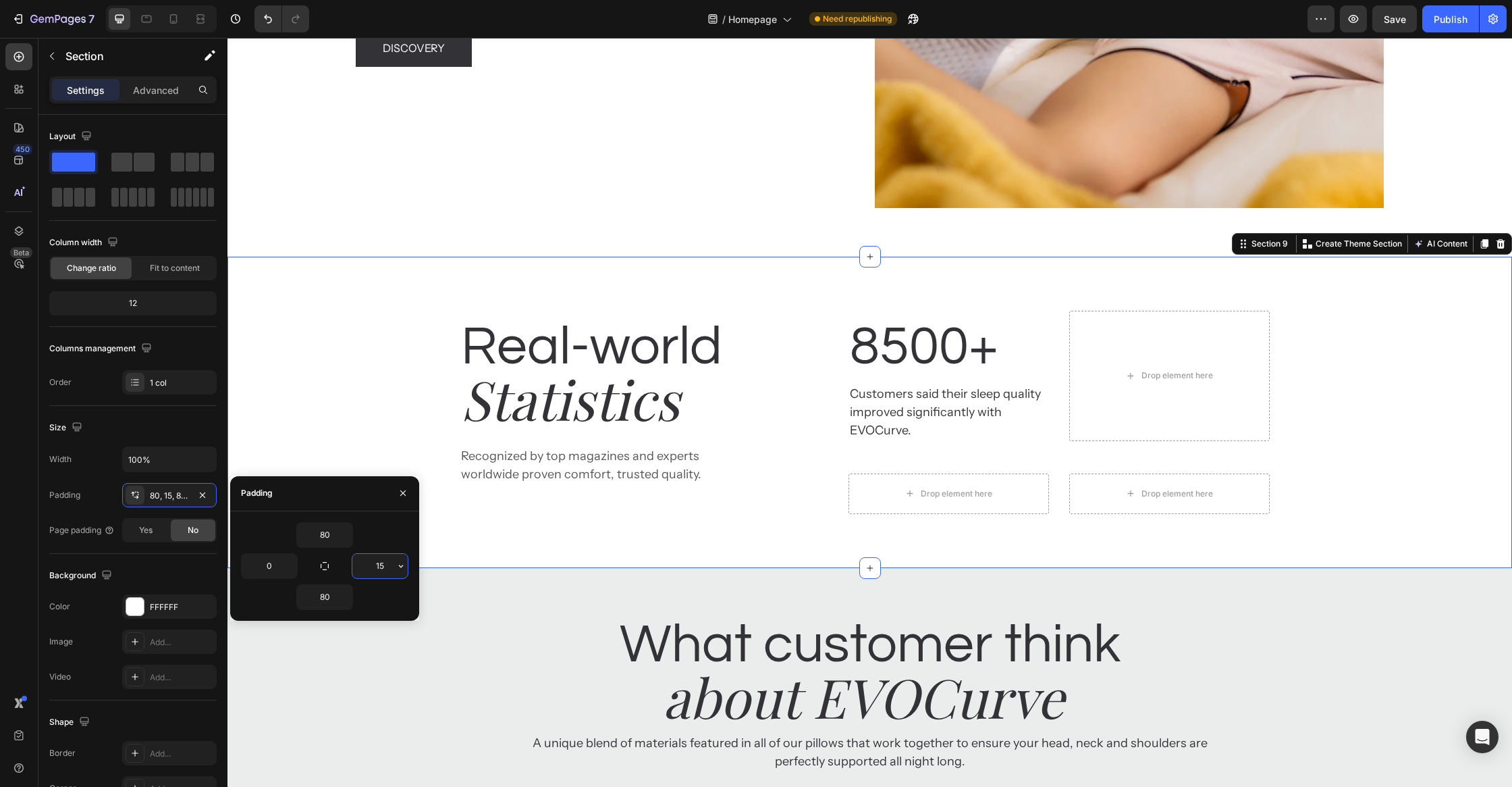
click at [375, 569] on input "15" at bounding box center [380, 565] width 56 height 25
click at [383, 569] on input "15" at bounding box center [380, 565] width 56 height 25
click at [383, 568] on input "15" at bounding box center [380, 565] width 56 height 25
type input "0"
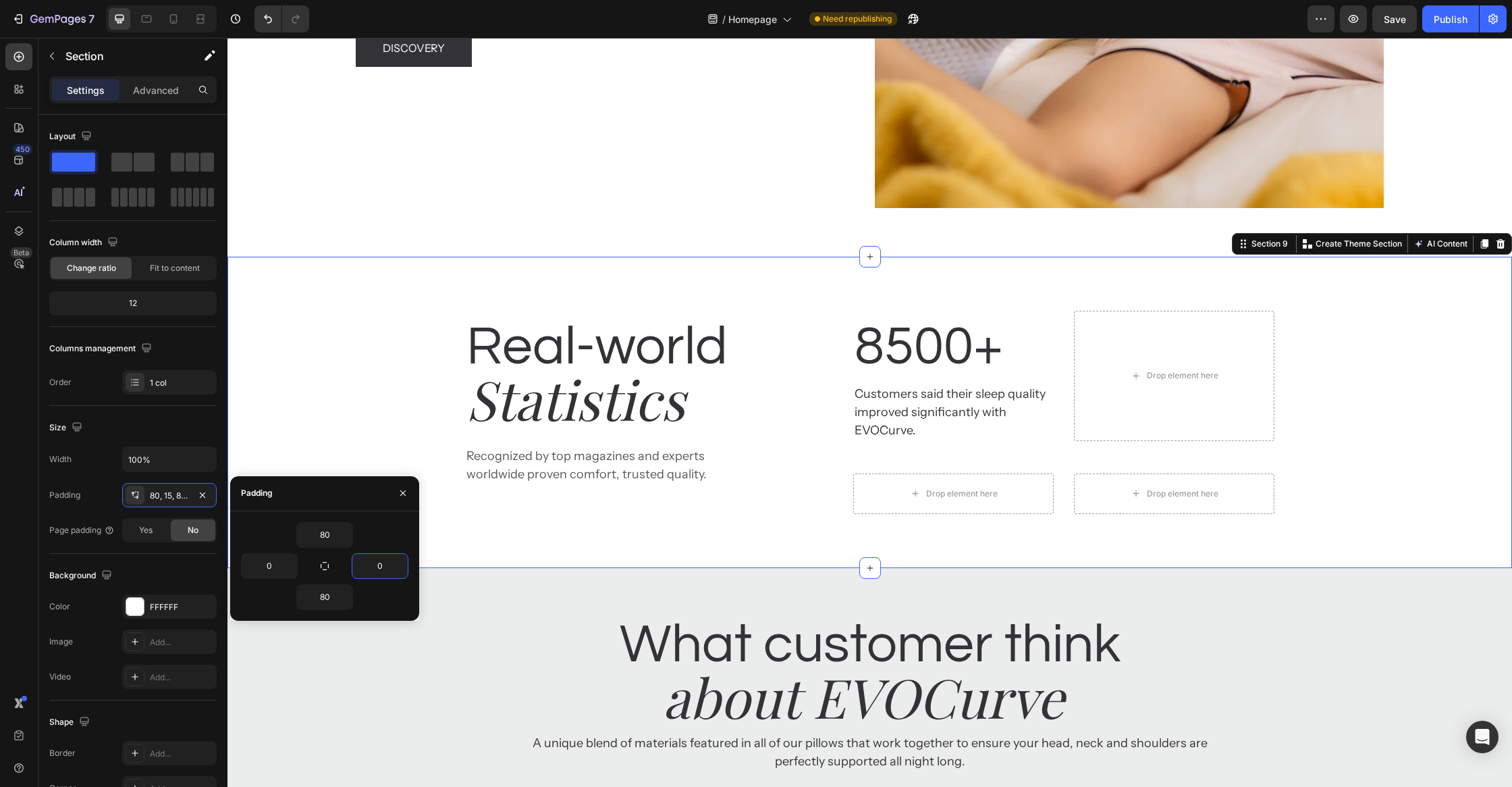
click at [359, 377] on div "Real-world Heading Statistics Heading Recognized by top magazines and experts w…" at bounding box center [870, 412] width 1285 height 203
click at [763, 316] on h2 "Real-world" at bounding box center [615, 347] width 301 height 73
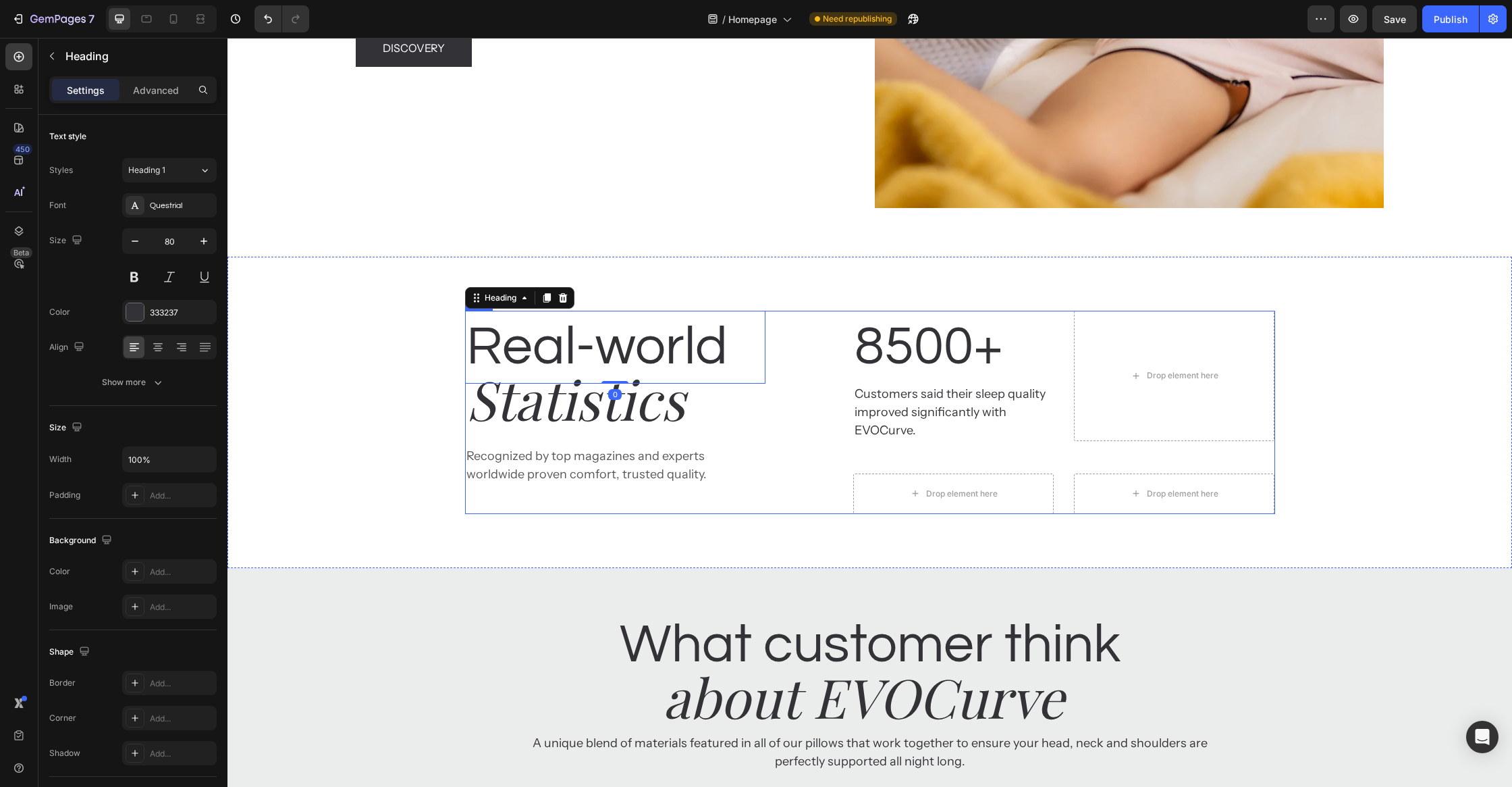
click at [817, 347] on div "Real-world Heading 0 Statistics Heading Recognized by top magazines and experts…" at bounding box center [869, 412] width 810 height 203
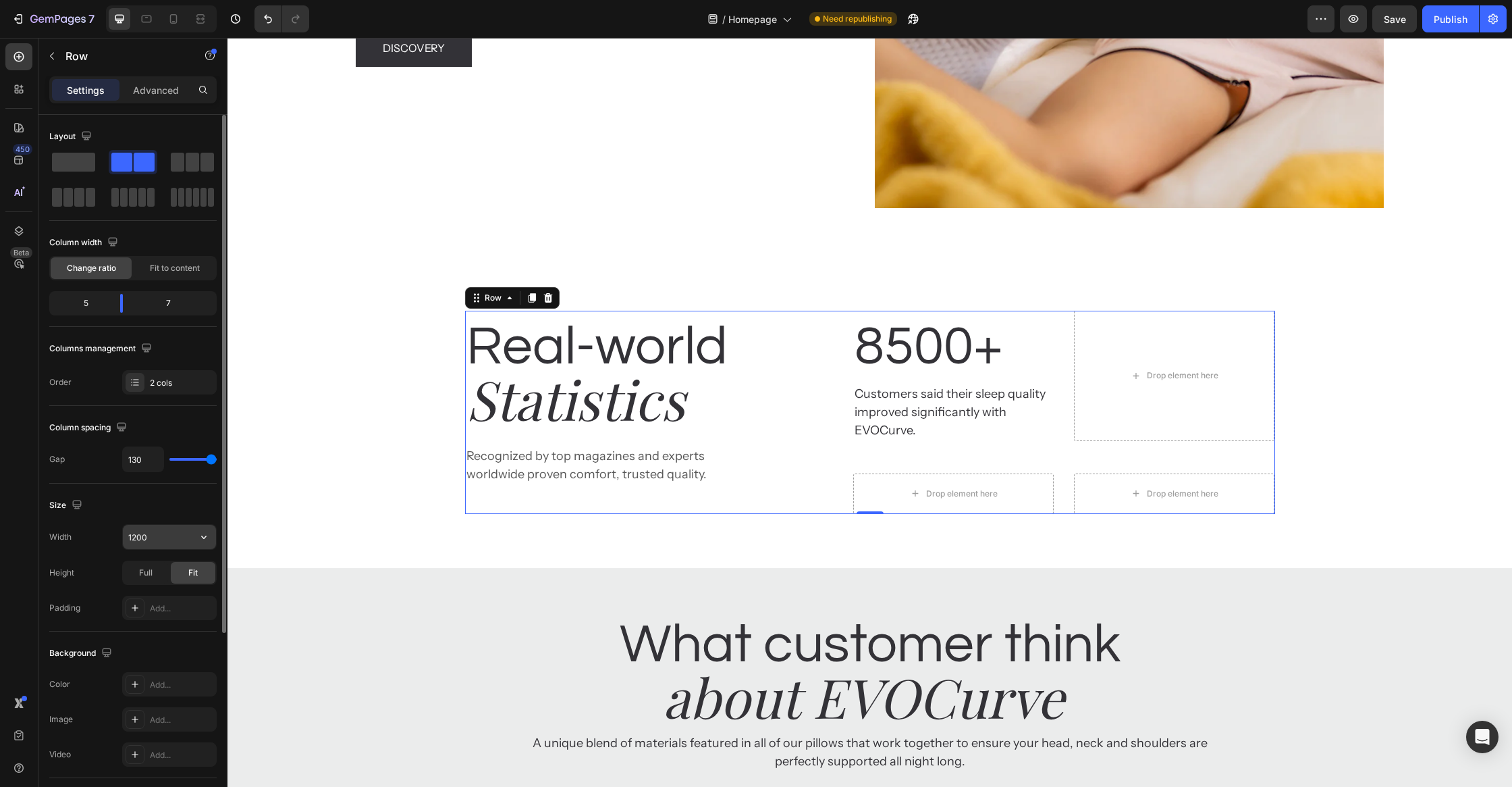
click at [153, 527] on input "1200" at bounding box center [170, 537] width 93 height 25
click at [214, 535] on button "button" at bounding box center [203, 537] width 25 height 25
click at [183, 589] on span "100%" at bounding box center [193, 595] width 22 height 12
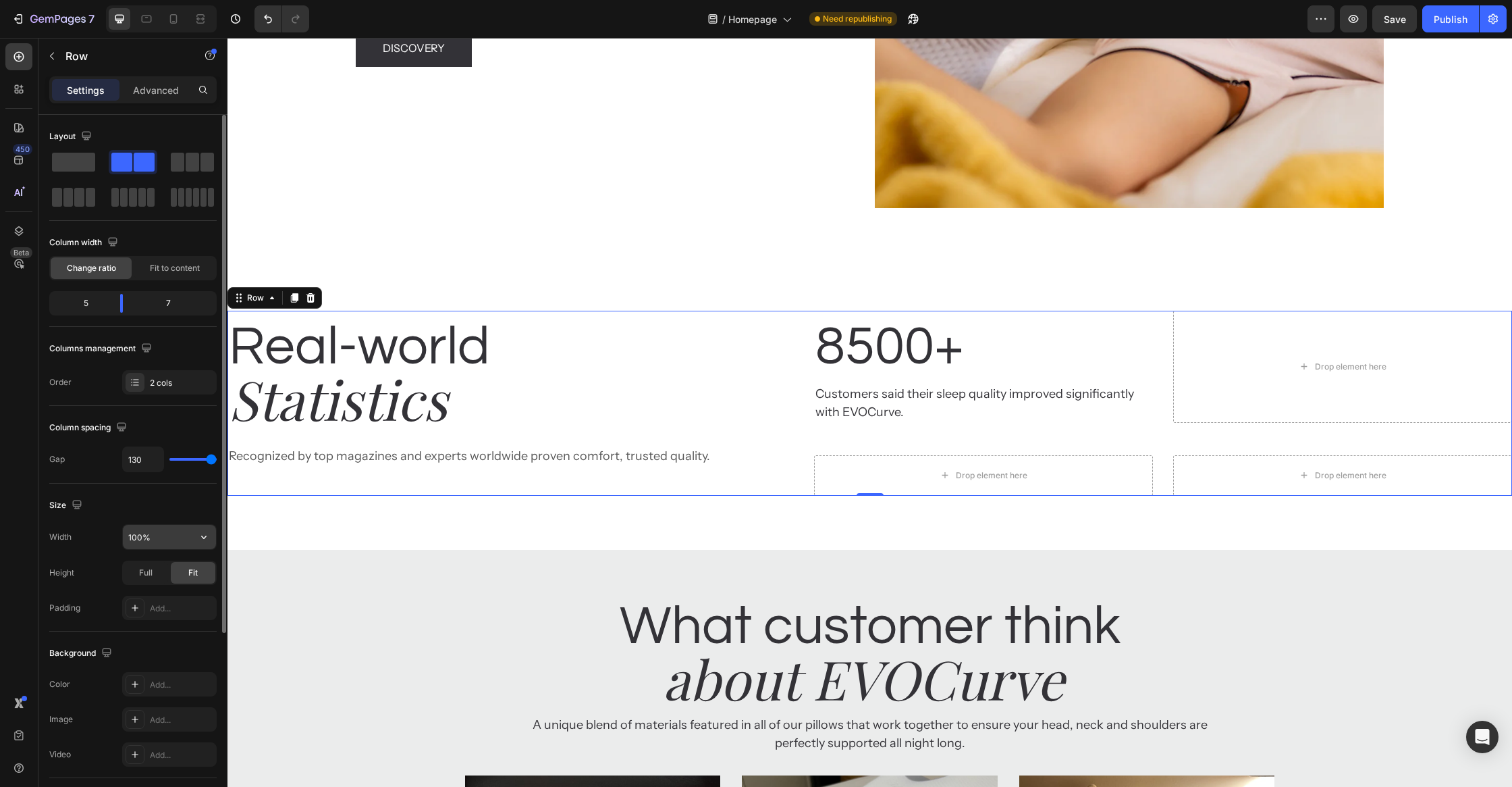
click at [152, 538] on input "100%" at bounding box center [170, 537] width 93 height 25
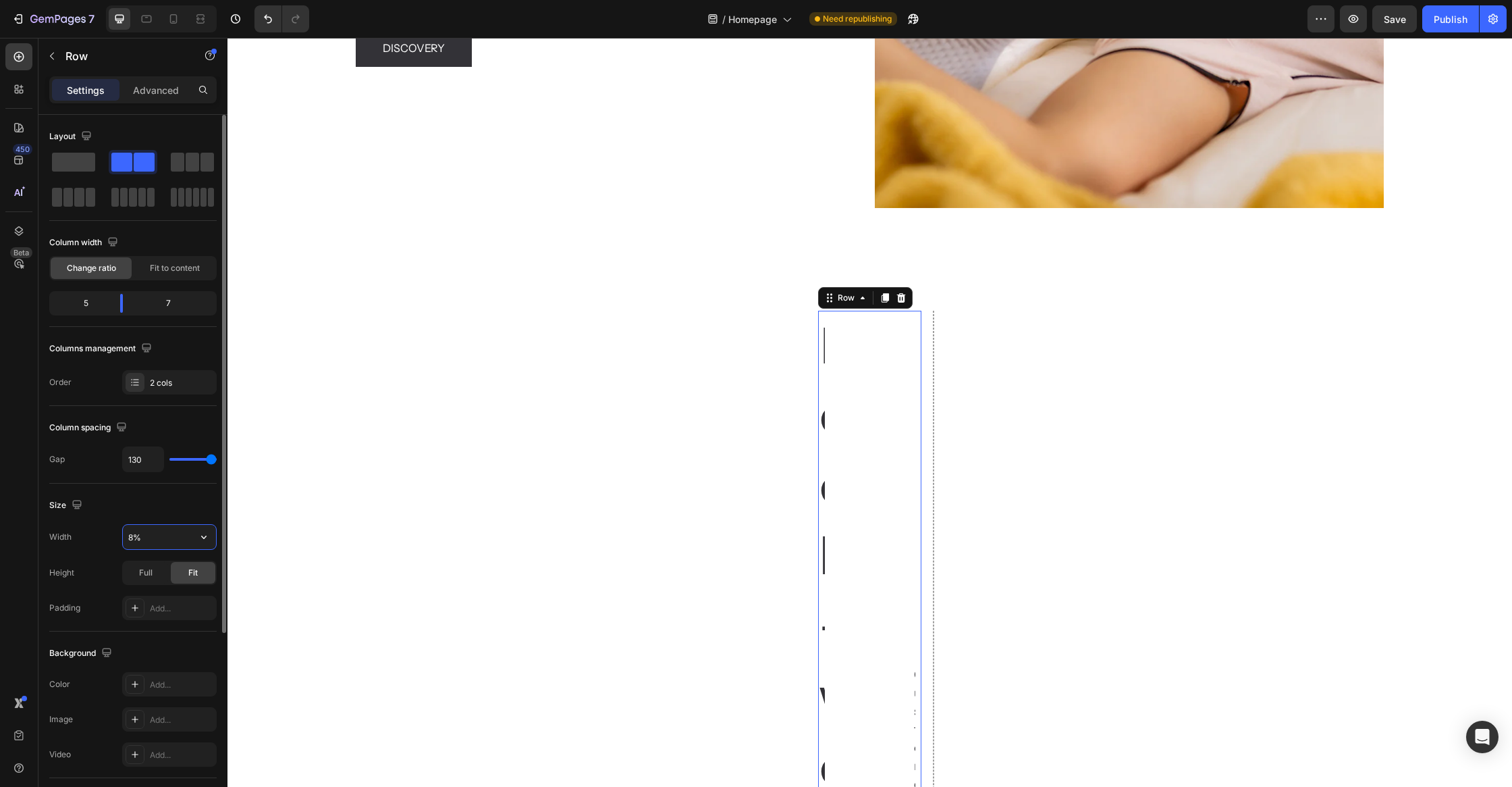
type input "80%"
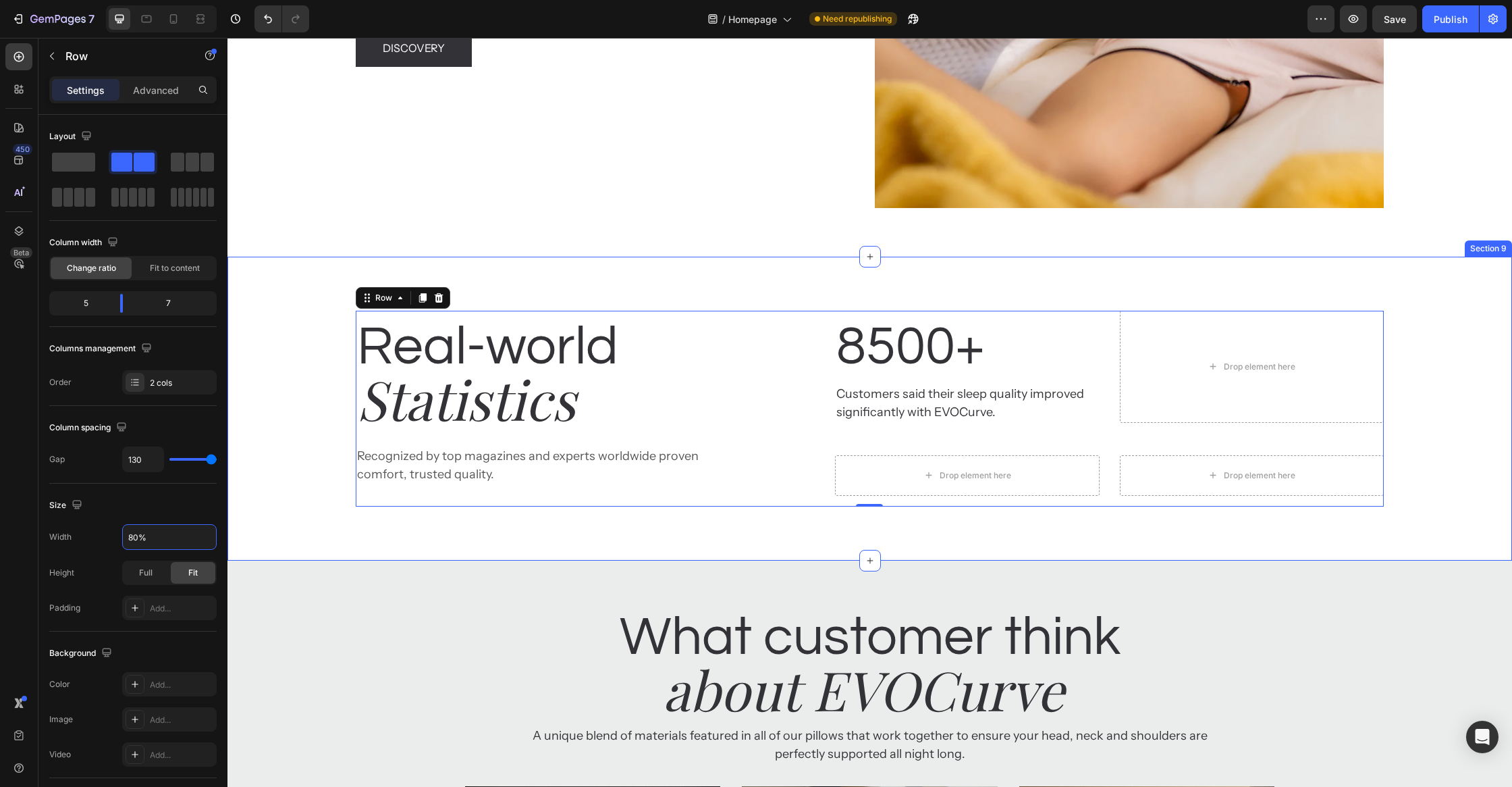
click at [295, 448] on div "Real-world Heading Statistics Heading Recognized by top magazines and experts w…" at bounding box center [870, 409] width 1285 height 196
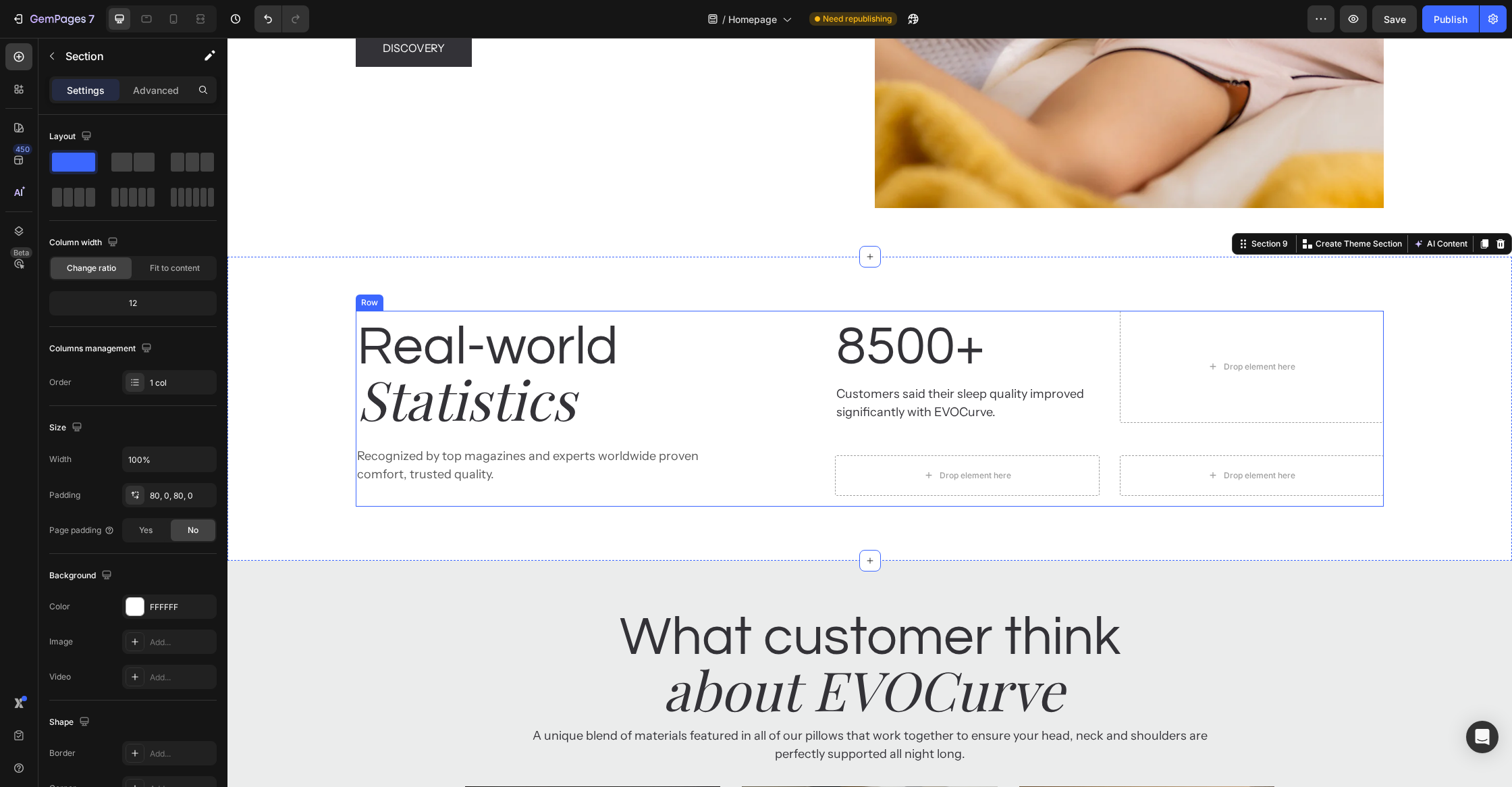
click at [767, 392] on div "Real-world Heading Statistics Heading Recognized by top magazines and experts w…" at bounding box center [869, 409] width 1027 height 196
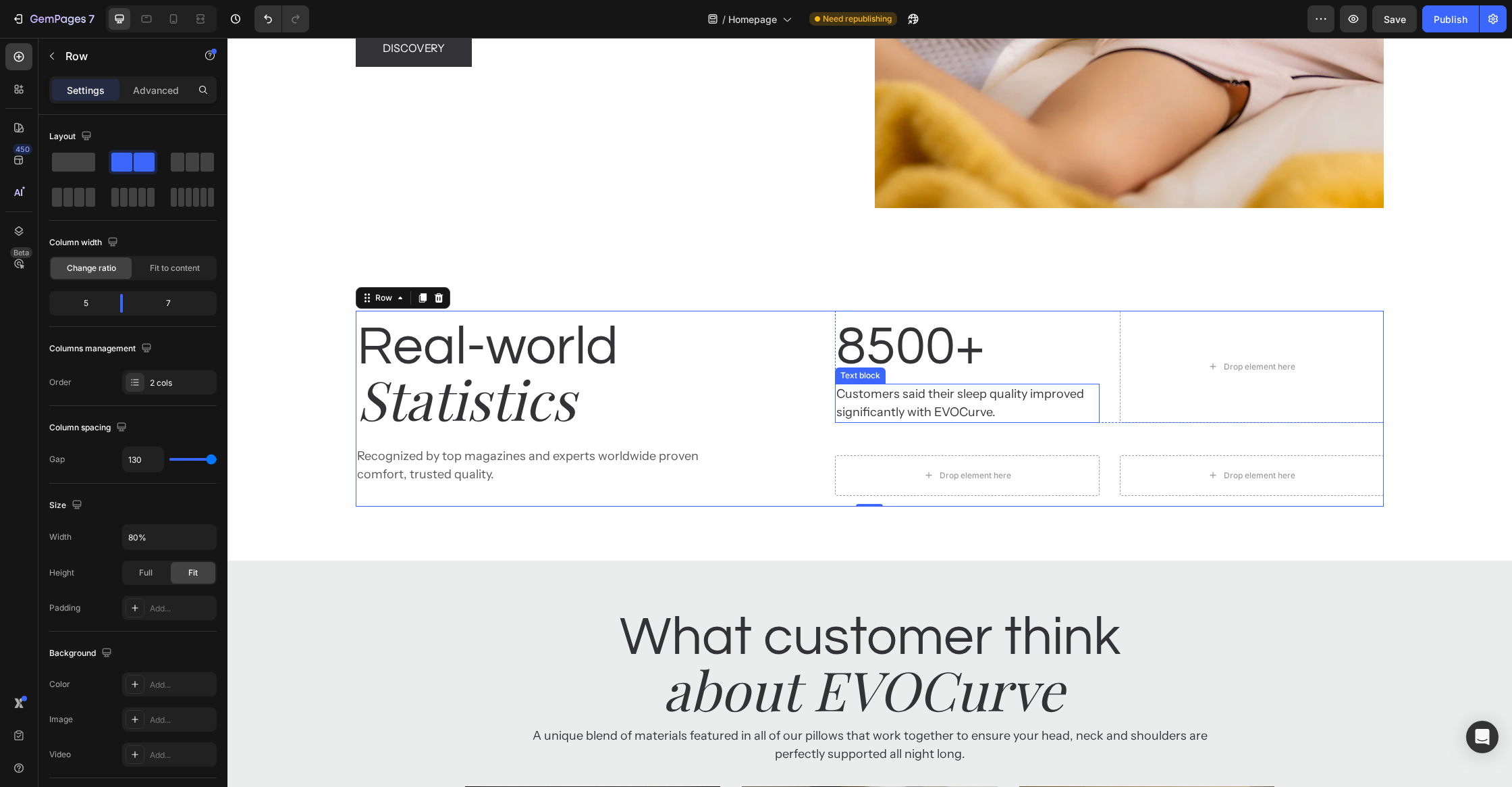
click at [939, 343] on p "8500+" at bounding box center [967, 347] width 262 height 70
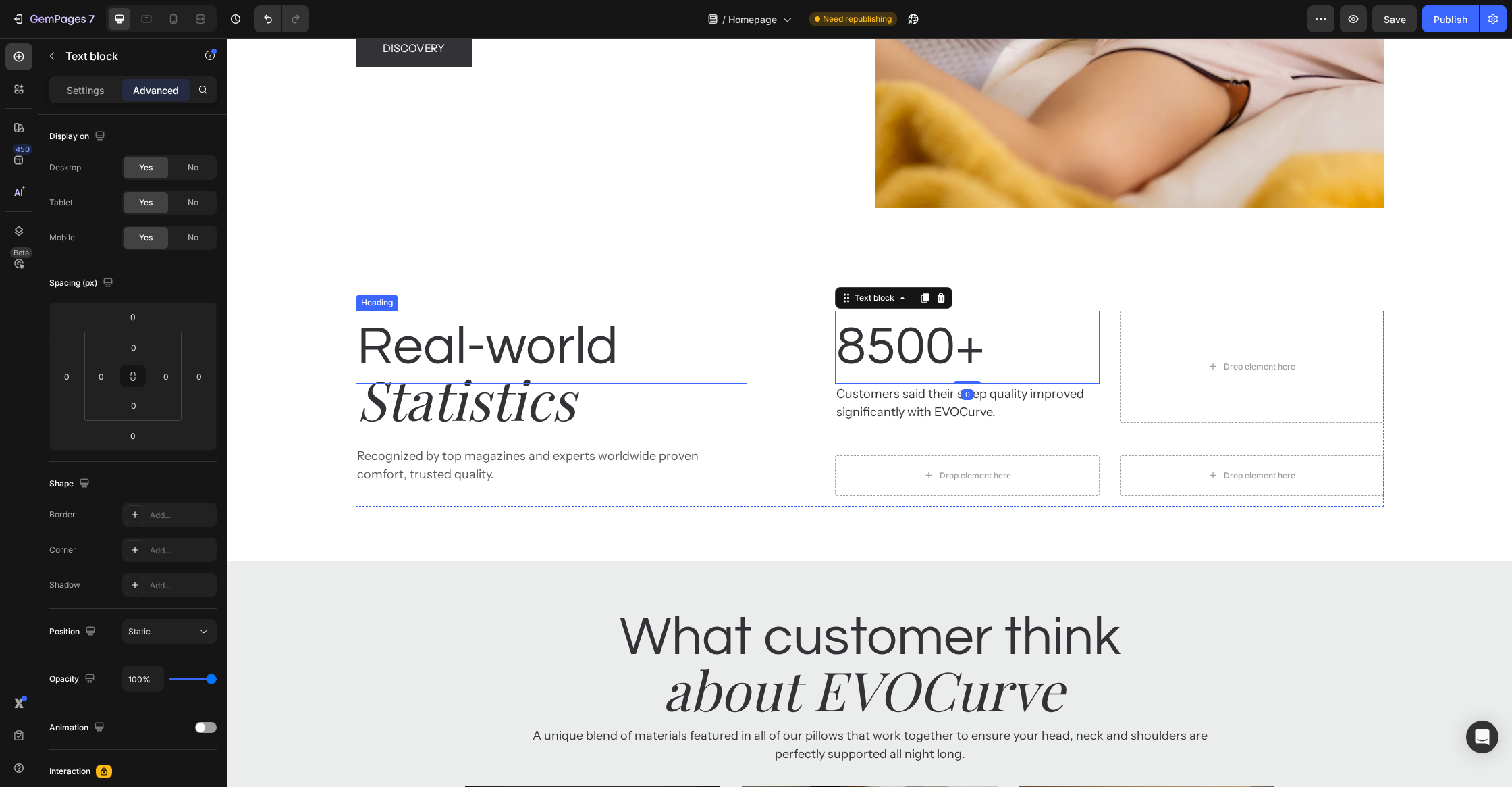
click at [543, 333] on h2 "Real-world" at bounding box center [551, 347] width 392 height 73
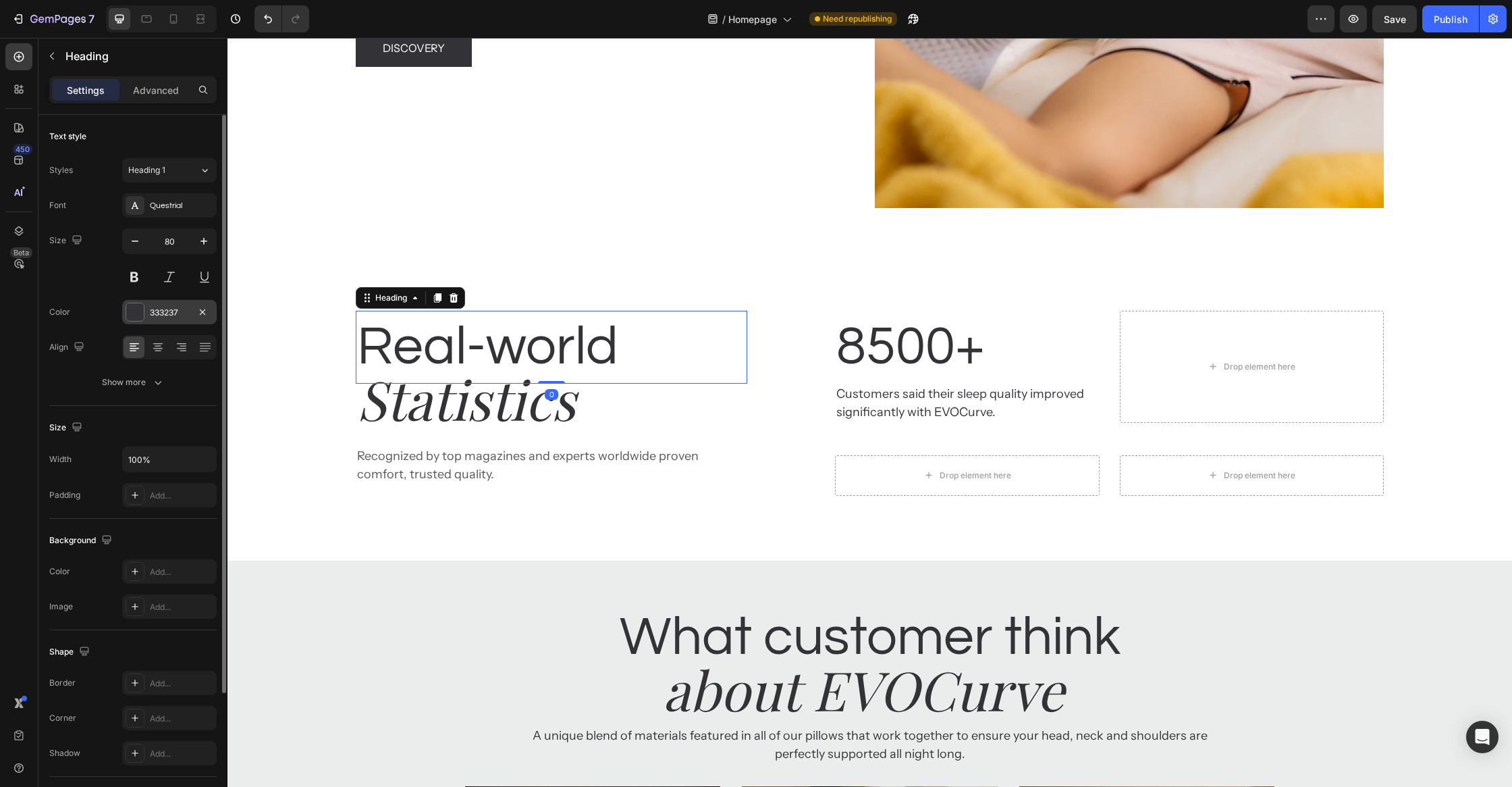
click at [131, 309] on div at bounding box center [135, 312] width 17 height 17
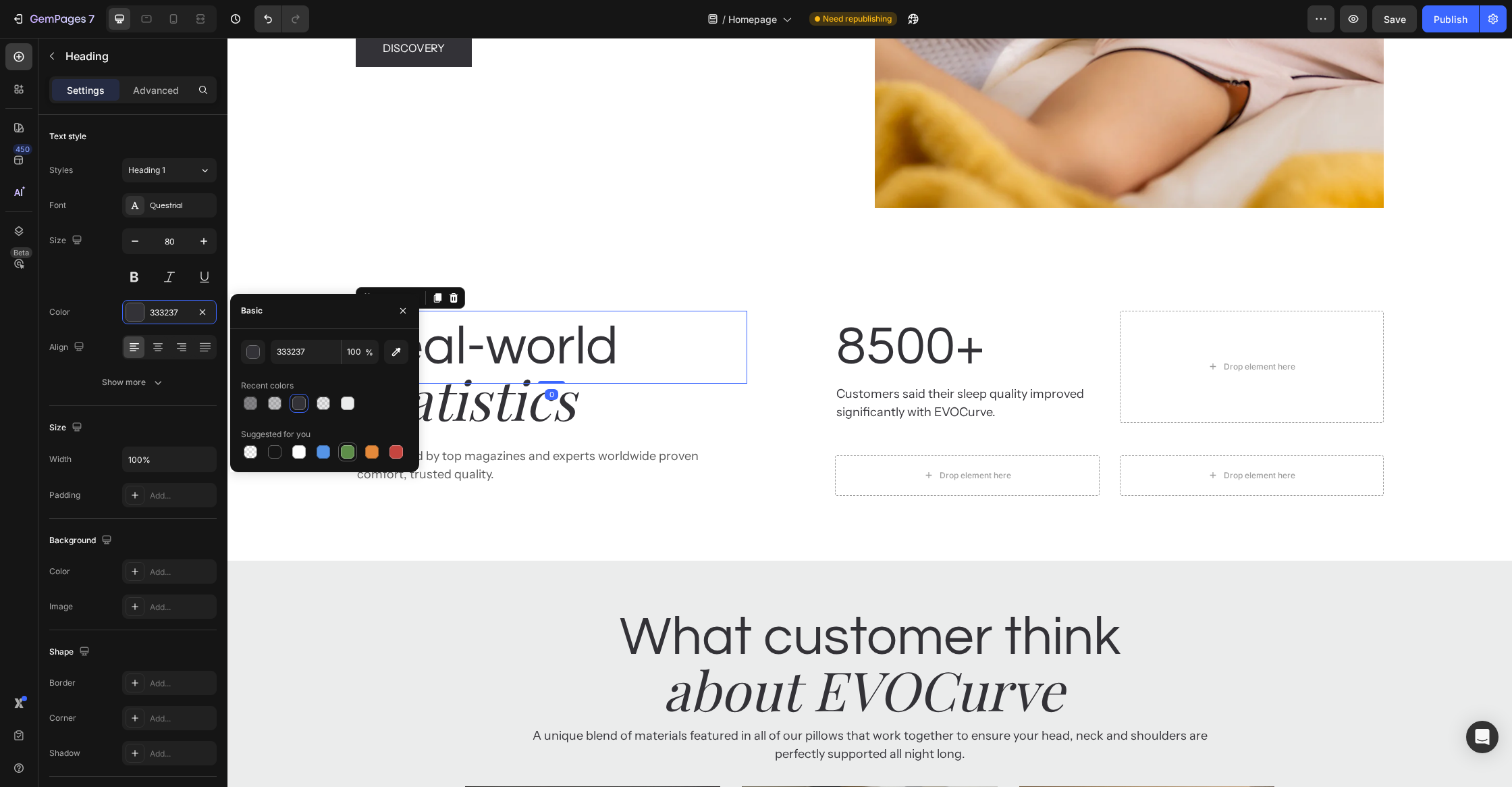
click at [299, 452] on div at bounding box center [299, 451] width 14 height 14
type input "FFFFFF"
click at [543, 410] on p "Statistics" at bounding box center [551, 398] width 389 height 70
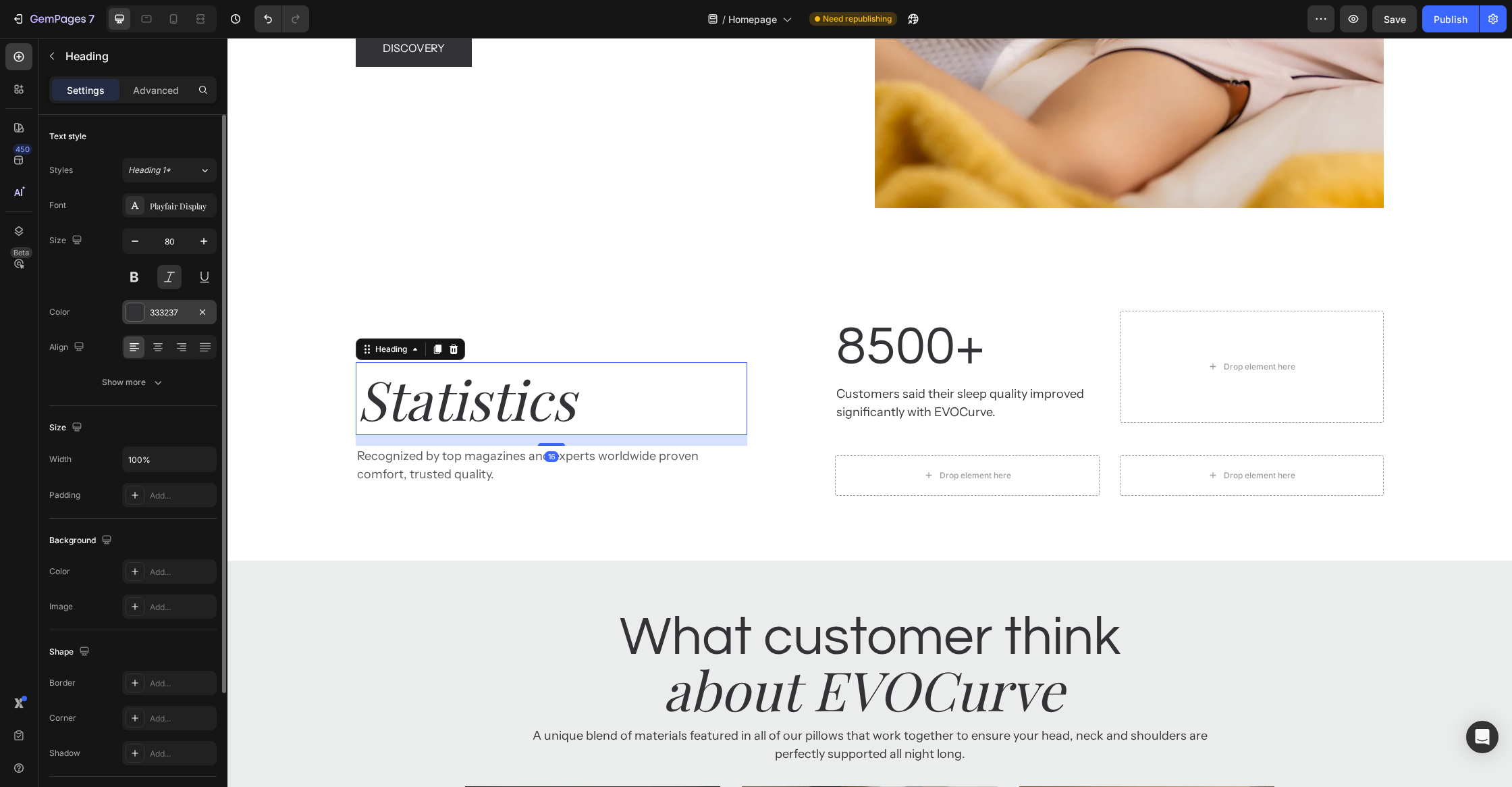
click at [129, 314] on div at bounding box center [135, 312] width 17 height 17
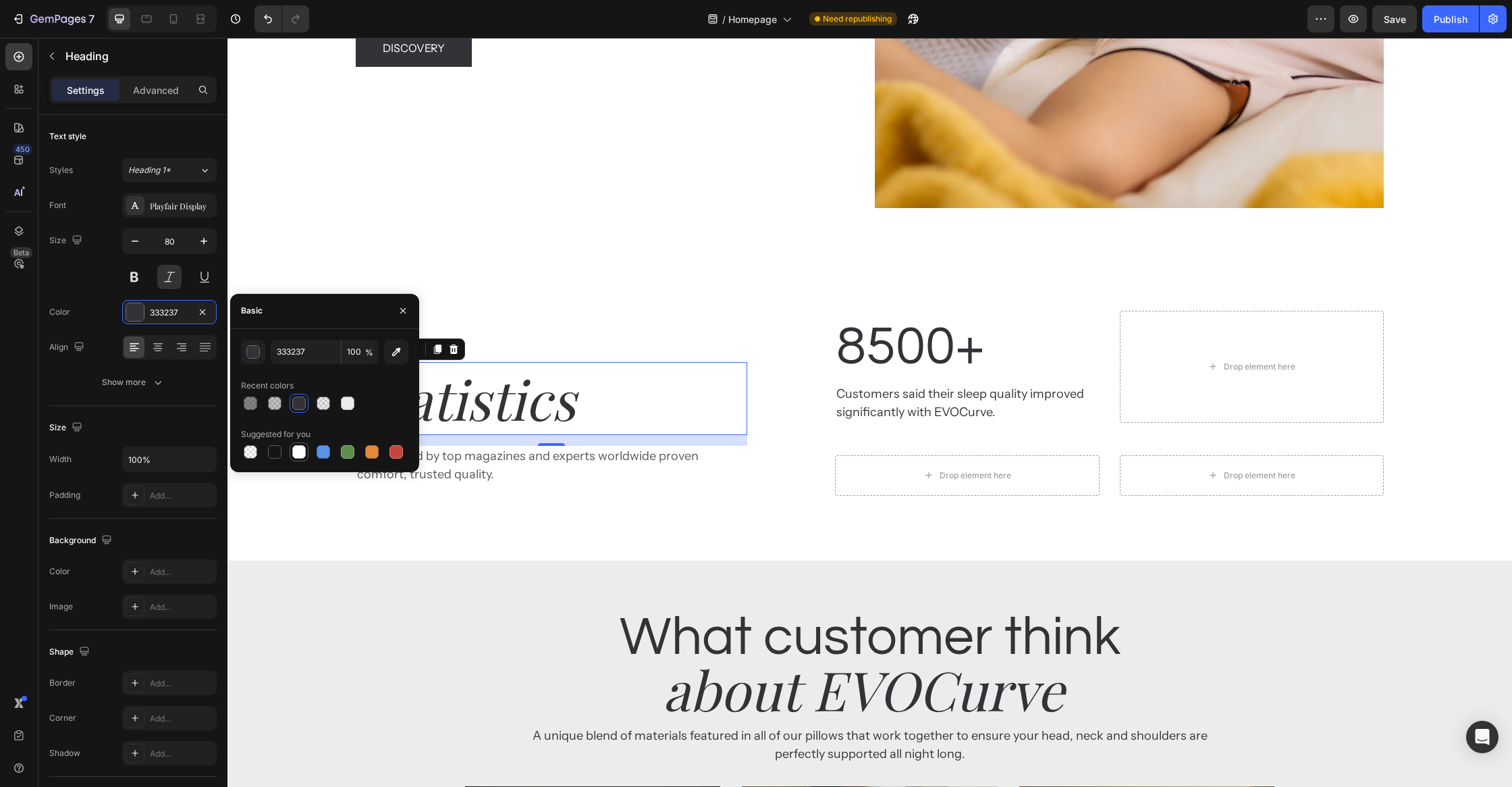
click at [301, 454] on div at bounding box center [299, 451] width 14 height 14
type input "FFFFFF"
click at [531, 462] on p "Recognized by top magazines and experts worldwide proven comfort, trusted quali…" at bounding box center [551, 465] width 389 height 36
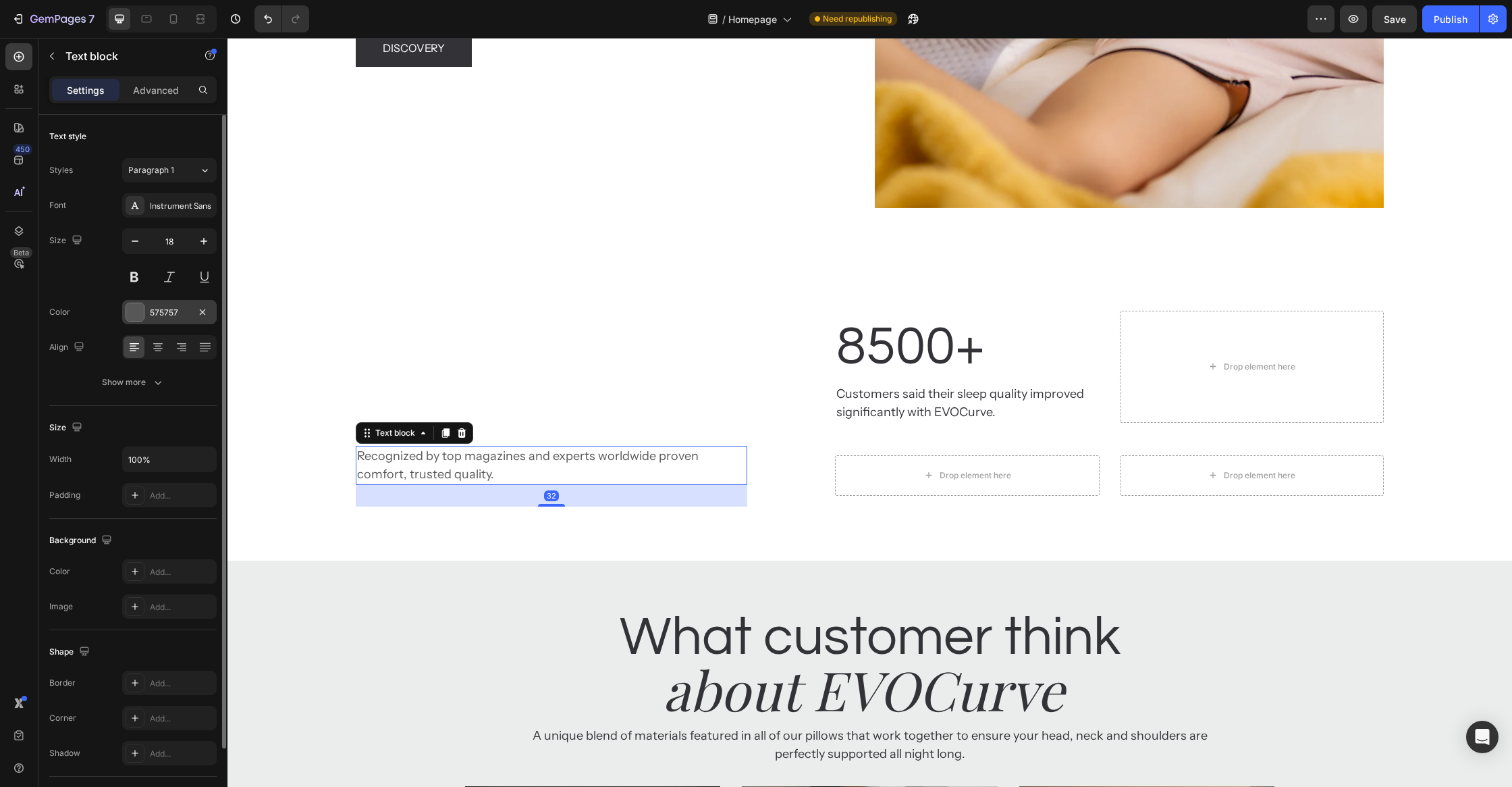
click at [134, 311] on div at bounding box center [135, 312] width 17 height 17
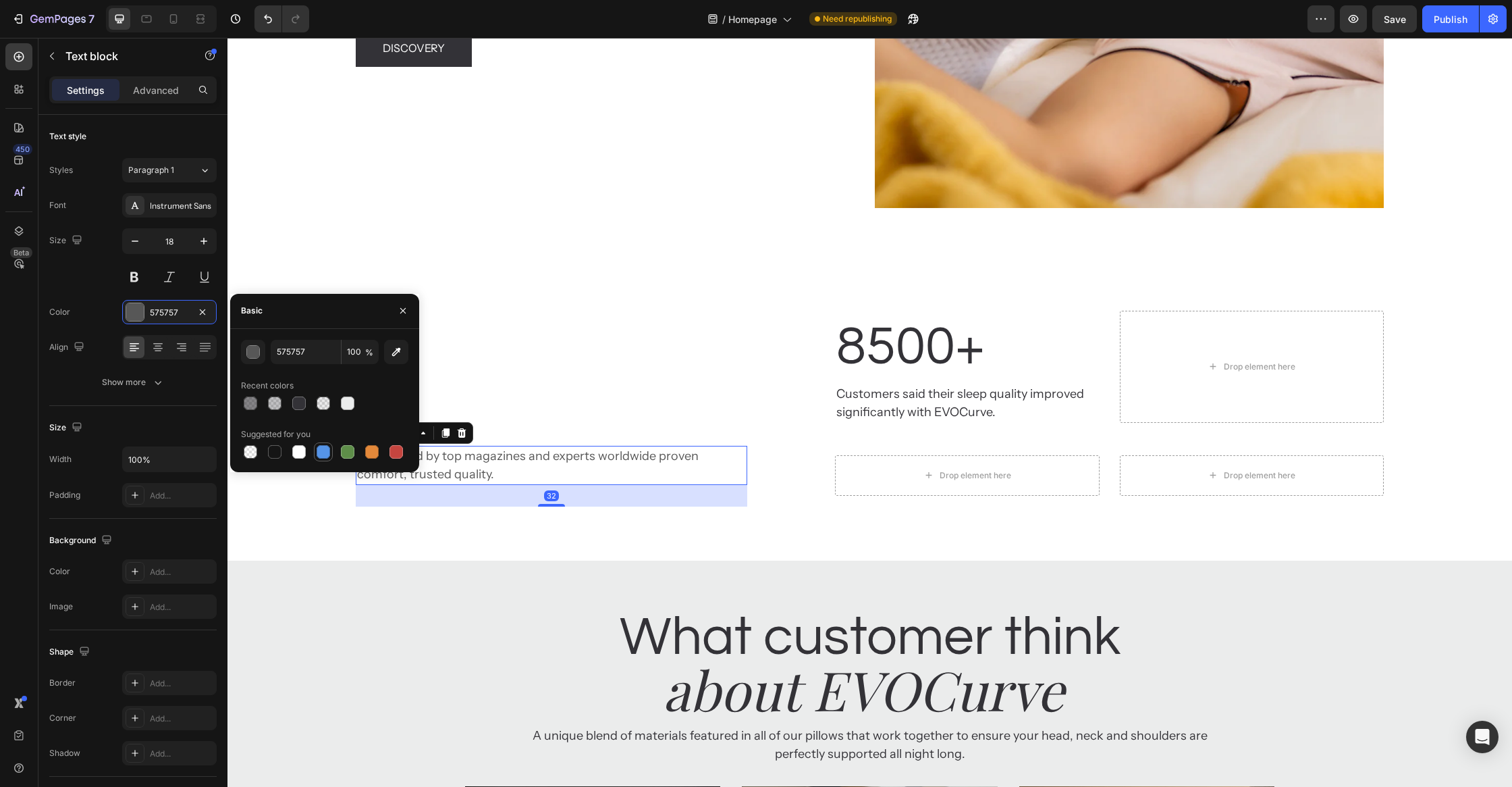
drag, startPoint x: 304, startPoint y: 448, endPoint x: 330, endPoint y: 447, distance: 26.0
click at [304, 447] on div at bounding box center [299, 451] width 14 height 14
type input "FFFFFF"
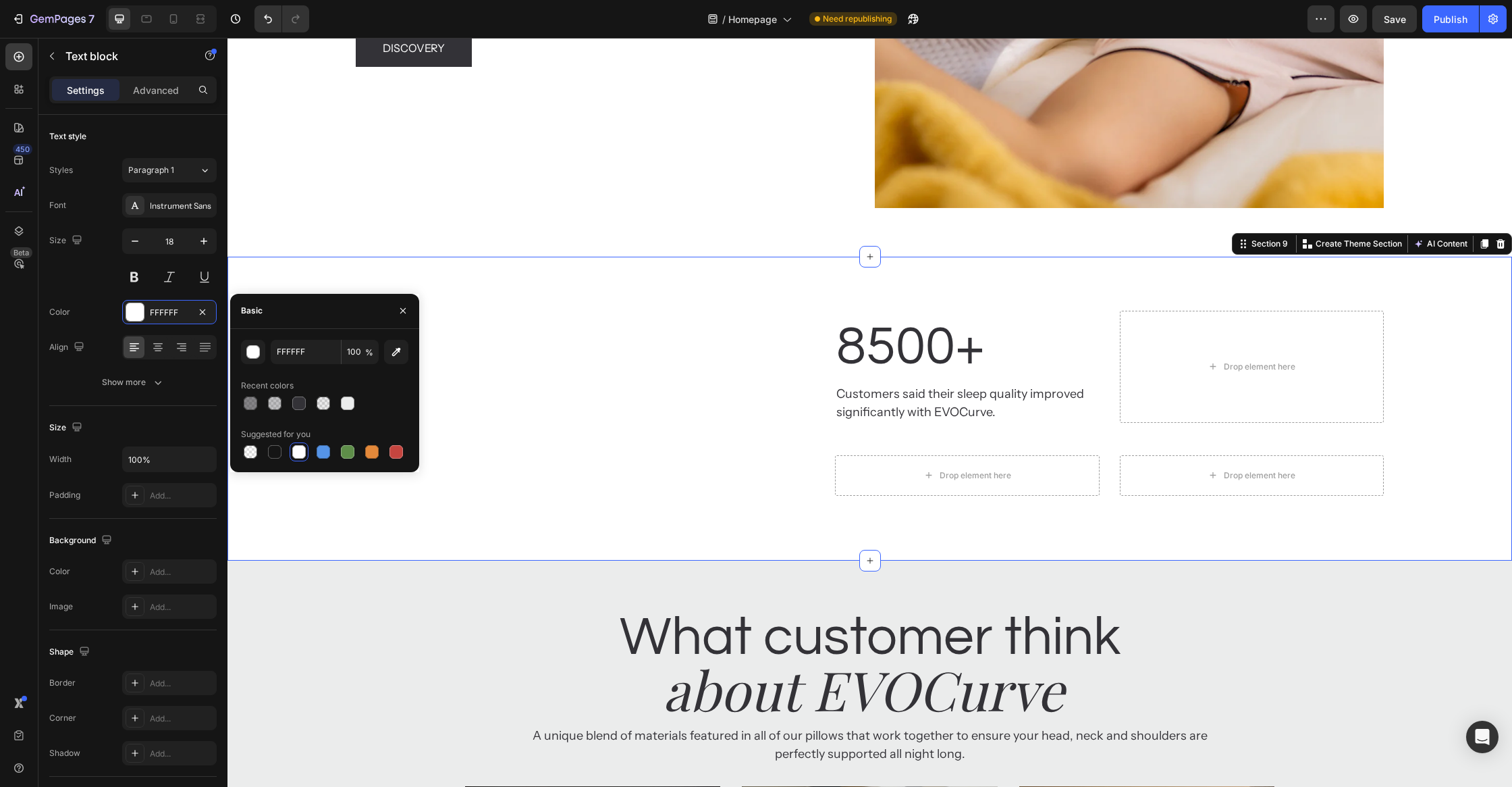
click at [293, 503] on div "Real-world Heading Statistics Heading Recognized by top magazines and experts w…" at bounding box center [870, 409] width 1285 height 196
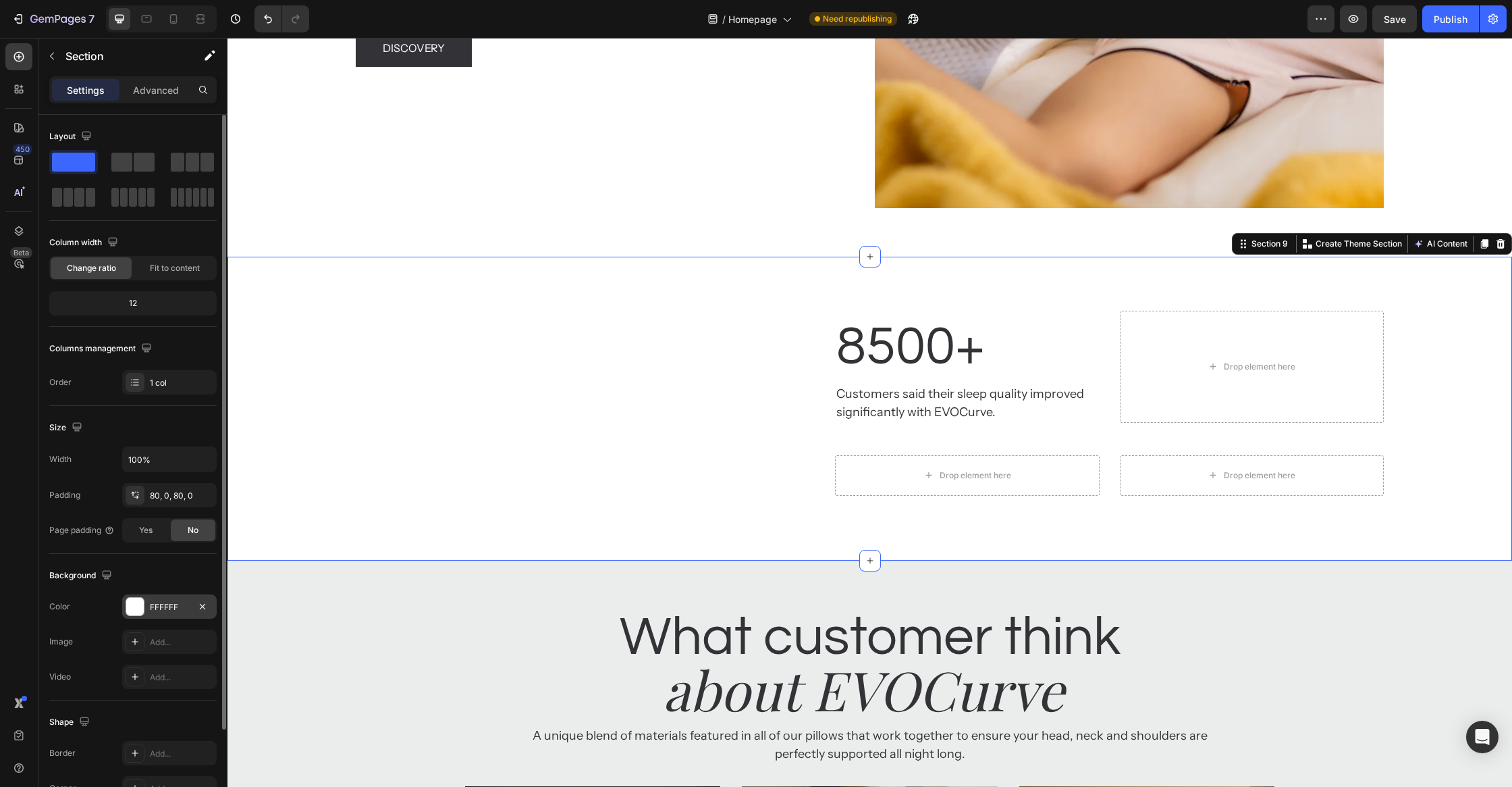
click at [137, 598] on div at bounding box center [135, 606] width 17 height 17
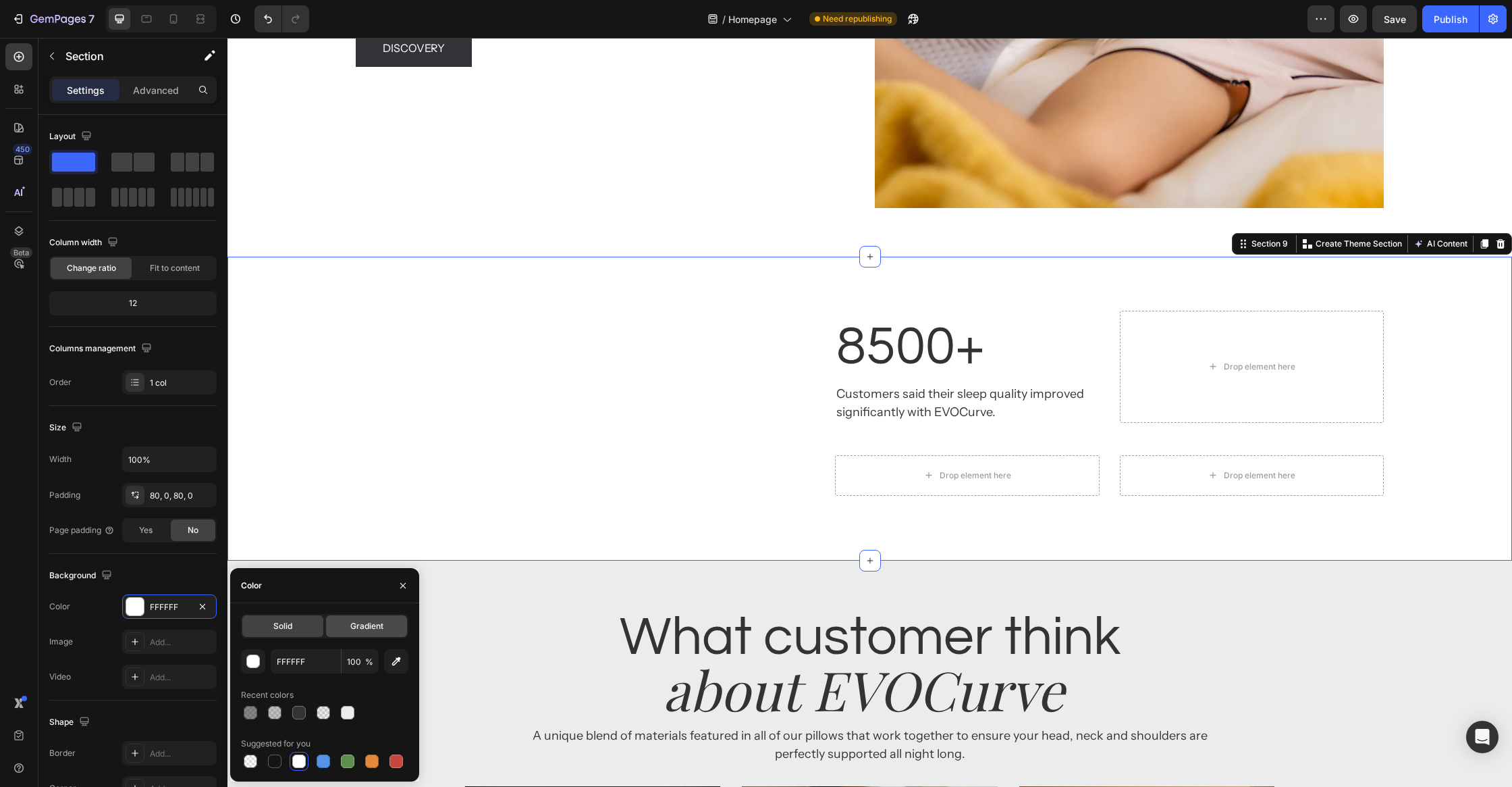
click at [356, 629] on span "Gradient" at bounding box center [366, 626] width 33 height 12
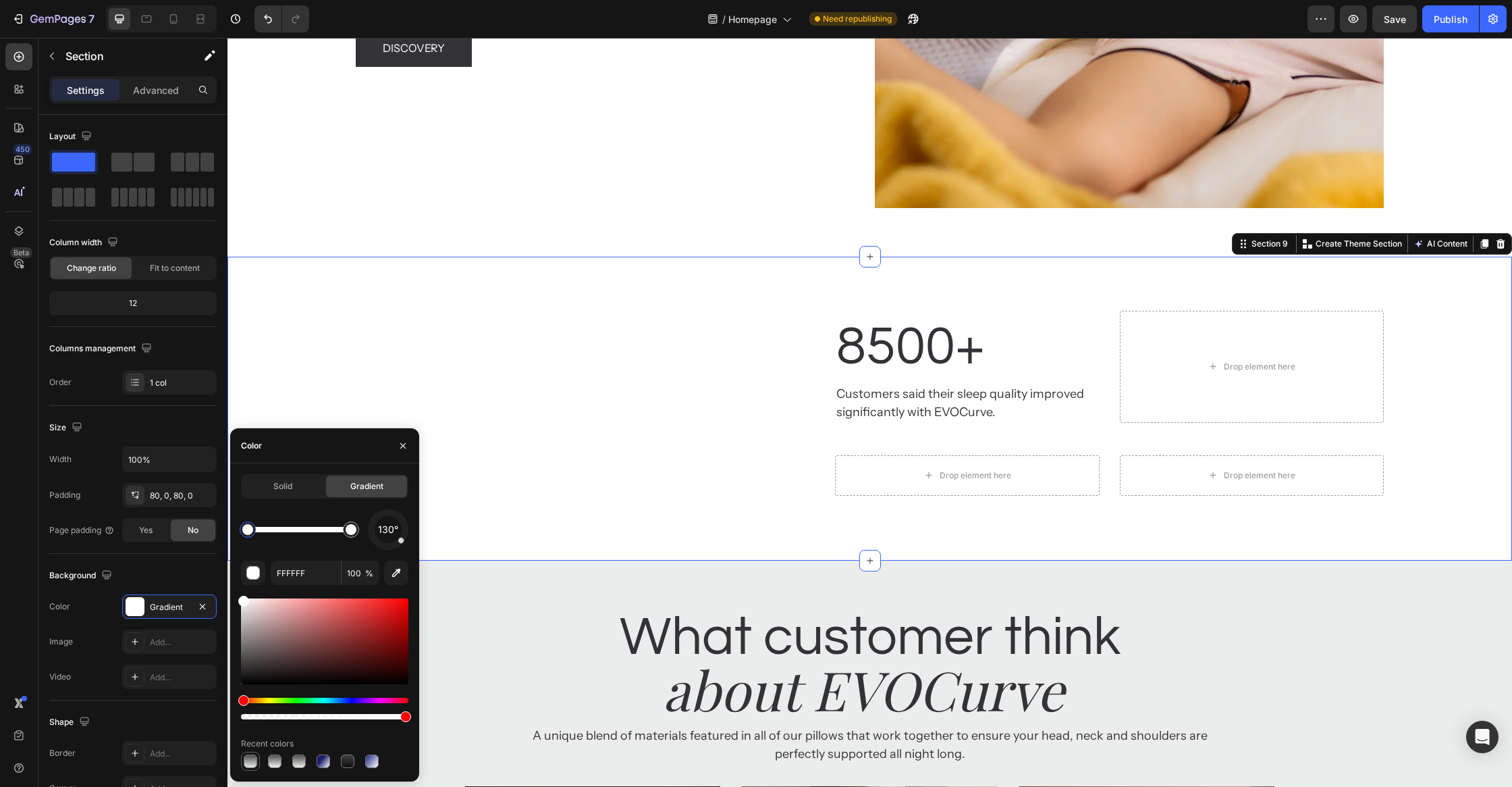
click at [252, 763] on div at bounding box center [250, 761] width 14 height 14
type input "4C4D4F"
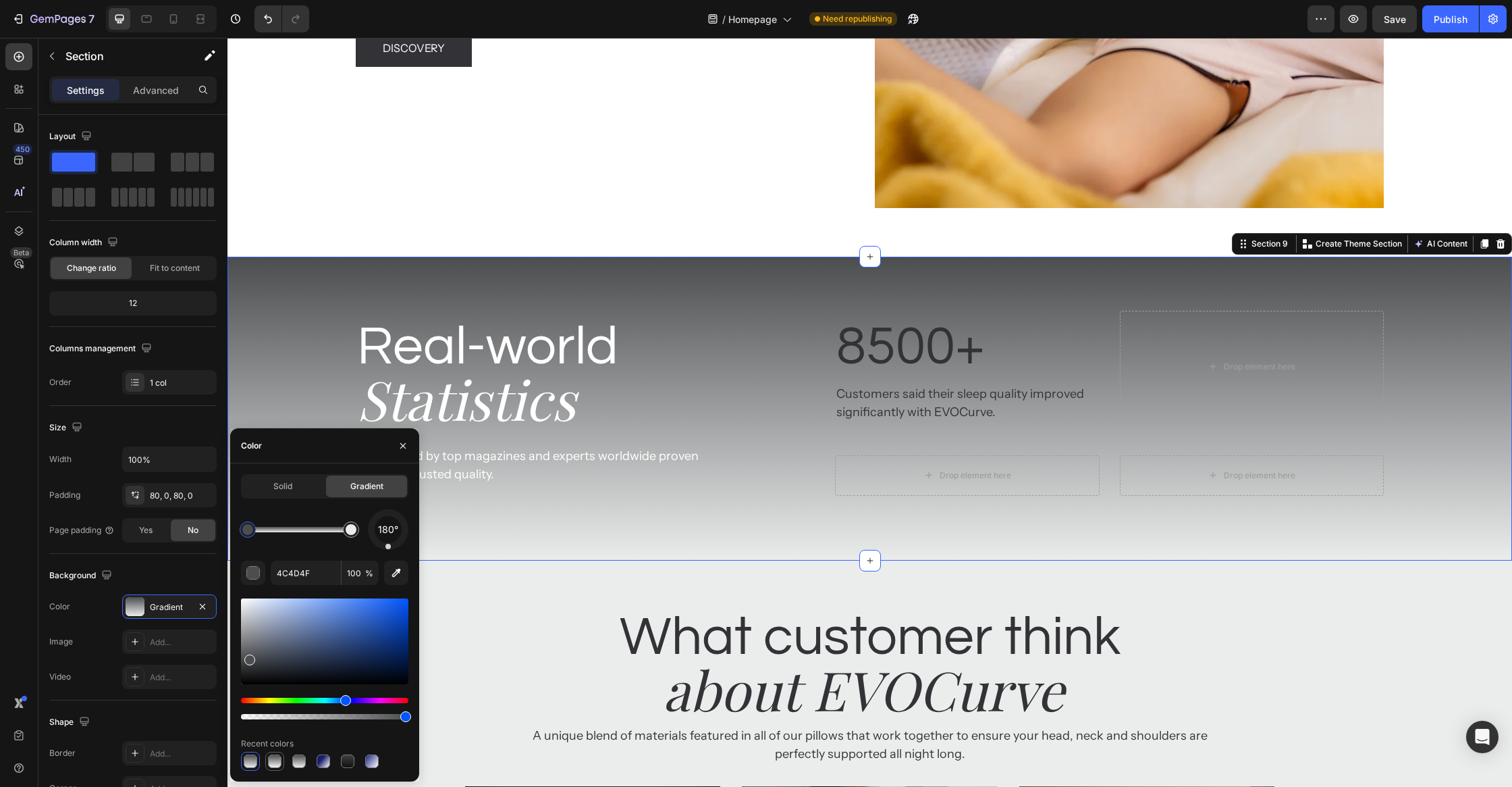
click at [271, 764] on div at bounding box center [274, 761] width 14 height 14
click at [256, 764] on div at bounding box center [250, 761] width 14 height 14
click at [561, 603] on h2 "What customer think" at bounding box center [869, 637] width 790 height 73
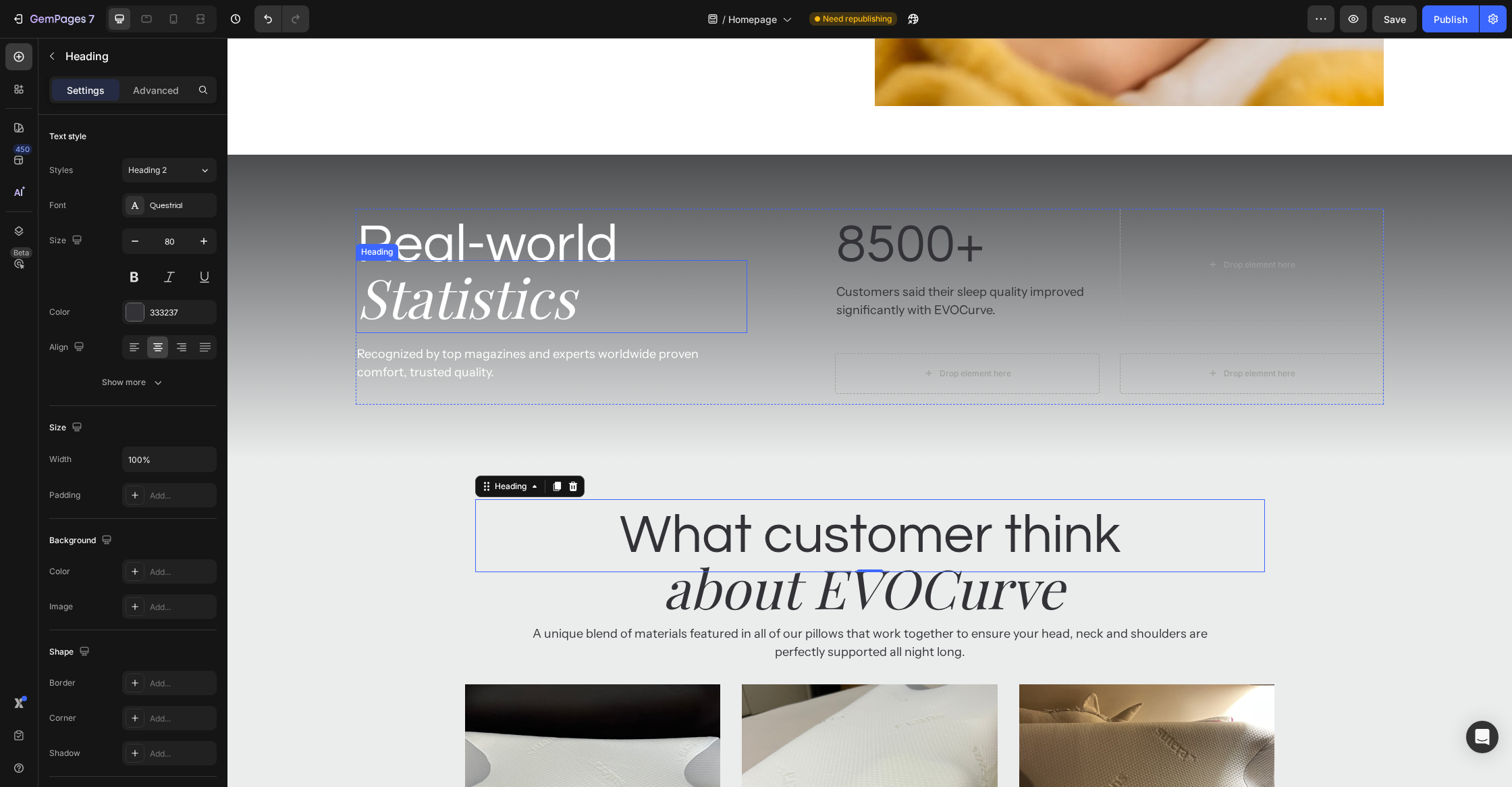
scroll to position [3516, 0]
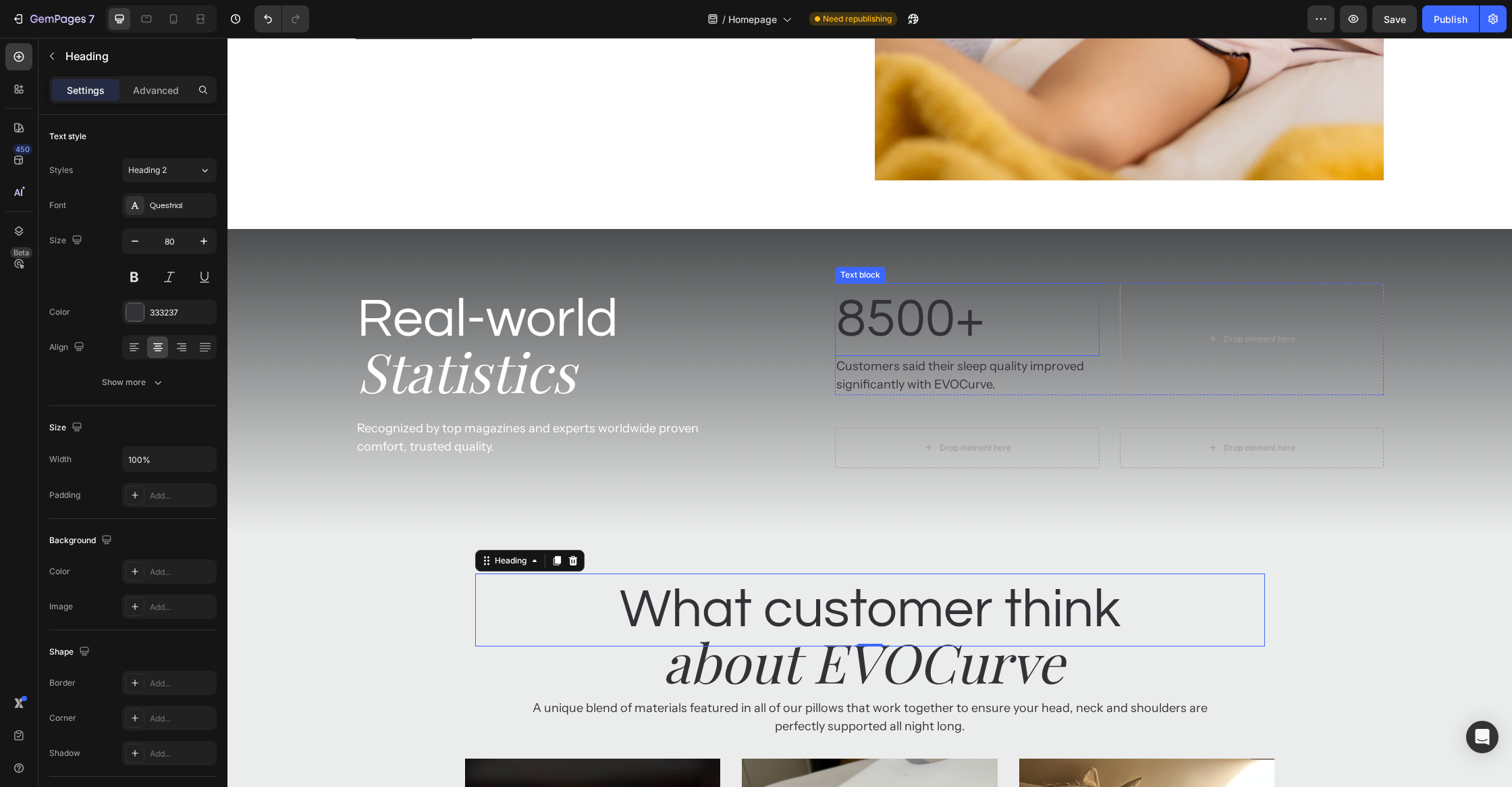
click at [1043, 314] on p "8500+" at bounding box center [967, 319] width 262 height 70
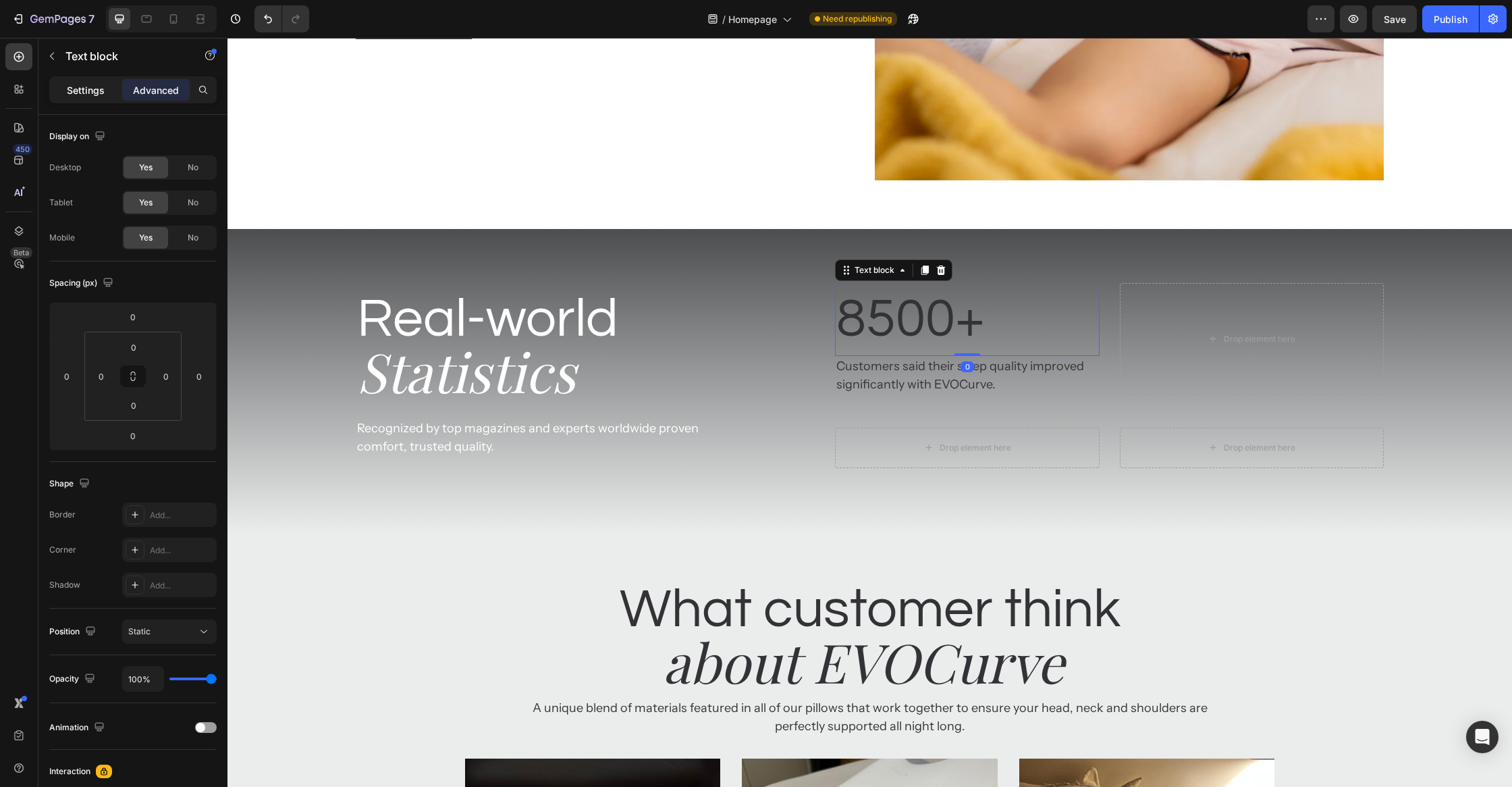
click at [84, 83] on p "Settings" at bounding box center [85, 90] width 37 height 15
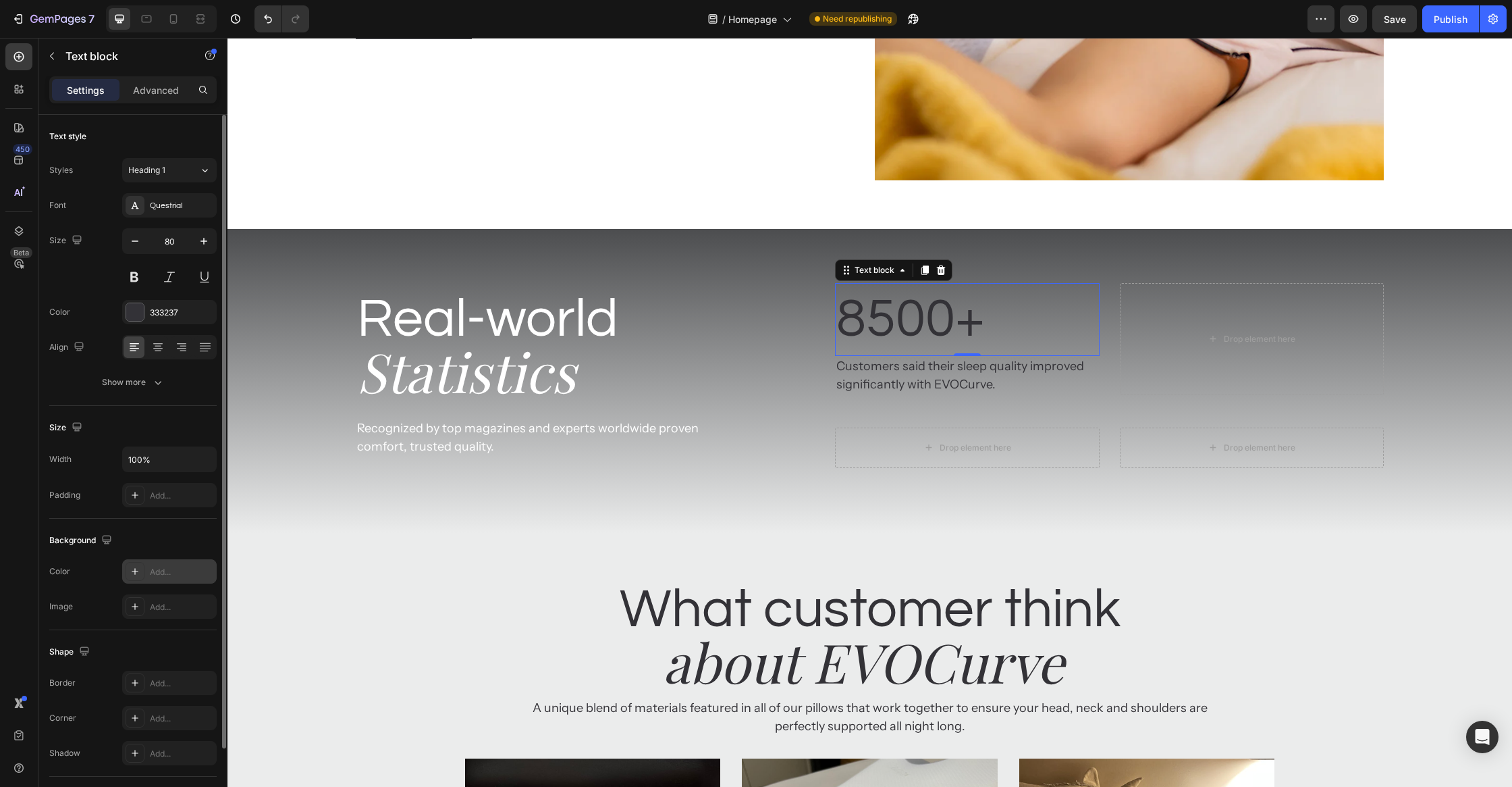
click at [169, 563] on div "Add..." at bounding box center [170, 571] width 95 height 25
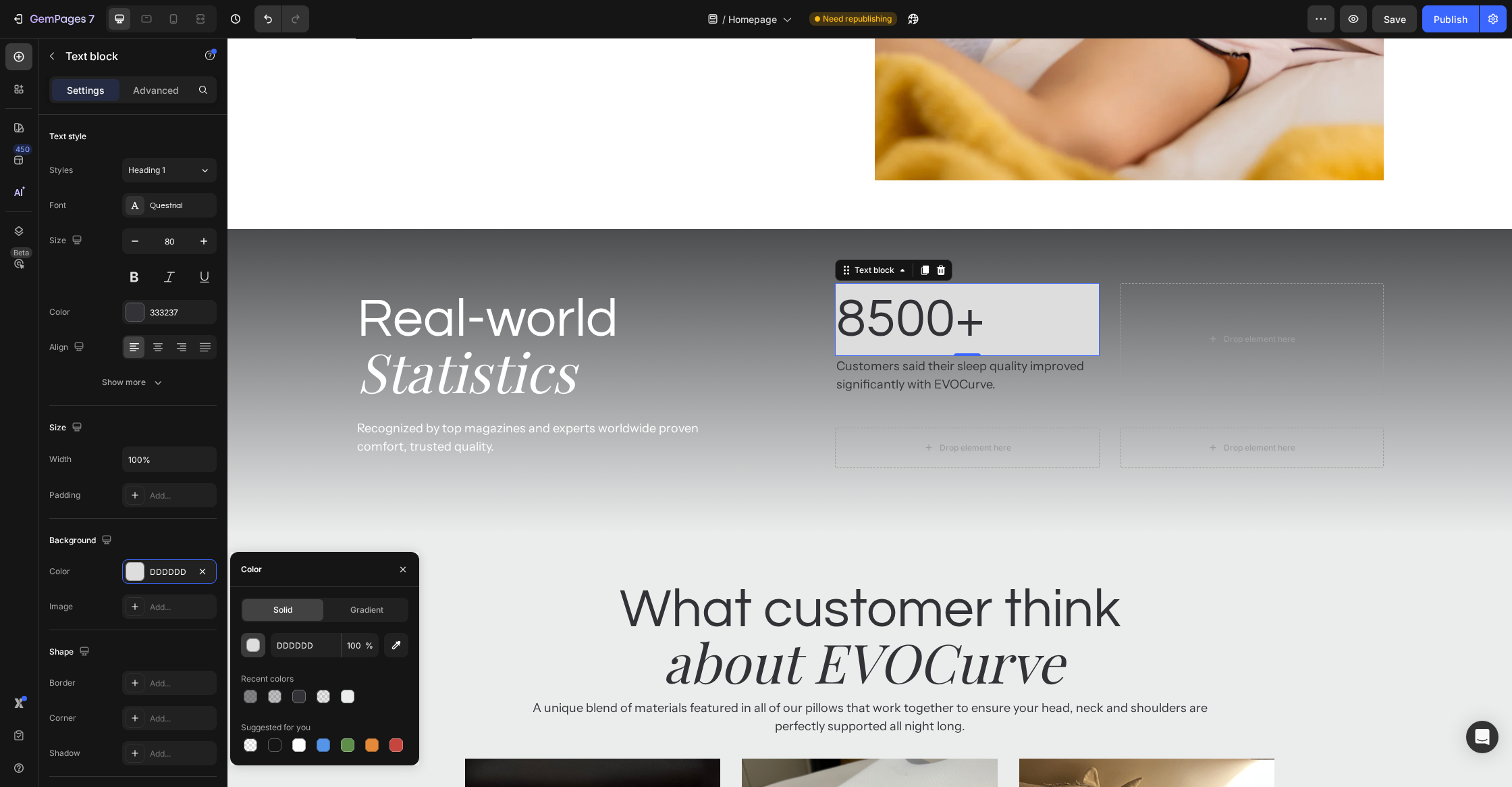
click at [253, 652] on div "button" at bounding box center [252, 645] width 14 height 14
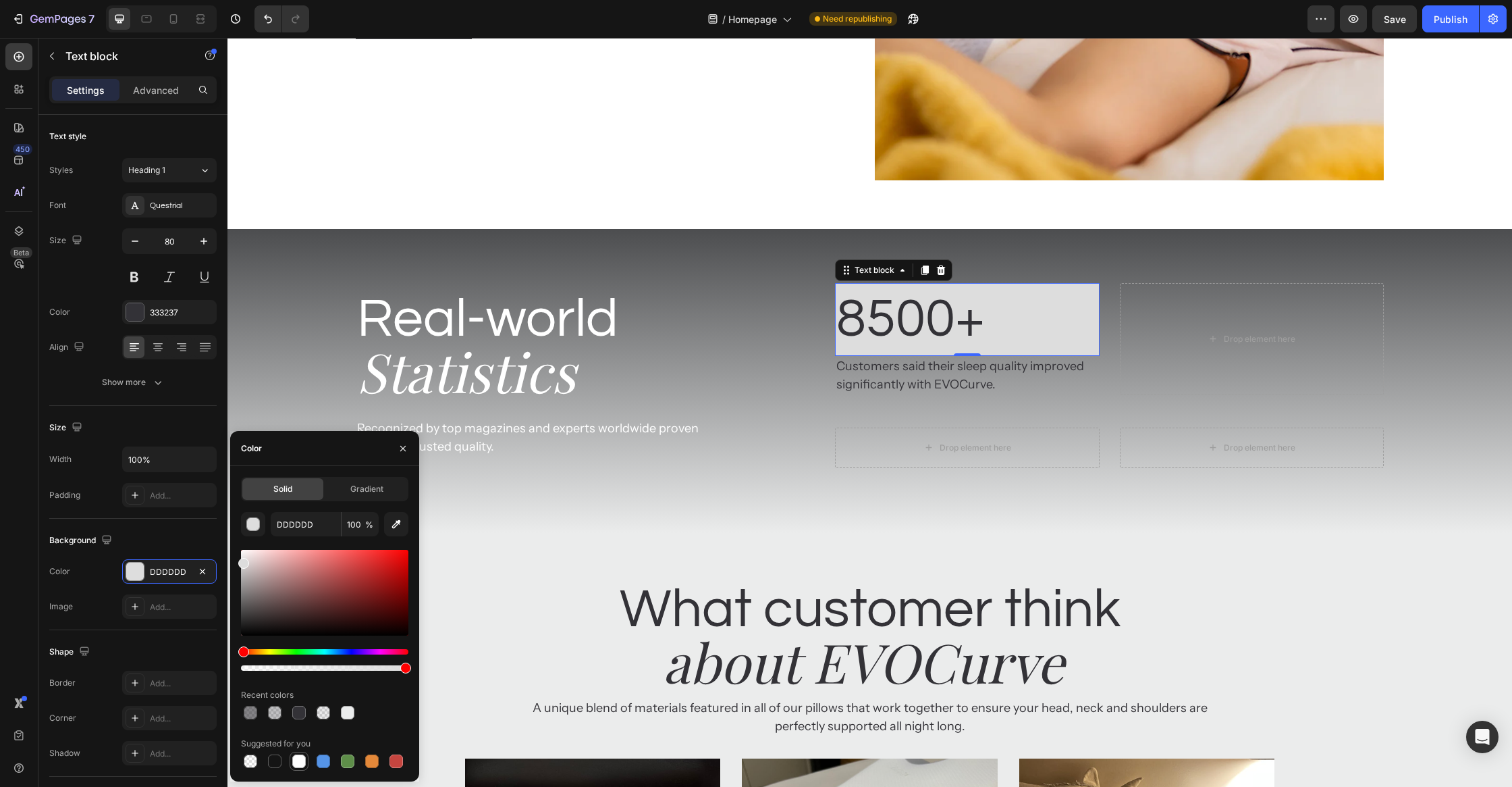
click at [300, 767] on div at bounding box center [299, 761] width 14 height 14
type input "FFFFFF"
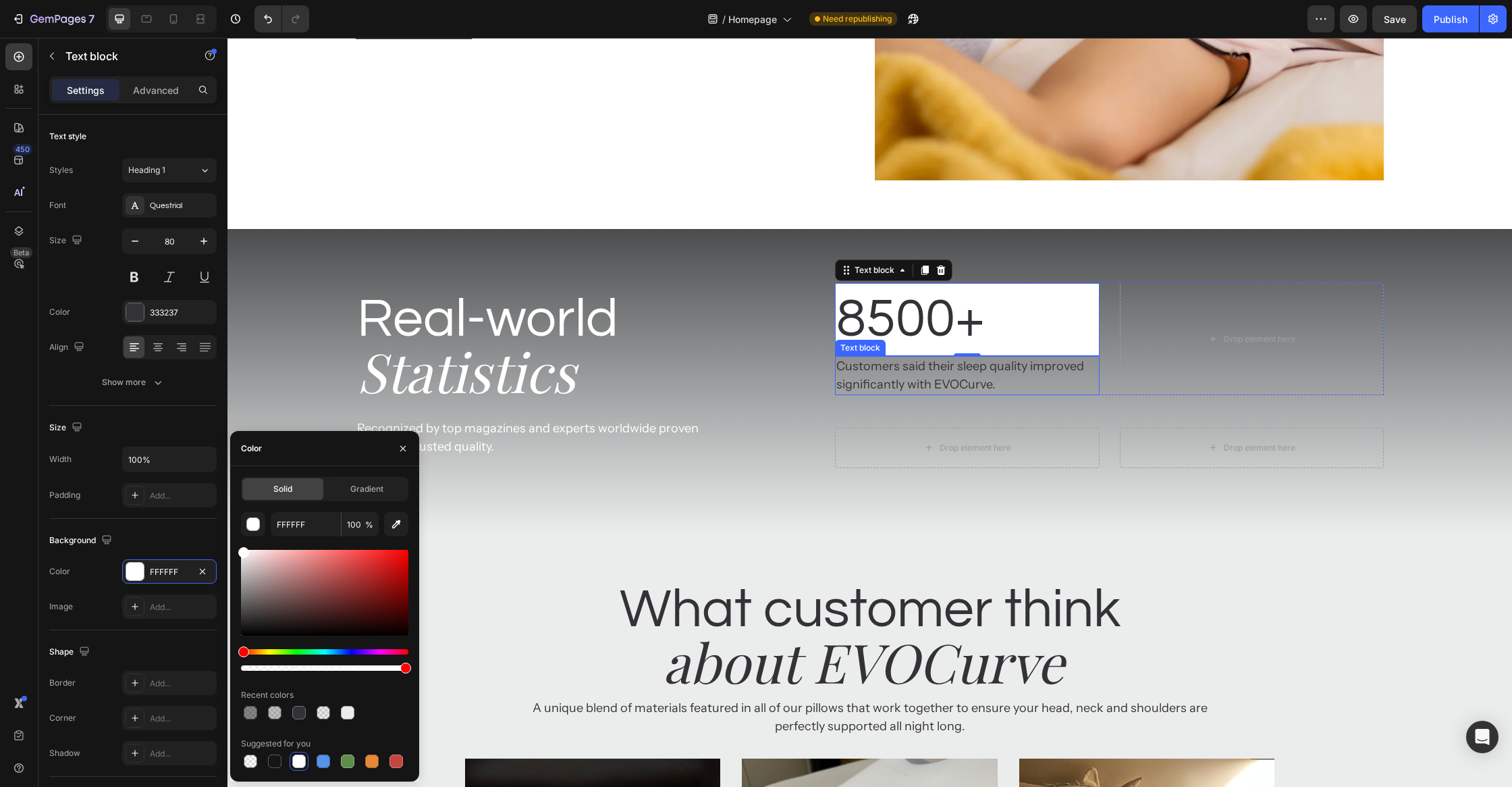
click at [921, 361] on p "Customers said their sleep quality improved significantly with EVOCurve." at bounding box center [967, 376] width 262 height 36
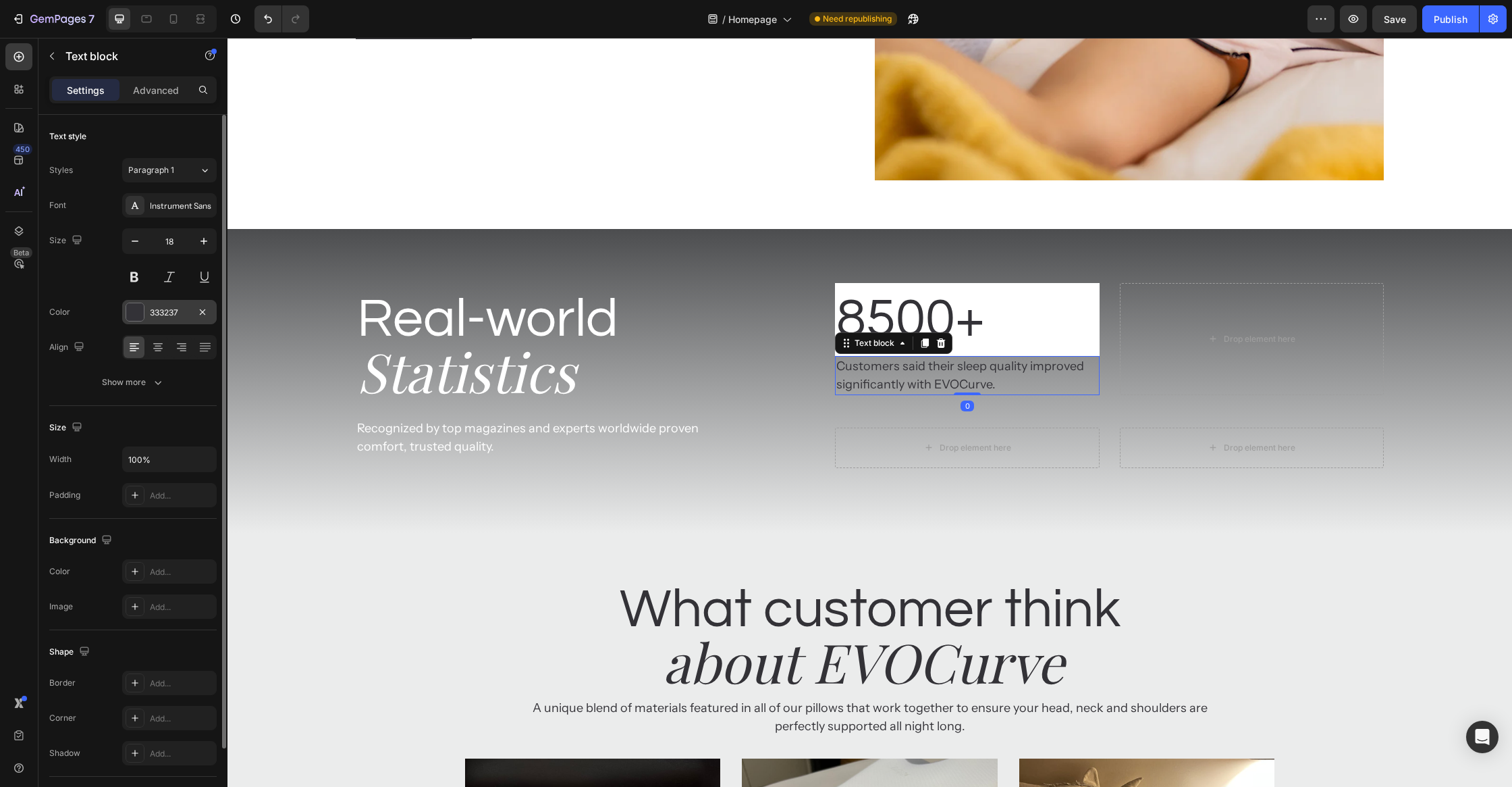
click at [126, 316] on div at bounding box center [135, 312] width 19 height 19
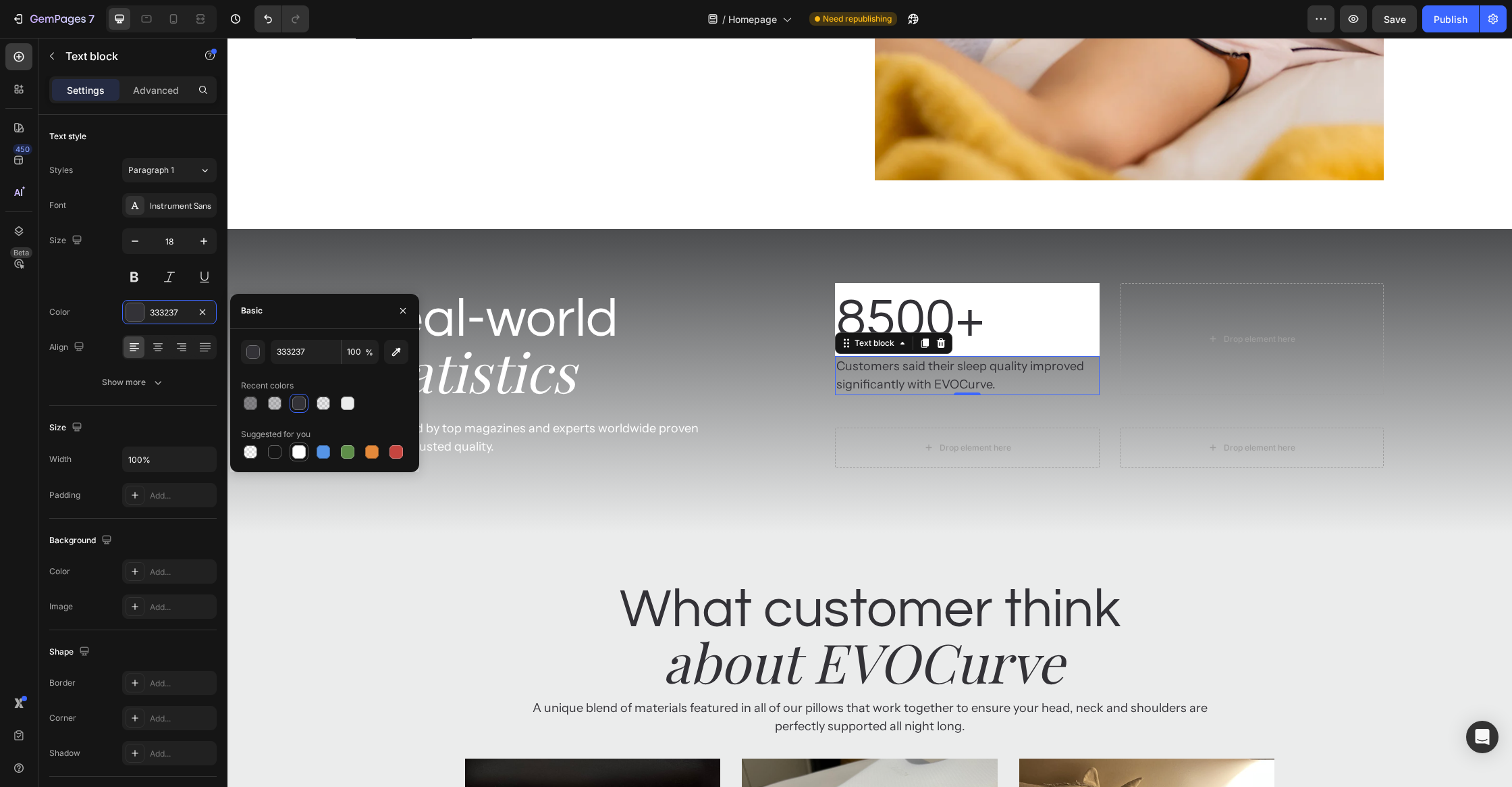
click at [295, 446] on div at bounding box center [299, 451] width 14 height 14
type input "FFFFFF"
click at [1073, 371] on p "Customers said their sleep quality improved significantly with EVOCurve." at bounding box center [967, 376] width 262 height 36
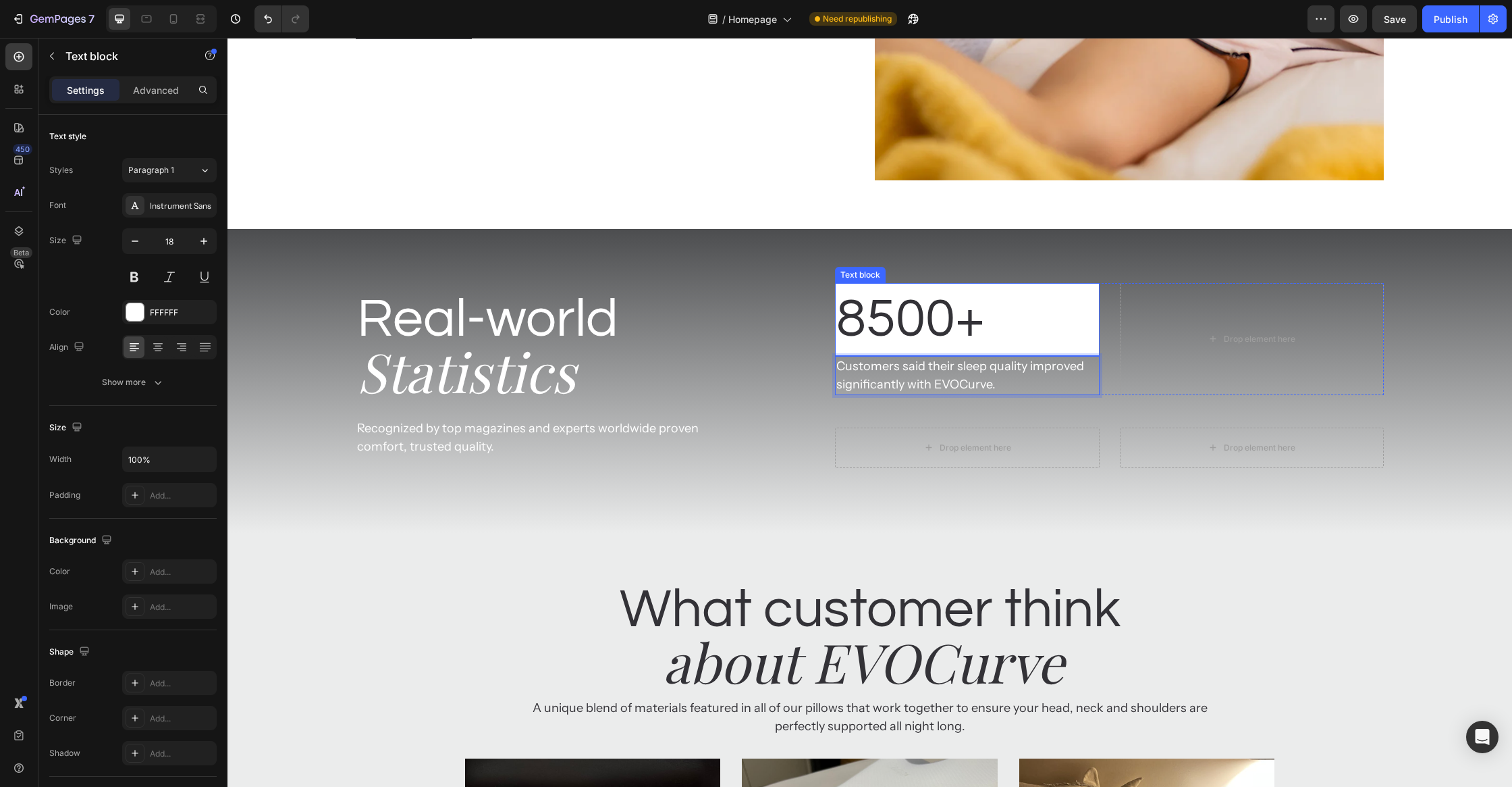
click at [797, 350] on div "Real-world Heading Statistics Heading Recognized by top magazines and experts w…" at bounding box center [869, 380] width 1027 height 196
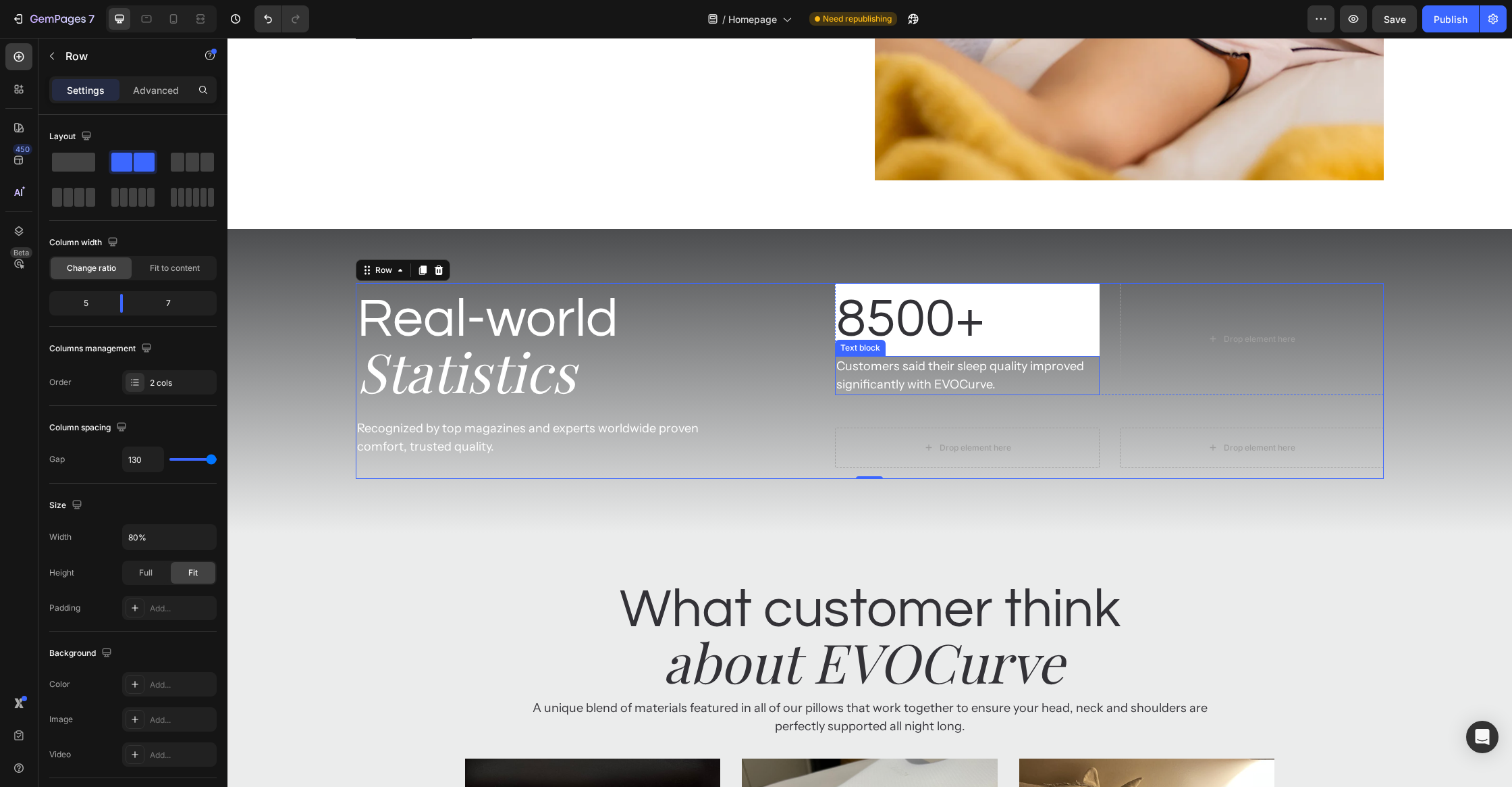
click at [1043, 367] on p "Customers said their sleep quality improved significantly with EVOCurve." at bounding box center [967, 376] width 262 height 36
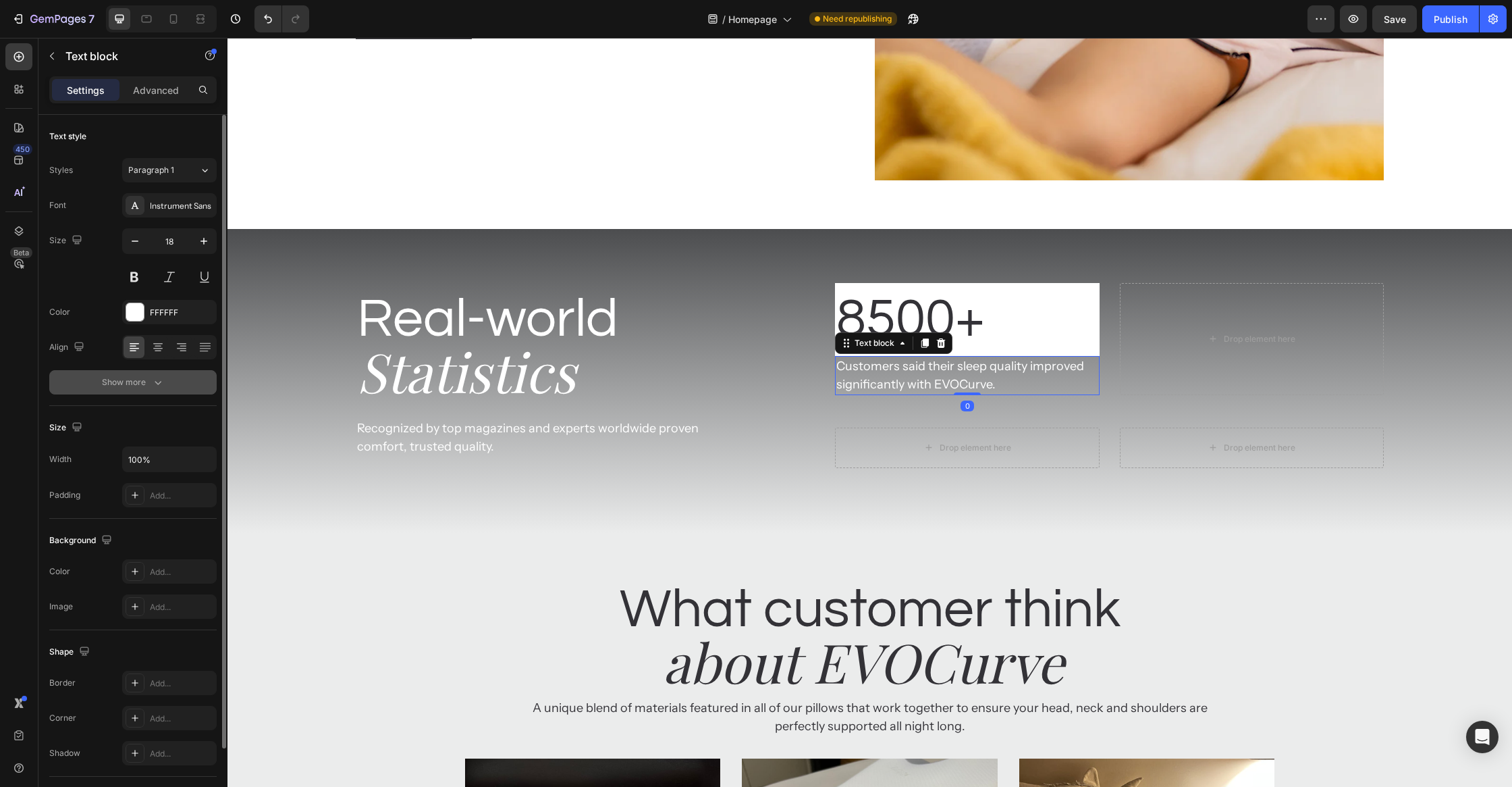
click at [116, 386] on div "Show more" at bounding box center [133, 382] width 63 height 14
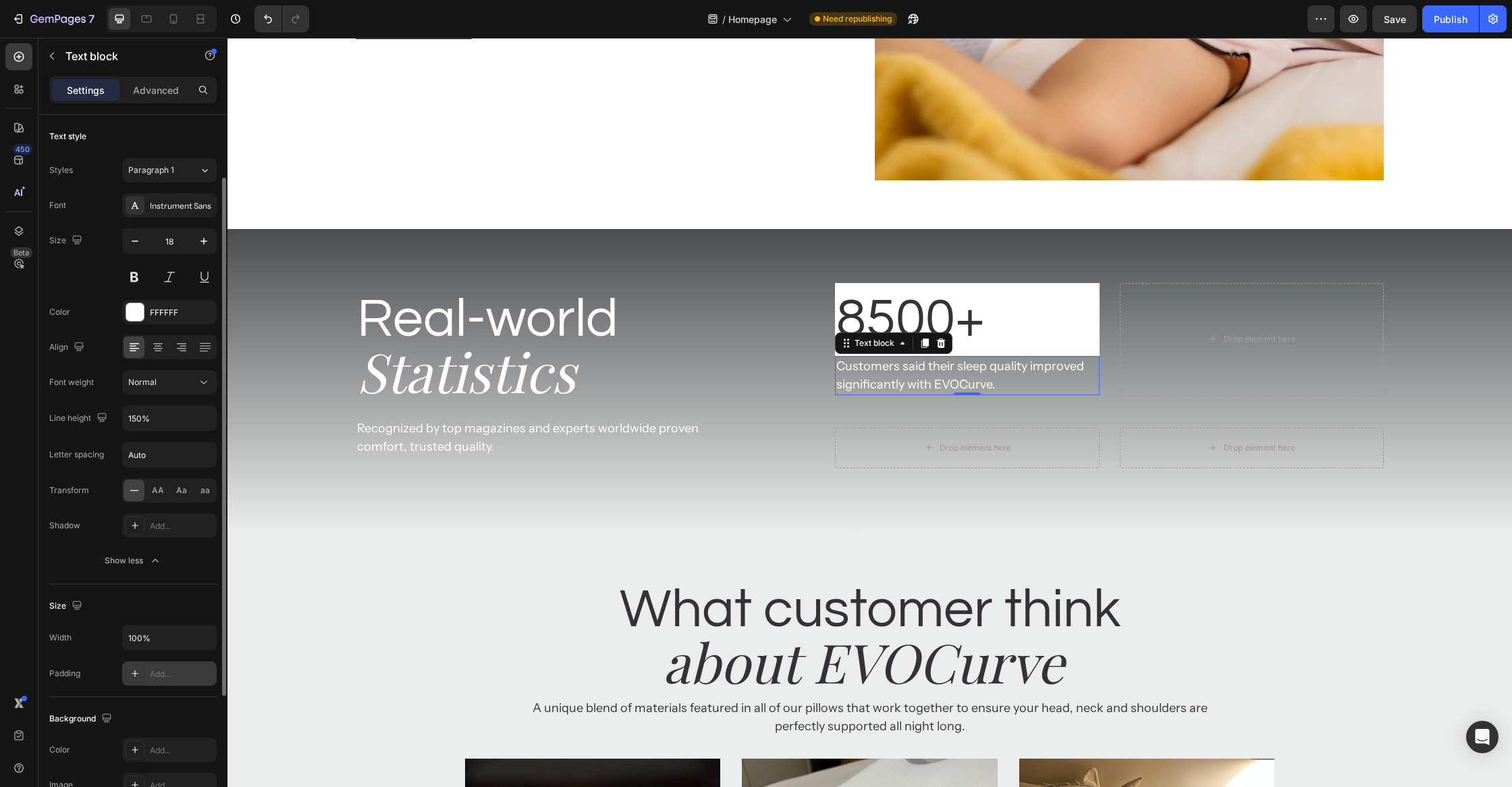
scroll to position [36, 0]
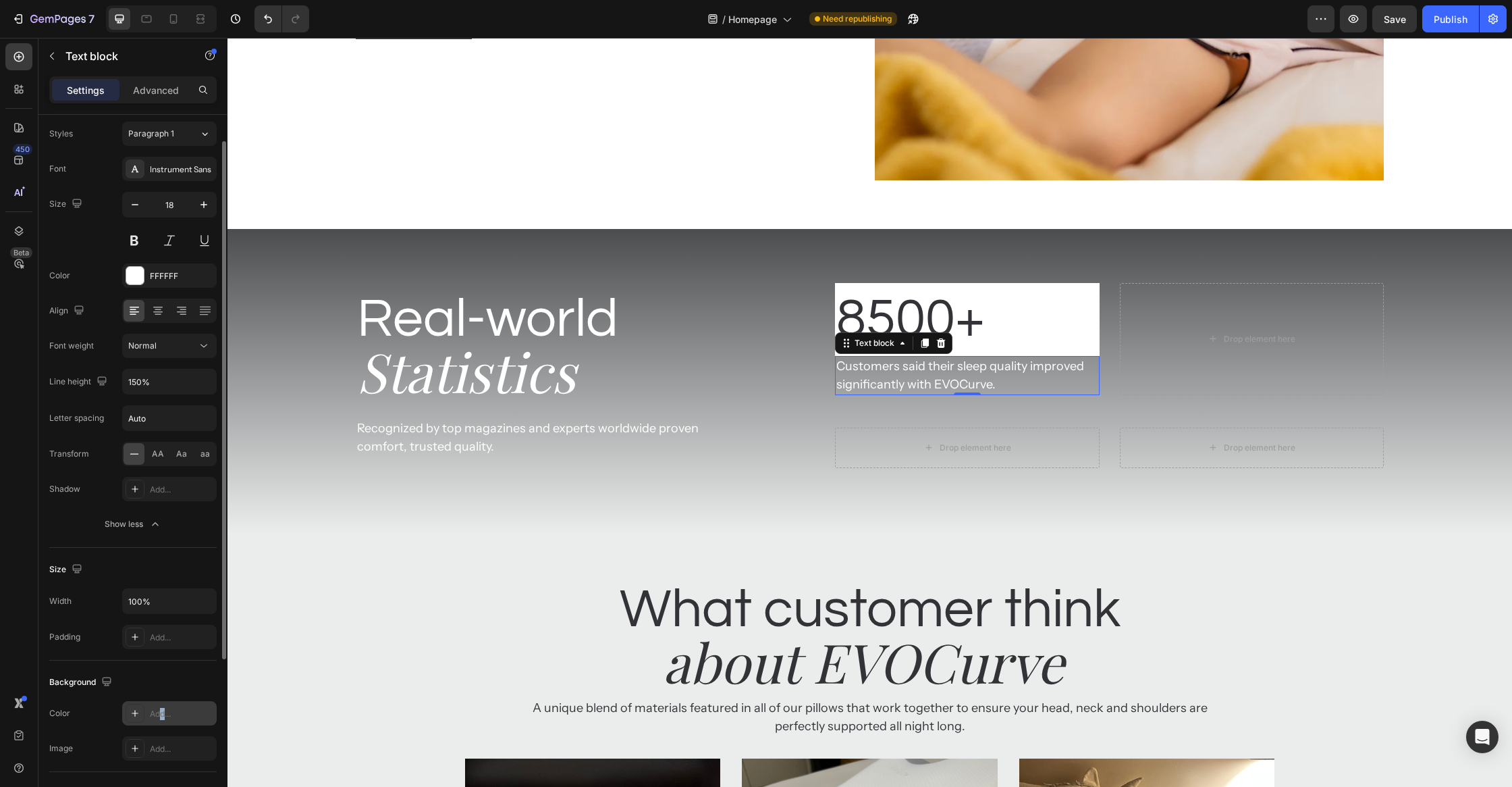
click at [163, 708] on div "Add..." at bounding box center [181, 713] width 64 height 12
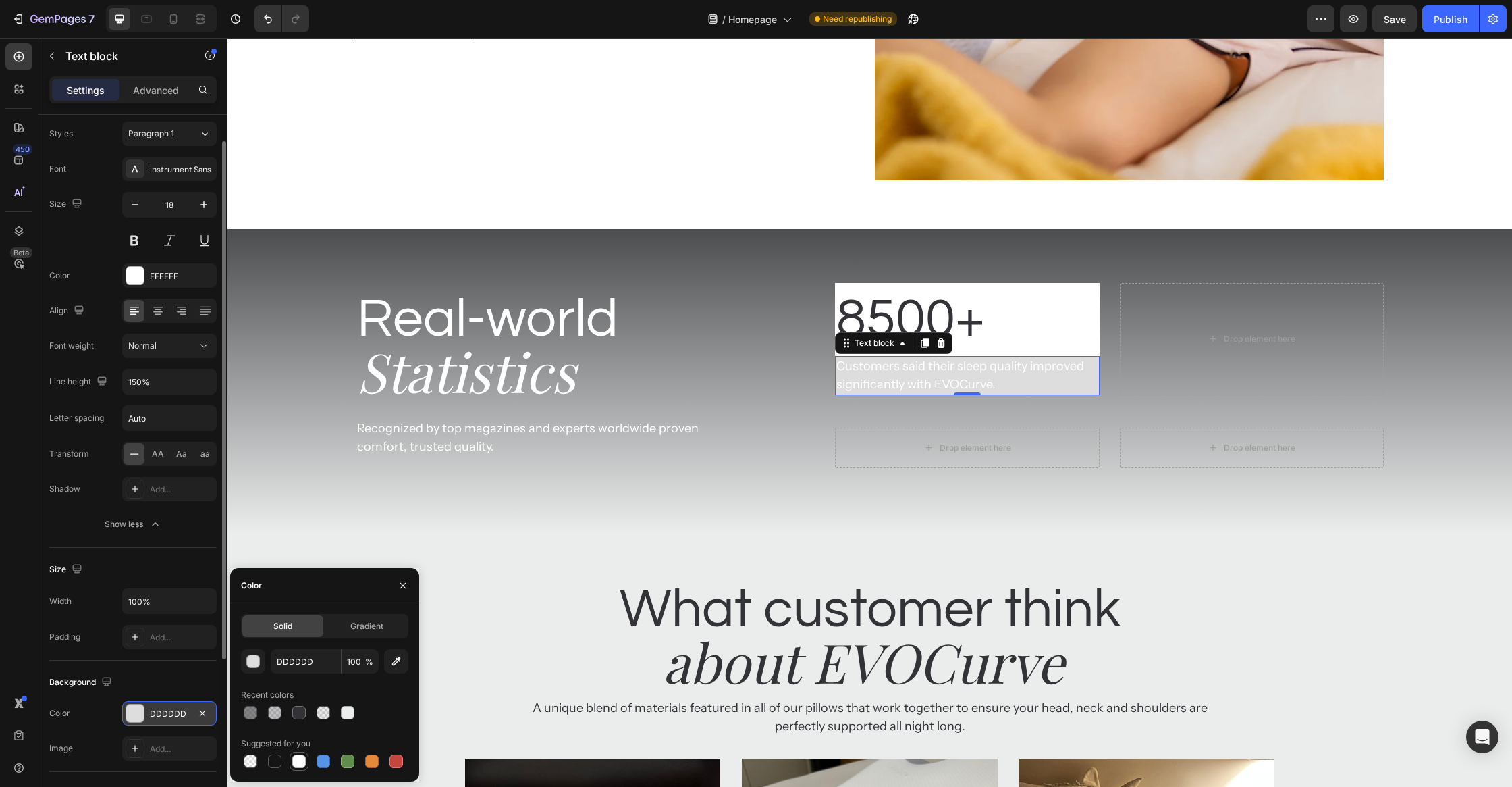
click at [302, 761] on div at bounding box center [299, 761] width 14 height 14
type input "FFFFFF"
click at [289, 485] on div "Real-world Heading Statistics Heading Recognized by top magazines and experts w…" at bounding box center [870, 380] width 1285 height 304
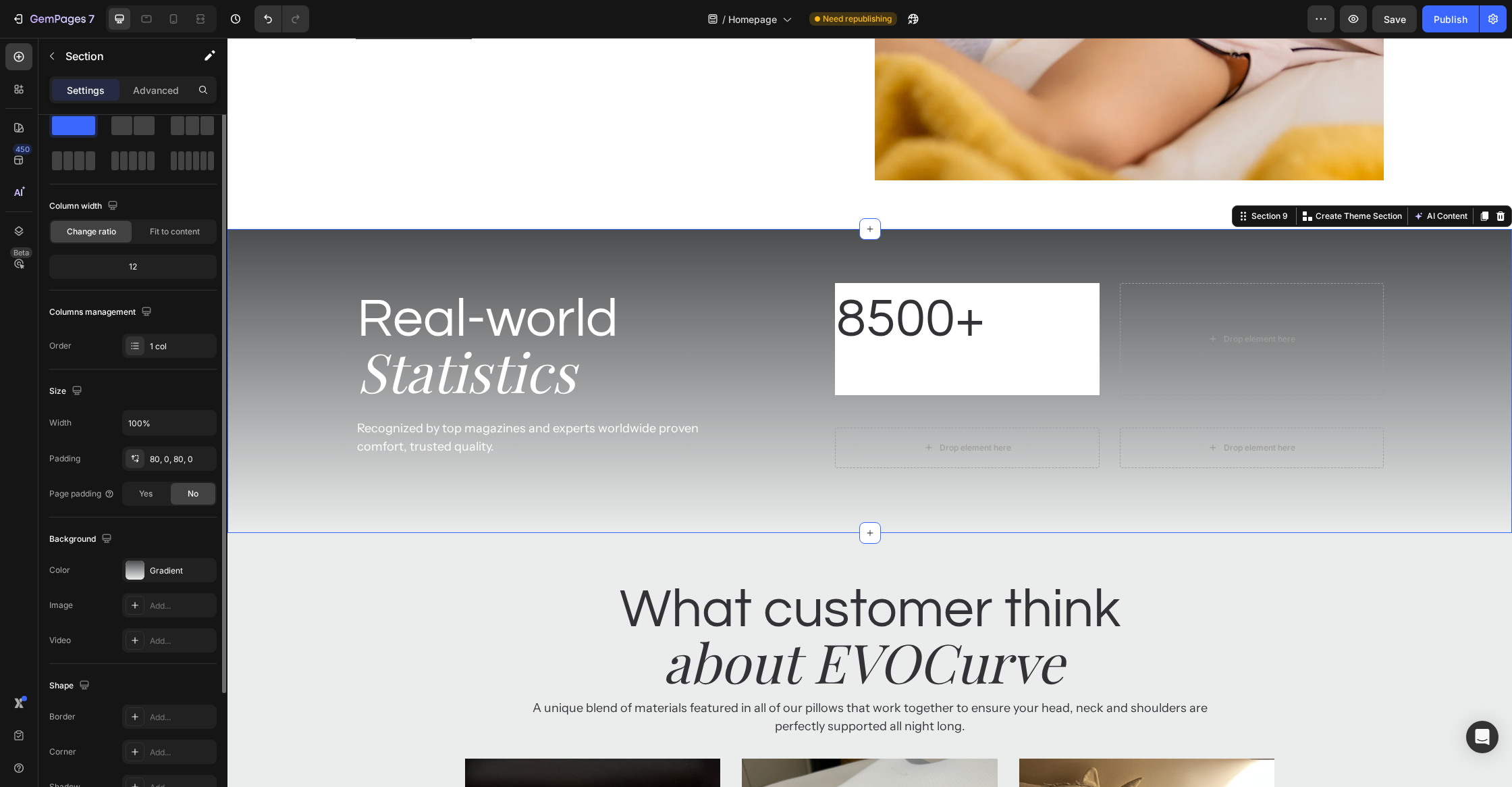
scroll to position [0, 0]
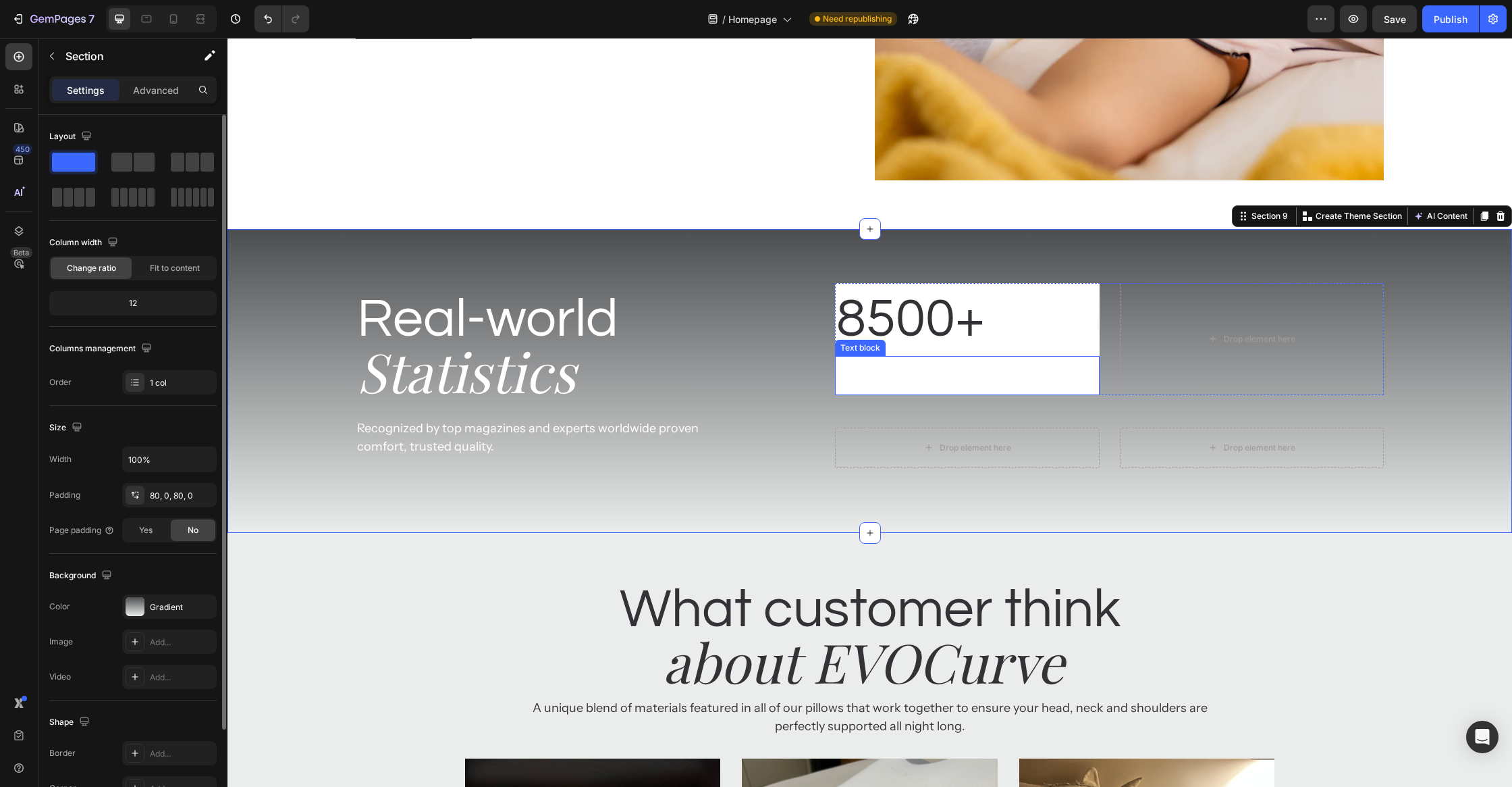
click at [923, 375] on p "Customers said their sleep quality improved significantly with EVOCurve." at bounding box center [967, 376] width 262 height 36
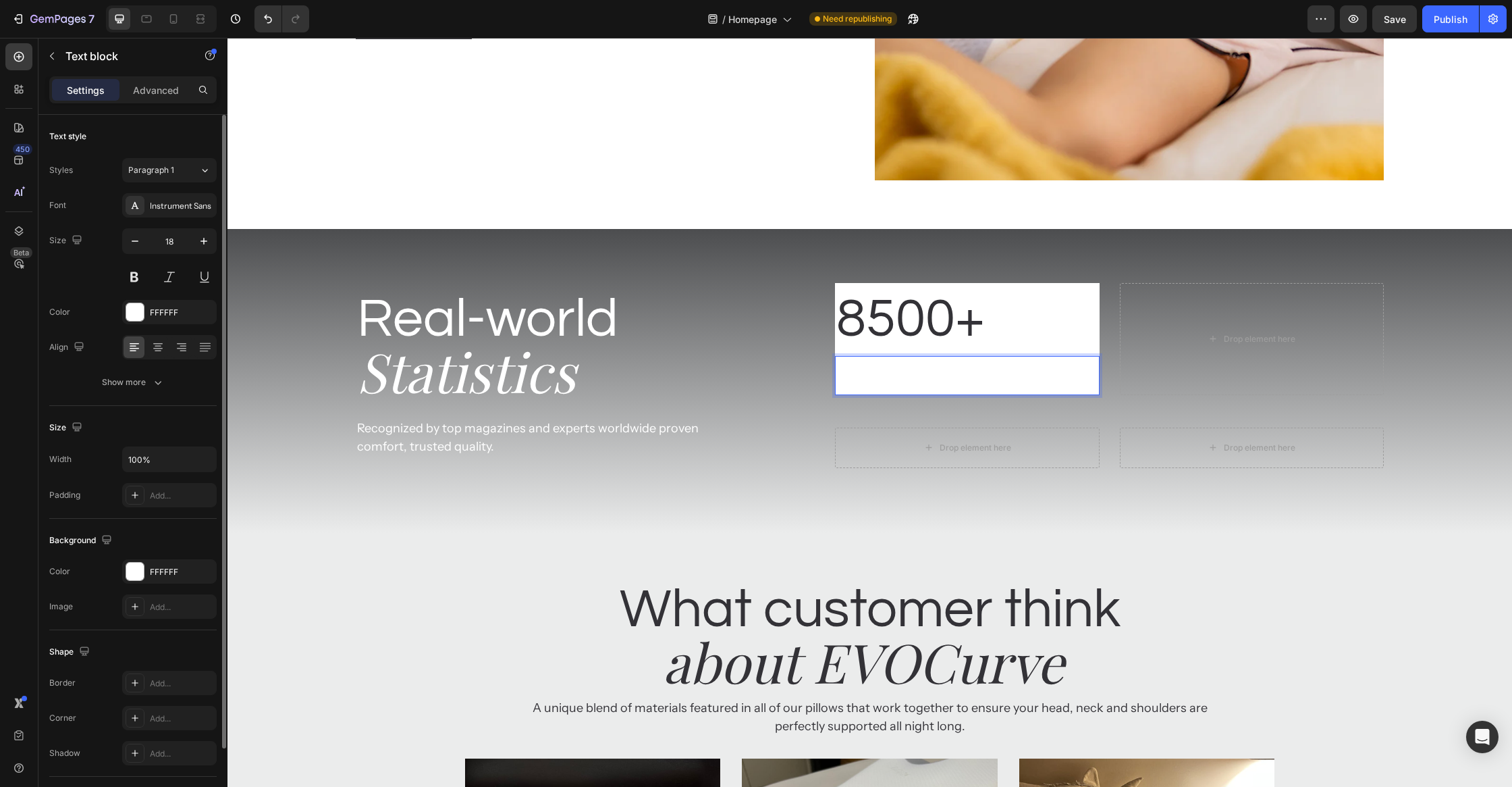
click at [921, 381] on p "Customers said their sleep quality improved significantly with EVOCurve." at bounding box center [967, 376] width 262 height 36
click at [921, 380] on p "Customers said their sleep quality improved significantly with EVOCurve." at bounding box center [967, 376] width 262 height 36
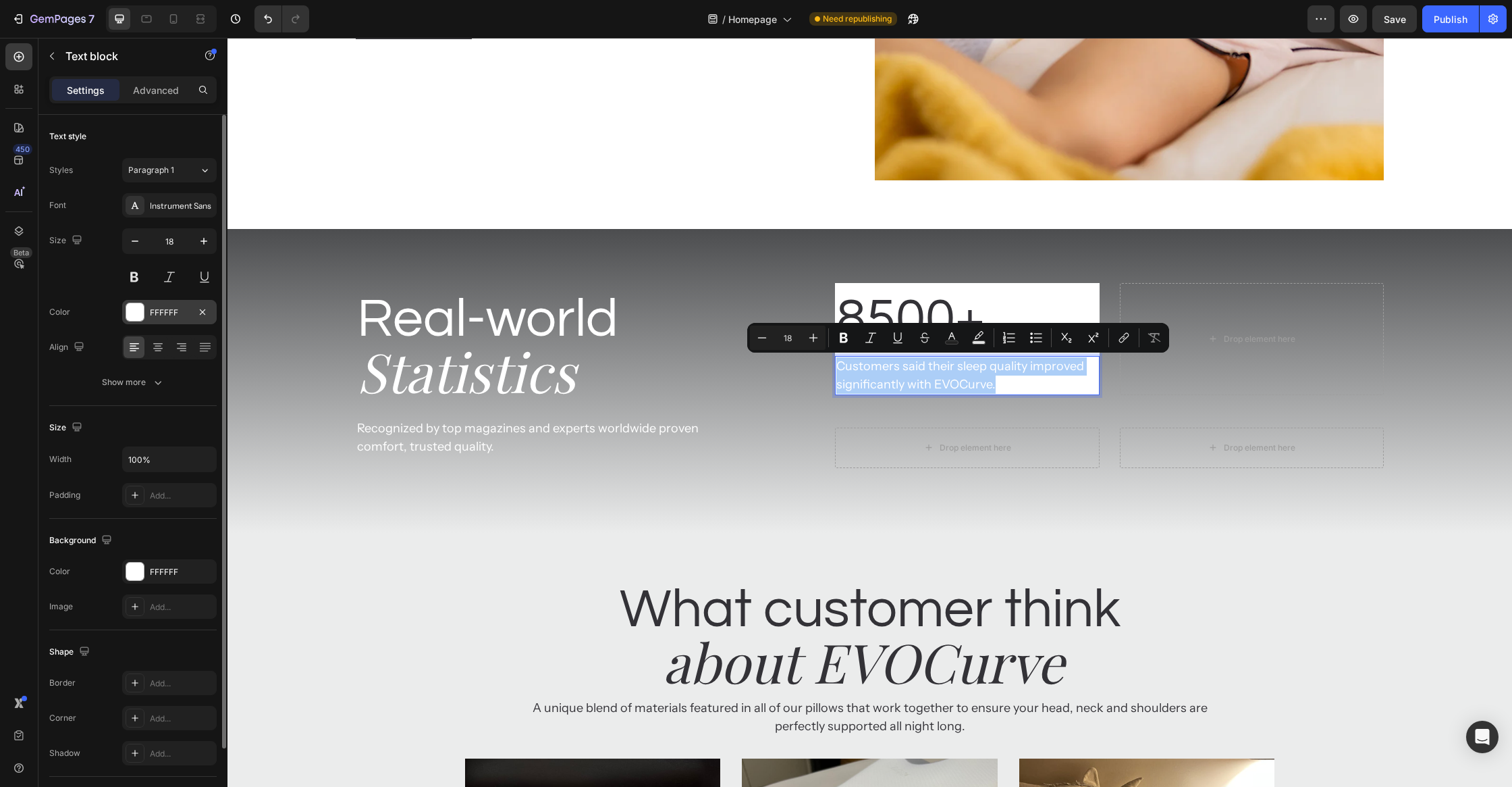
click at [140, 316] on div at bounding box center [135, 312] width 17 height 17
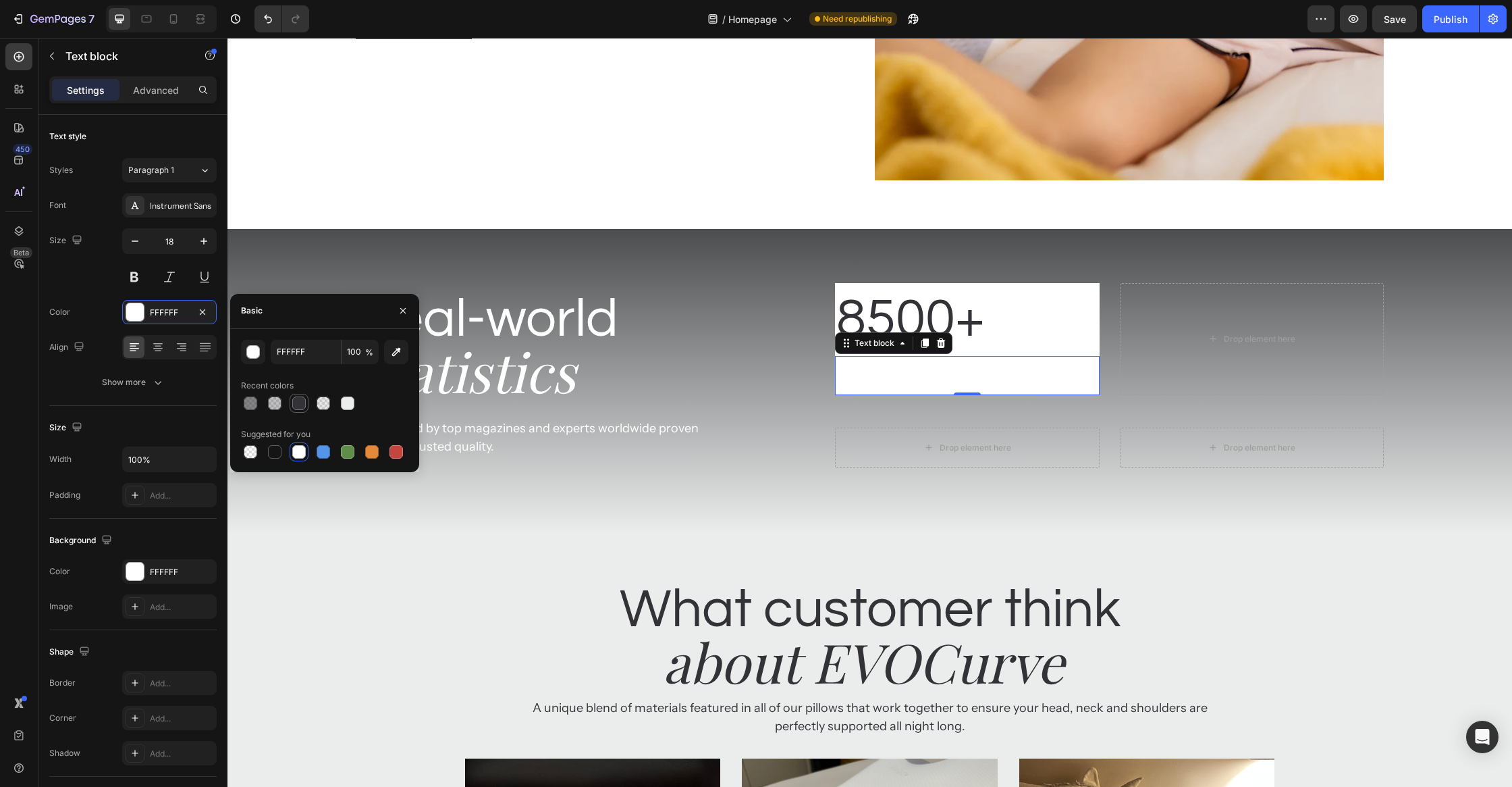
click at [301, 405] on div at bounding box center [299, 403] width 14 height 14
type input "333237"
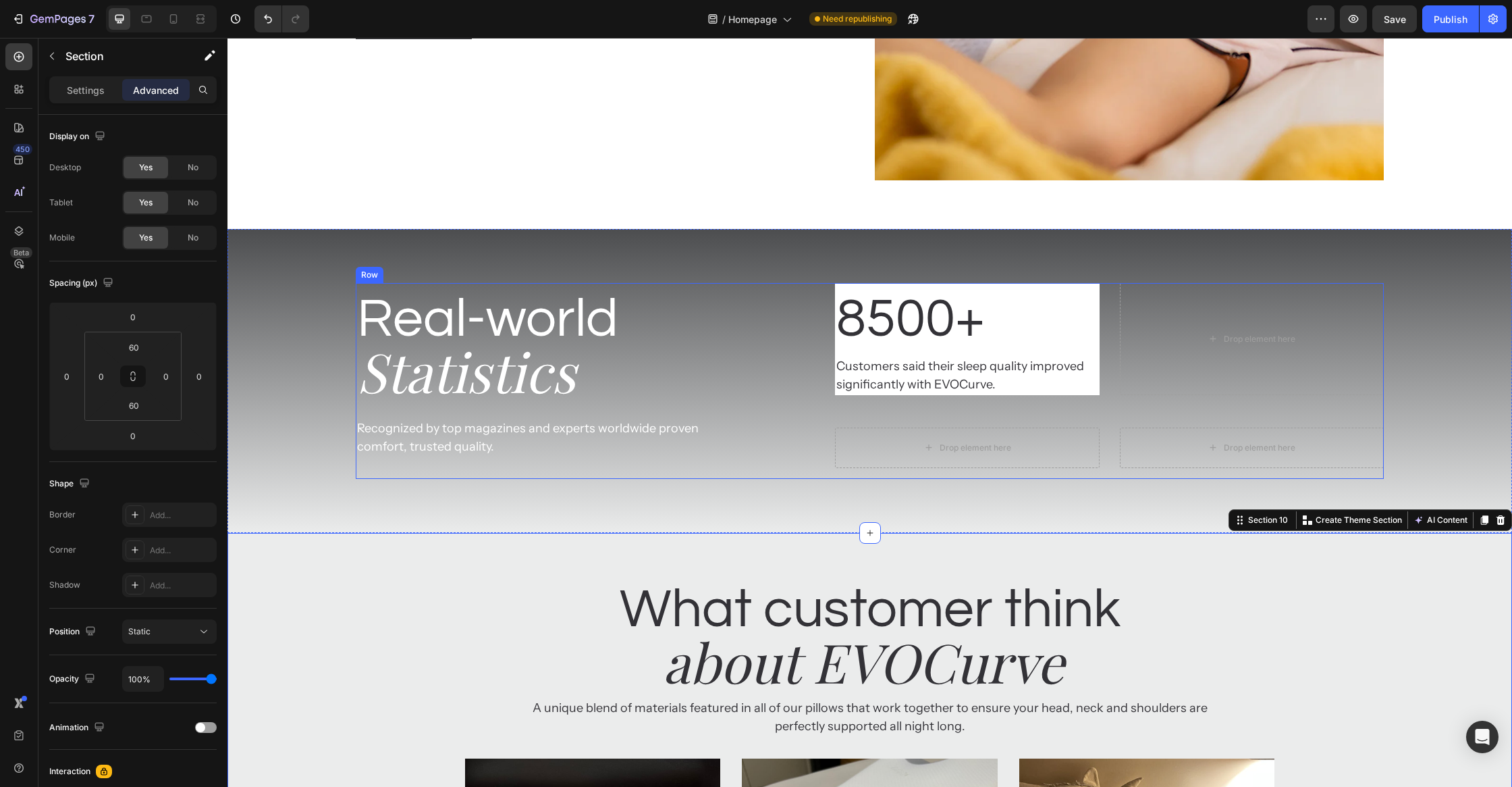
click at [1103, 405] on div "8500+ Text block Customers said their sleep quality improved significantly with…" at bounding box center [1108, 380] width 548 height 196
